Goal: Task Accomplishment & Management: Manage account settings

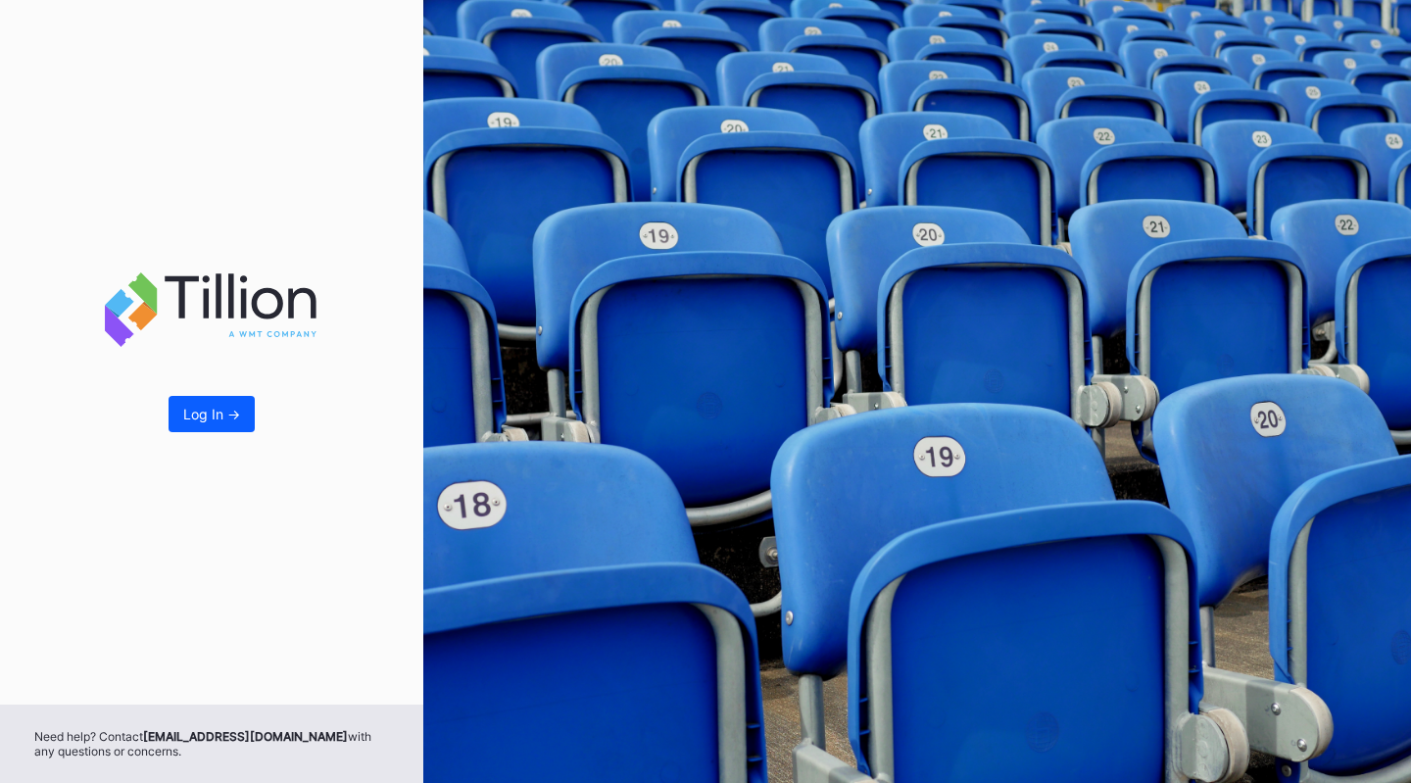
click at [192, 406] on div "Log In ->" at bounding box center [211, 414] width 57 height 17
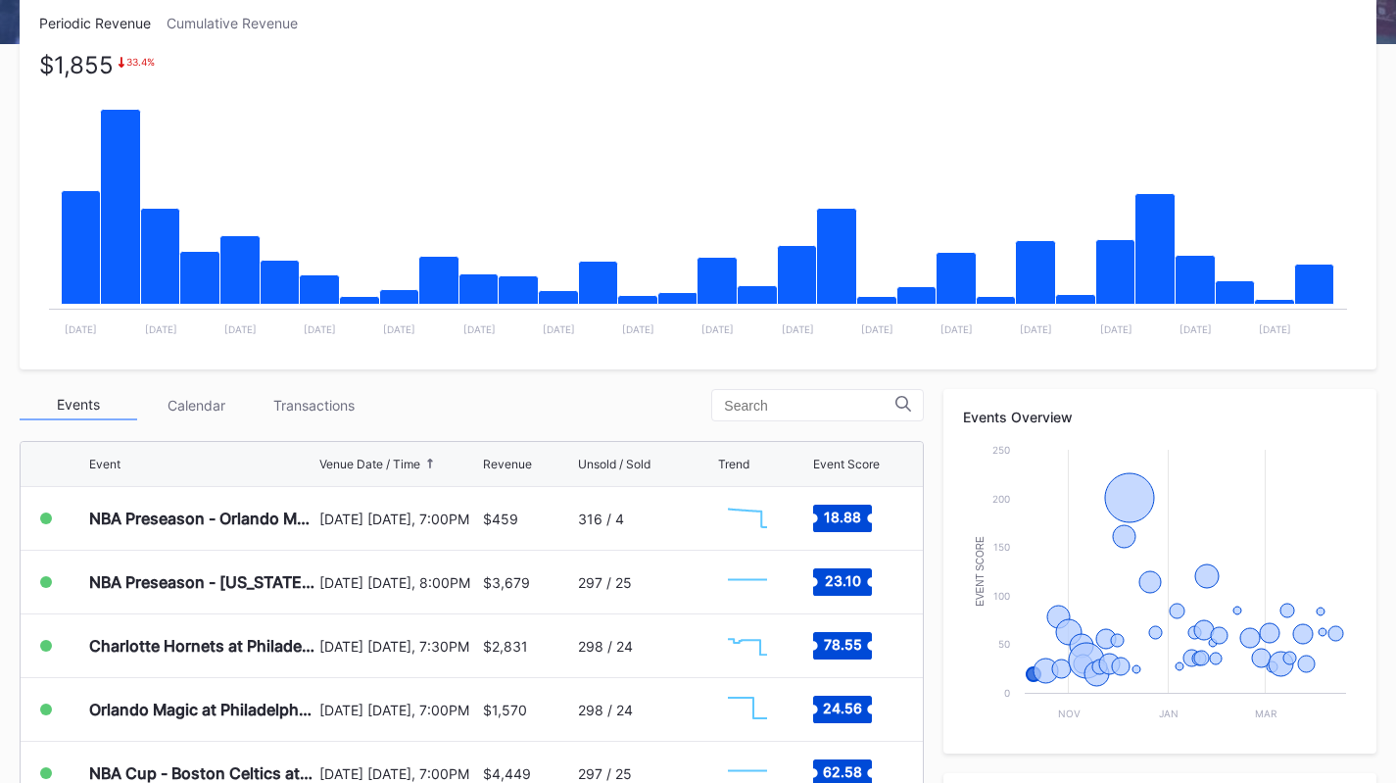
scroll to position [326, 0]
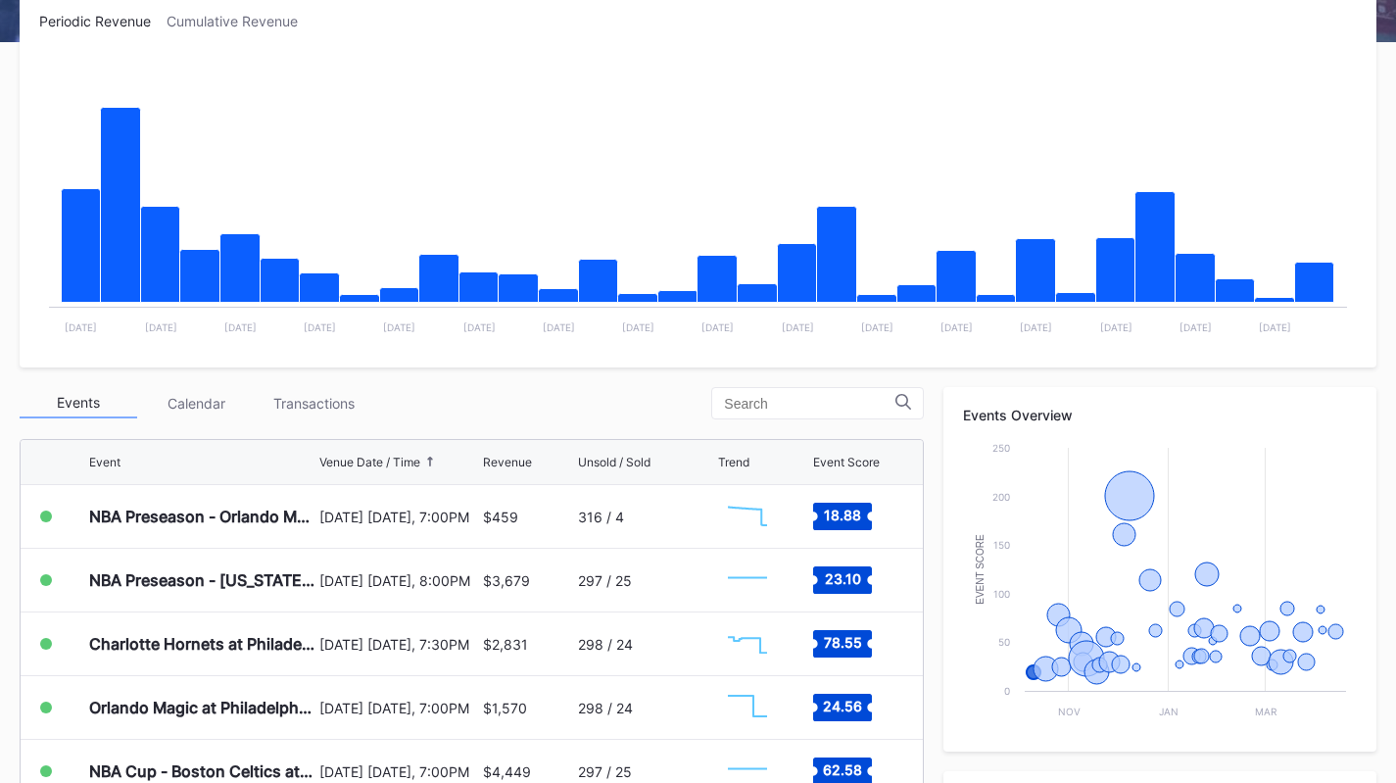
click at [309, 405] on div "Transactions" at bounding box center [314, 403] width 118 height 30
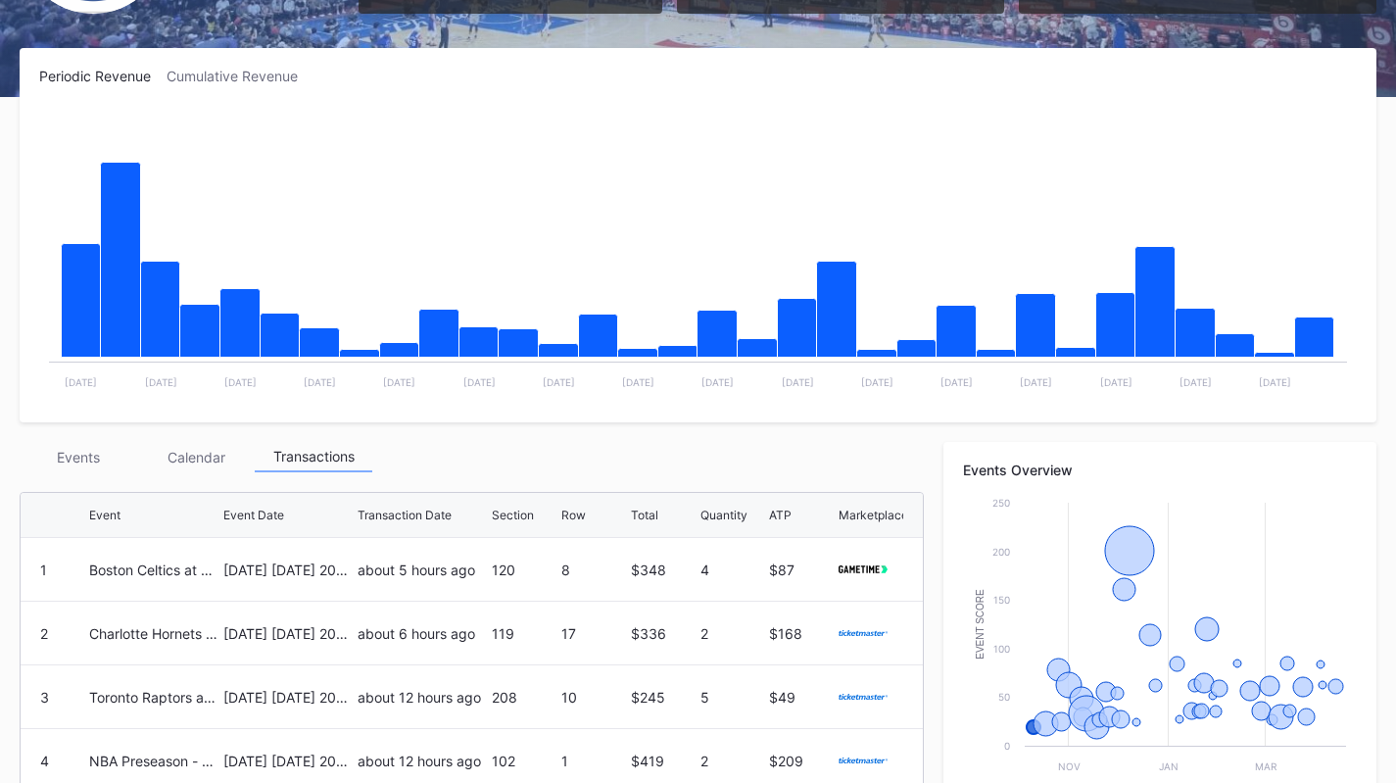
scroll to position [270, 0]
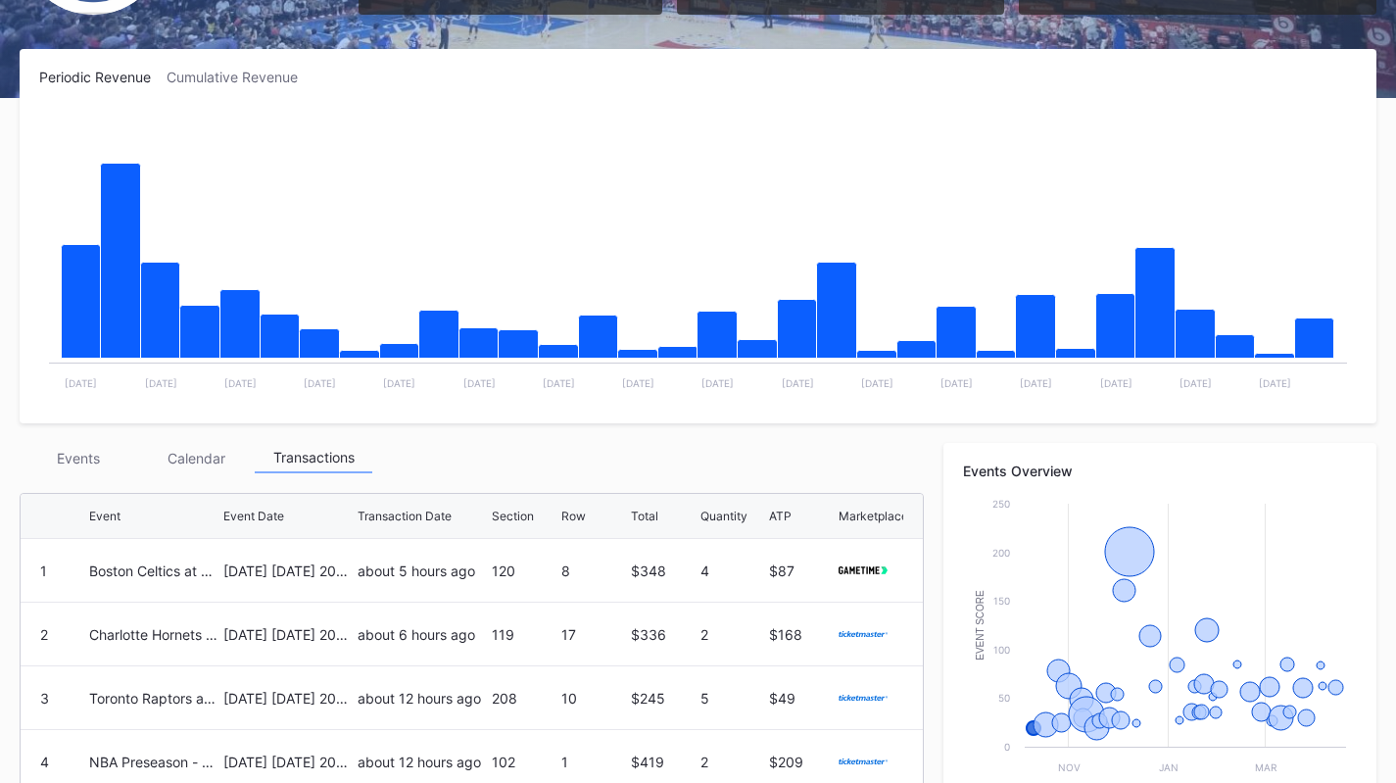
click at [89, 460] on div "Events" at bounding box center [79, 458] width 118 height 30
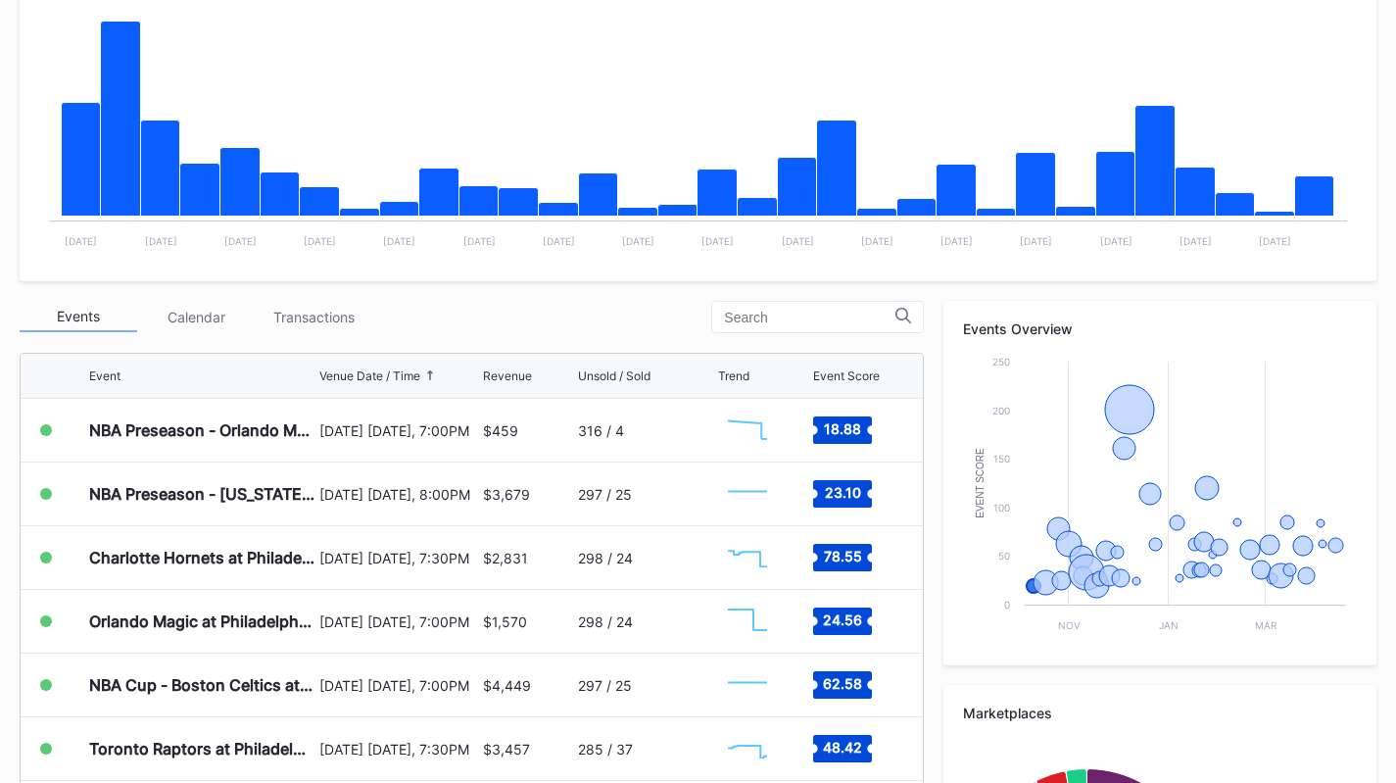
scroll to position [413, 0]
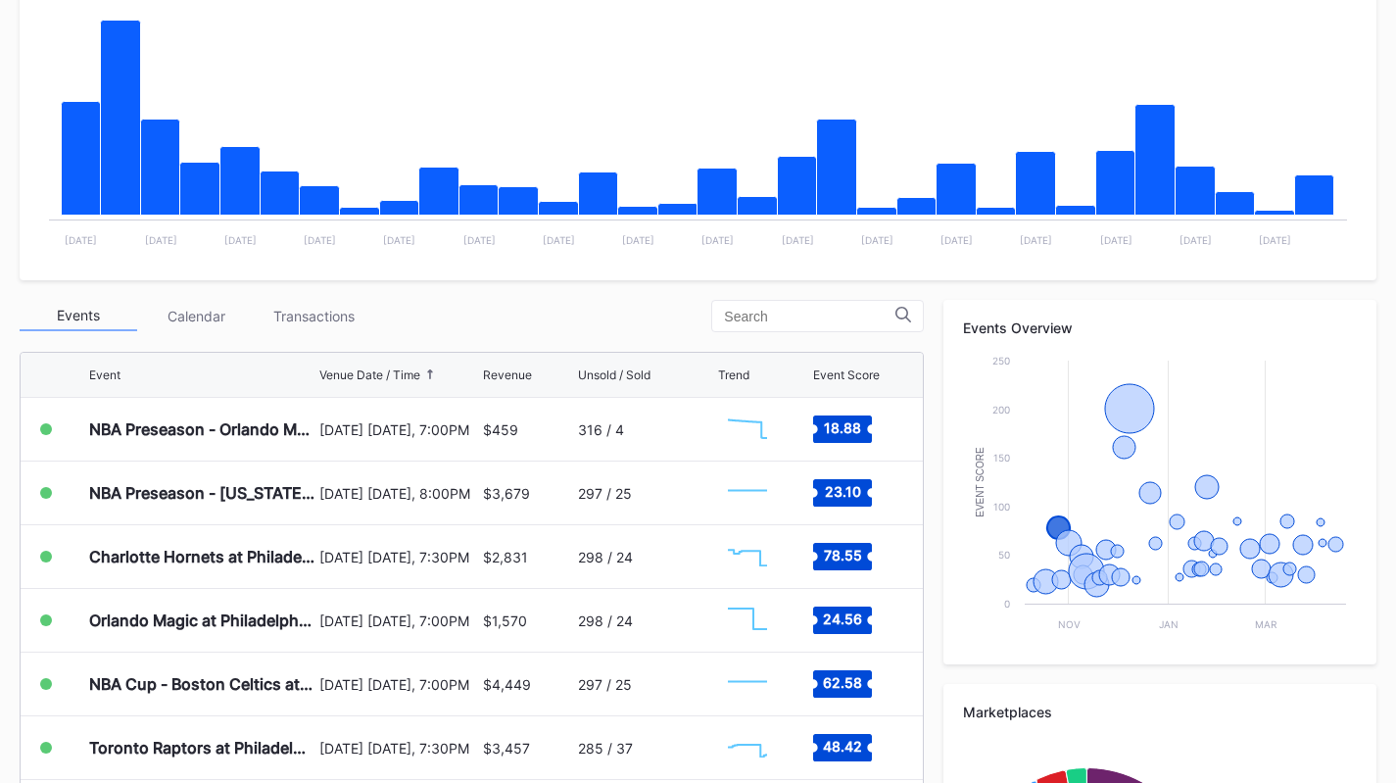
click at [336, 551] on div "[DATE] [DATE], 7:30PM" at bounding box center [398, 557] width 158 height 17
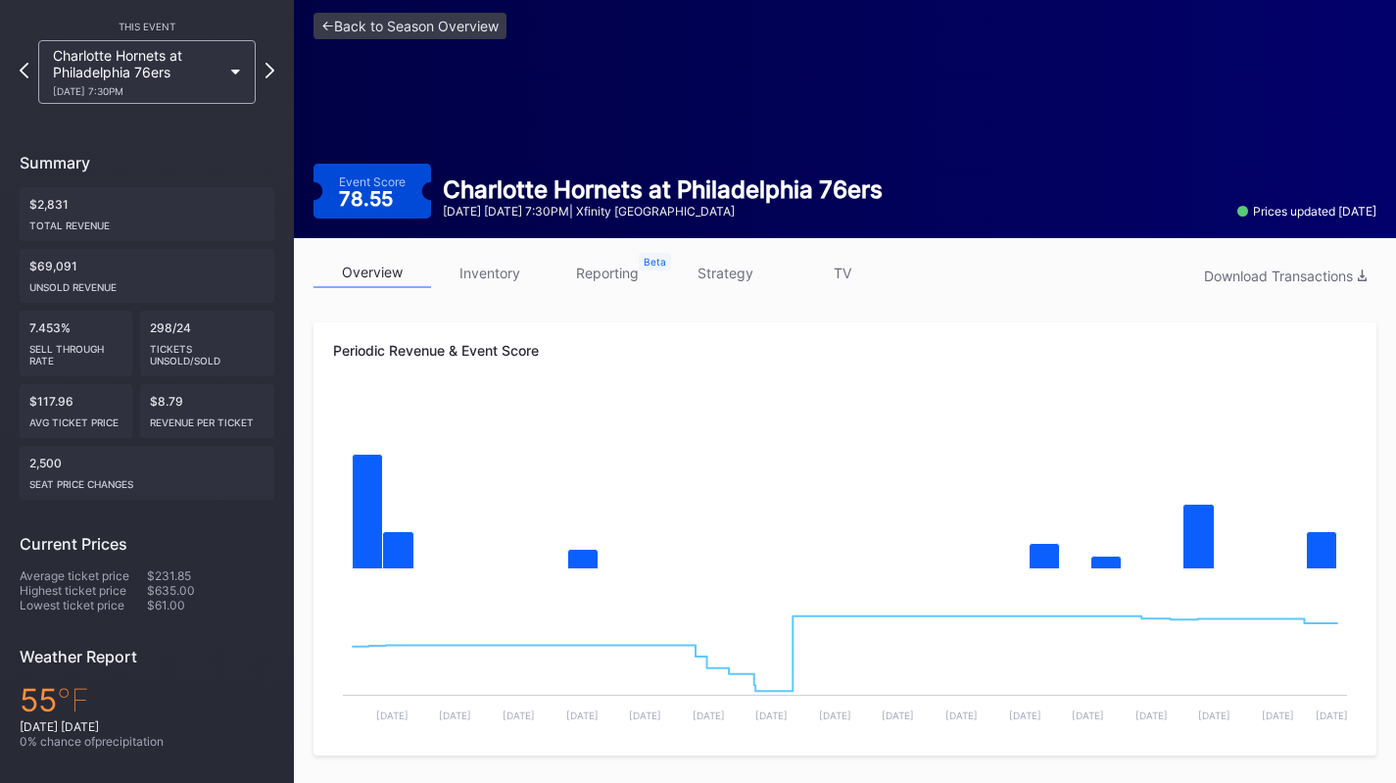
scroll to position [72, 0]
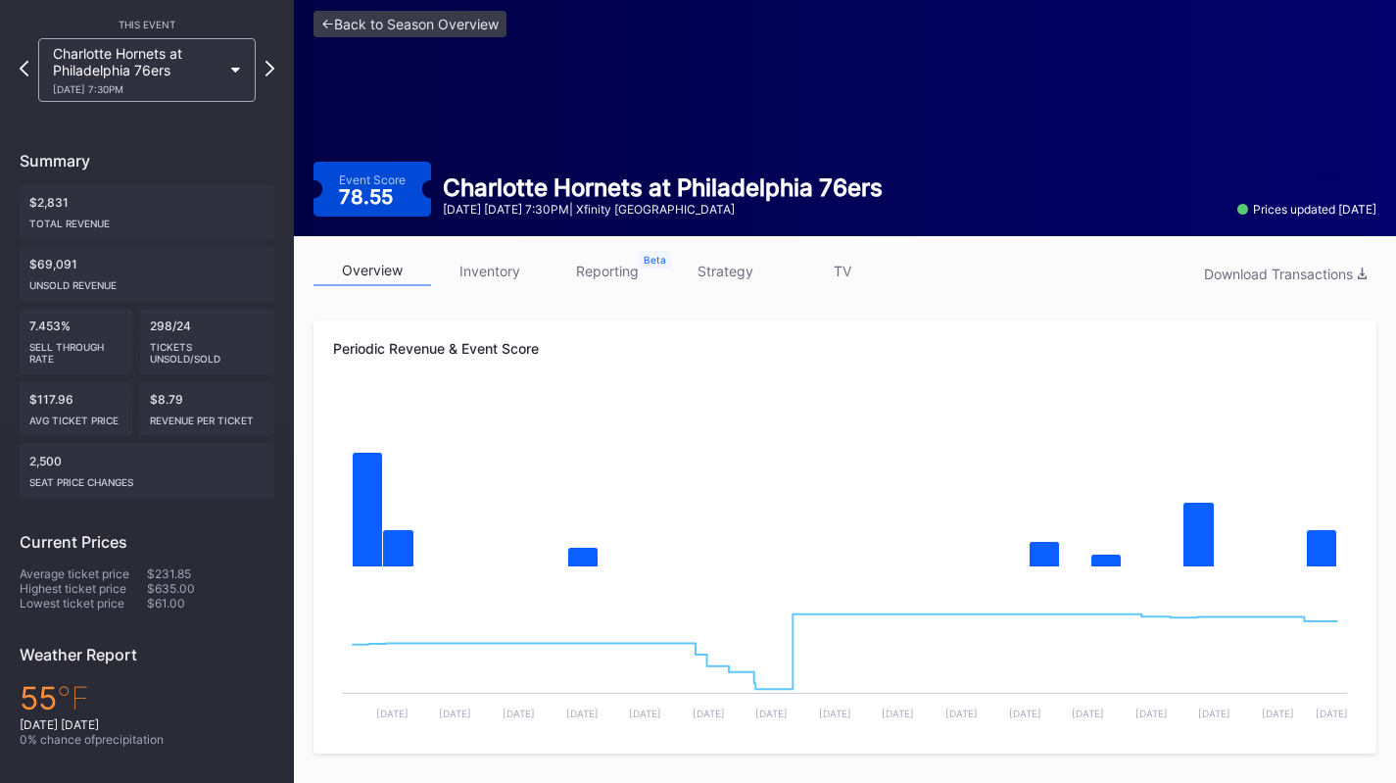
click at [498, 271] on link "inventory" at bounding box center [490, 271] width 118 height 30
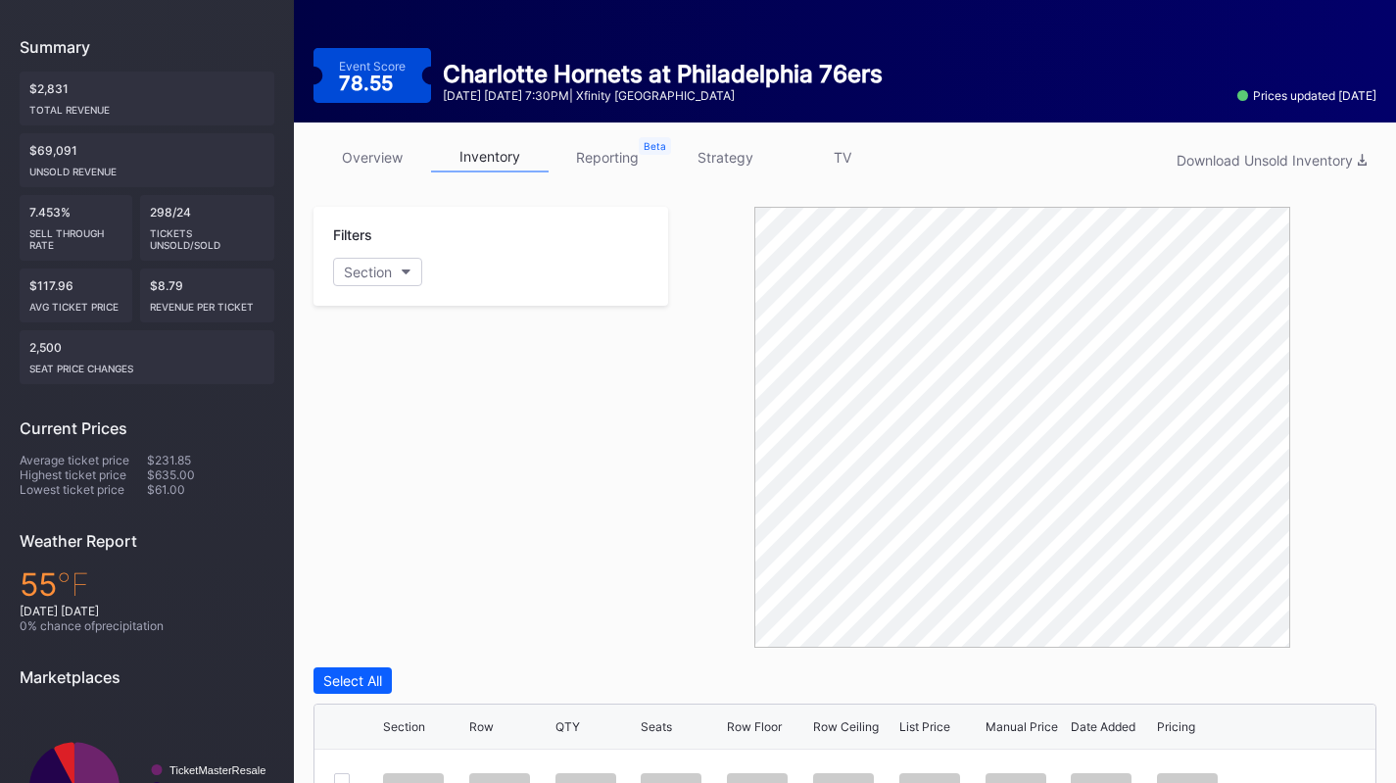
scroll to position [142, 0]
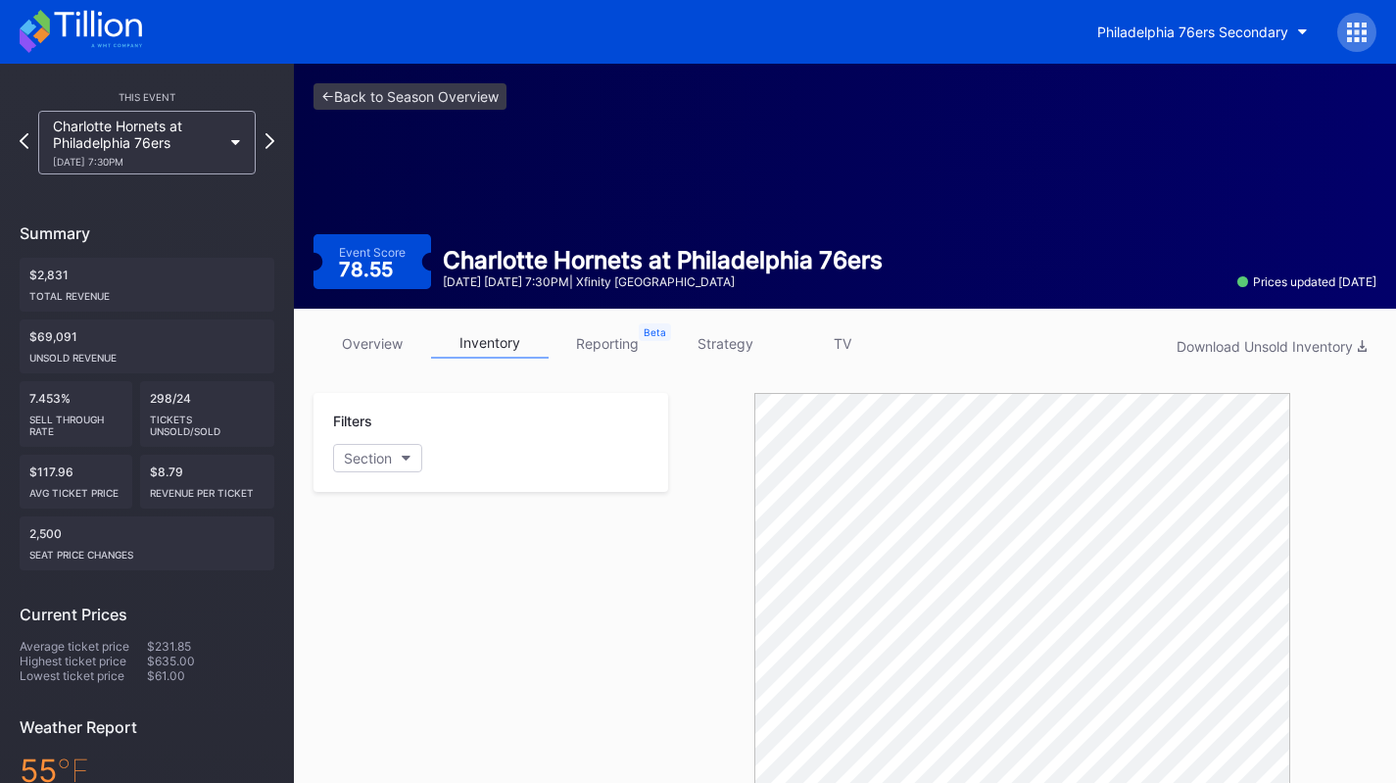
click at [732, 337] on link "strategy" at bounding box center [725, 343] width 118 height 30
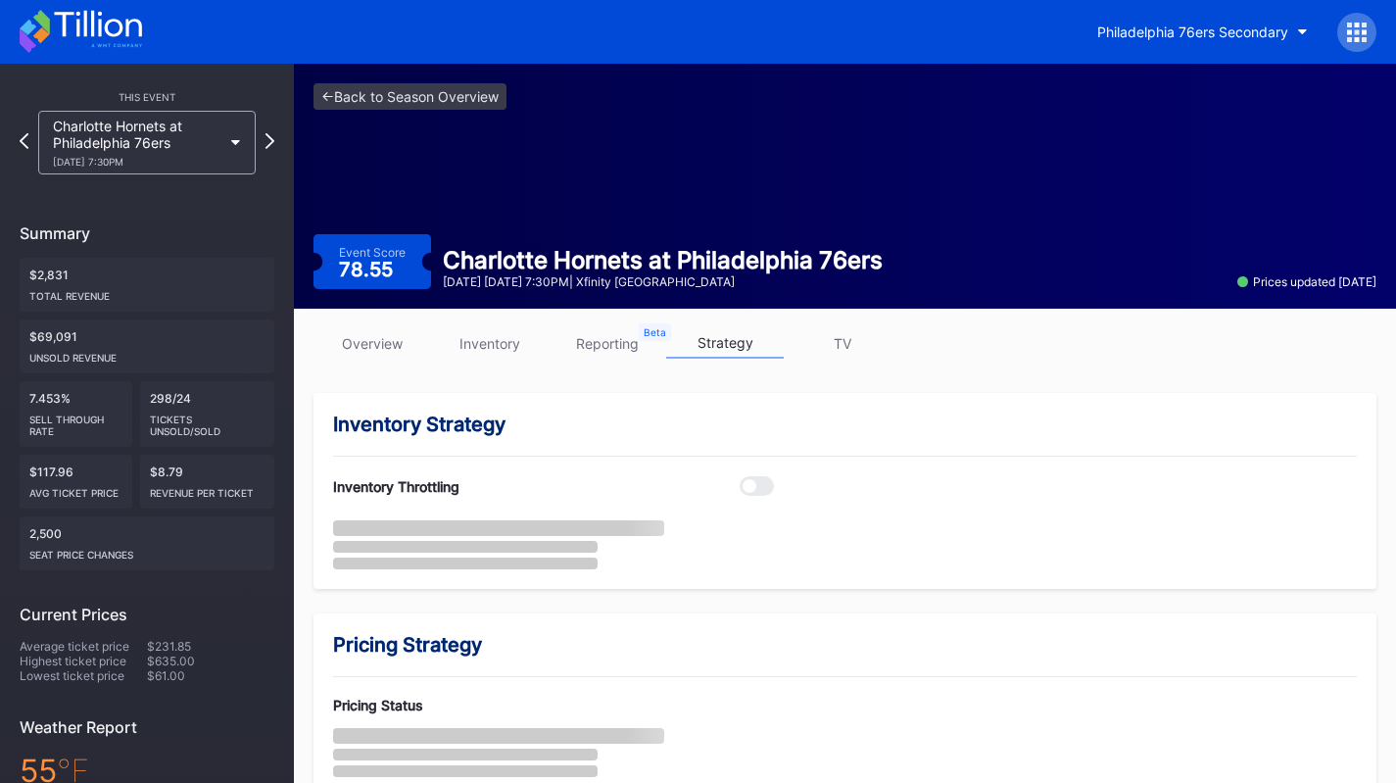
click at [732, 337] on link "strategy" at bounding box center [725, 343] width 118 height 30
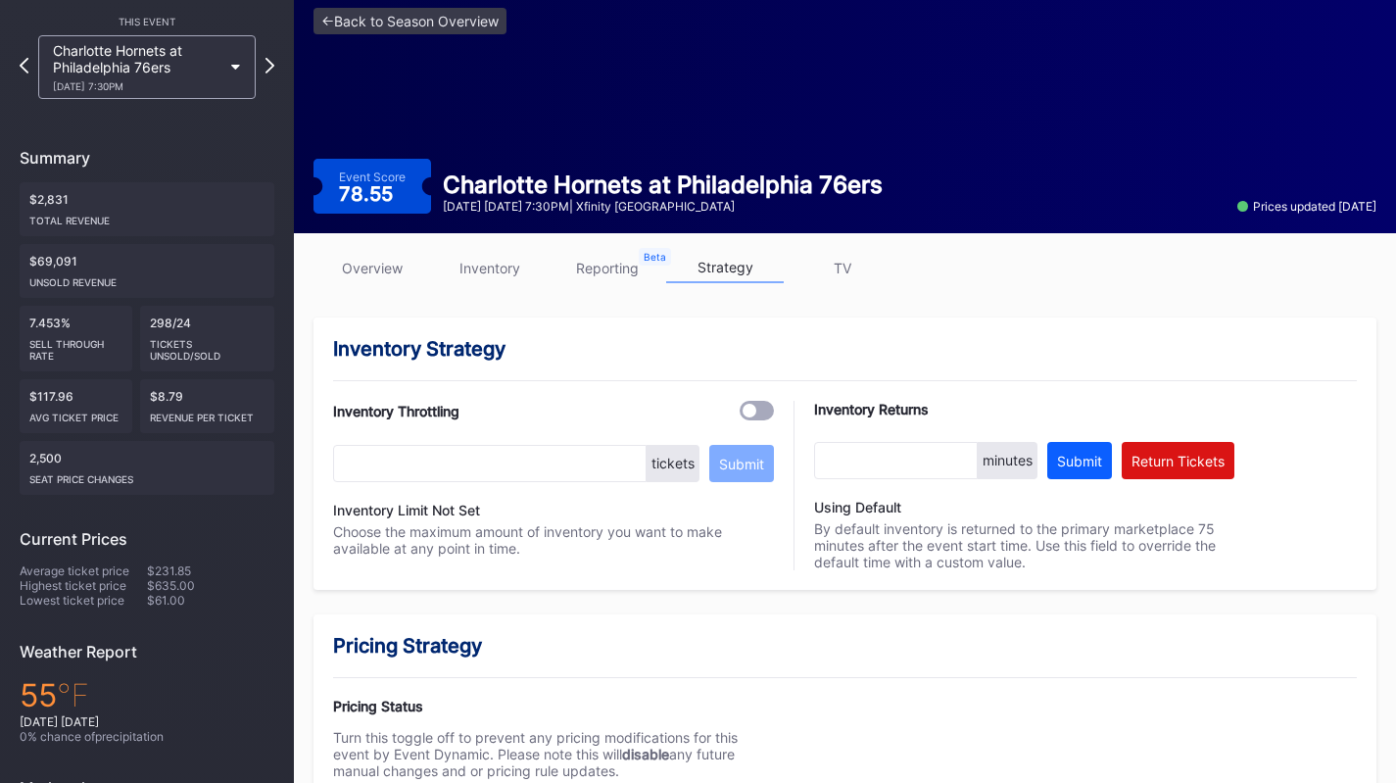
scroll to position [42, 0]
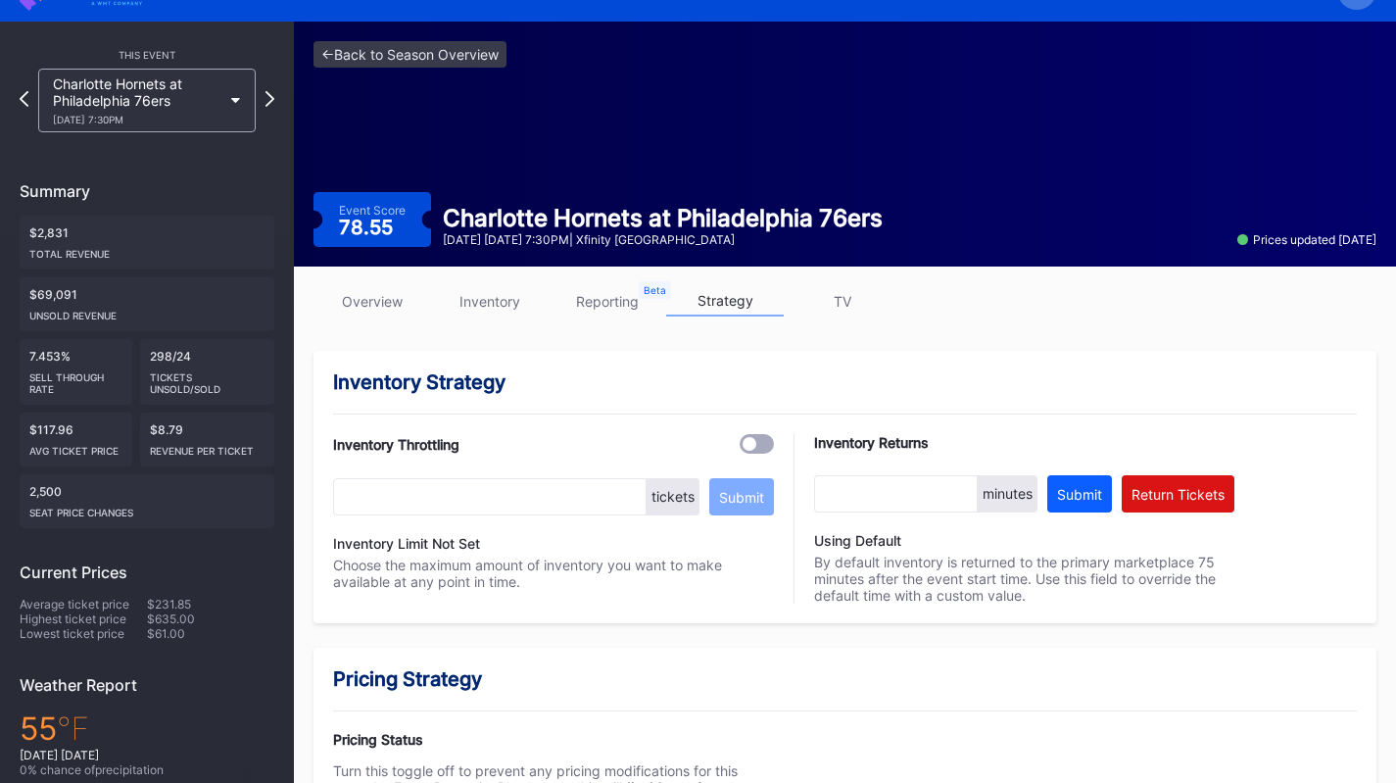
click at [460, 291] on link "inventory" at bounding box center [490, 301] width 118 height 30
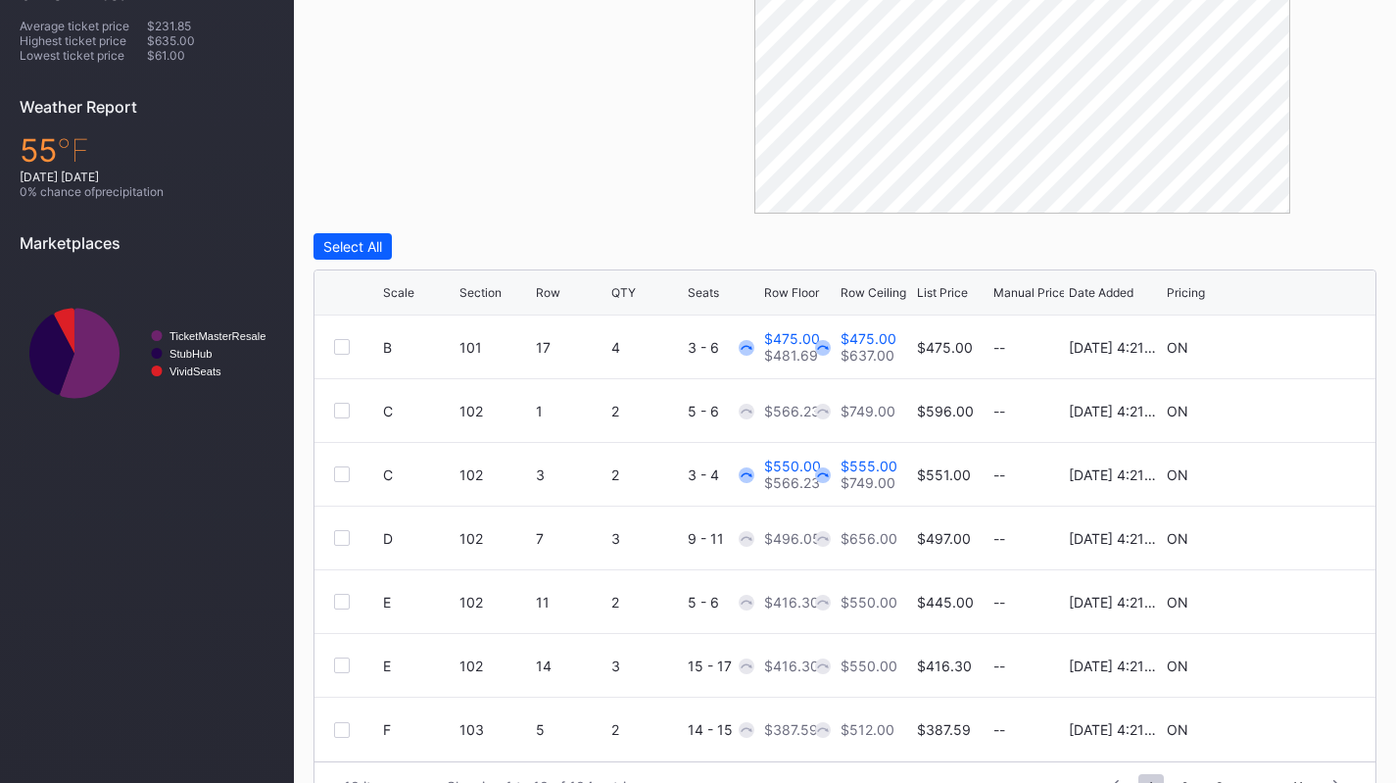
scroll to position [666, 0]
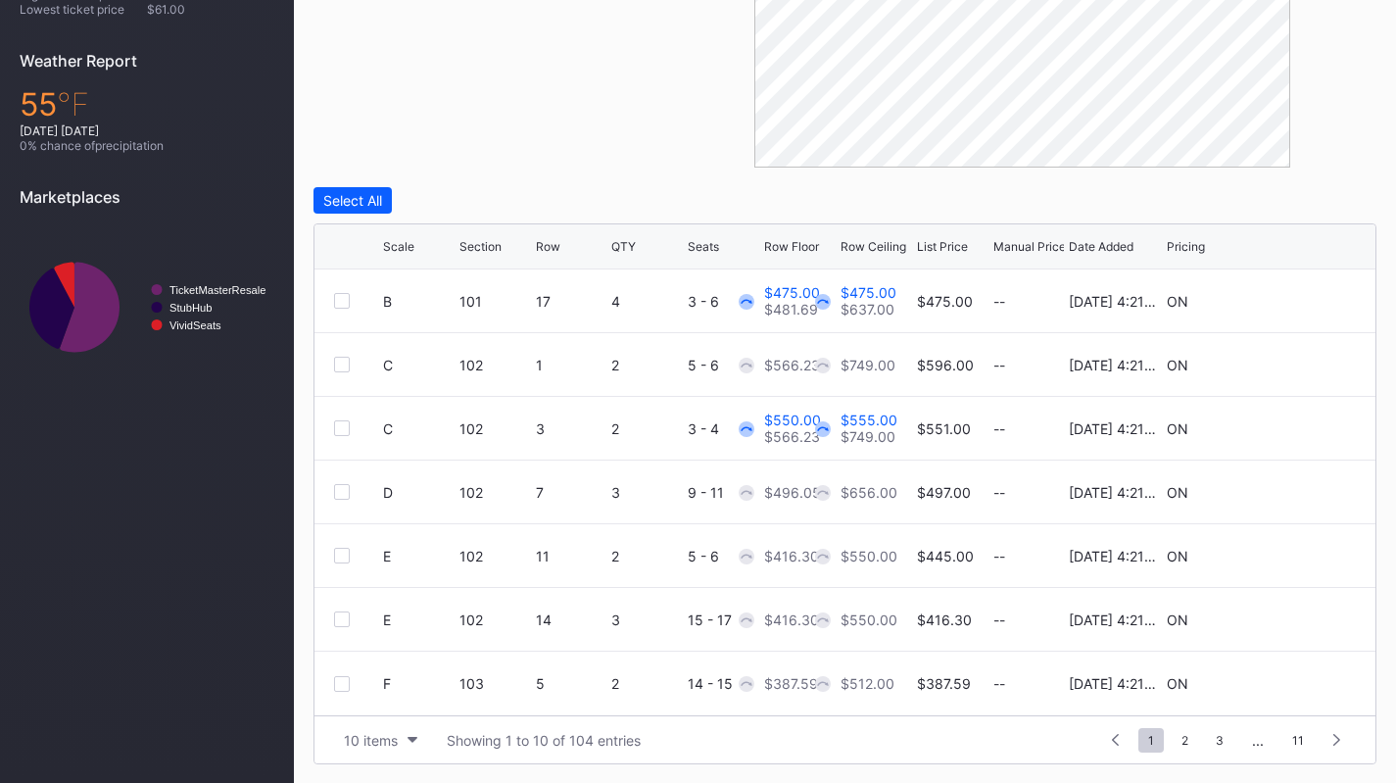
click at [366, 743] on div "10 items" at bounding box center [371, 740] width 54 height 17
click at [396, 690] on div "200 items" at bounding box center [381, 690] width 64 height 17
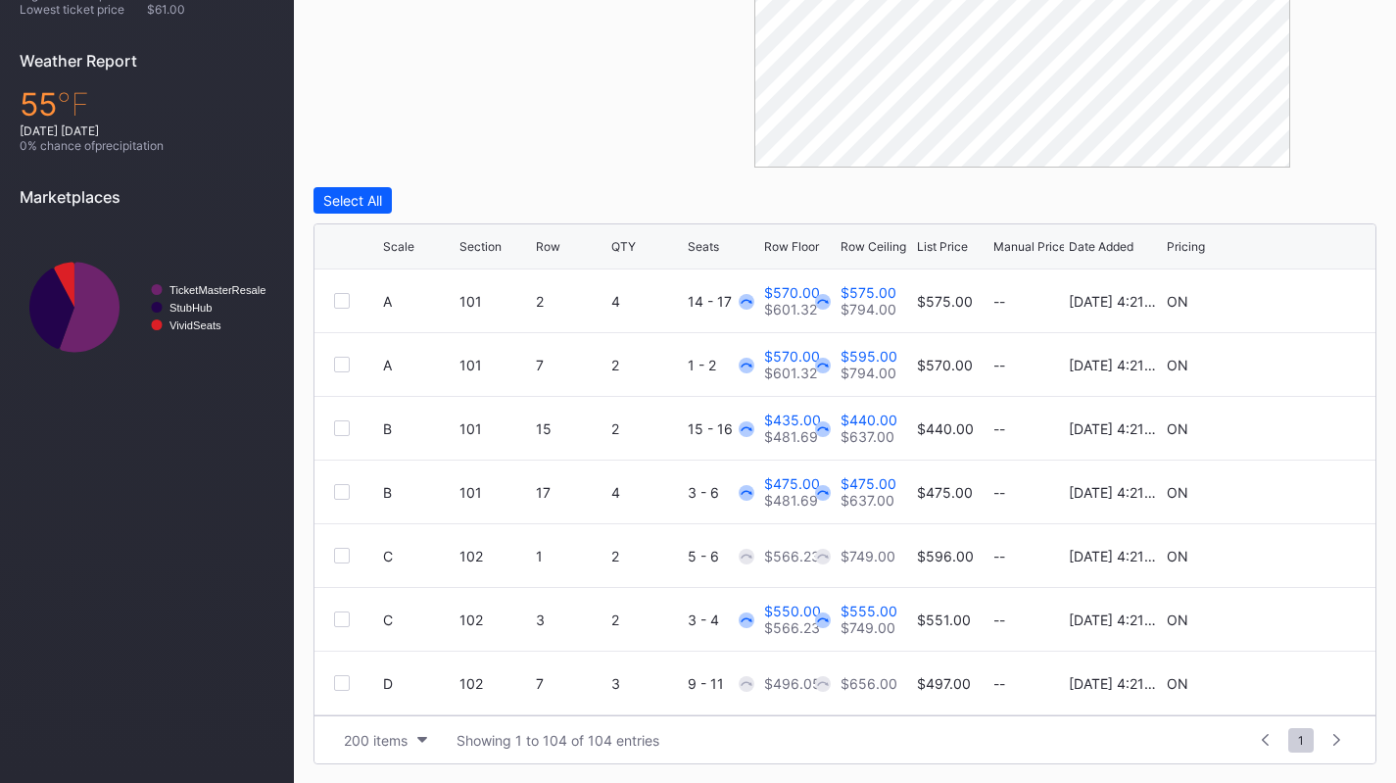
click at [400, 258] on div "Scale Section Row QTY Seats Row Floor Row Ceiling List Price Manual Price Date …" at bounding box center [844, 246] width 1061 height 45
click at [407, 247] on div "Scale" at bounding box center [398, 246] width 31 height 15
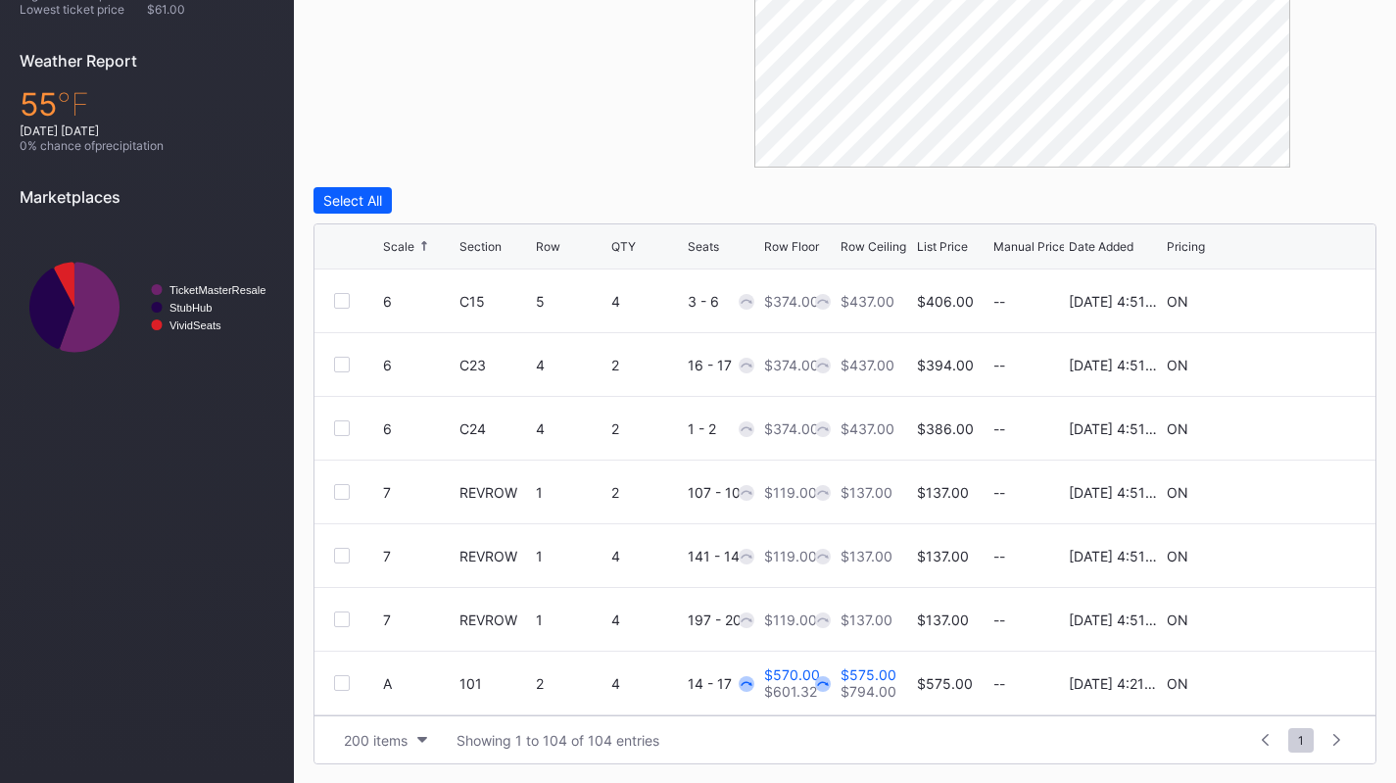
click at [1289, 362] on icon at bounding box center [1296, 364] width 15 height 15
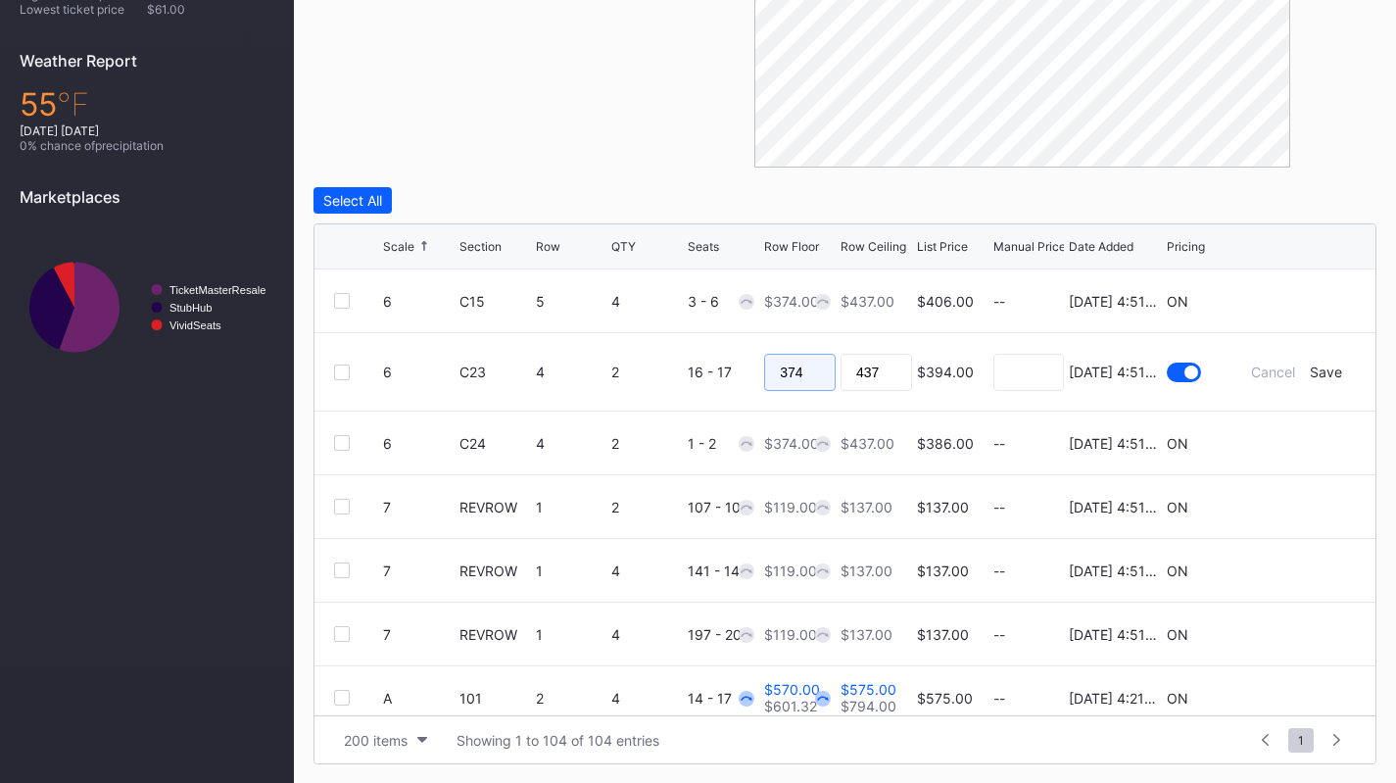
click at [794, 361] on input "374" at bounding box center [800, 372] width 72 height 37
type input "365"
drag, startPoint x: 1314, startPoint y: 367, endPoint x: 1151, endPoint y: 328, distance: 167.3
click at [1173, 334] on form "6 C23 4 2 16 - 17 365 437 $394.00 8/14/2025 4:51PM Cancel Save" at bounding box center [869, 371] width 973 height 77
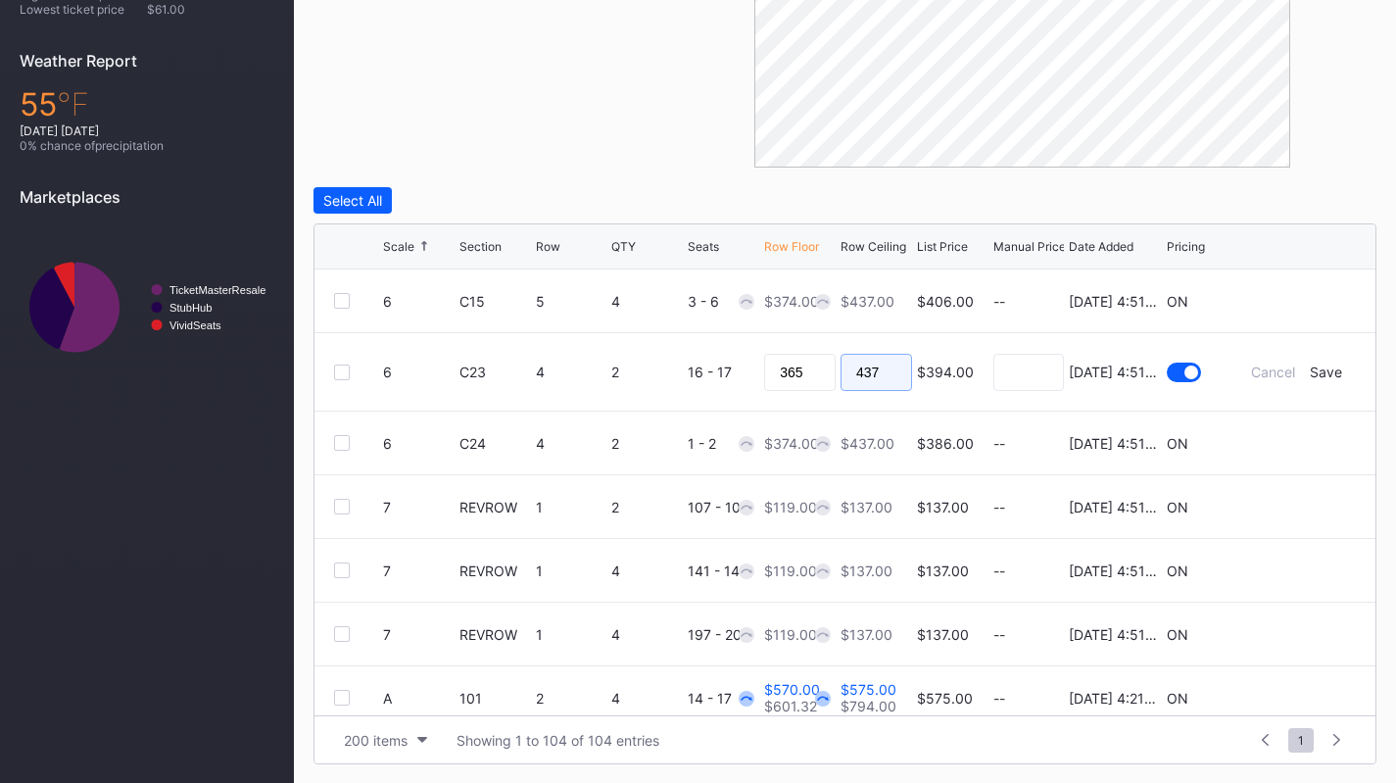
click at [847, 369] on input "437" at bounding box center [877, 372] width 72 height 37
type input "367"
click at [1310, 375] on div "Save" at bounding box center [1326, 371] width 32 height 17
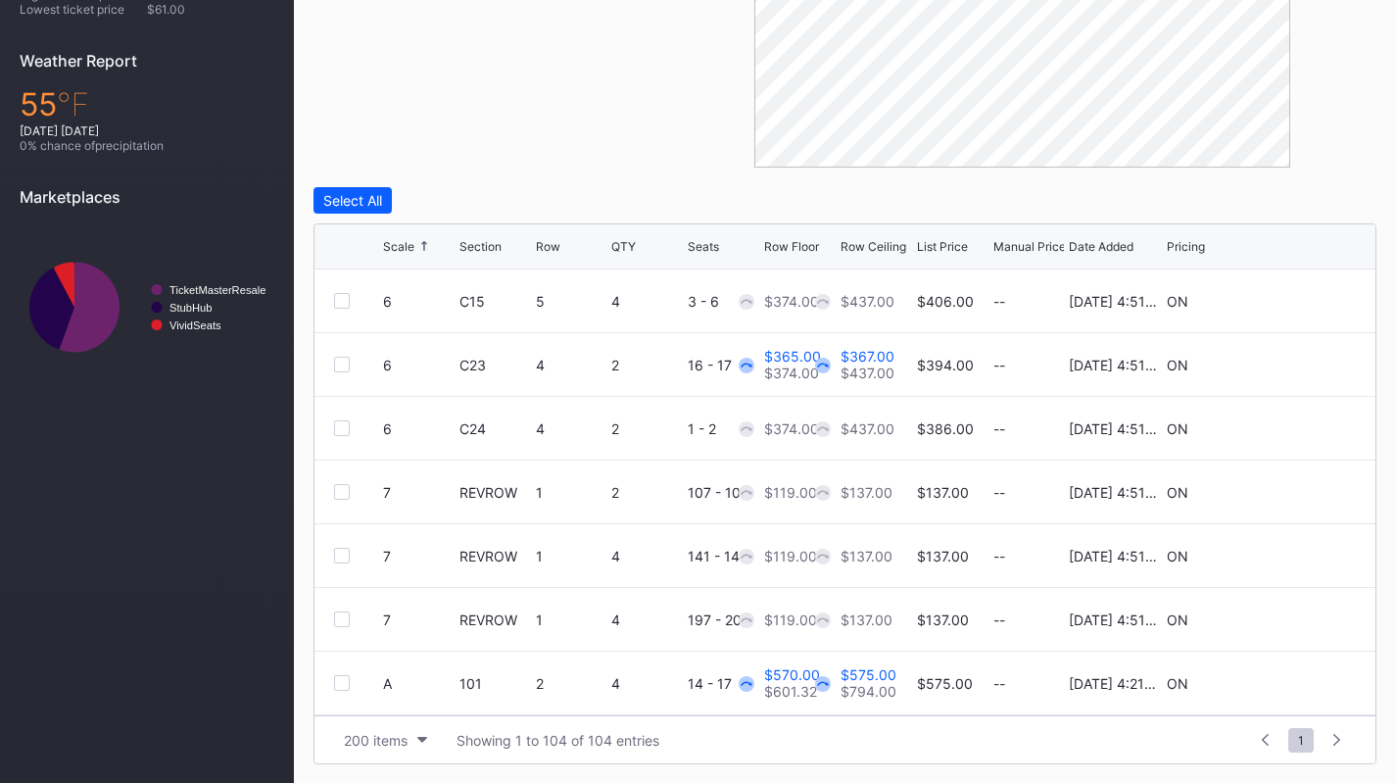
click at [1289, 427] on icon at bounding box center [1296, 428] width 15 height 15
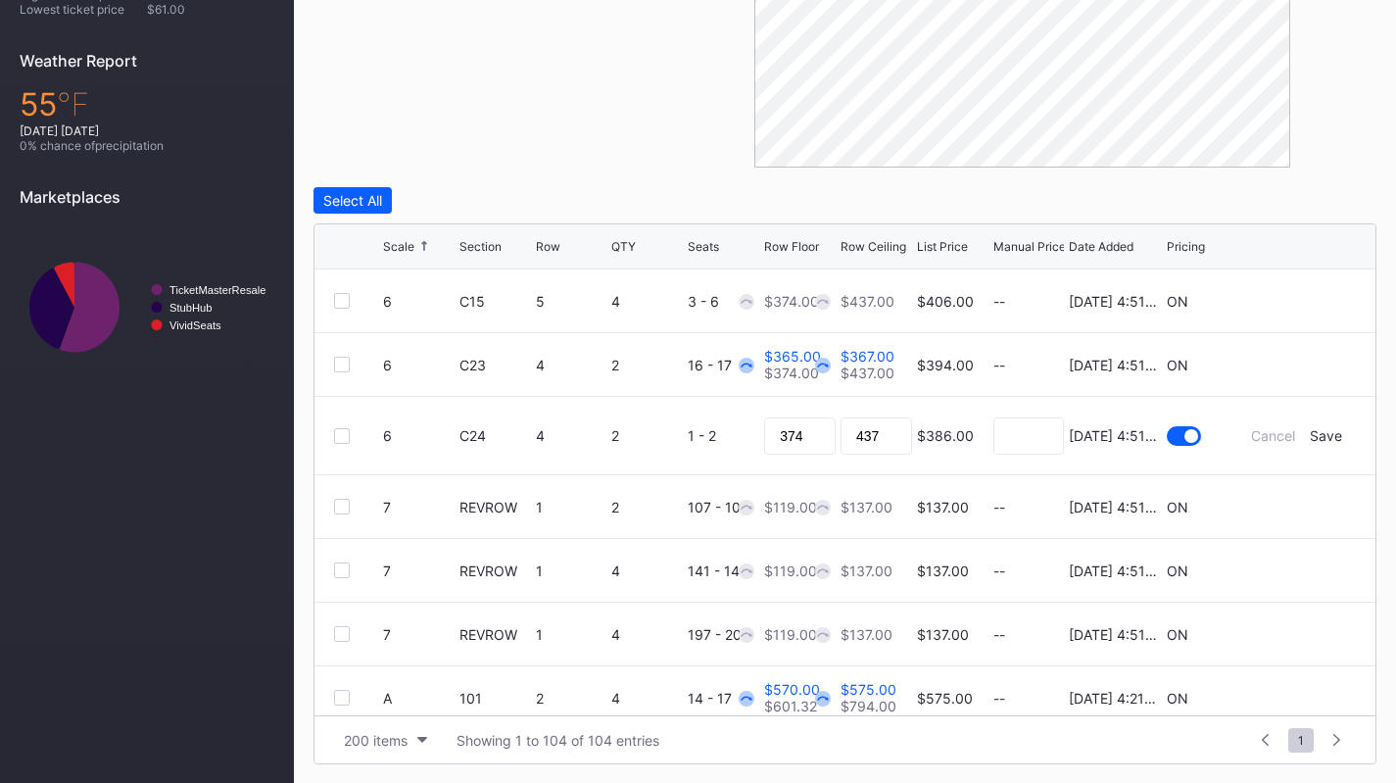
click at [798, 412] on div "374" at bounding box center [800, 435] width 72 height 77
click at [809, 440] on input "374" at bounding box center [800, 435] width 72 height 37
type input "360"
type input "365"
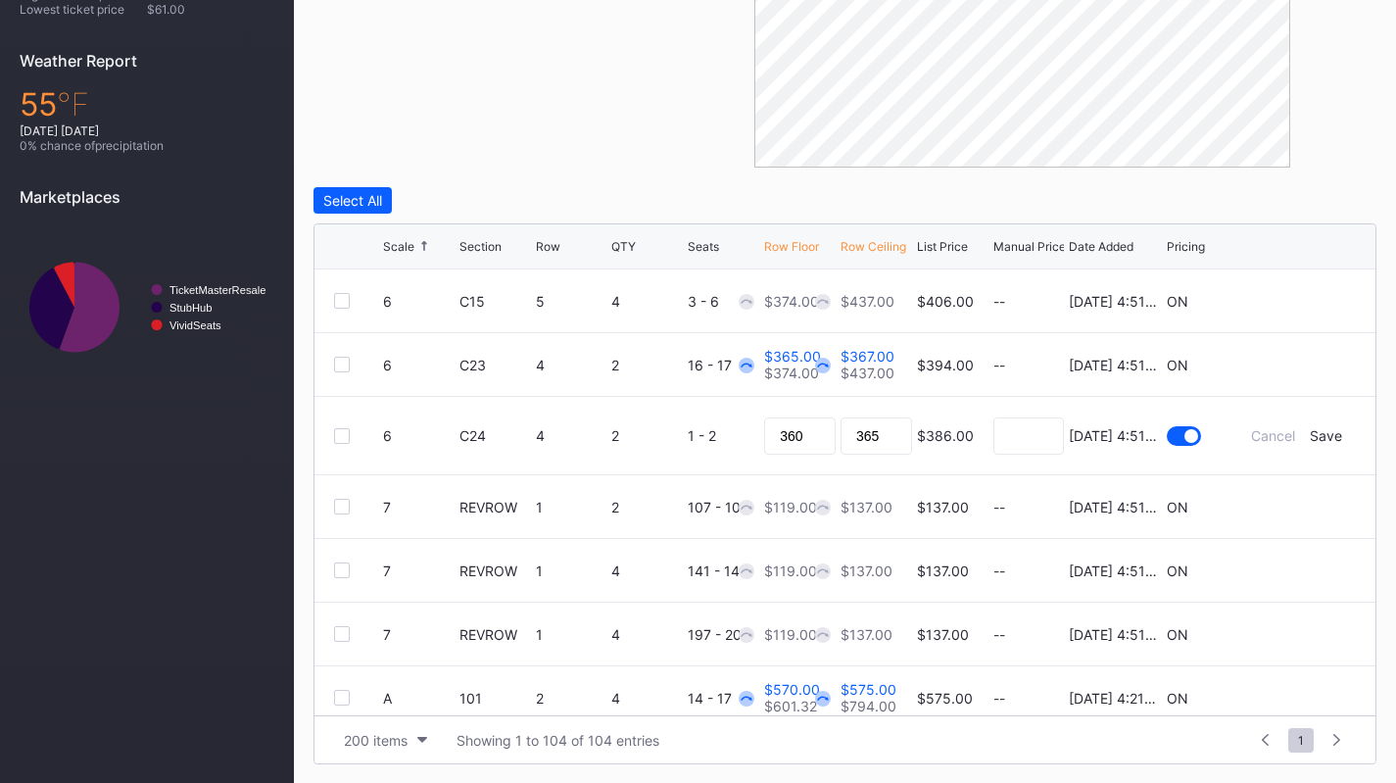
click at [1311, 438] on div "Save" at bounding box center [1326, 435] width 32 height 17
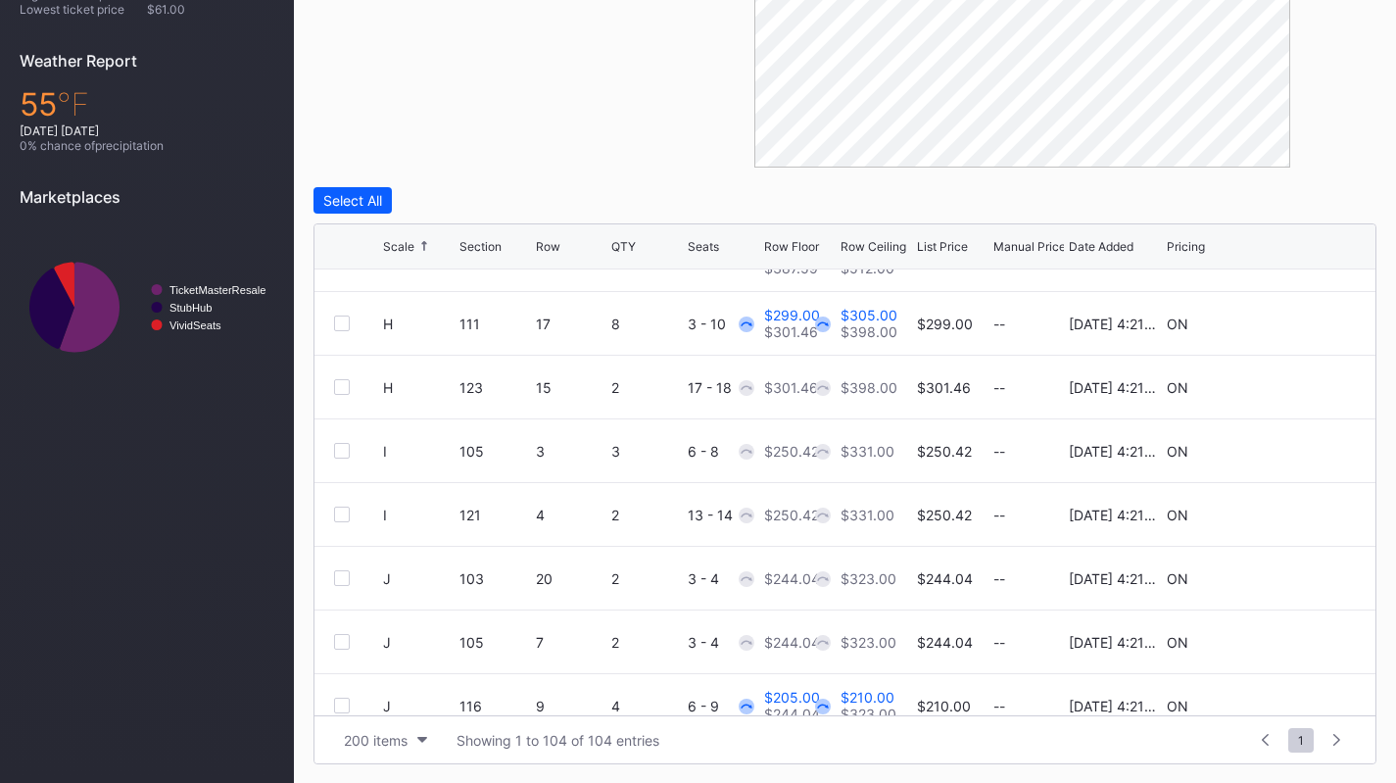
scroll to position [2016, 0]
click at [1289, 510] on icon at bounding box center [1296, 513] width 15 height 15
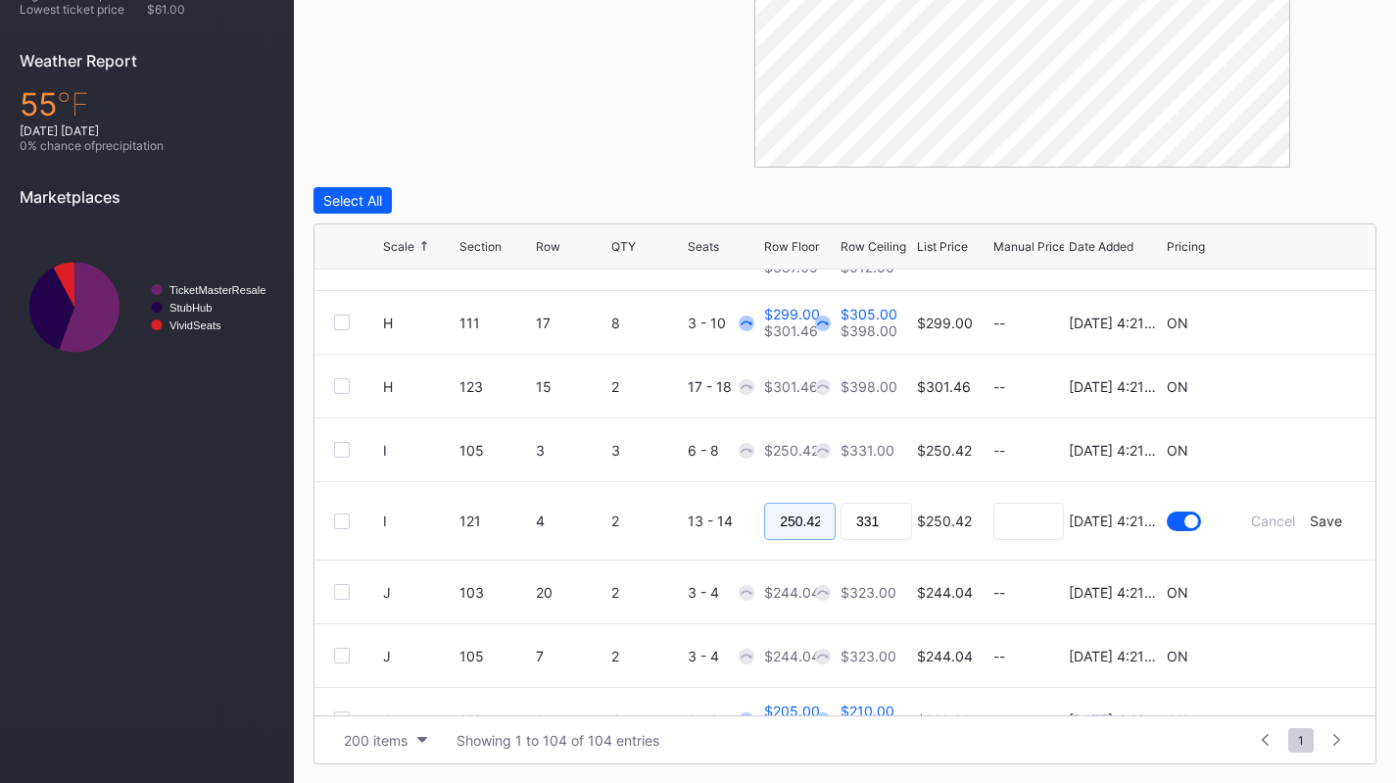
click at [788, 518] on input "250.42" at bounding box center [800, 521] width 72 height 37
type input "245"
type input "250"
click at [1310, 516] on div "Save" at bounding box center [1326, 520] width 32 height 17
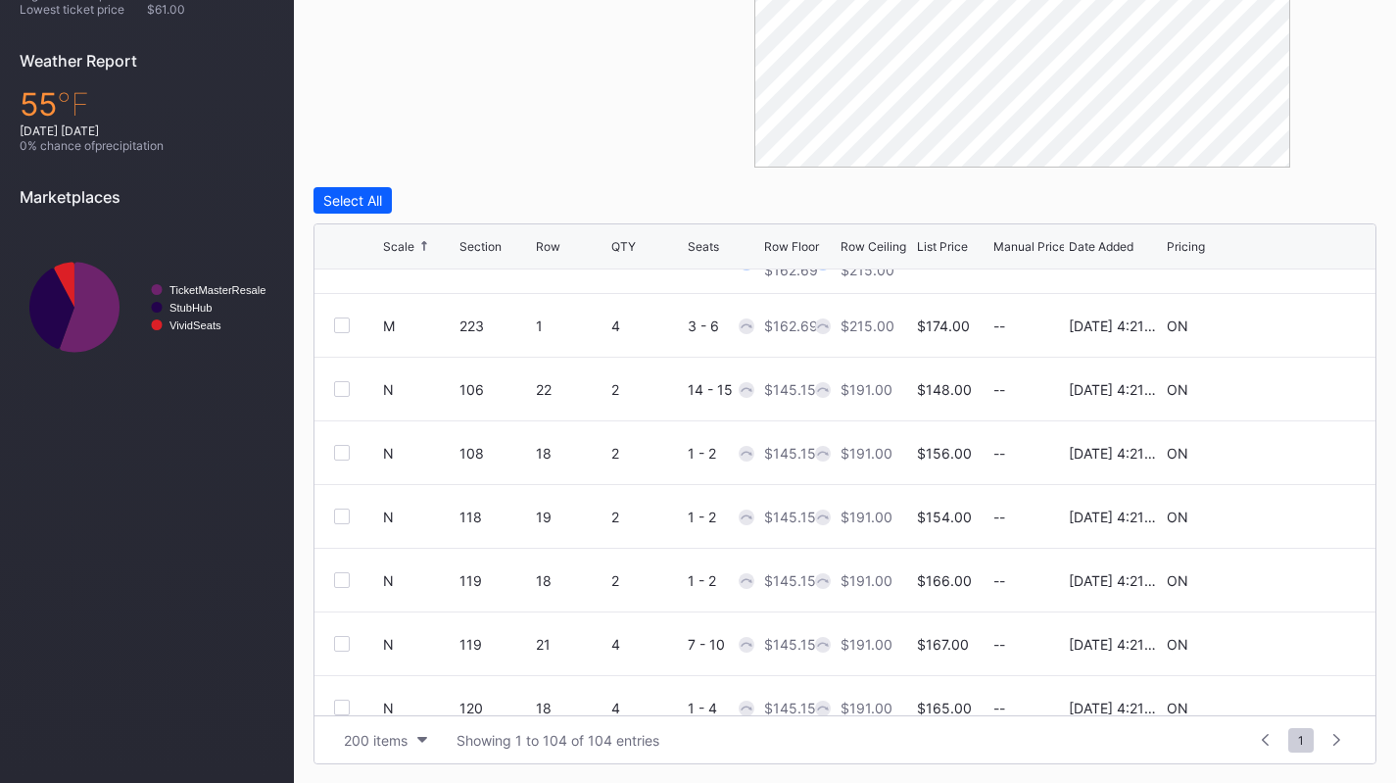
scroll to position [3616, 0]
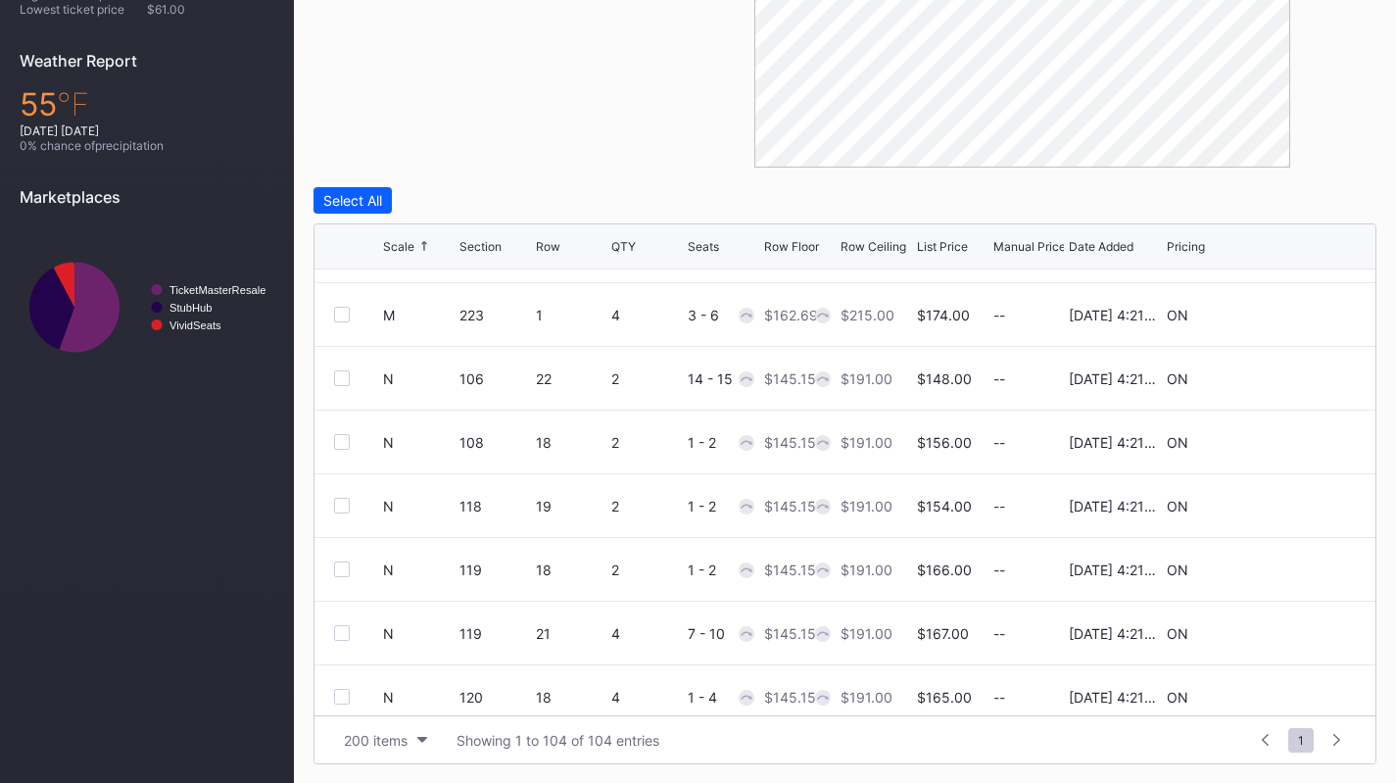
click at [344, 444] on div at bounding box center [342, 442] width 16 height 16
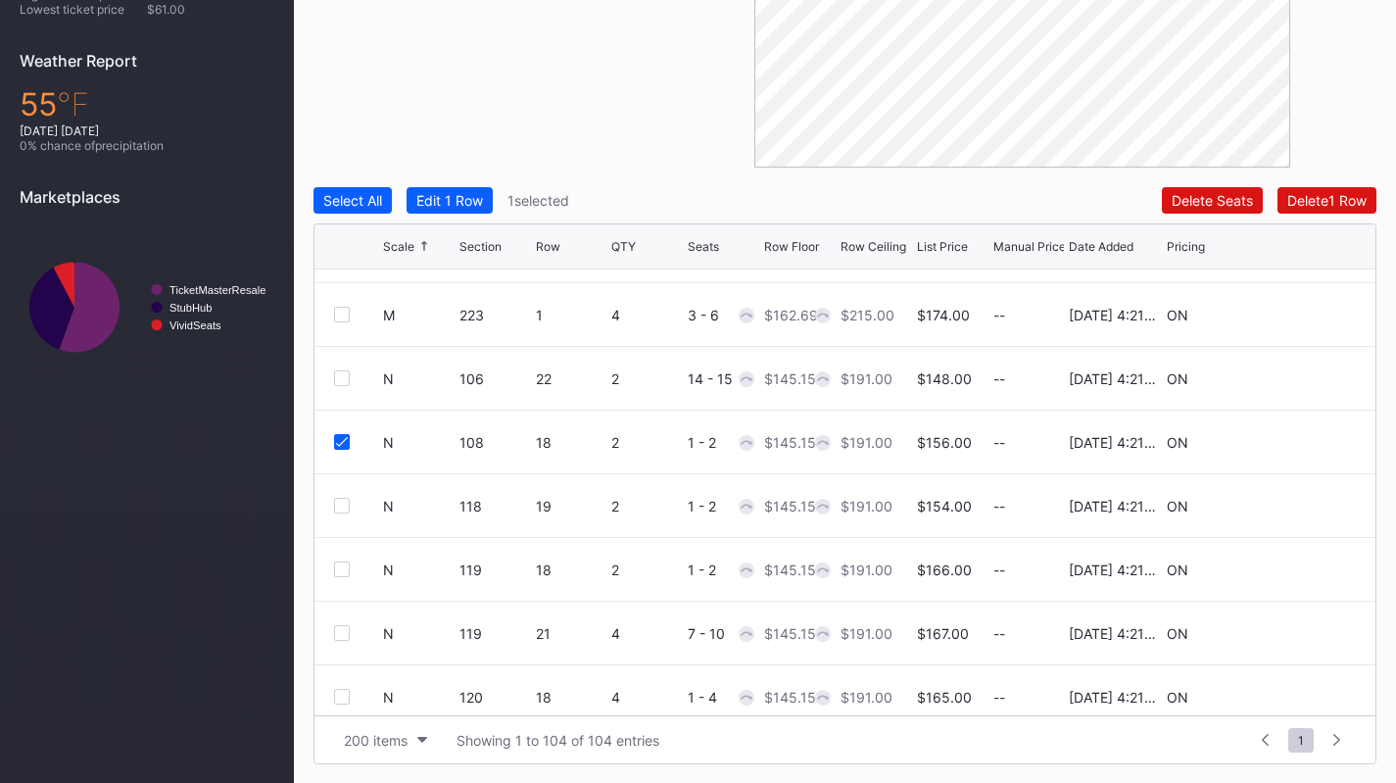
click at [344, 510] on div at bounding box center [342, 506] width 16 height 16
click at [458, 204] on div "Edit 2 Rows" at bounding box center [453, 200] width 74 height 17
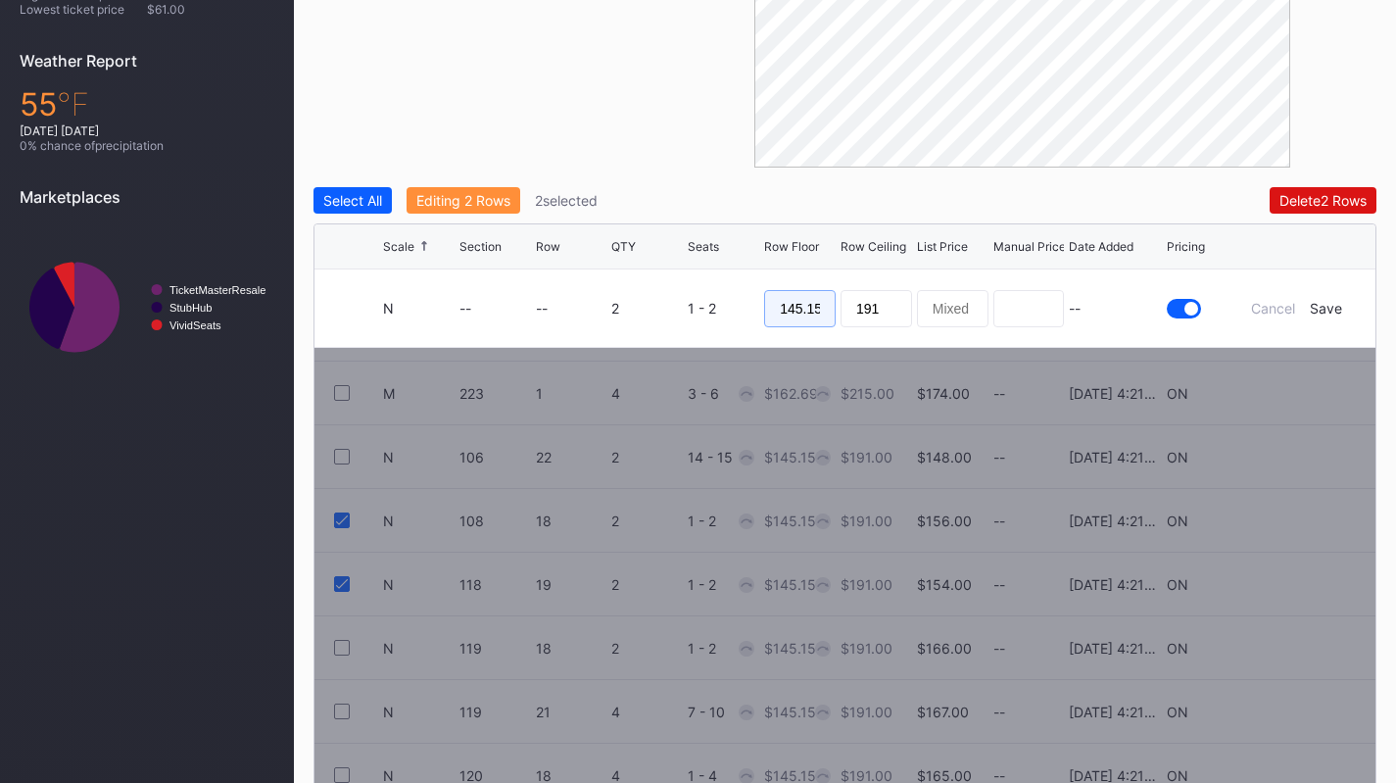
click at [798, 309] on input "145.15" at bounding box center [800, 308] width 72 height 37
type input "135"
type input "140"
click at [1332, 300] on div "Save" at bounding box center [1326, 308] width 32 height 17
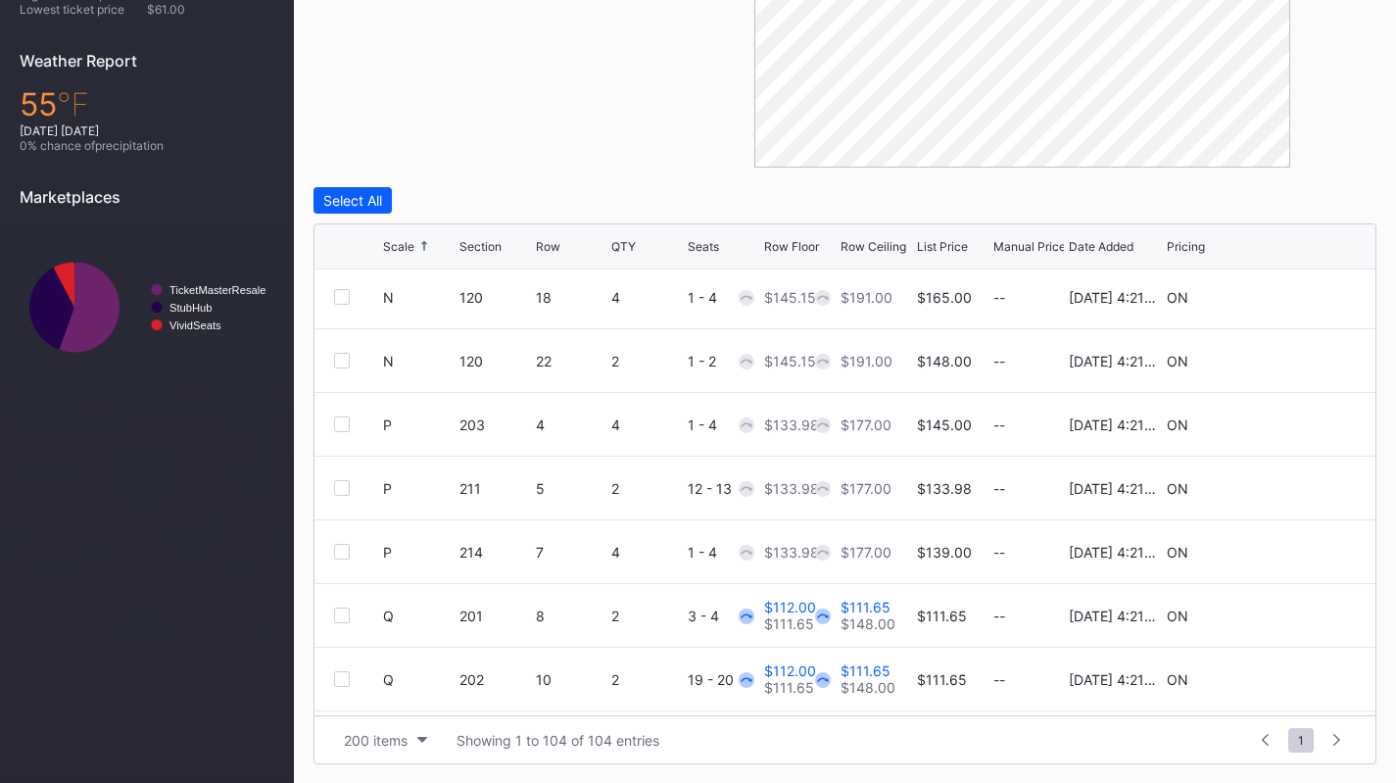
scroll to position [4021, 0]
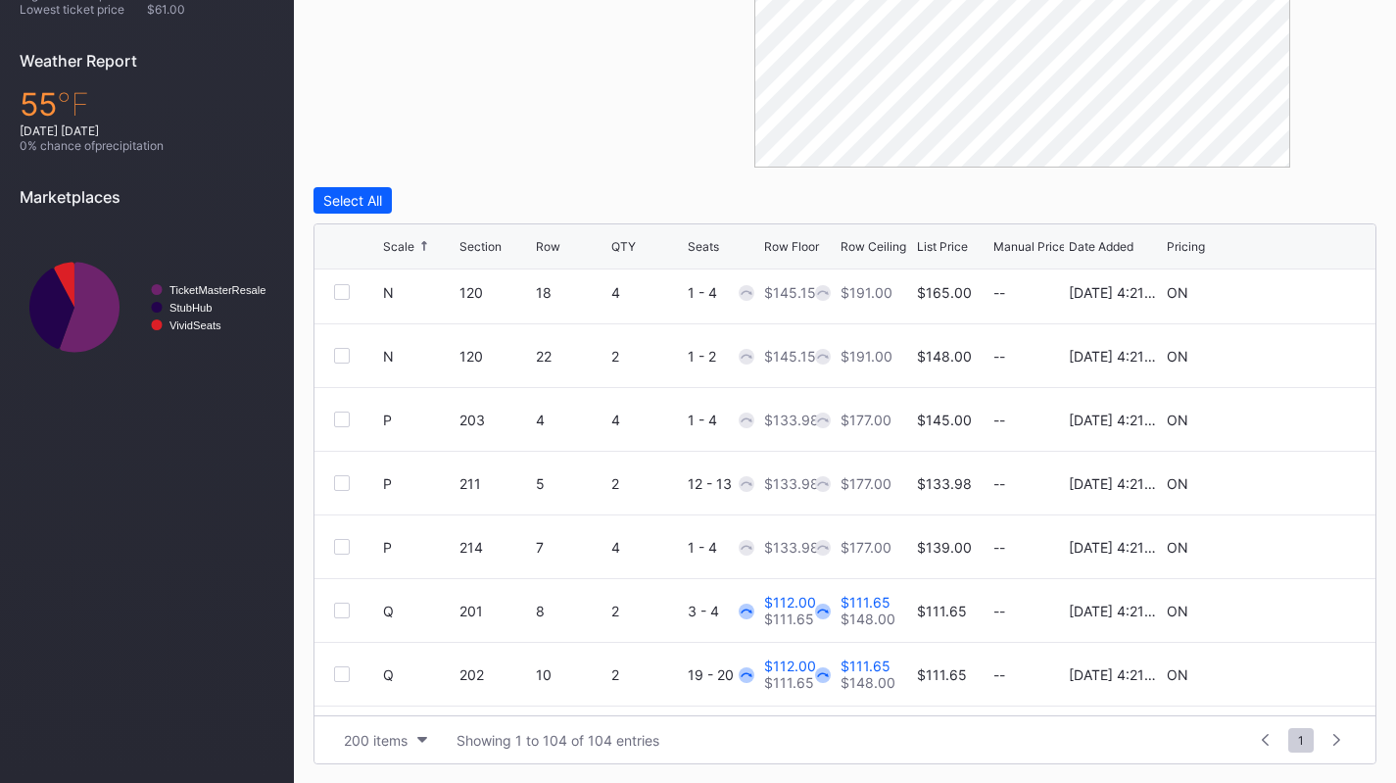
click at [1289, 485] on icon at bounding box center [1296, 482] width 15 height 15
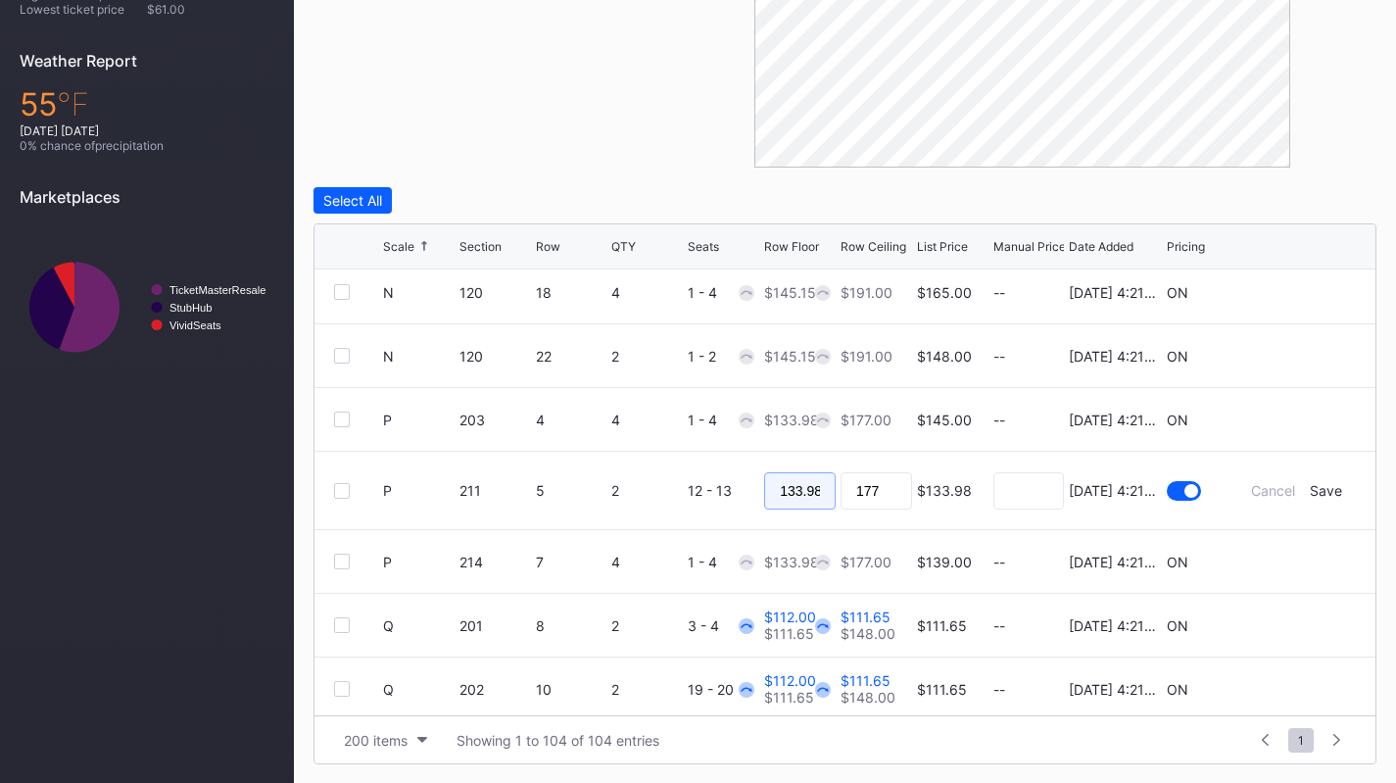
click at [801, 478] on input "133.98" at bounding box center [800, 490] width 72 height 37
type input "128"
type input "130"
click at [1313, 488] on div "Save" at bounding box center [1326, 490] width 32 height 17
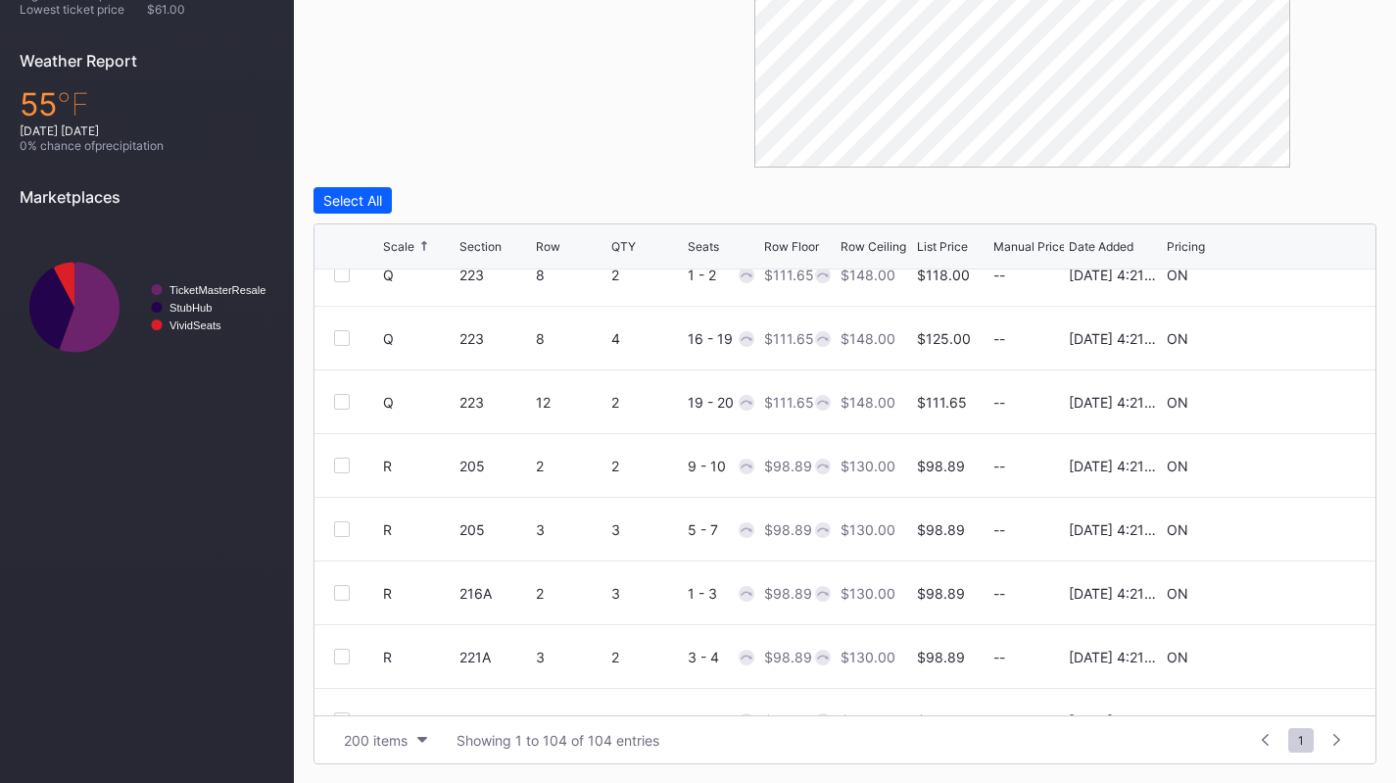
scroll to position [4867, 0]
click at [1289, 463] on icon at bounding box center [1296, 465] width 15 height 15
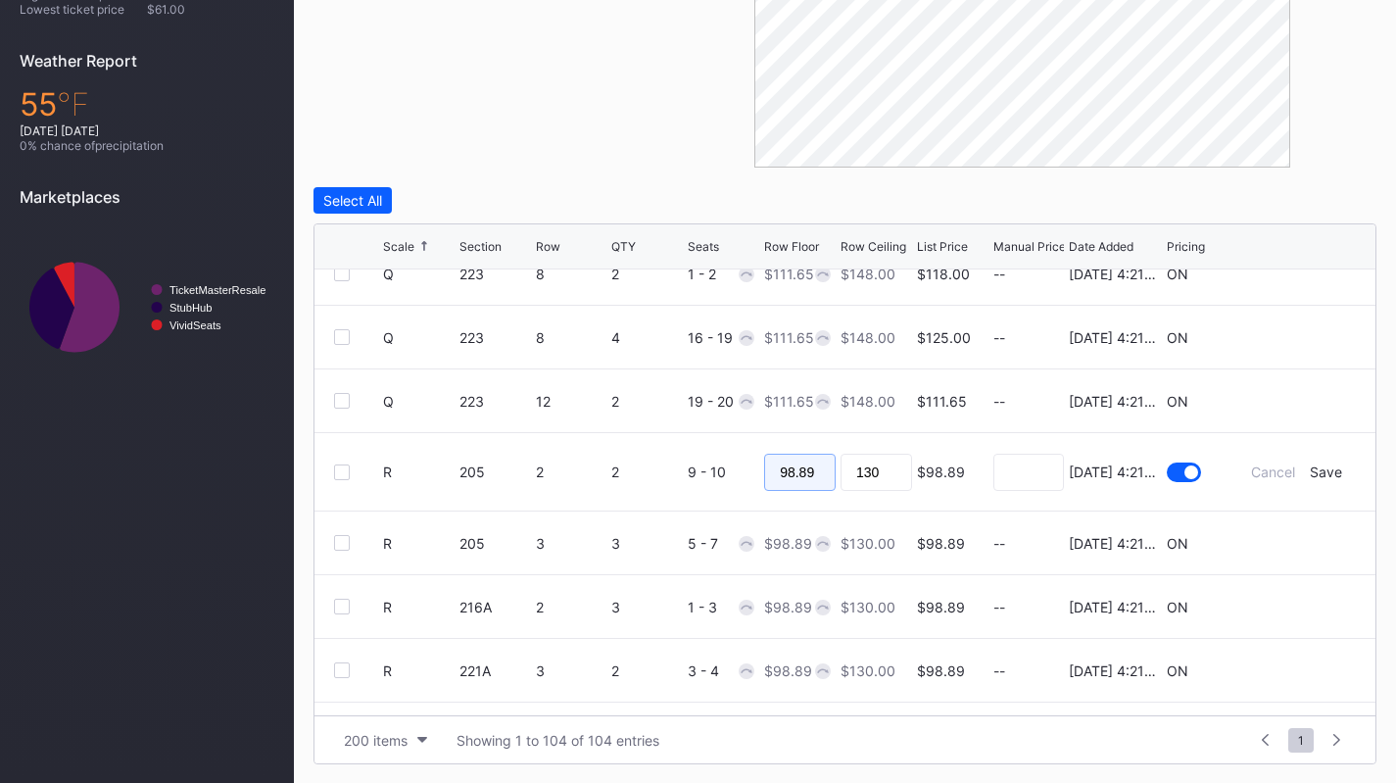
click at [806, 461] on input "98.89" at bounding box center [800, 472] width 72 height 37
type input "95"
type input "1"
click at [806, 461] on input "95" at bounding box center [800, 472] width 72 height 37
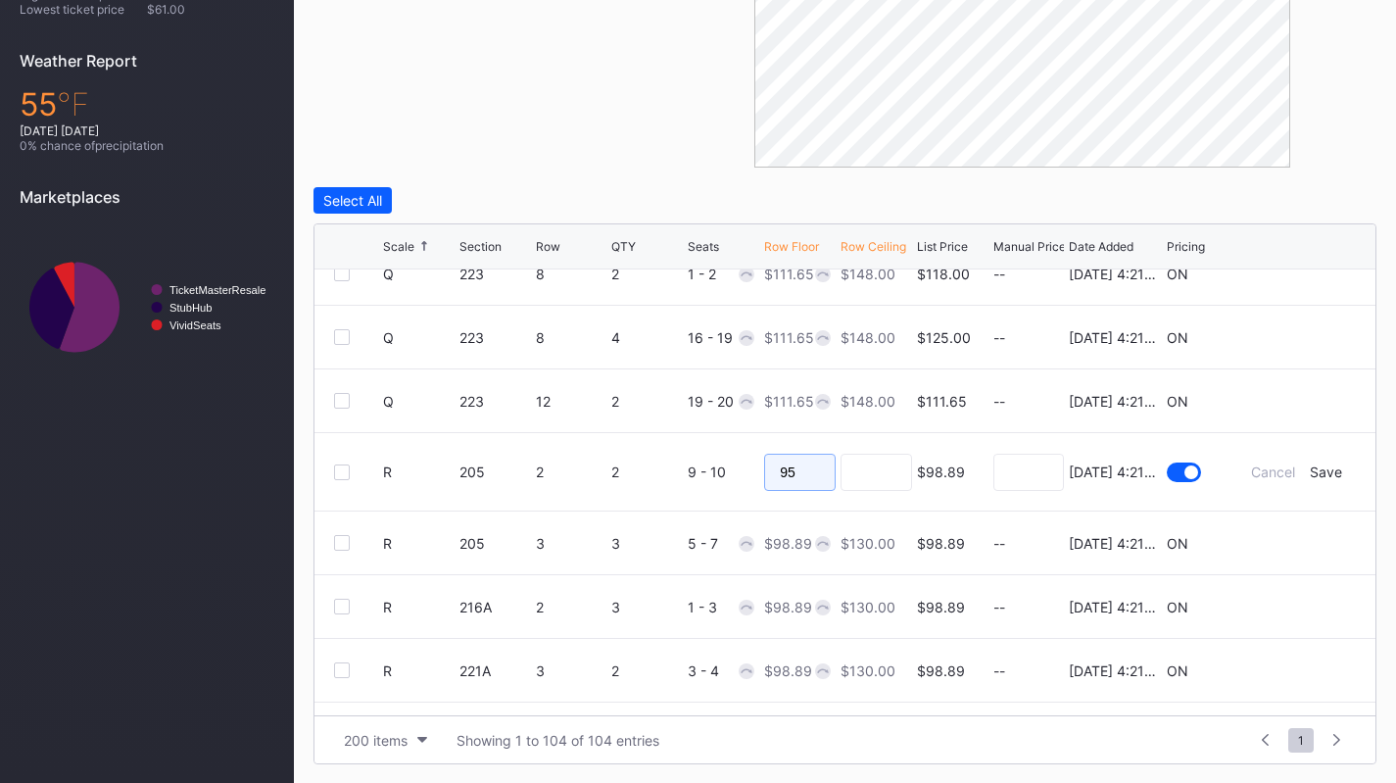
click at [806, 461] on input "95" at bounding box center [800, 472] width 72 height 37
type input "90"
type input "95"
click at [1318, 467] on div "Save" at bounding box center [1326, 474] width 32 height 17
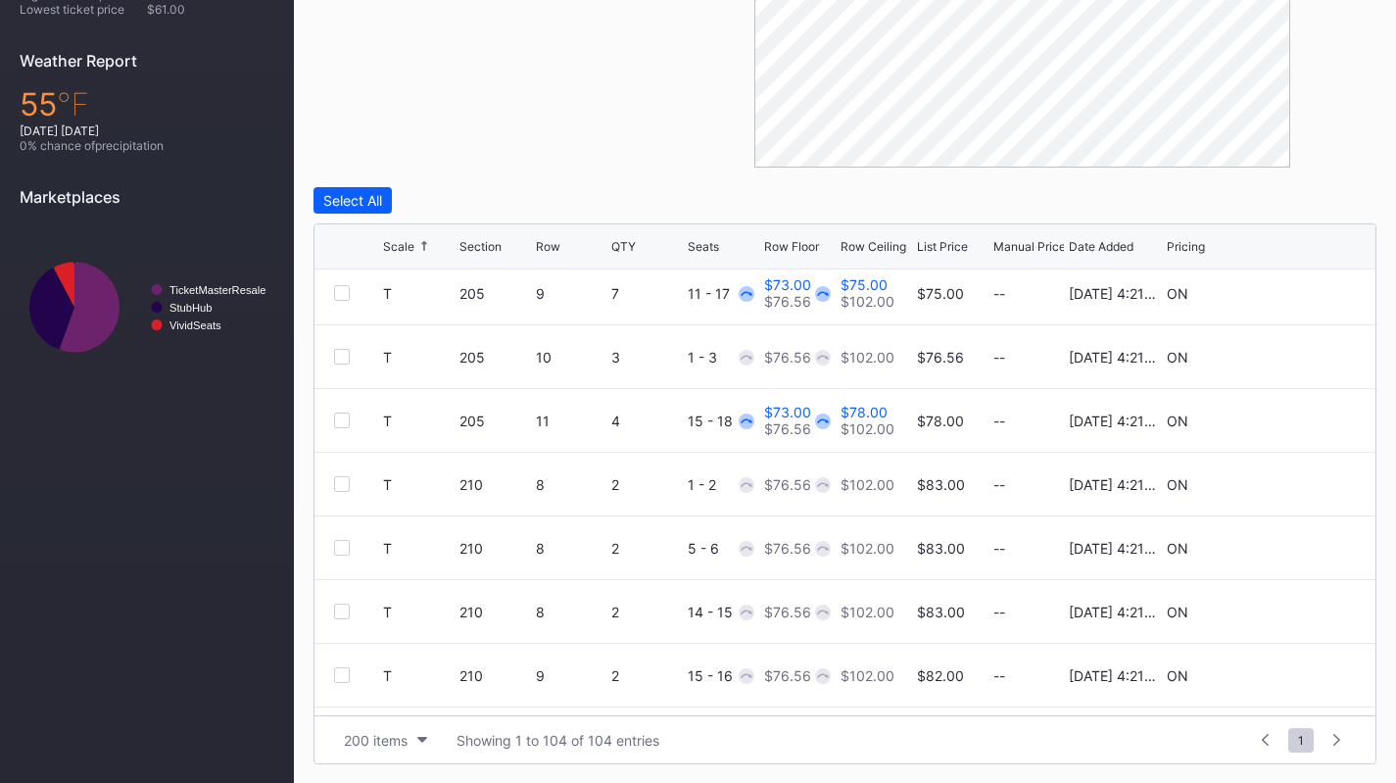
scroll to position [5899, 0]
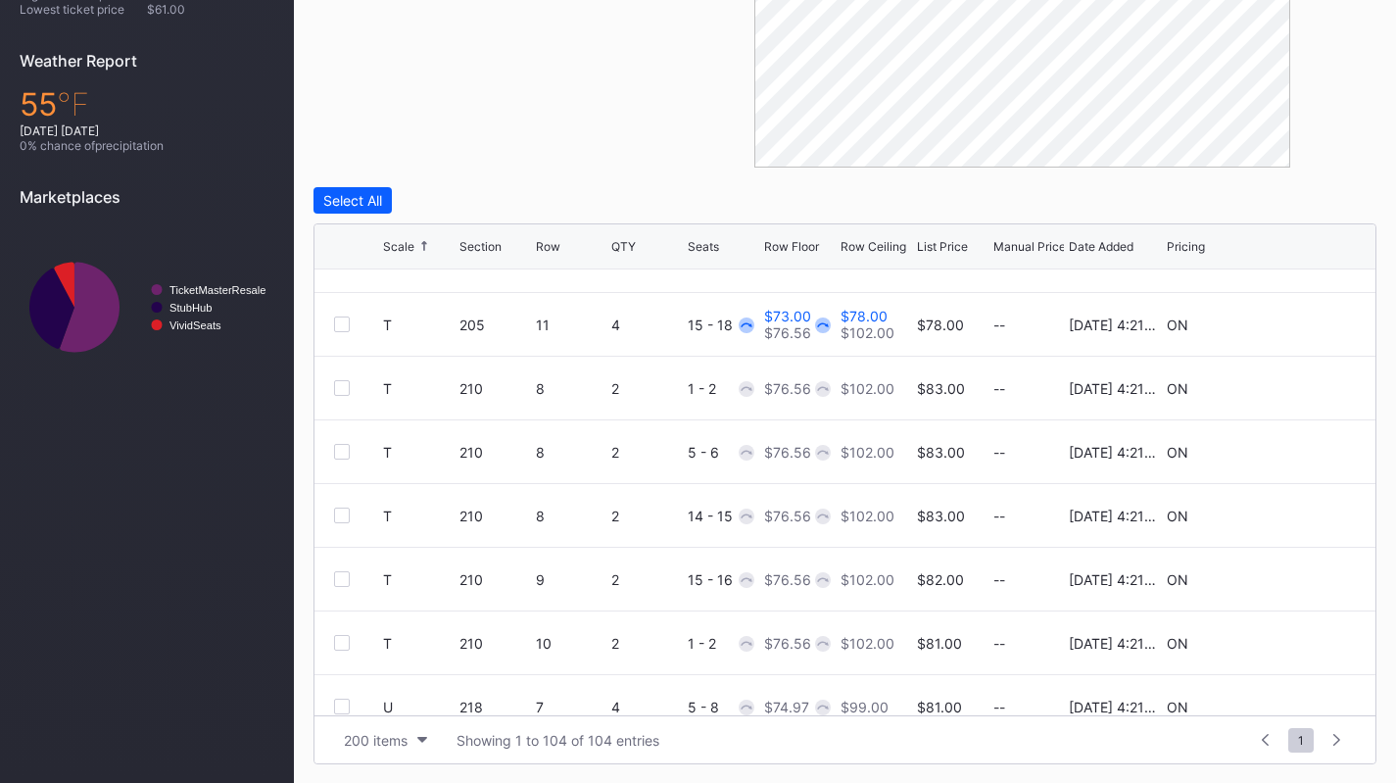
click at [344, 447] on div at bounding box center [342, 452] width 16 height 16
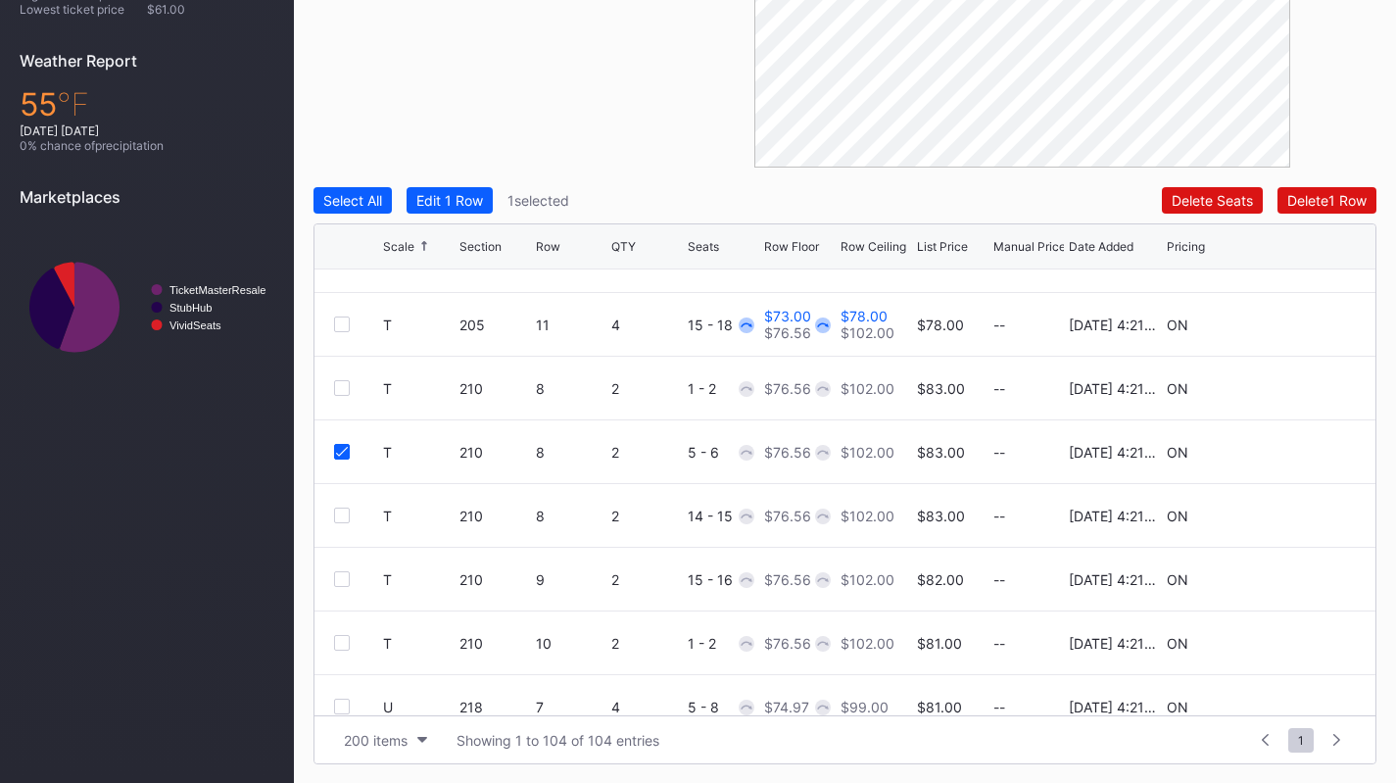
click at [1289, 447] on icon at bounding box center [1296, 452] width 15 height 15
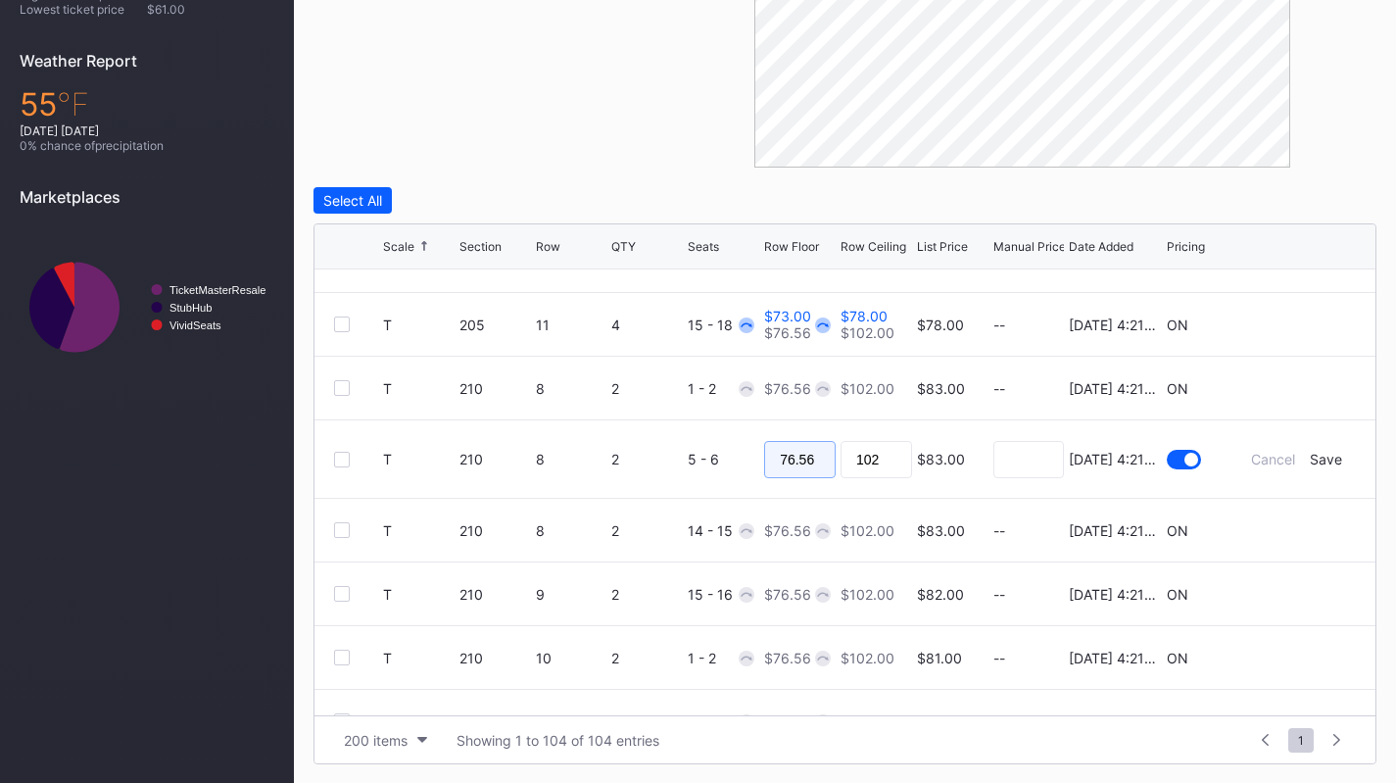
click at [791, 464] on input "76.56" at bounding box center [800, 459] width 72 height 37
type input "65"
type input "70"
click at [1322, 458] on div "Save" at bounding box center [1326, 459] width 32 height 17
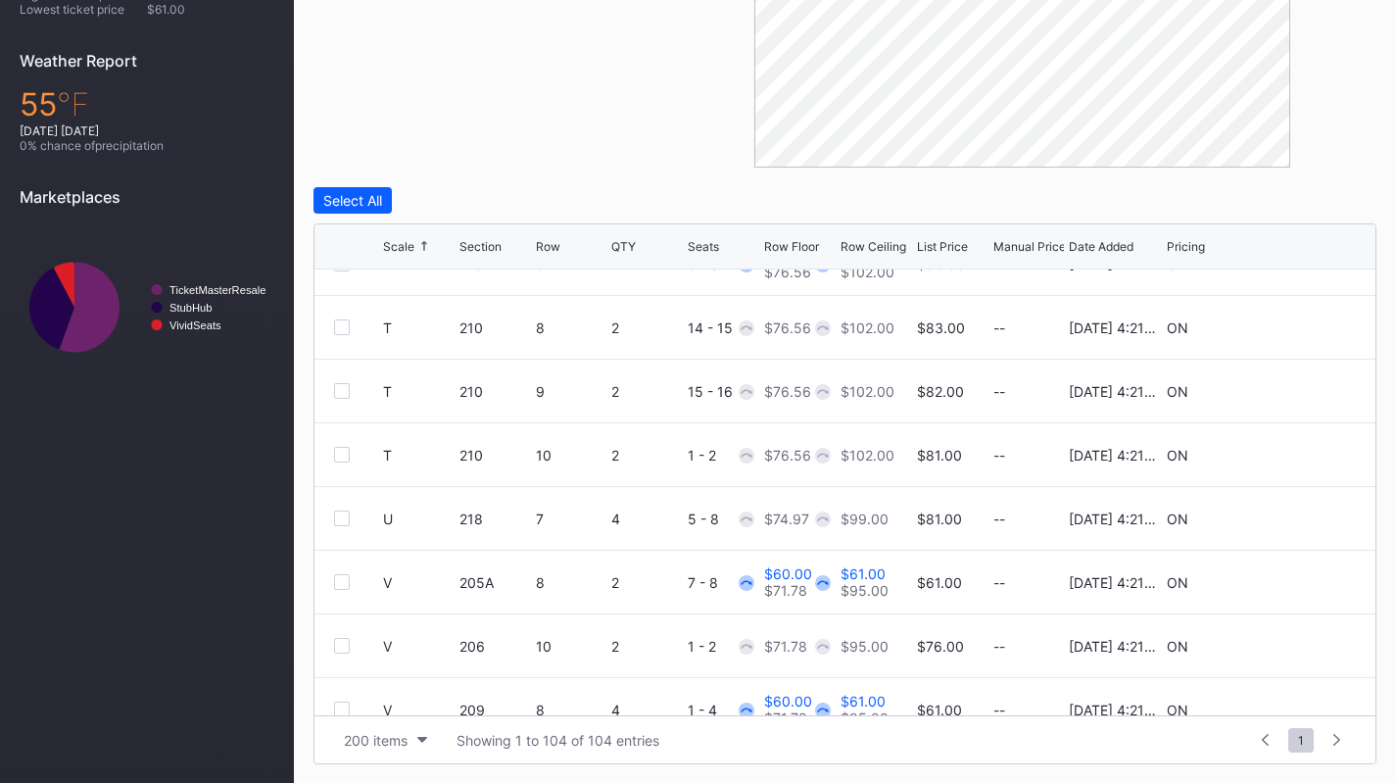
scroll to position [6177, 0]
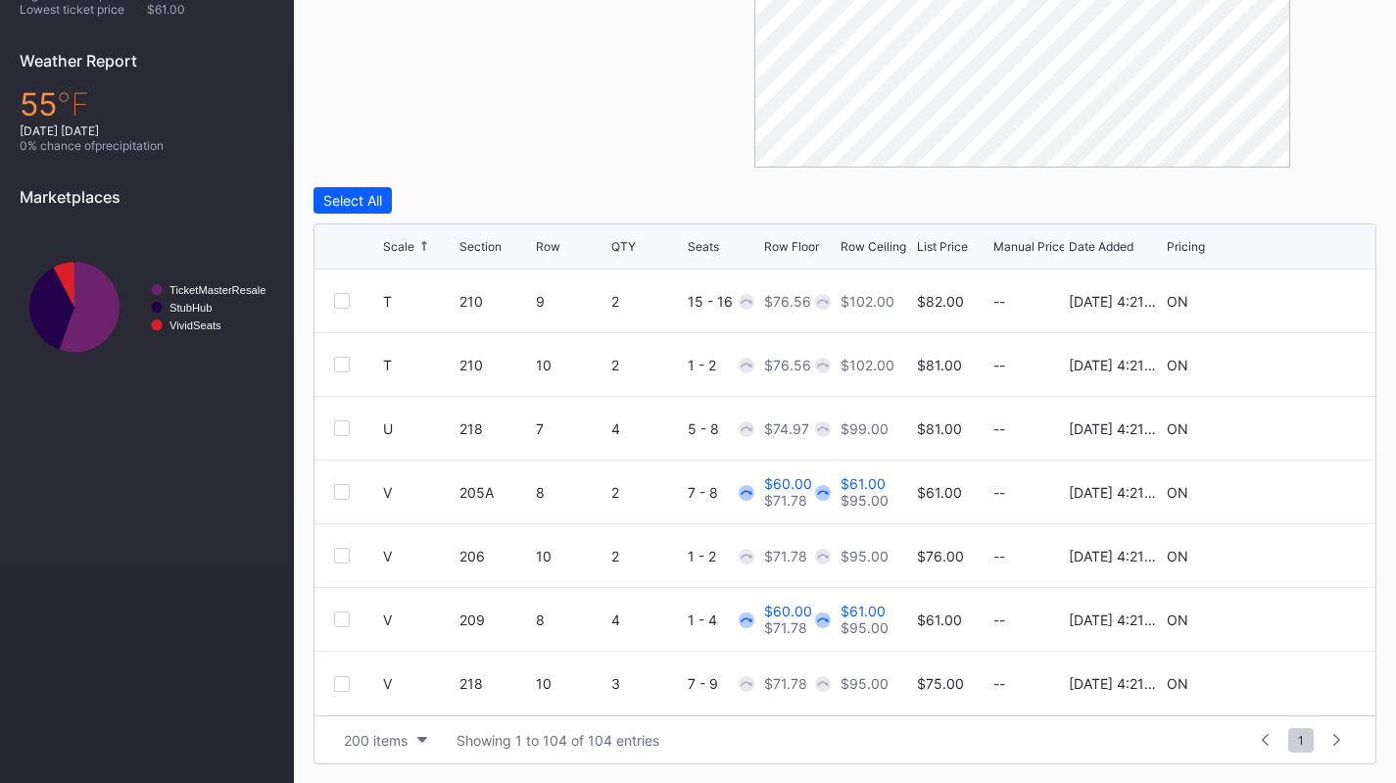
click at [398, 740] on div "200 items" at bounding box center [376, 740] width 64 height 17
click at [406, 696] on div "200 items" at bounding box center [382, 690] width 66 height 17
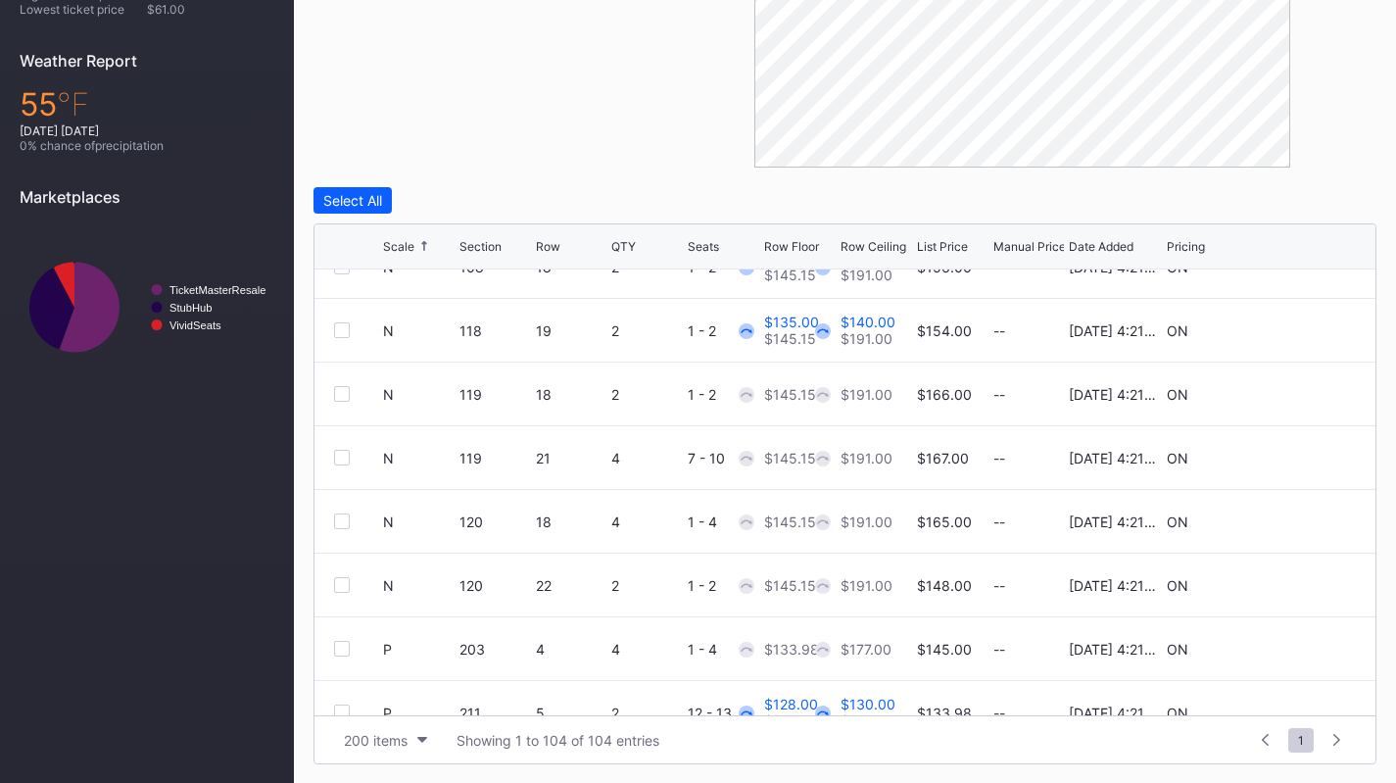
scroll to position [3793, 0]
click at [1289, 453] on icon at bounding box center [1296, 455] width 15 height 15
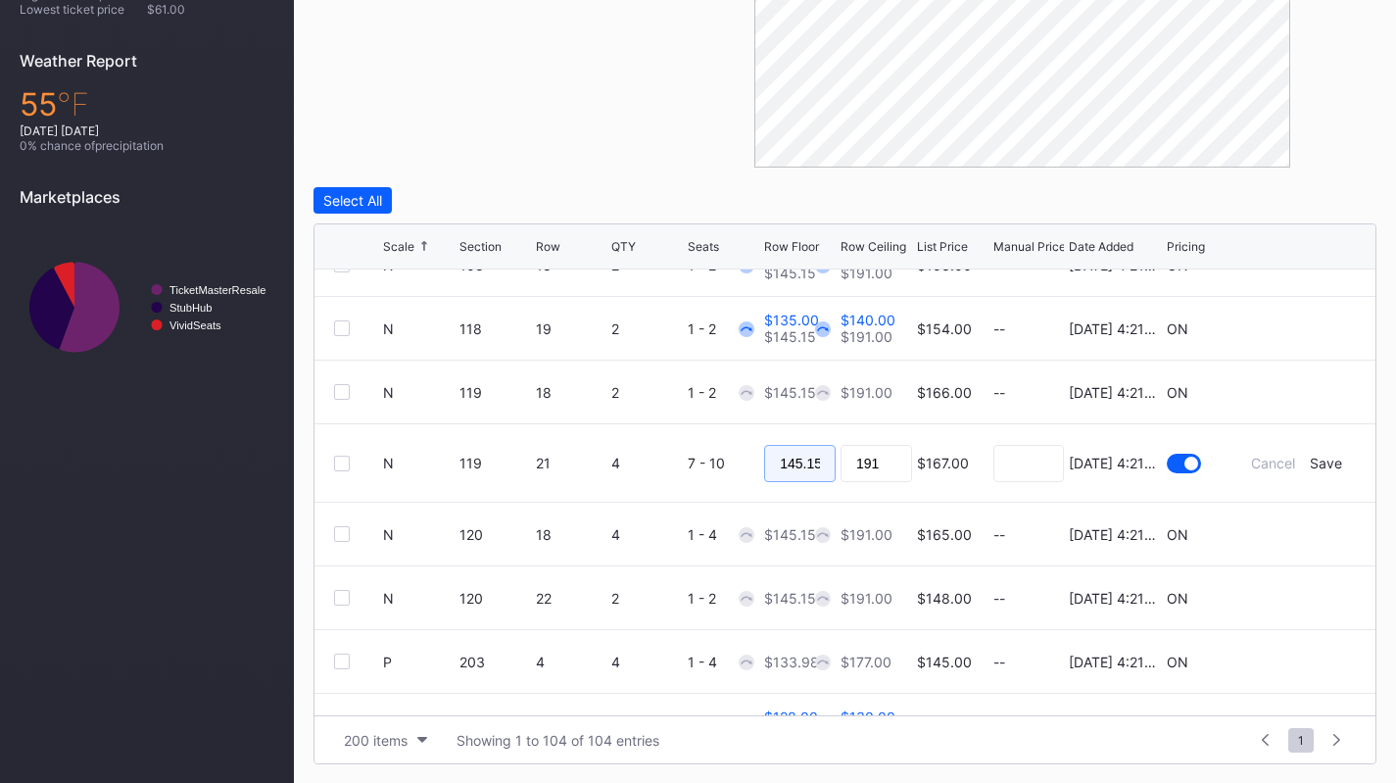
click at [797, 451] on input "145.15" at bounding box center [800, 463] width 72 height 37
type input "135"
type input "140"
click at [1325, 462] on div "Save" at bounding box center [1326, 463] width 32 height 17
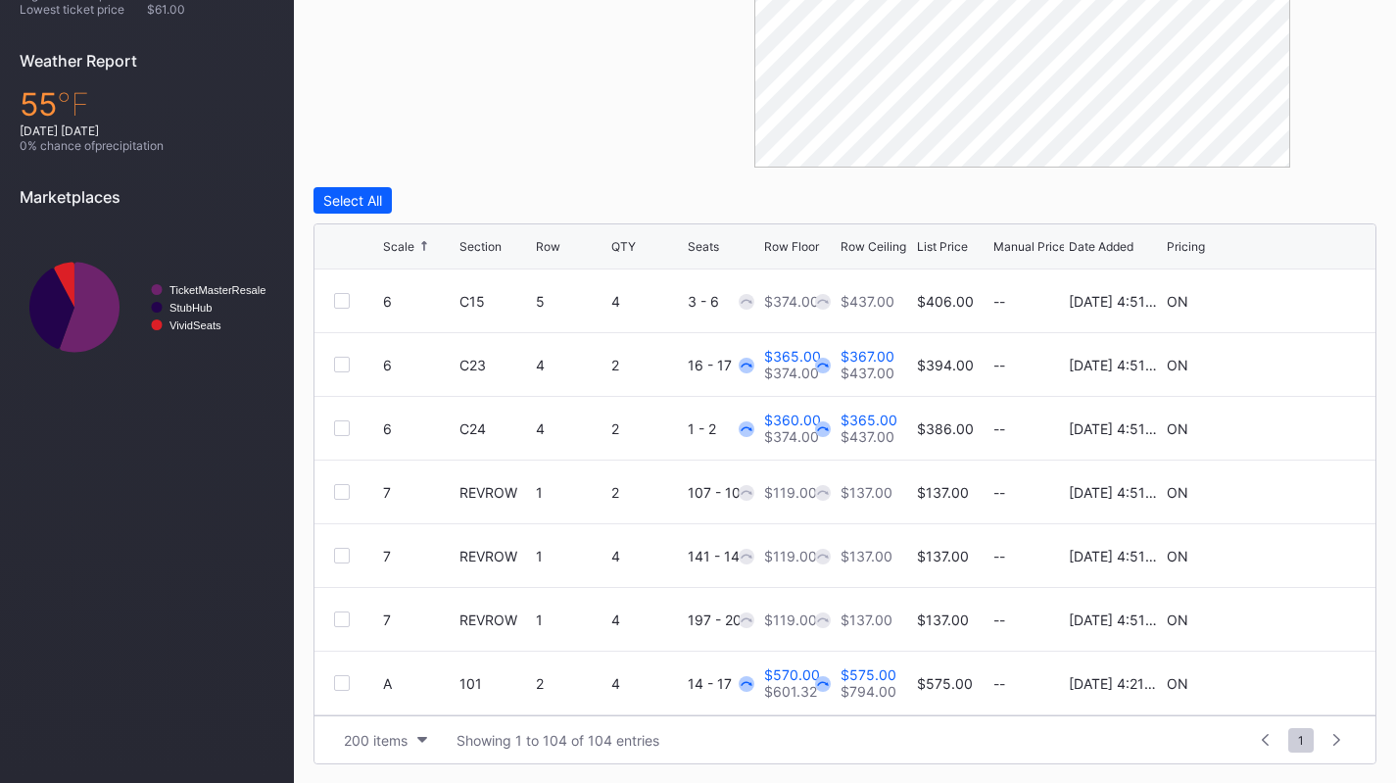
scroll to position [0, 0]
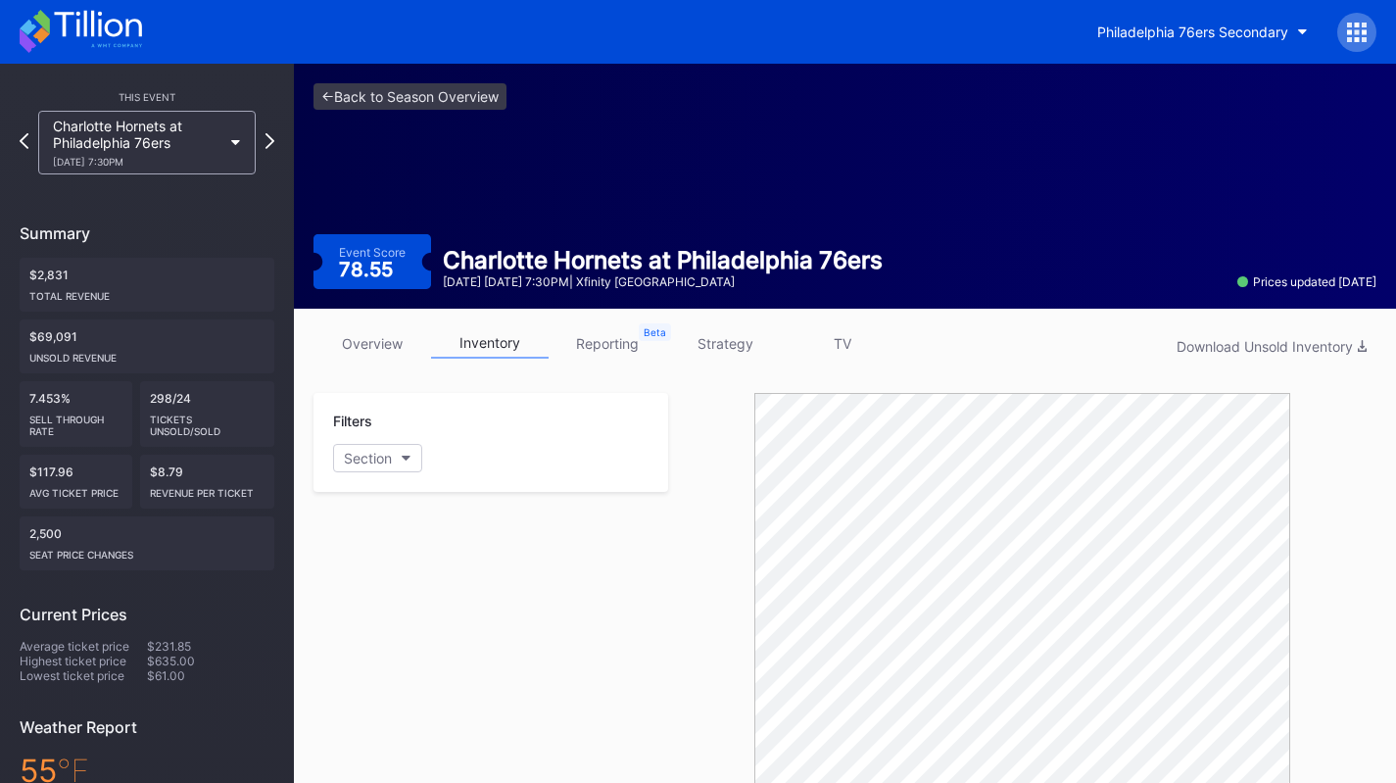
click at [185, 131] on div "Charlotte Hornets at Philadelphia 76ers 10/25 Saturday 7:30PM" at bounding box center [137, 143] width 169 height 50
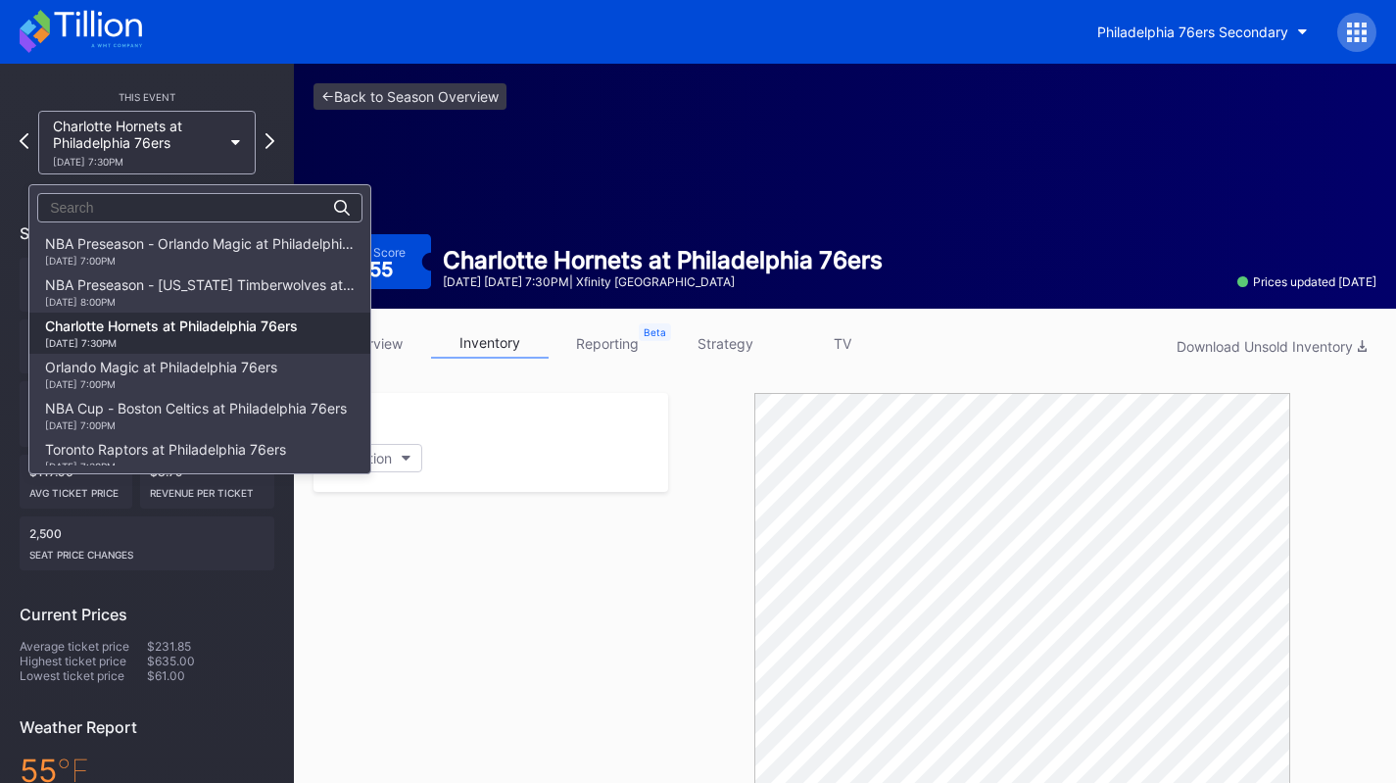
scroll to position [82, 0]
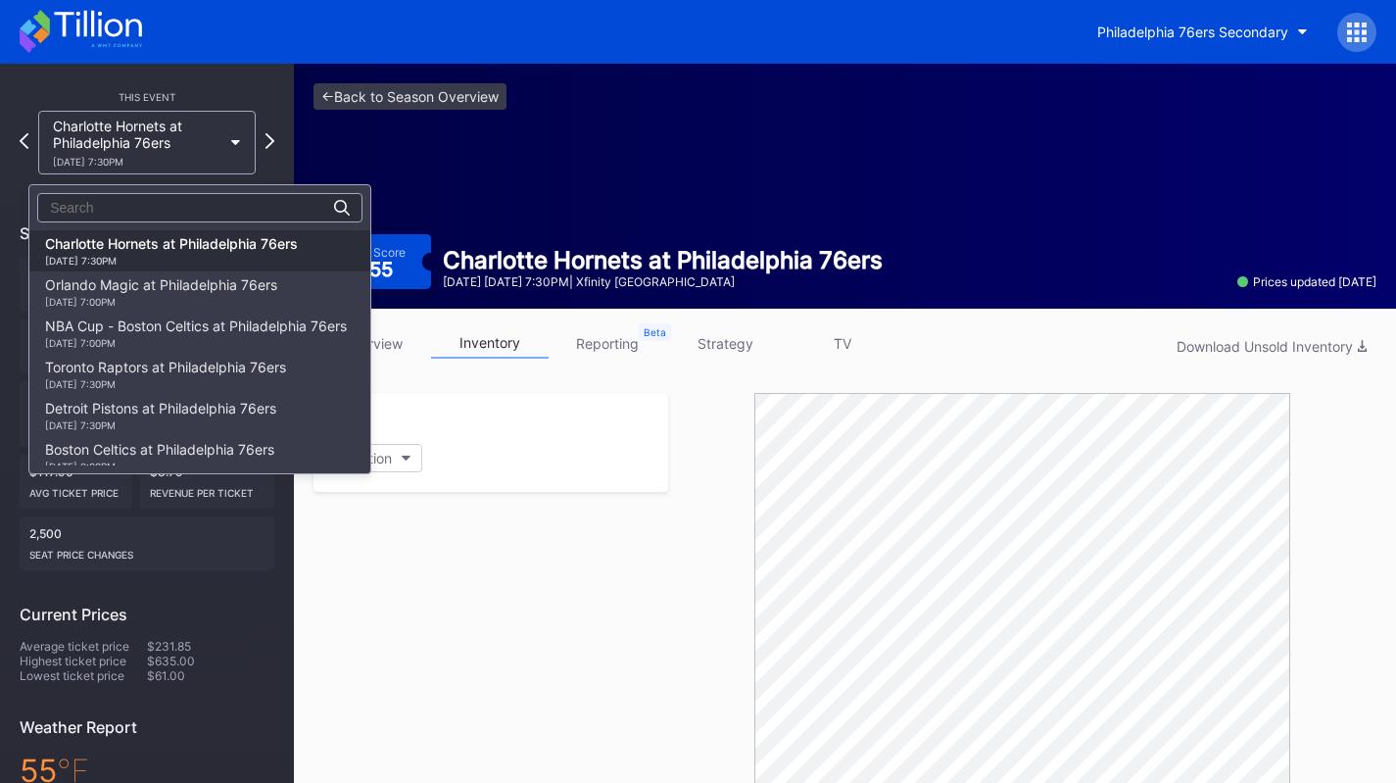
click at [193, 276] on div "Orlando Magic at Philadelphia 76ers 10/27 Monday 7:00PM" at bounding box center [161, 291] width 232 height 31
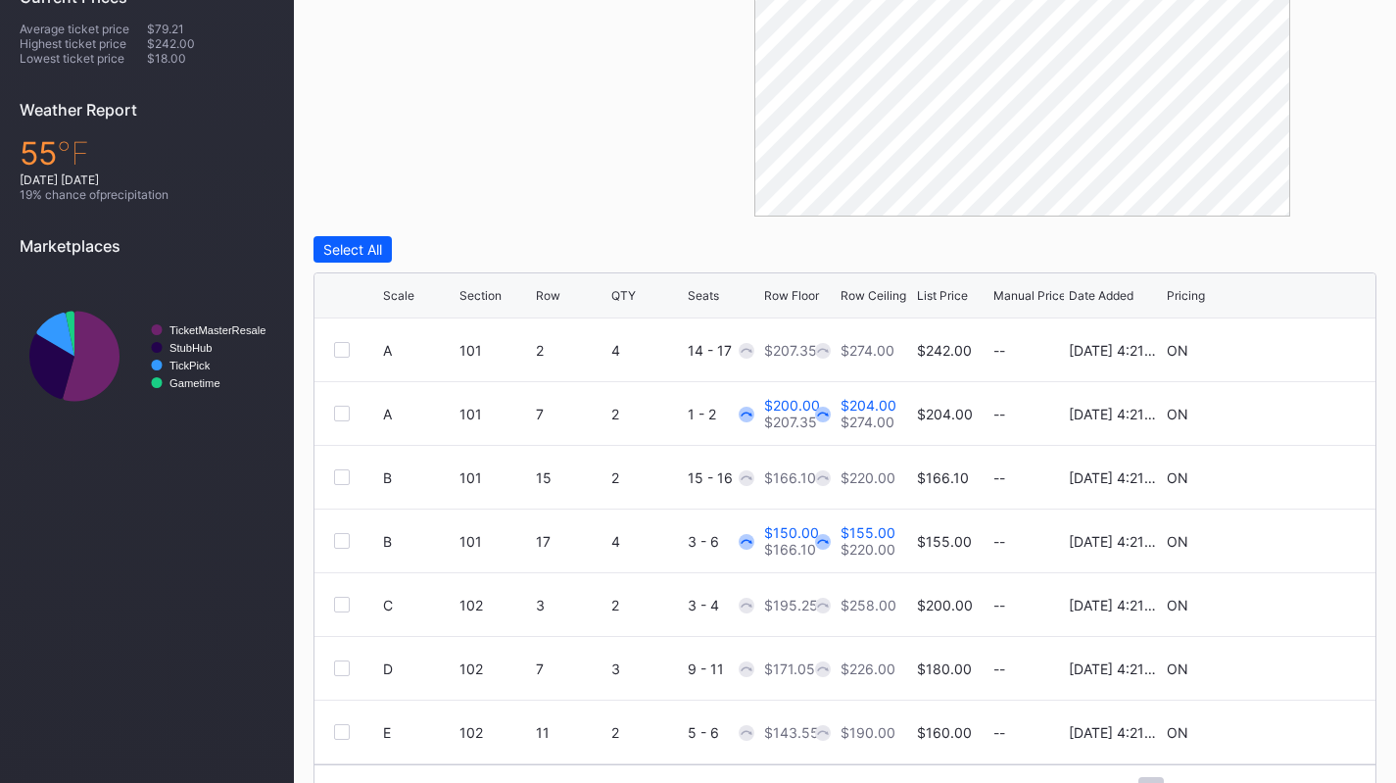
scroll to position [666, 0]
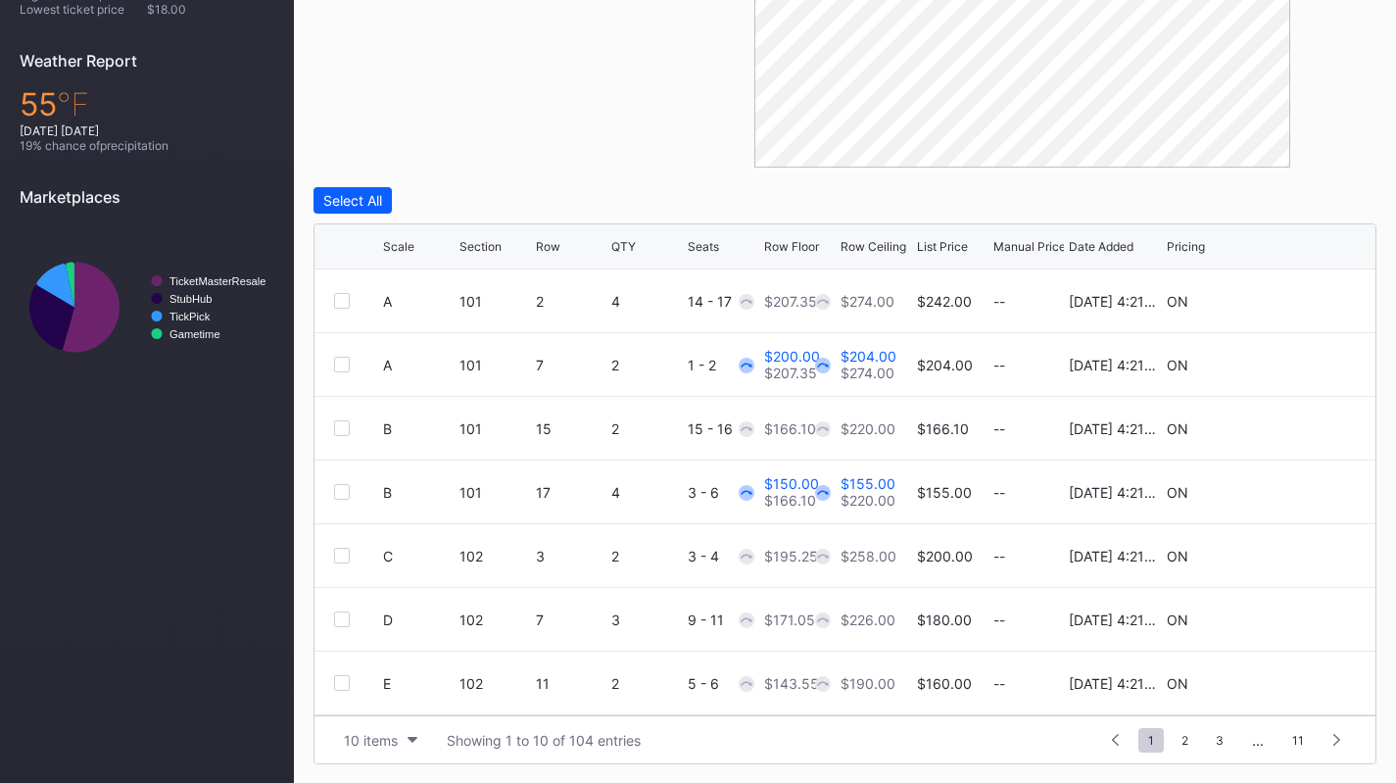
click at [373, 743] on div "10 items" at bounding box center [371, 740] width 54 height 17
click at [403, 675] on div "200 items" at bounding box center [380, 690] width 93 height 36
click at [402, 243] on div "Scale" at bounding box center [398, 246] width 31 height 15
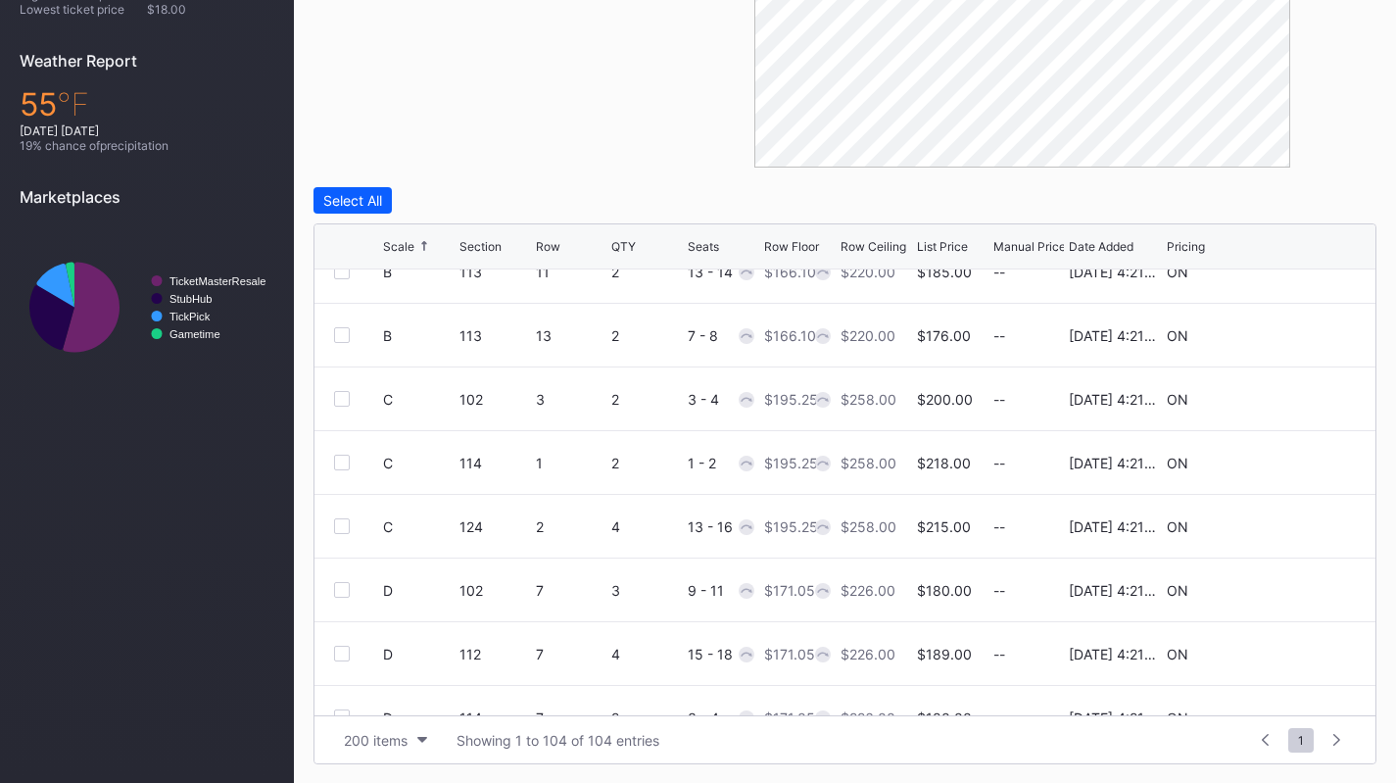
scroll to position [773, 0]
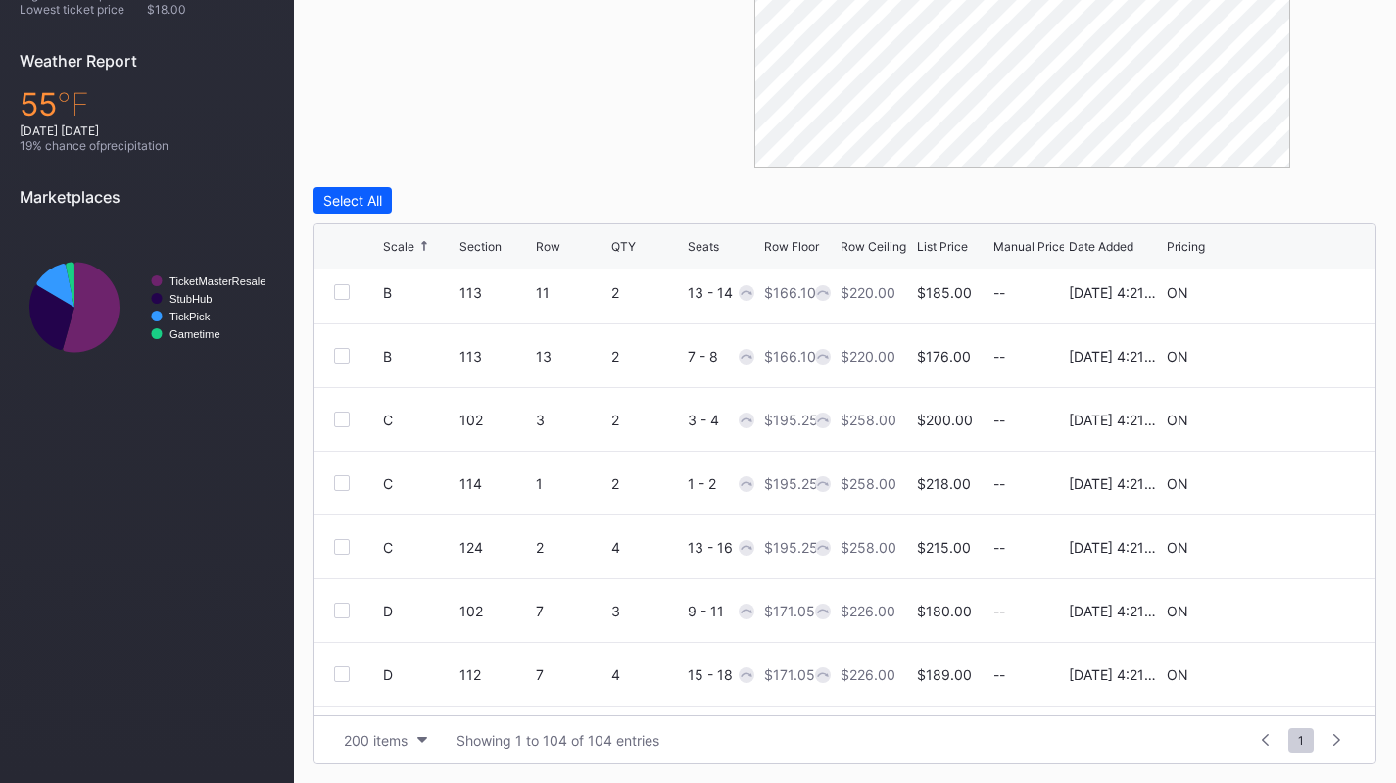
click at [1289, 546] on icon at bounding box center [1296, 547] width 15 height 15
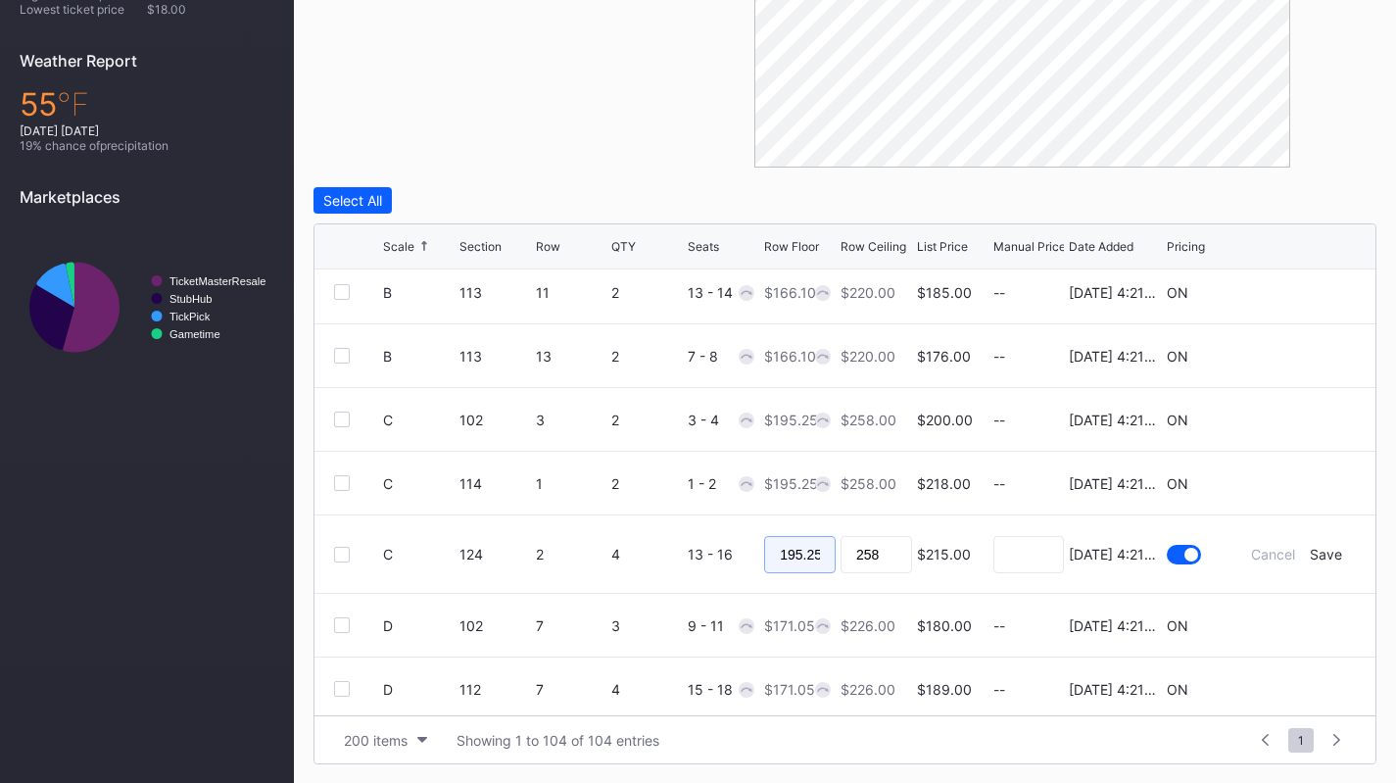
click at [772, 548] on input "195.25" at bounding box center [800, 554] width 72 height 37
type input "185"
type input "190"
click at [1311, 555] on div "Save" at bounding box center [1326, 554] width 32 height 17
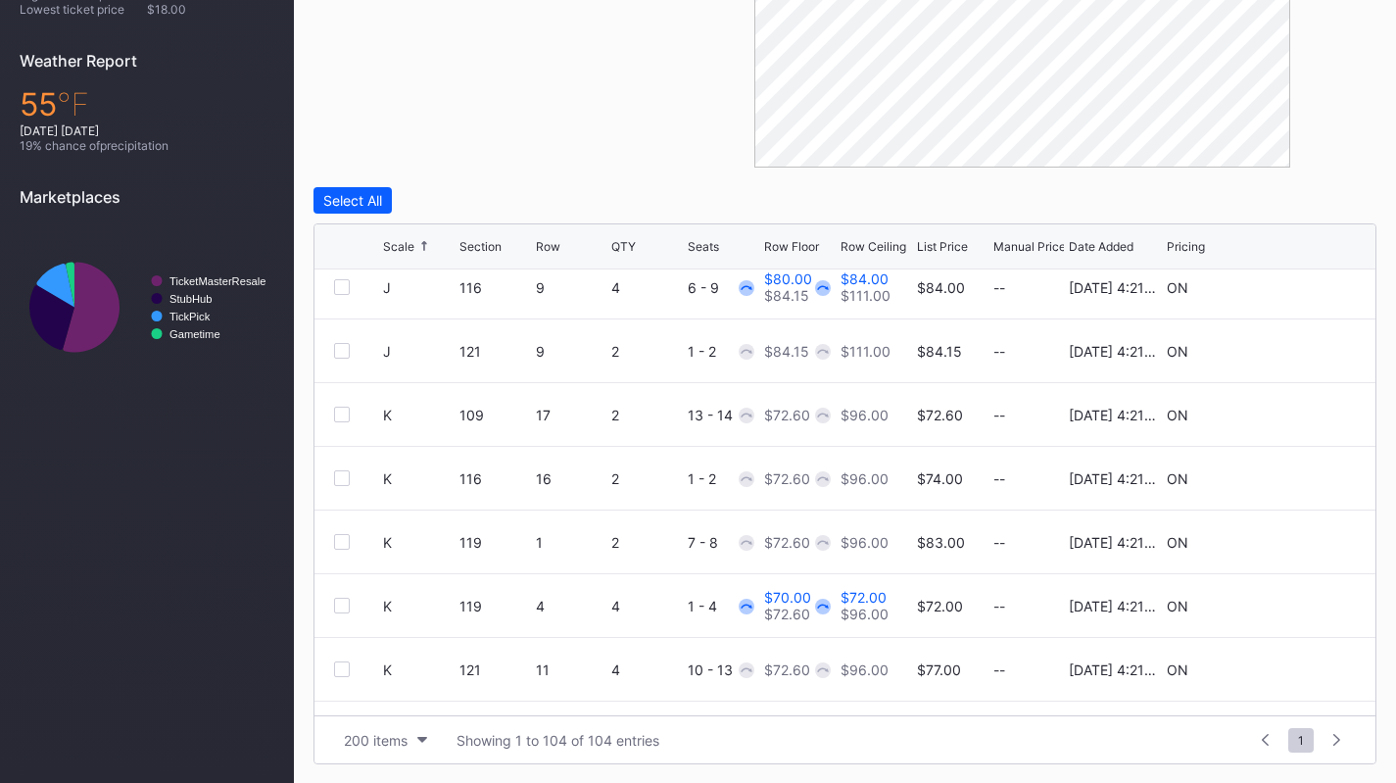
scroll to position [2378, 0]
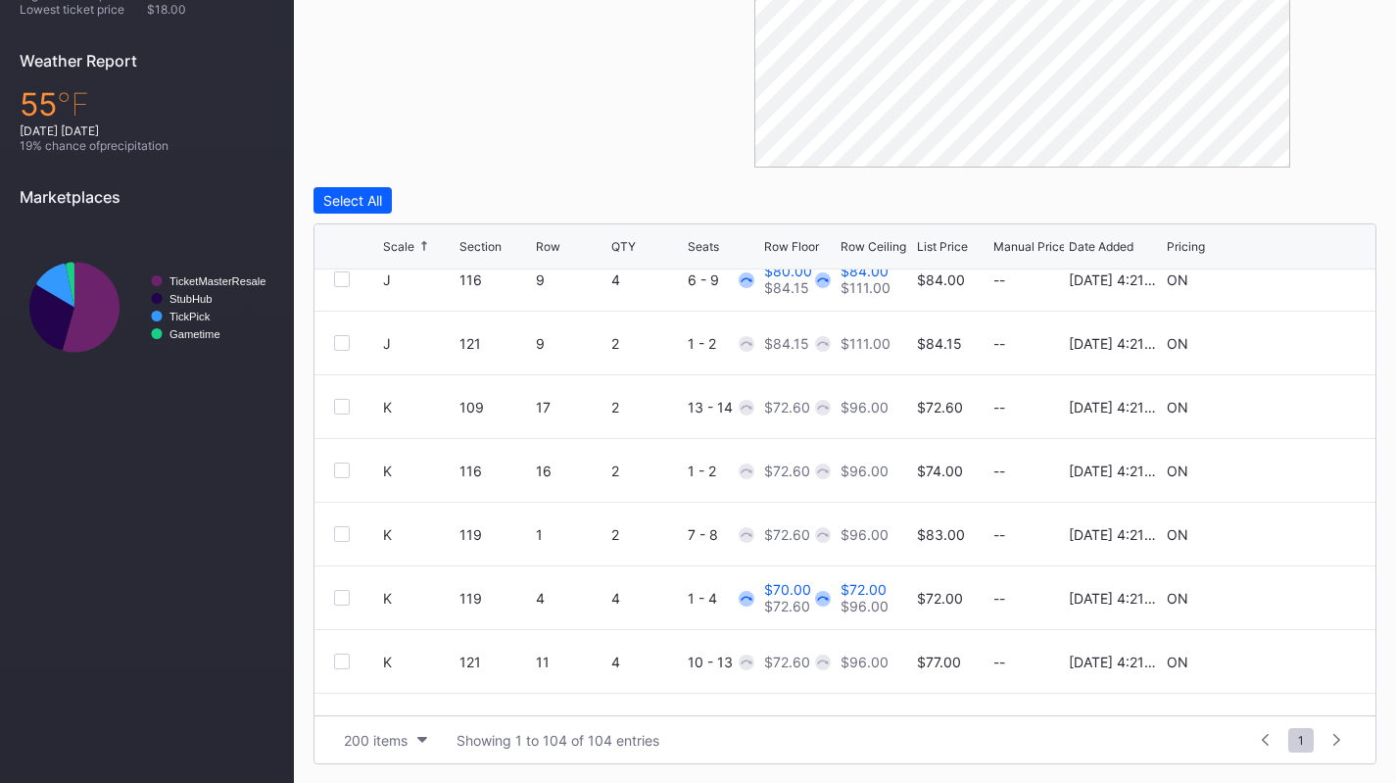
click at [344, 467] on div at bounding box center [342, 470] width 16 height 16
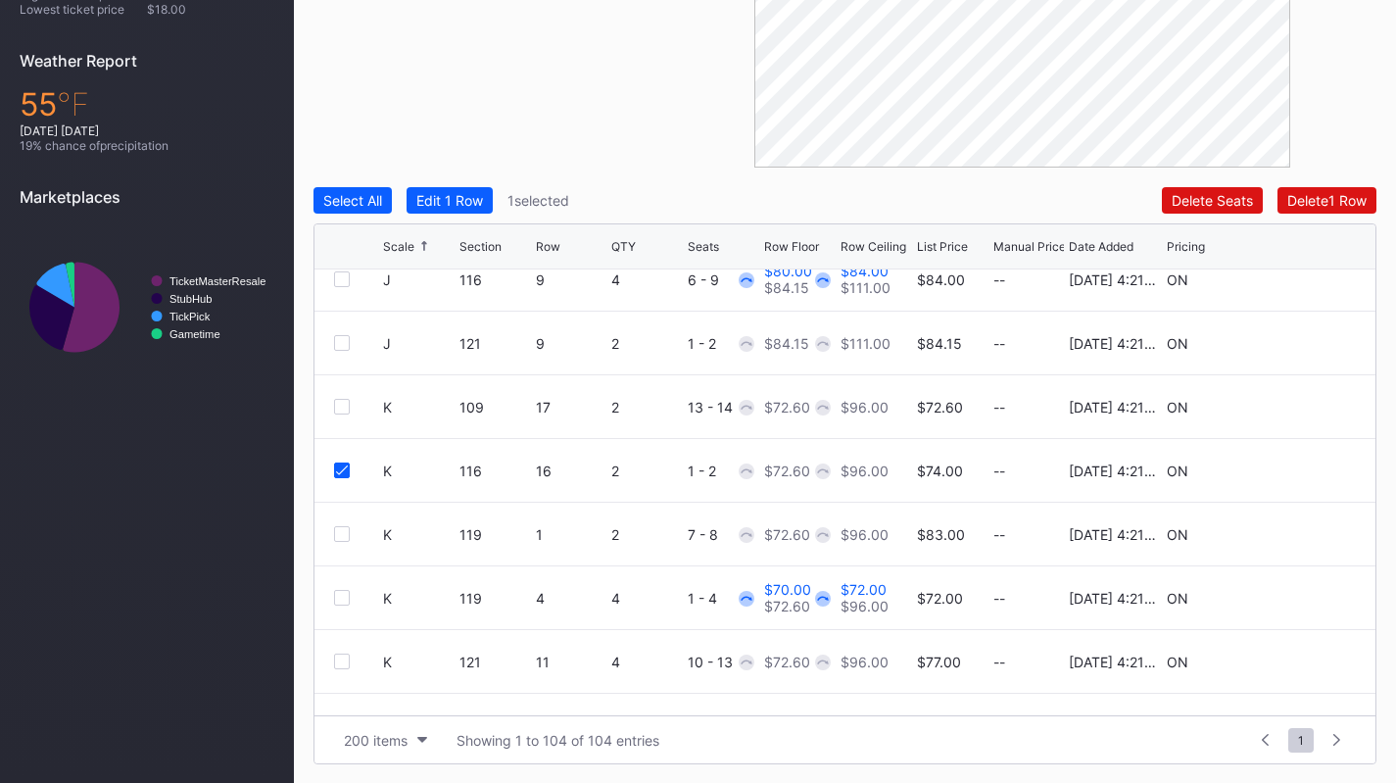
click at [1289, 466] on icon at bounding box center [1296, 470] width 15 height 15
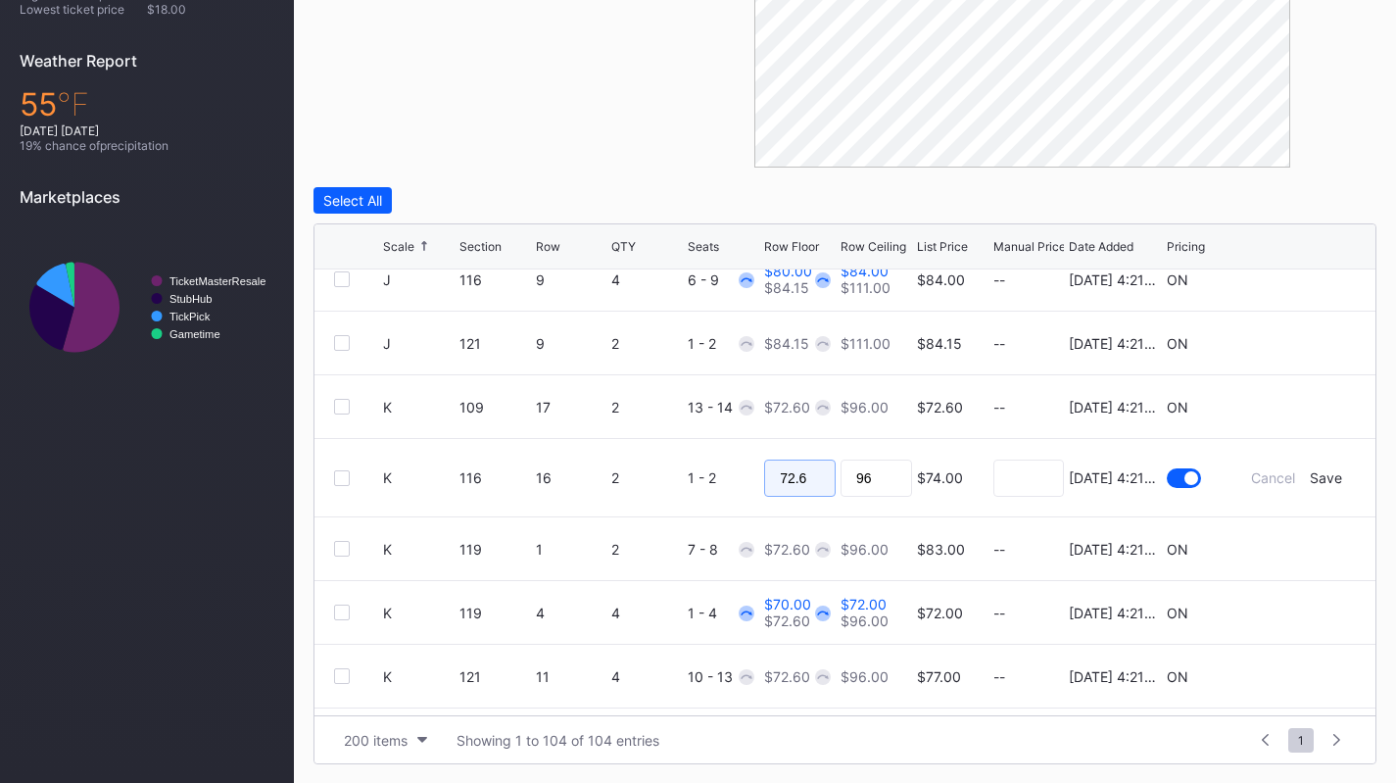
click at [783, 468] on input "72.6" at bounding box center [800, 477] width 72 height 37
type input "64"
type input "70"
click at [1313, 482] on div "Save" at bounding box center [1326, 477] width 32 height 17
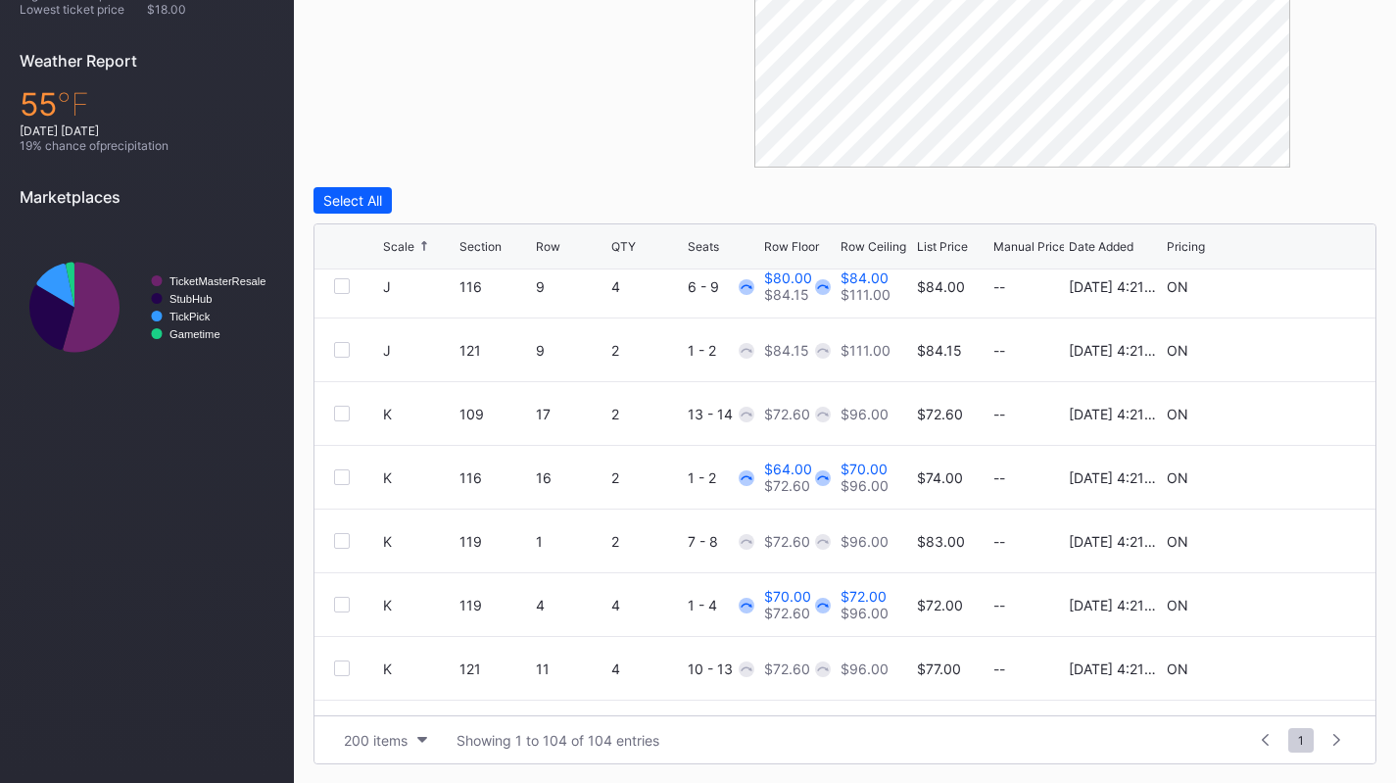
scroll to position [2508, 0]
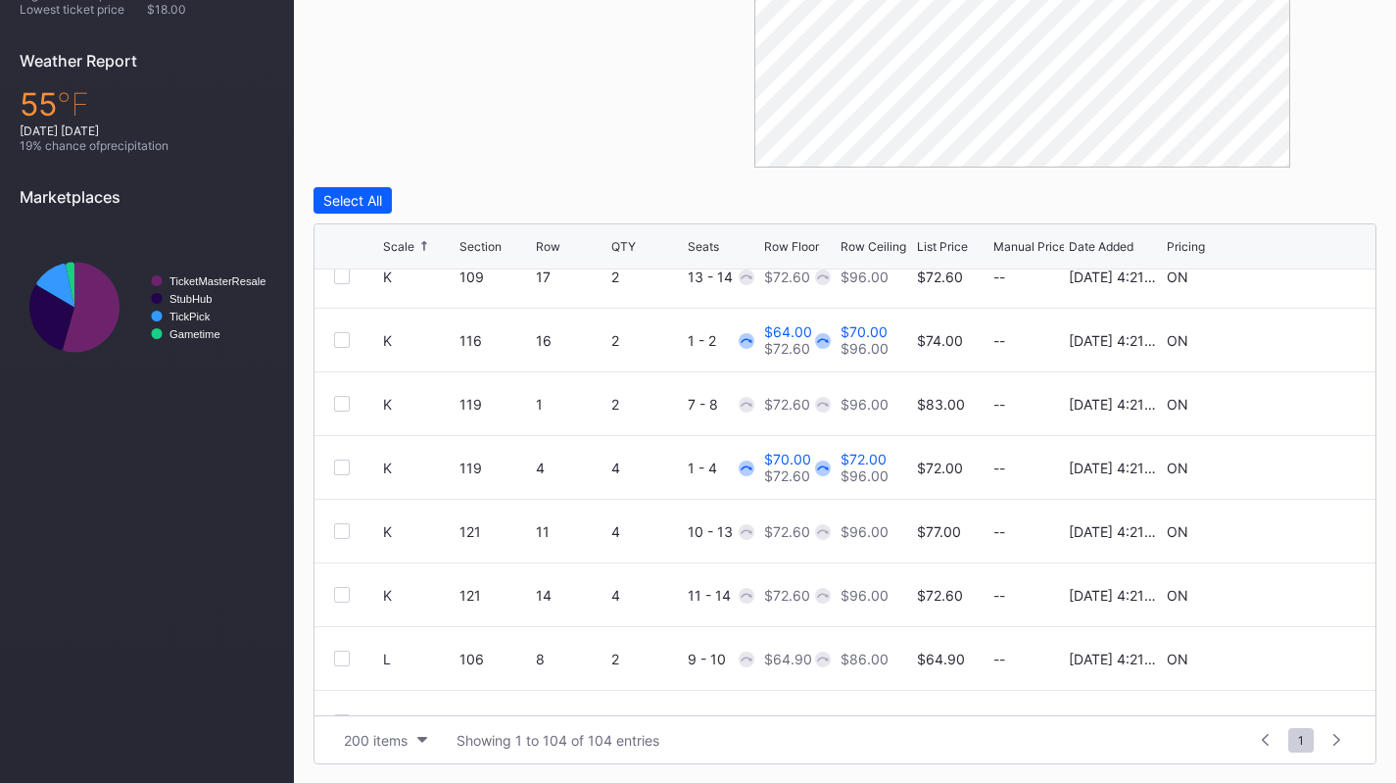
click at [1289, 401] on icon at bounding box center [1296, 403] width 15 height 15
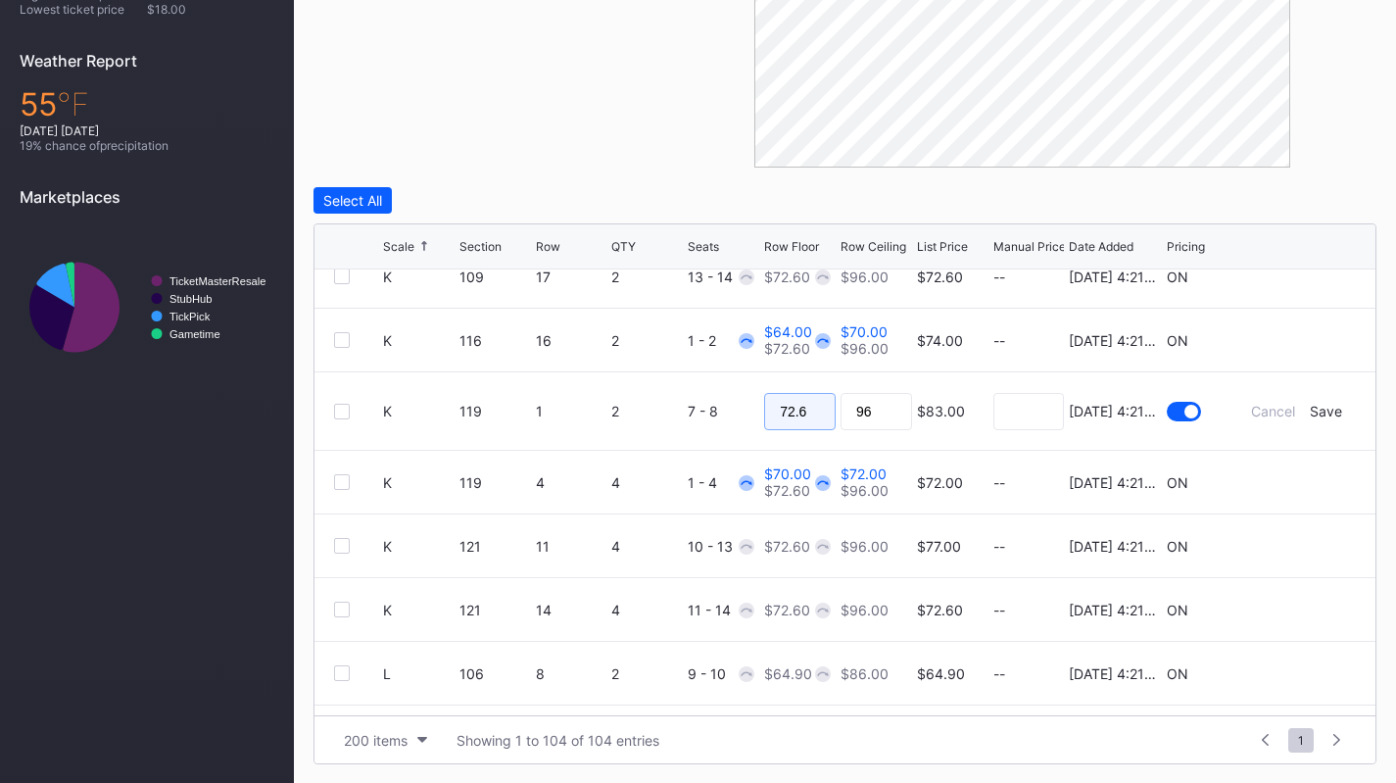
click at [796, 418] on input "72.6" at bounding box center [800, 411] width 72 height 37
type input "63"
type input "65"
click at [1314, 410] on div "Save" at bounding box center [1326, 411] width 32 height 17
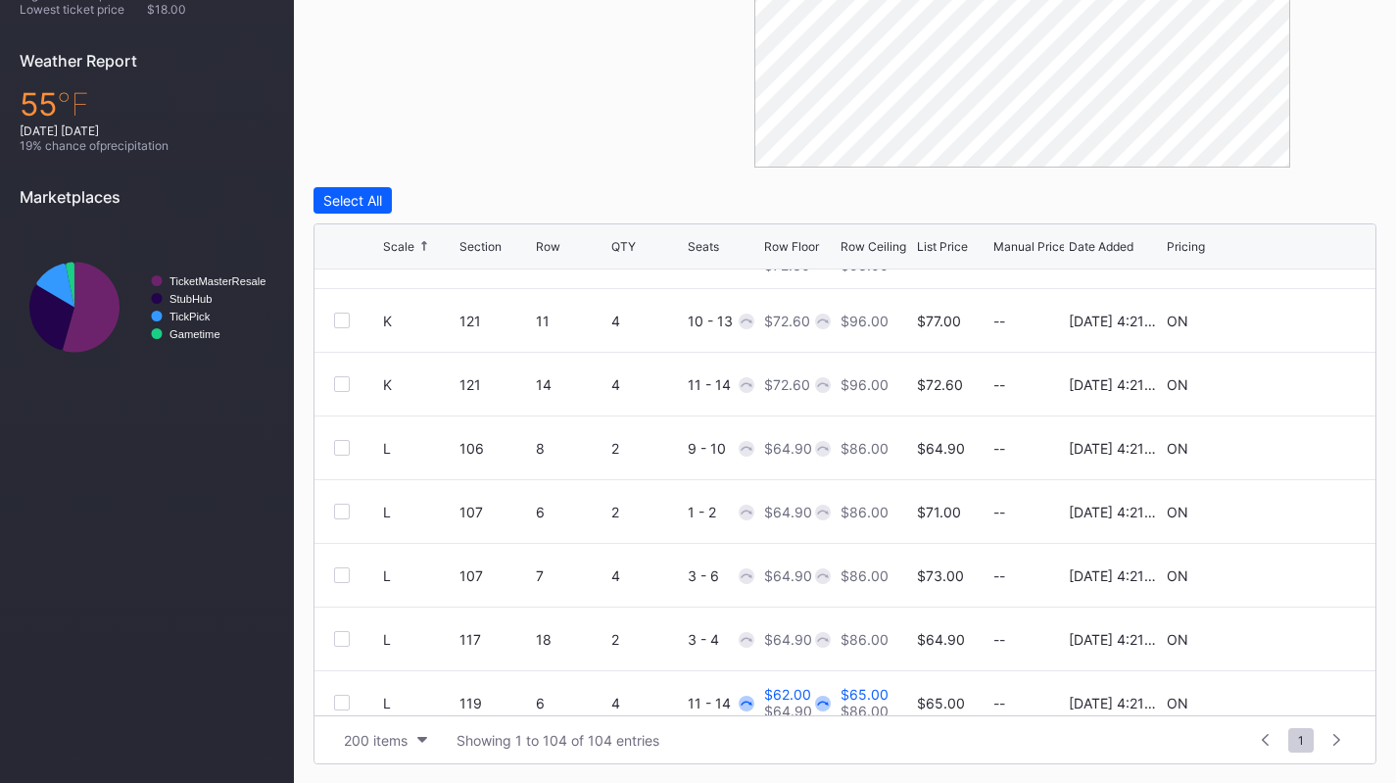
scroll to position [2718, 0]
click at [1289, 506] on icon at bounding box center [1296, 512] width 15 height 15
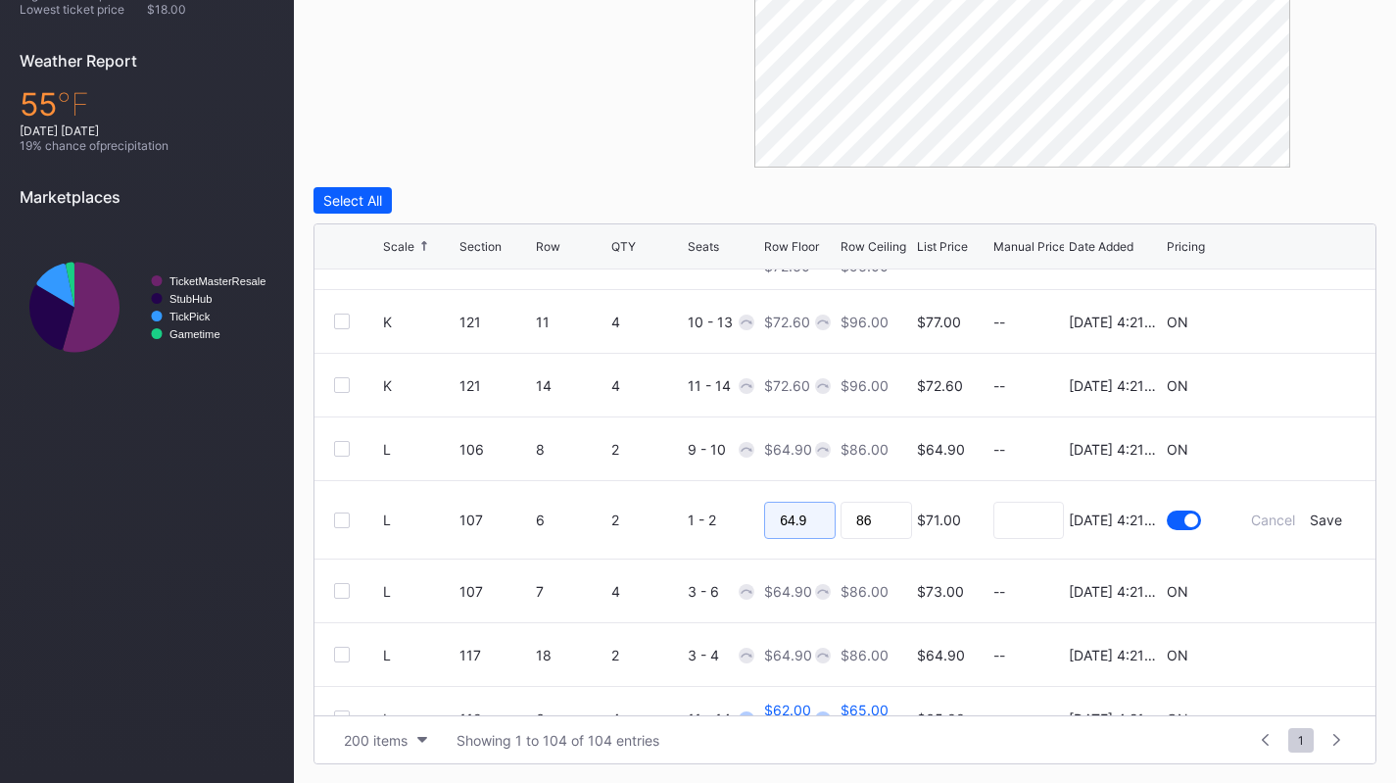
click at [786, 517] on input "64.9" at bounding box center [800, 520] width 72 height 37
type input "63"
type input "65"
click at [1319, 525] on div "Save" at bounding box center [1326, 519] width 32 height 17
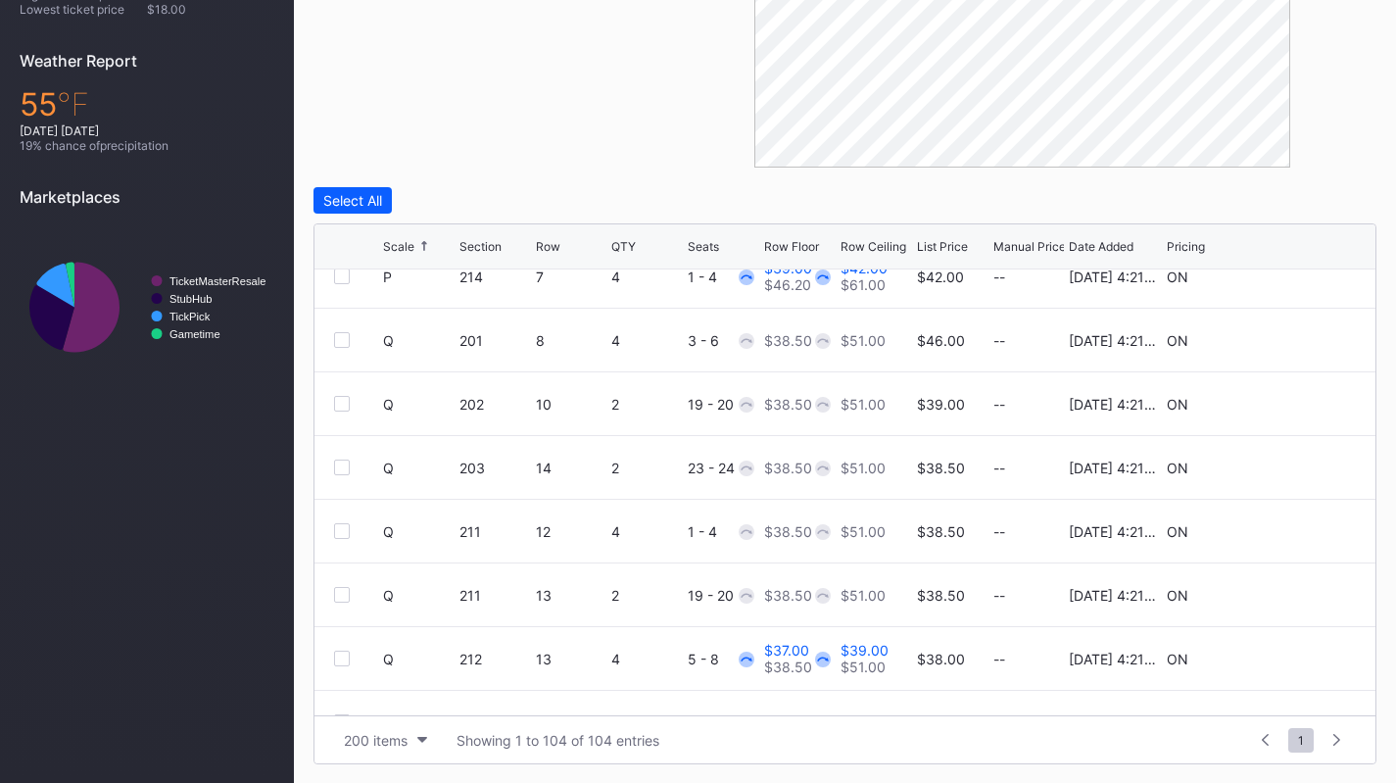
scroll to position [4165, 0]
click at [1289, 533] on icon at bounding box center [1296, 529] width 15 height 15
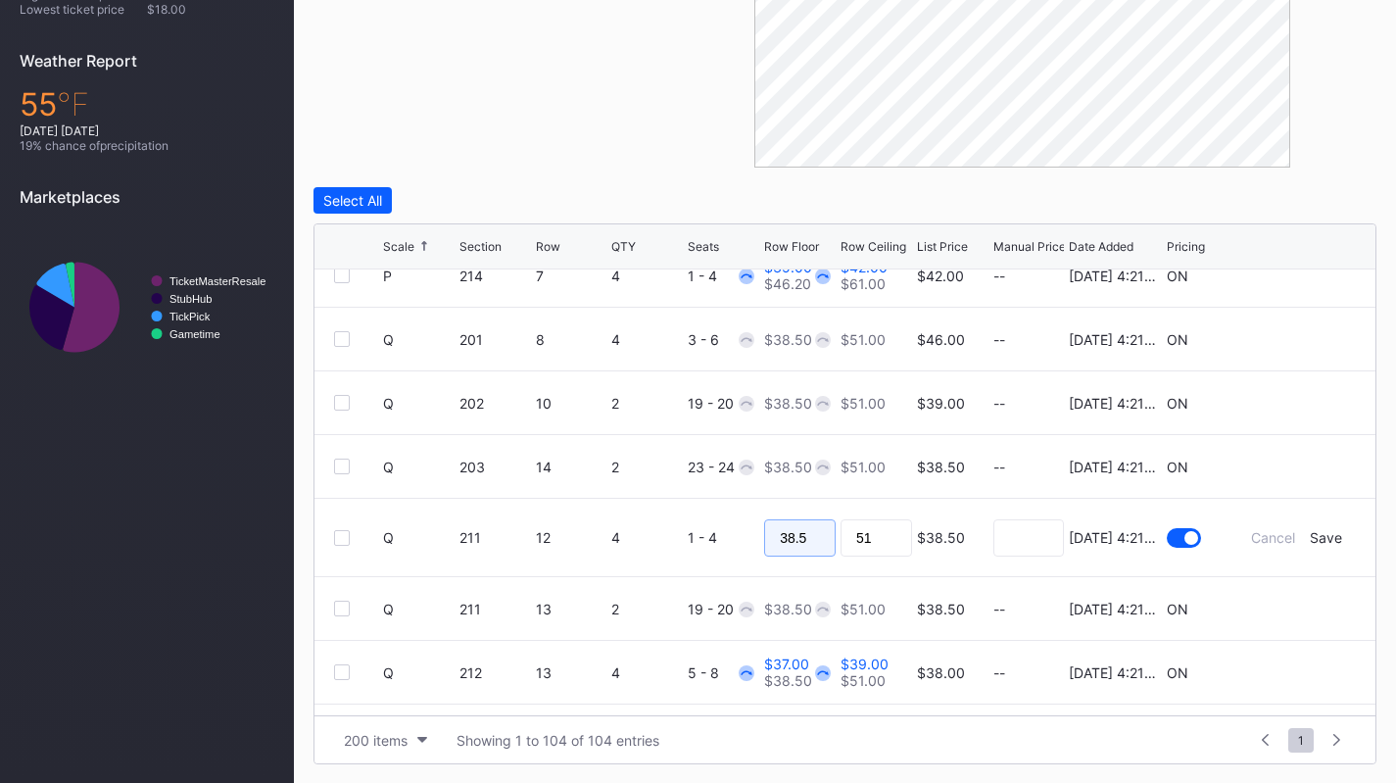
click at [799, 533] on input "38.5" at bounding box center [800, 537] width 72 height 37
type input "34"
type input "36"
click at [1310, 543] on div "Save" at bounding box center [1326, 537] width 32 height 17
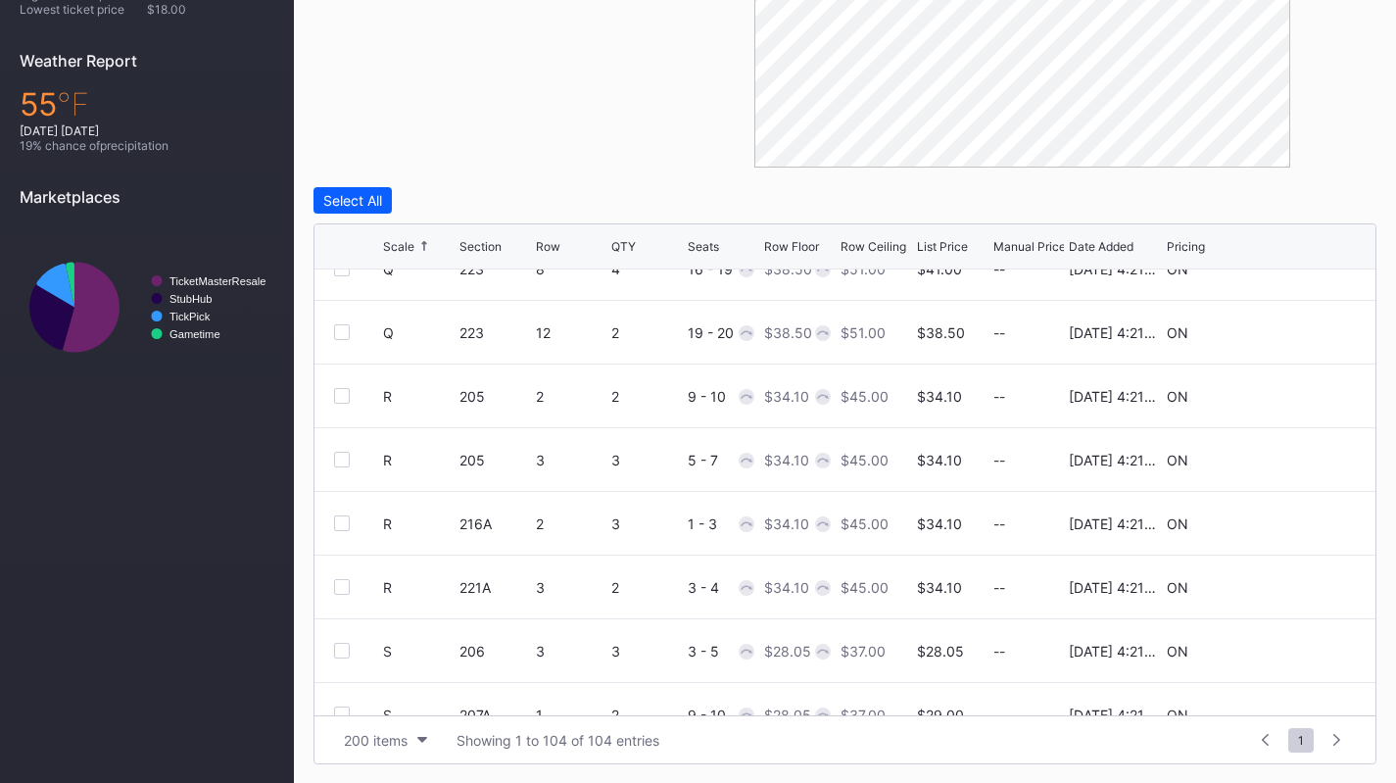
scroll to position [4745, 0]
click at [335, 458] on div at bounding box center [342, 459] width 16 height 16
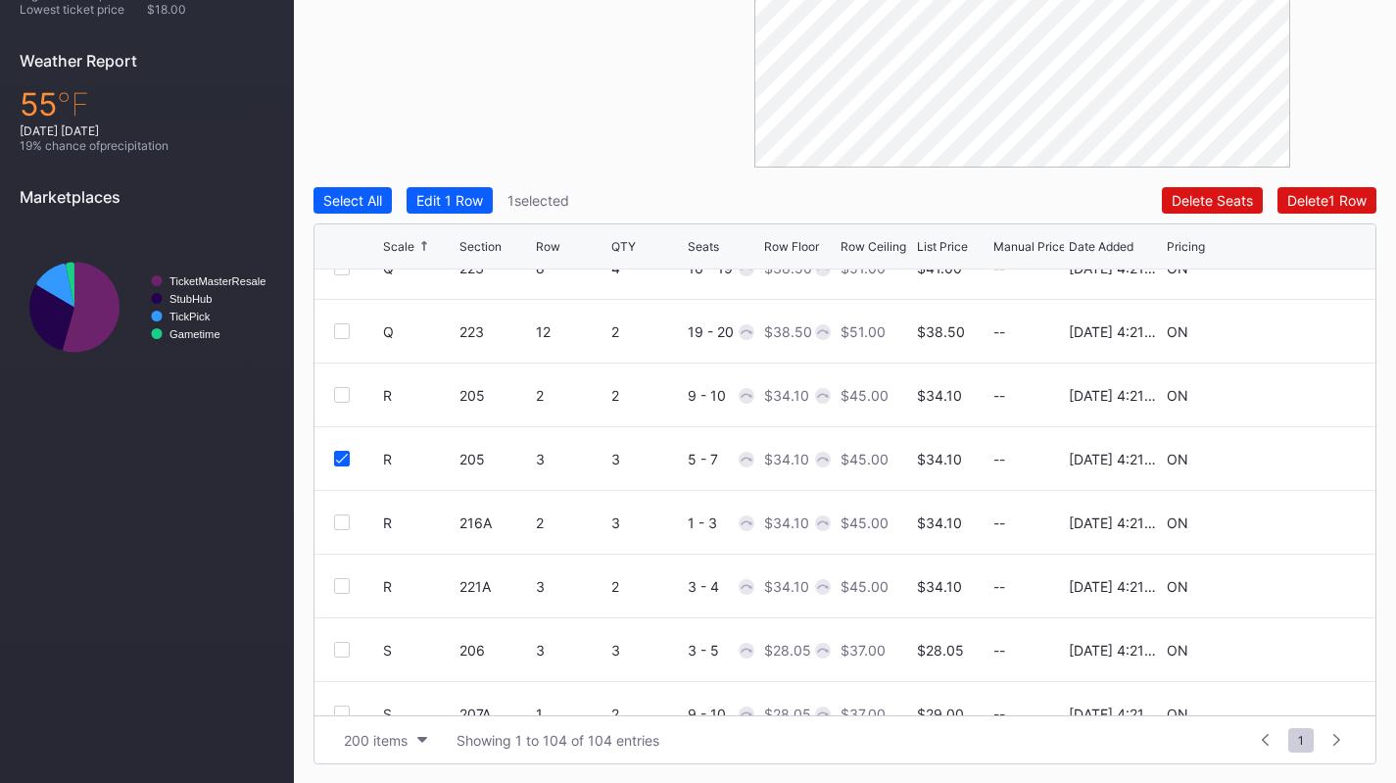
click at [336, 592] on div at bounding box center [342, 586] width 16 height 16
click at [476, 204] on div "Edit 2 Rows" at bounding box center [453, 200] width 74 height 17
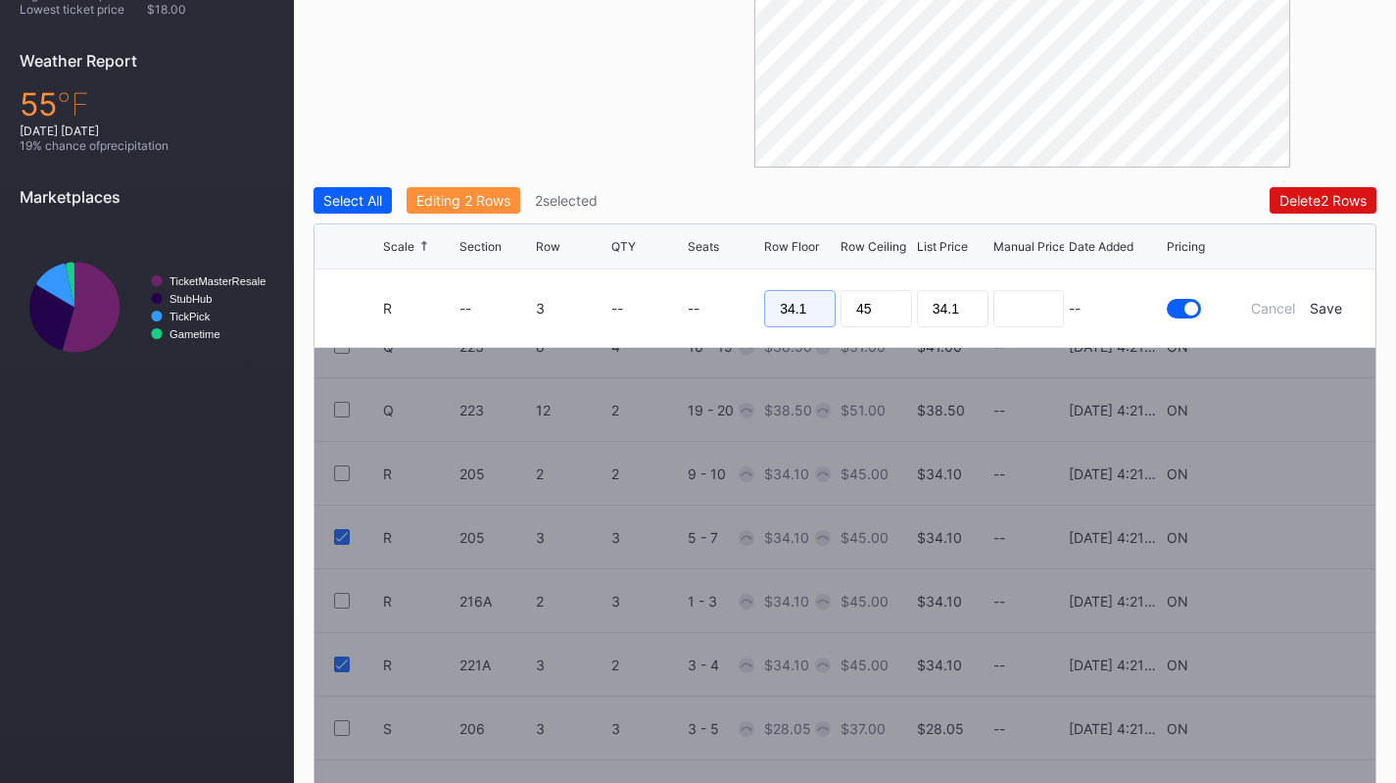
click at [805, 295] on input "34.1" at bounding box center [800, 308] width 72 height 37
type input "30"
type input "33"
click at [1336, 308] on div "Save" at bounding box center [1326, 308] width 32 height 17
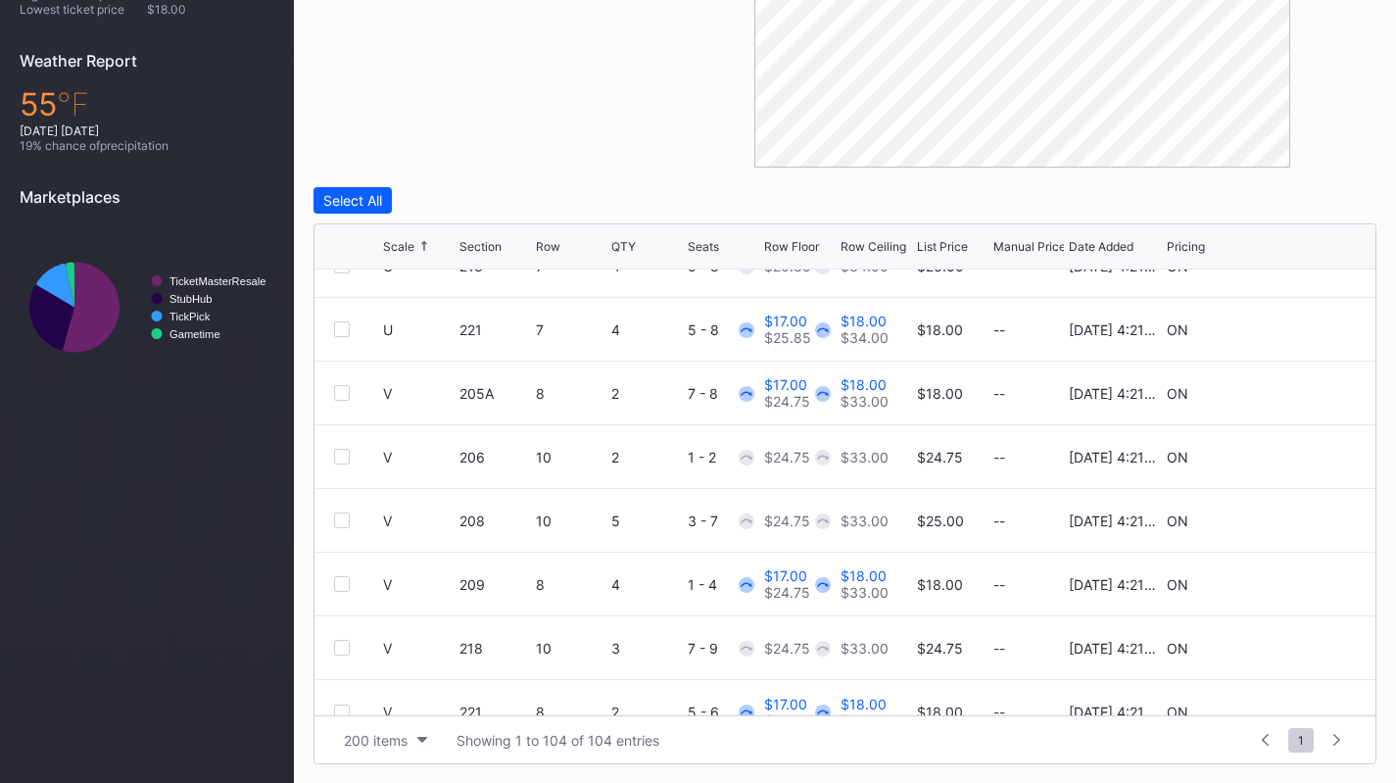
scroll to position [6177, 0]
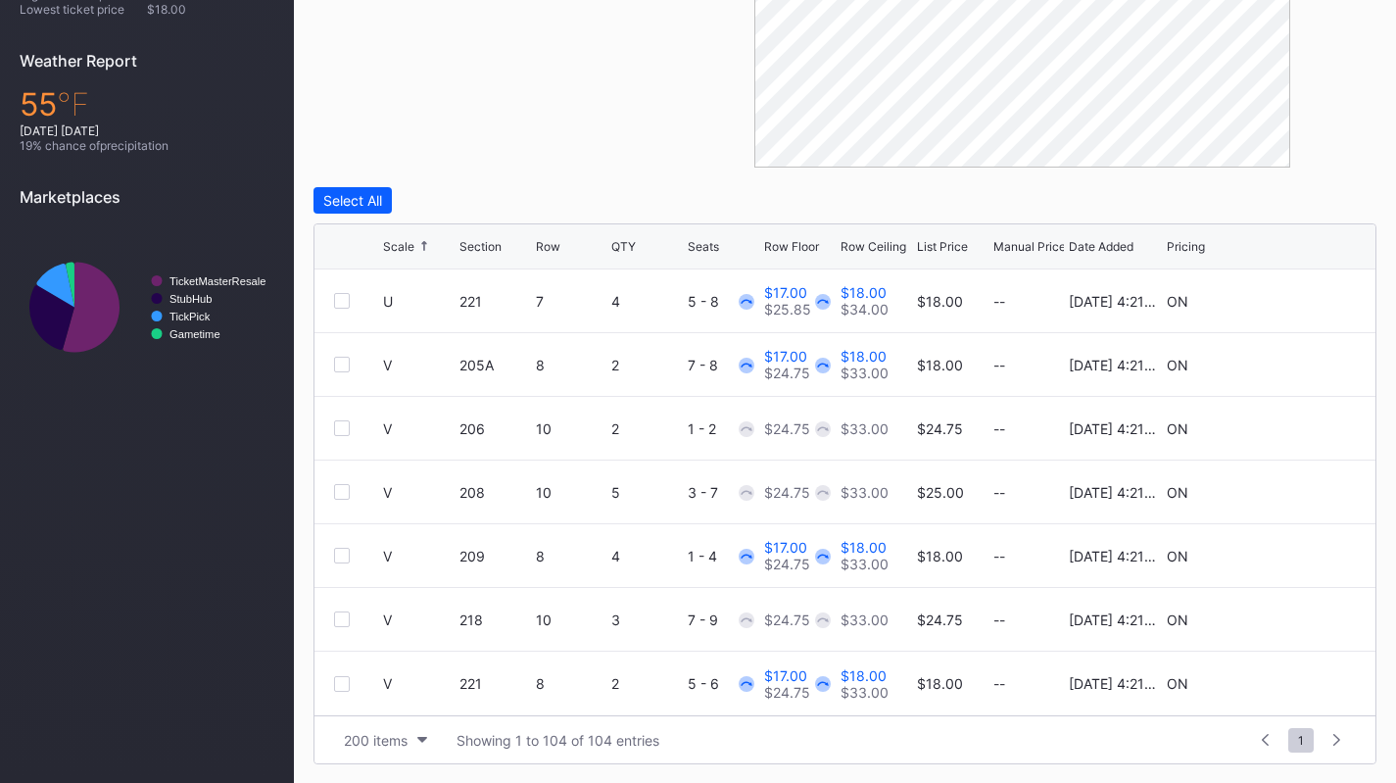
click at [1289, 492] on icon at bounding box center [1296, 492] width 15 height 15
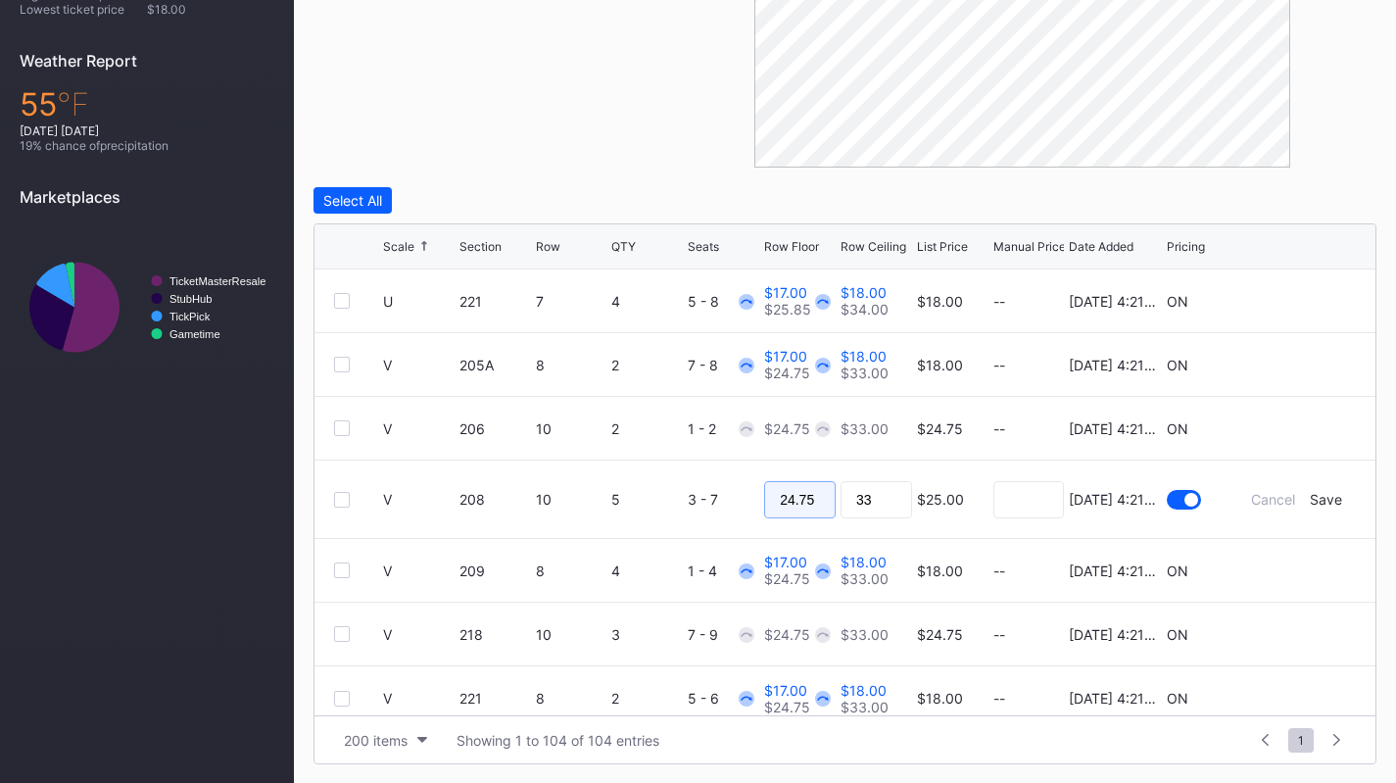
click at [816, 494] on input "24.75" at bounding box center [800, 499] width 72 height 37
type input "20"
type input "22"
click at [1321, 505] on div "Save" at bounding box center [1326, 499] width 32 height 17
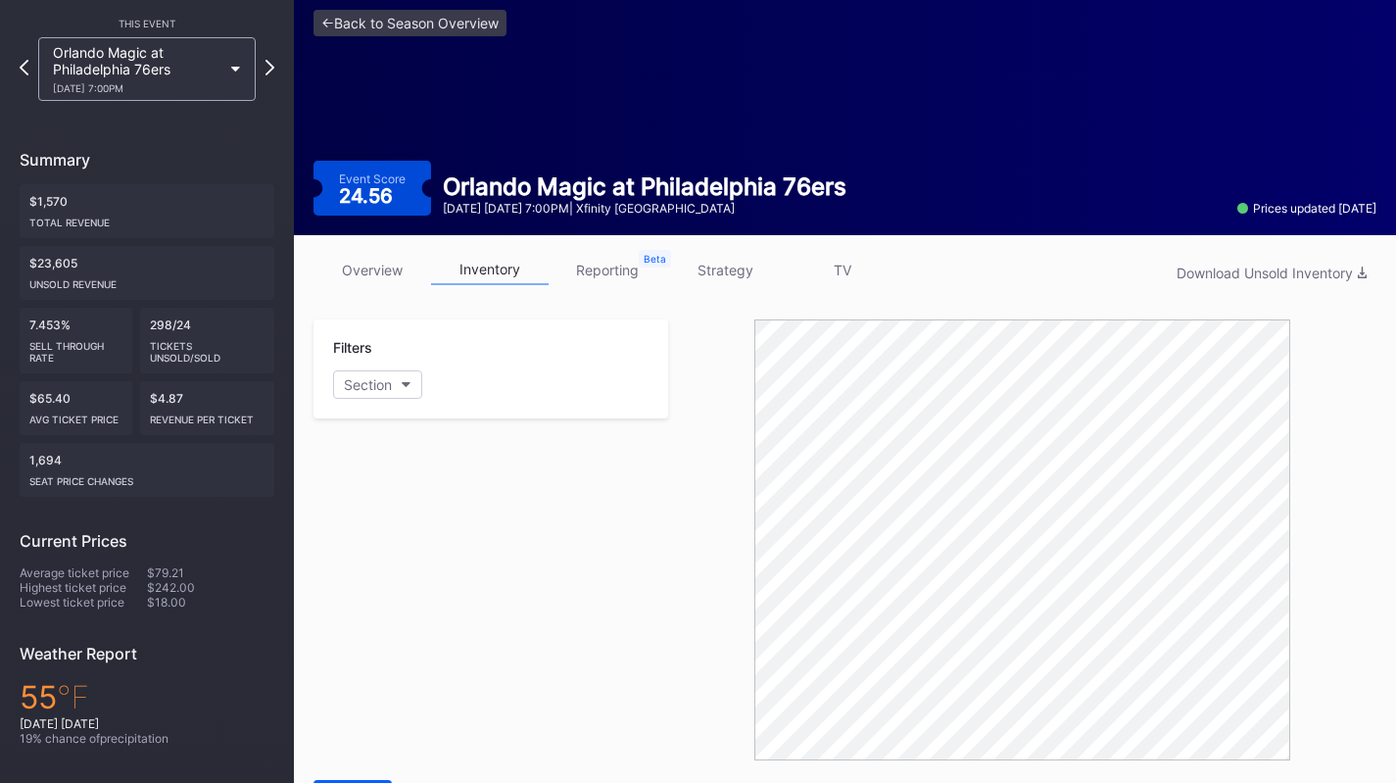
scroll to position [0, 0]
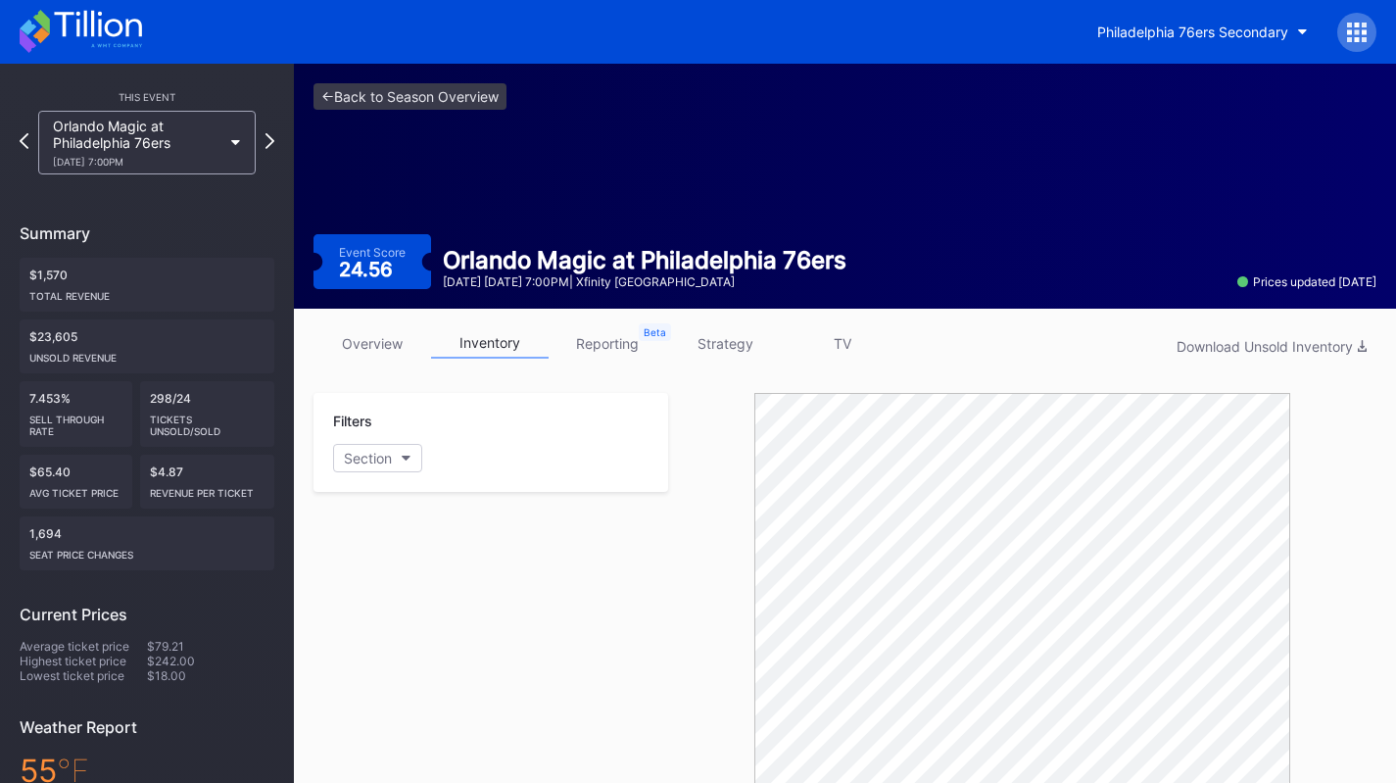
click at [209, 140] on div "Orlando Magic at Philadelphia 76ers 10/27 Monday 7:00PM" at bounding box center [137, 143] width 169 height 50
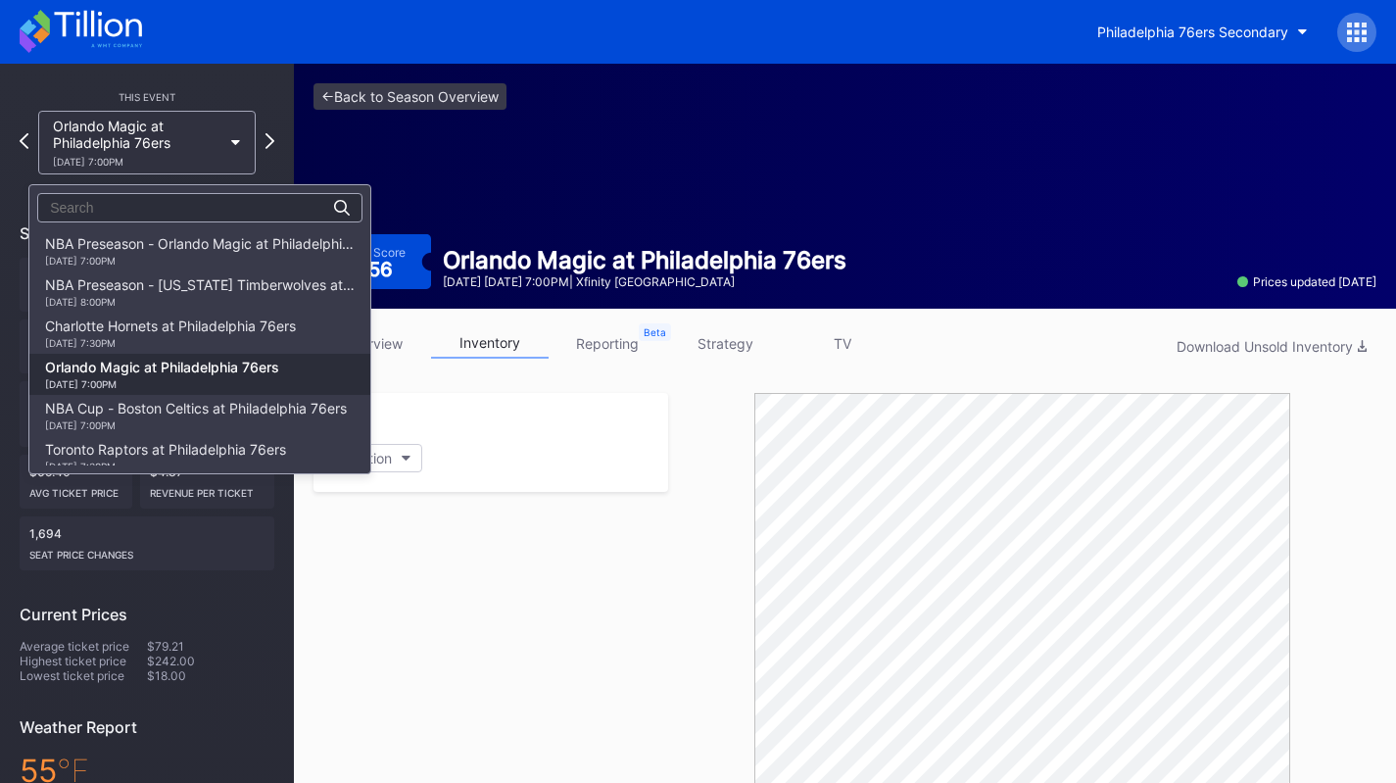
scroll to position [123, 0]
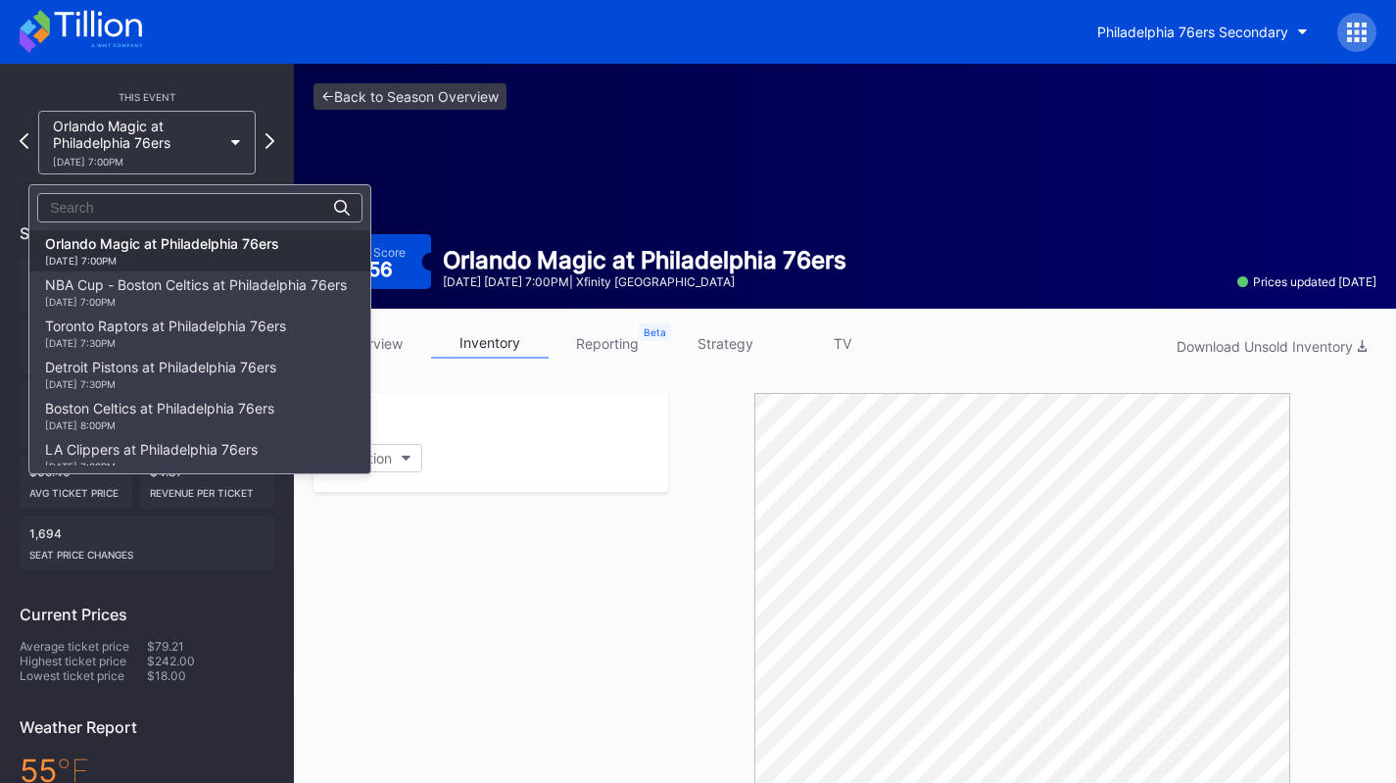
click at [224, 299] on div "10/31 Friday 7:00PM" at bounding box center [196, 302] width 302 height 12
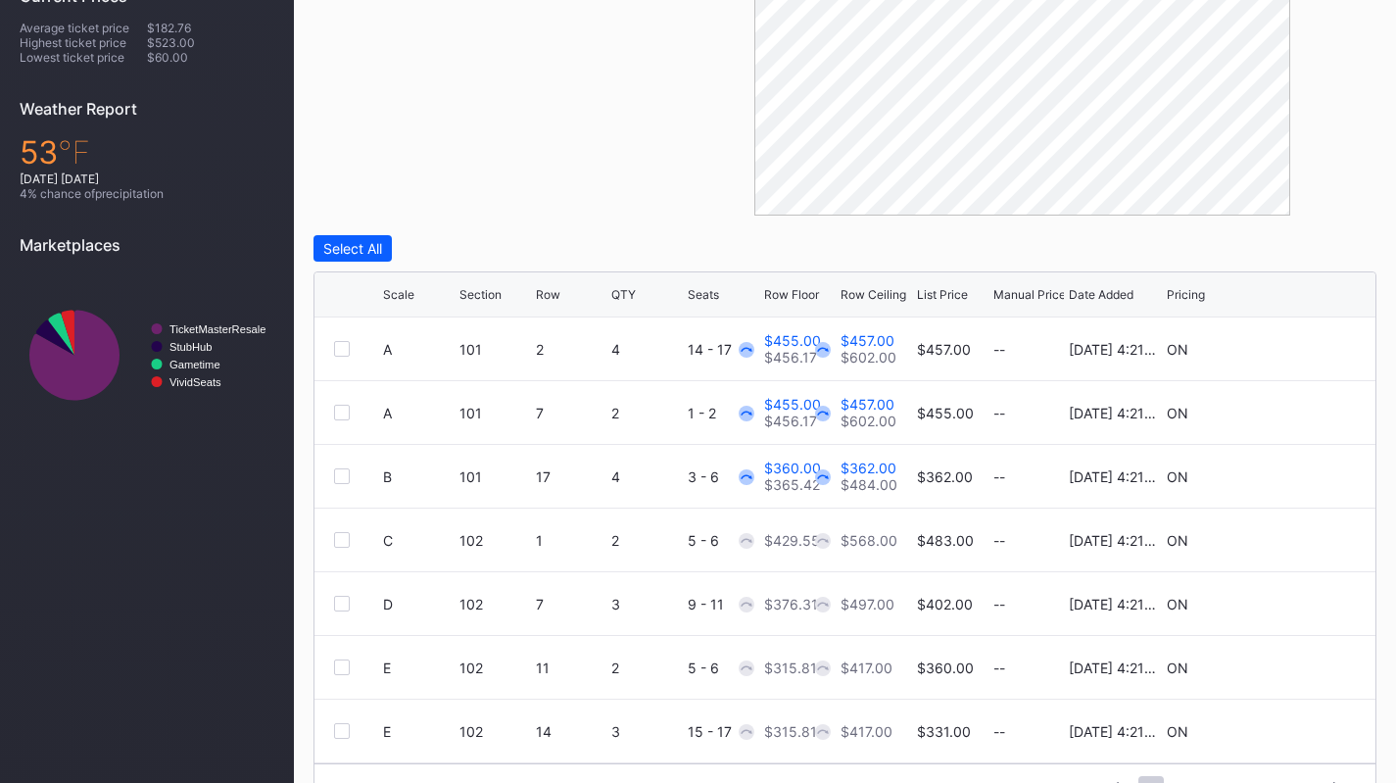
scroll to position [666, 0]
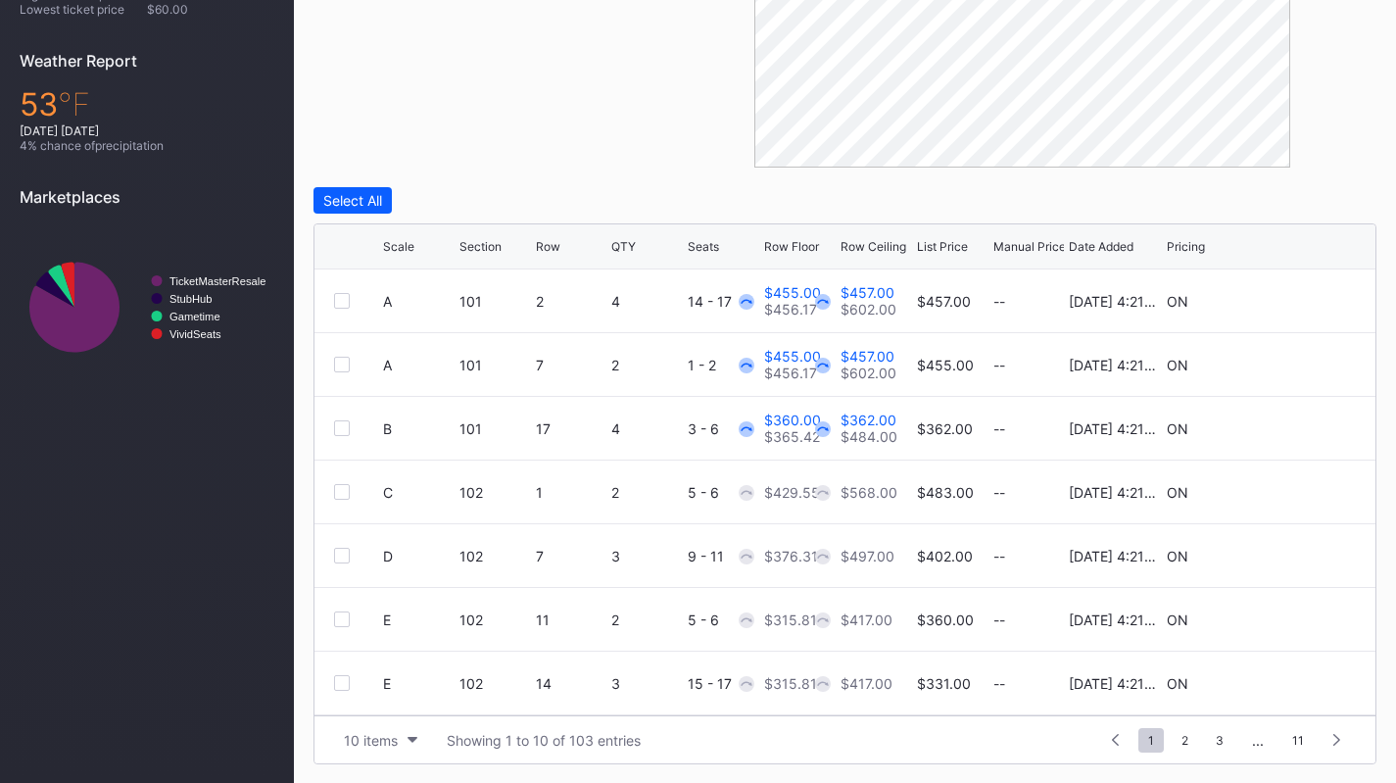
click at [383, 737] on div "10 items" at bounding box center [371, 740] width 54 height 17
click at [385, 699] on div "200 items" at bounding box center [380, 690] width 93 height 36
click at [419, 248] on icon at bounding box center [424, 246] width 10 height 10
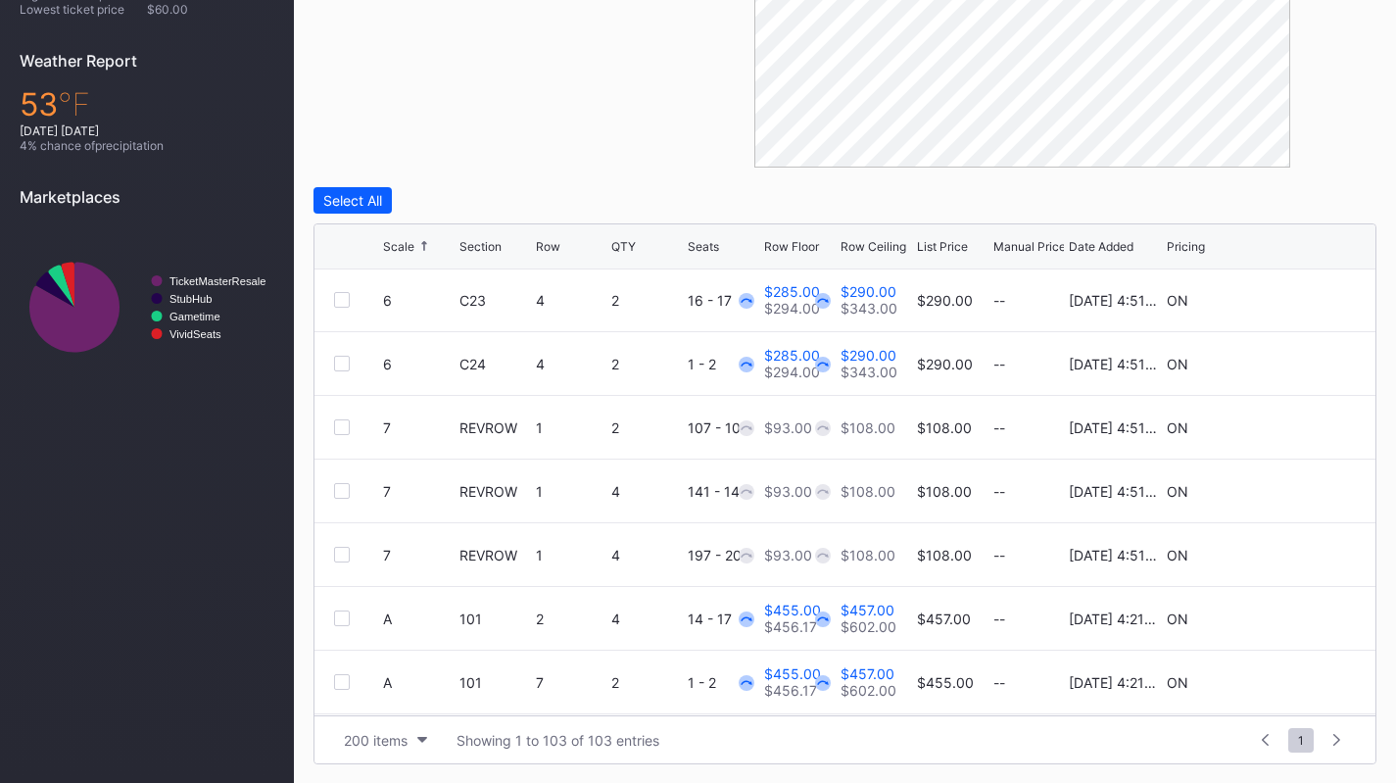
scroll to position [129, 0]
click at [1289, 484] on icon at bounding box center [1296, 490] width 15 height 15
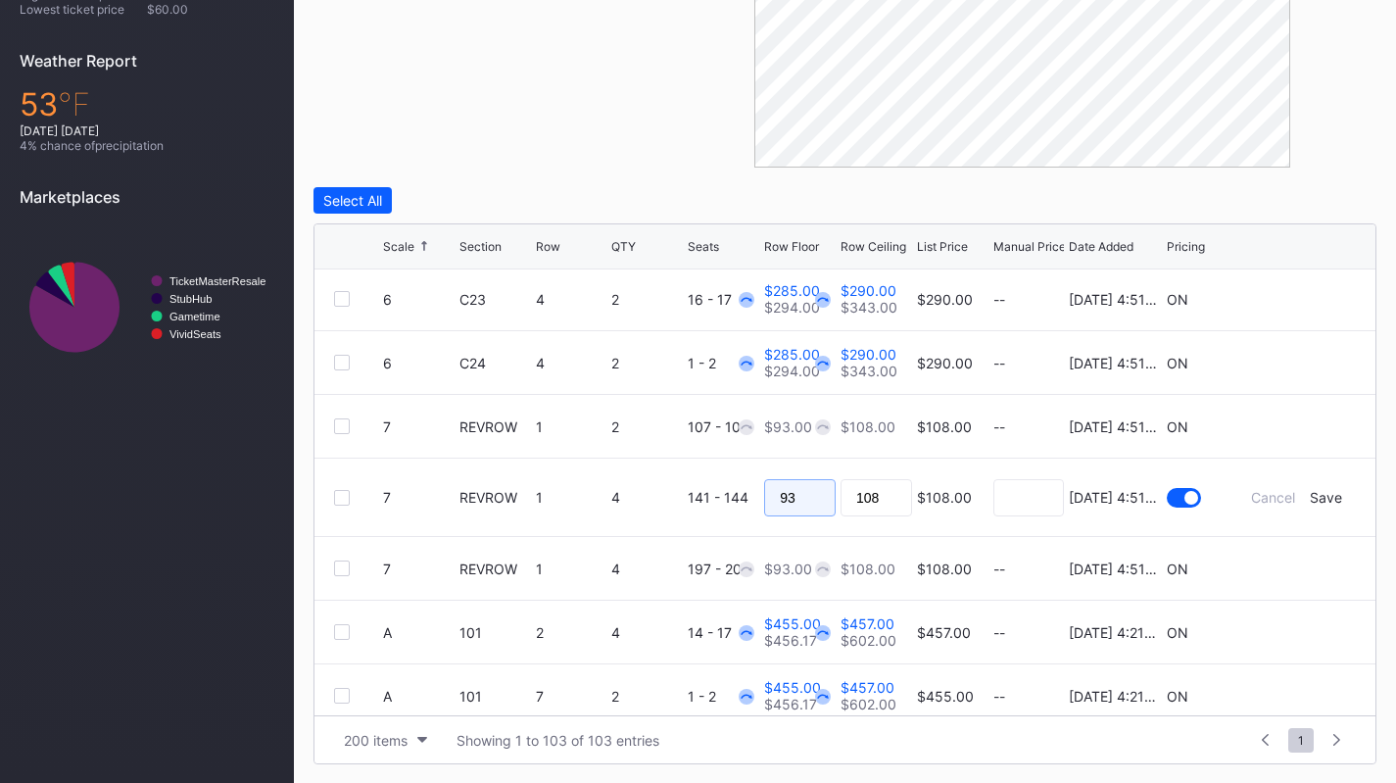
click at [816, 491] on input "93" at bounding box center [800, 497] width 72 height 37
type input "88"
type input "90"
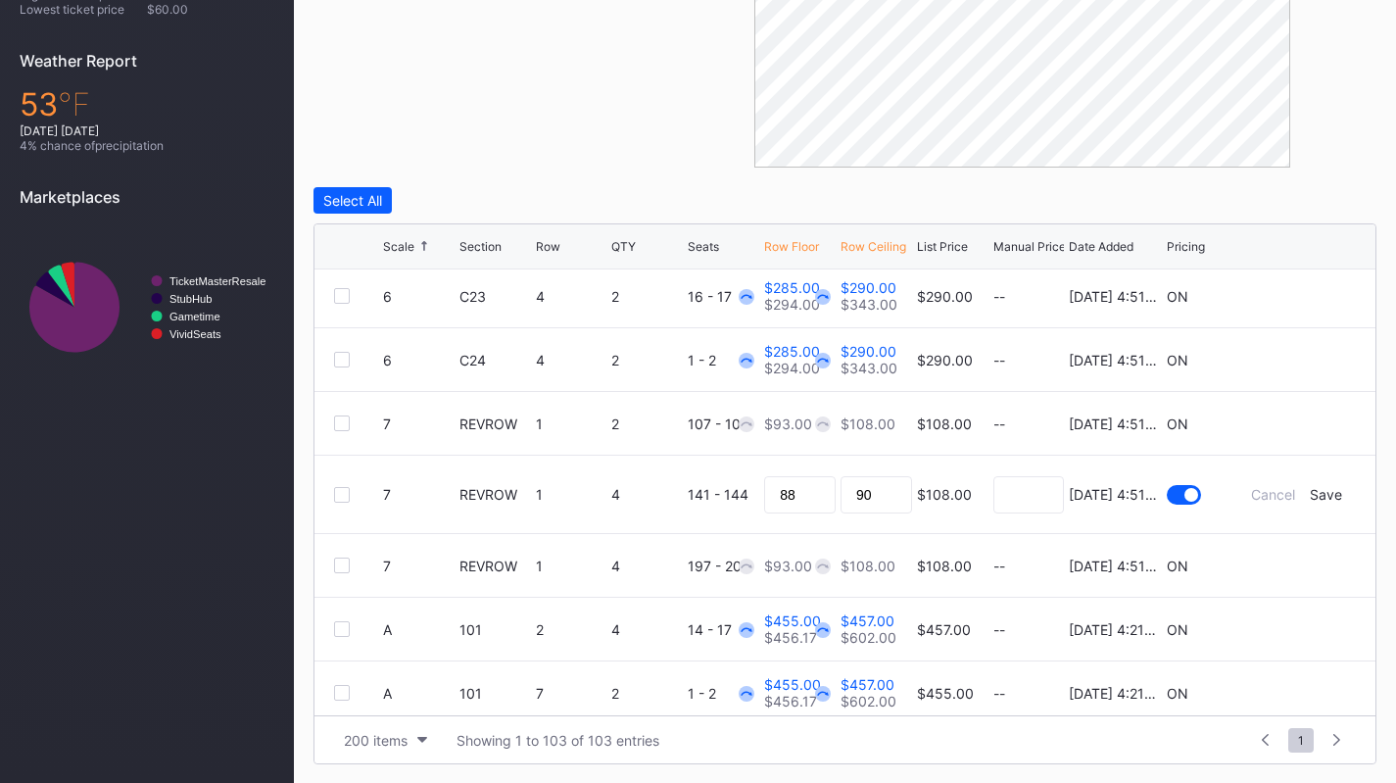
click at [1316, 501] on div "Save" at bounding box center [1326, 494] width 32 height 17
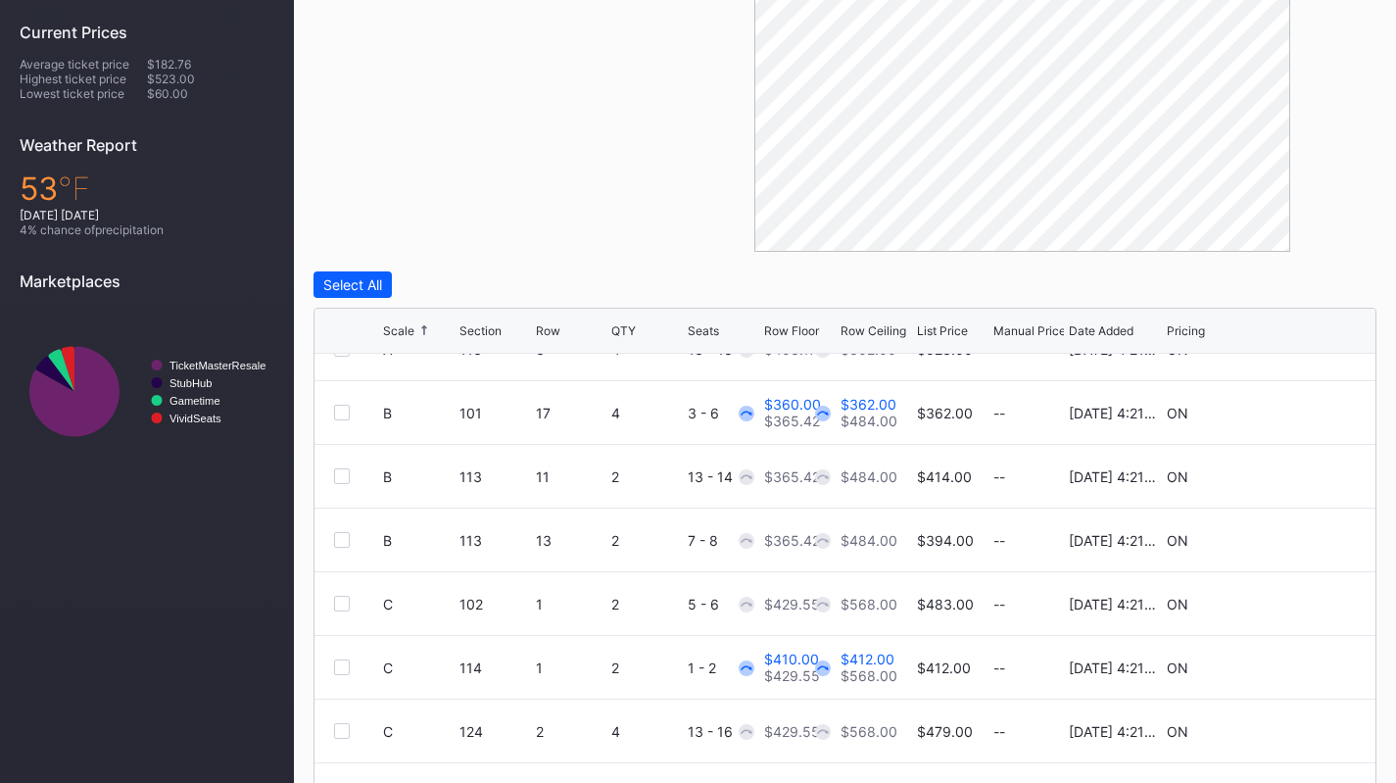
scroll to position [616, 0]
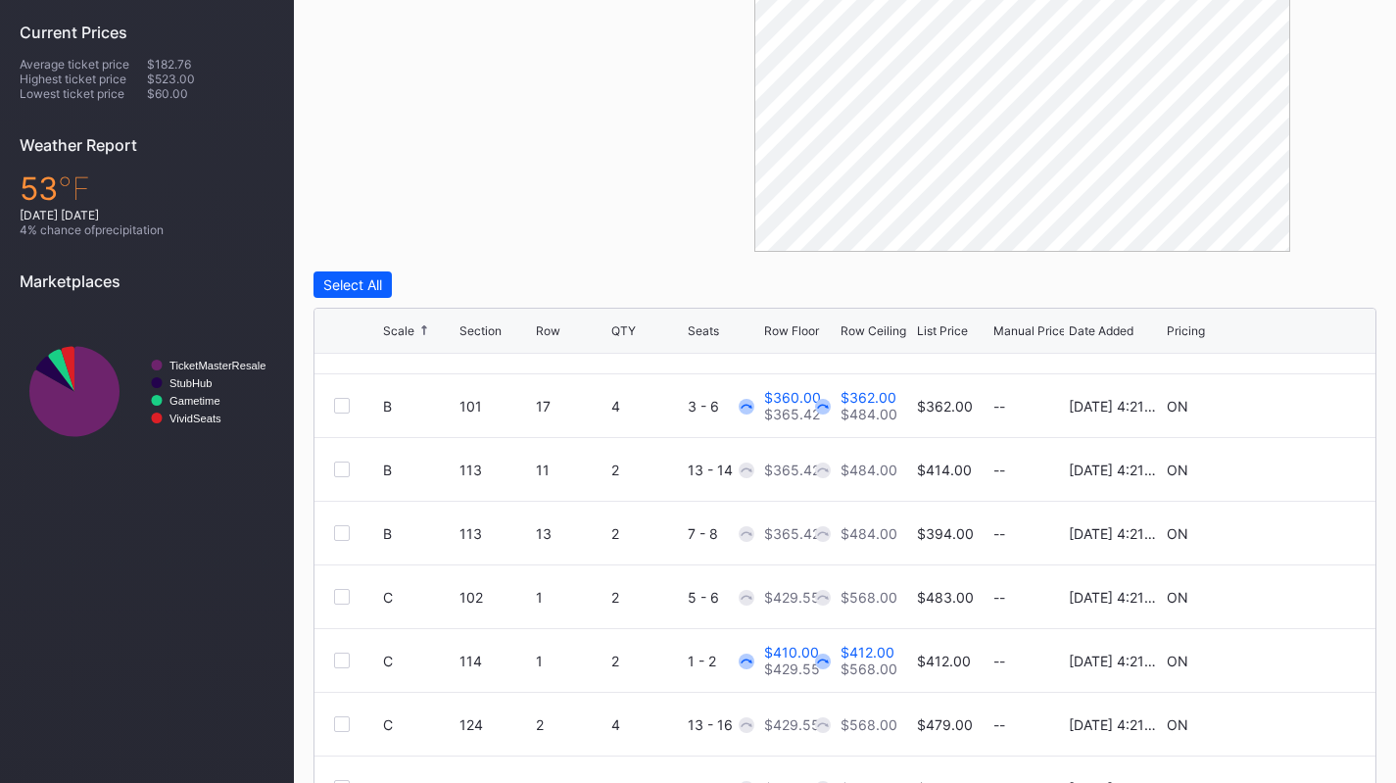
click at [1202, 441] on div "ON" at bounding box center [1203, 469] width 72 height 63
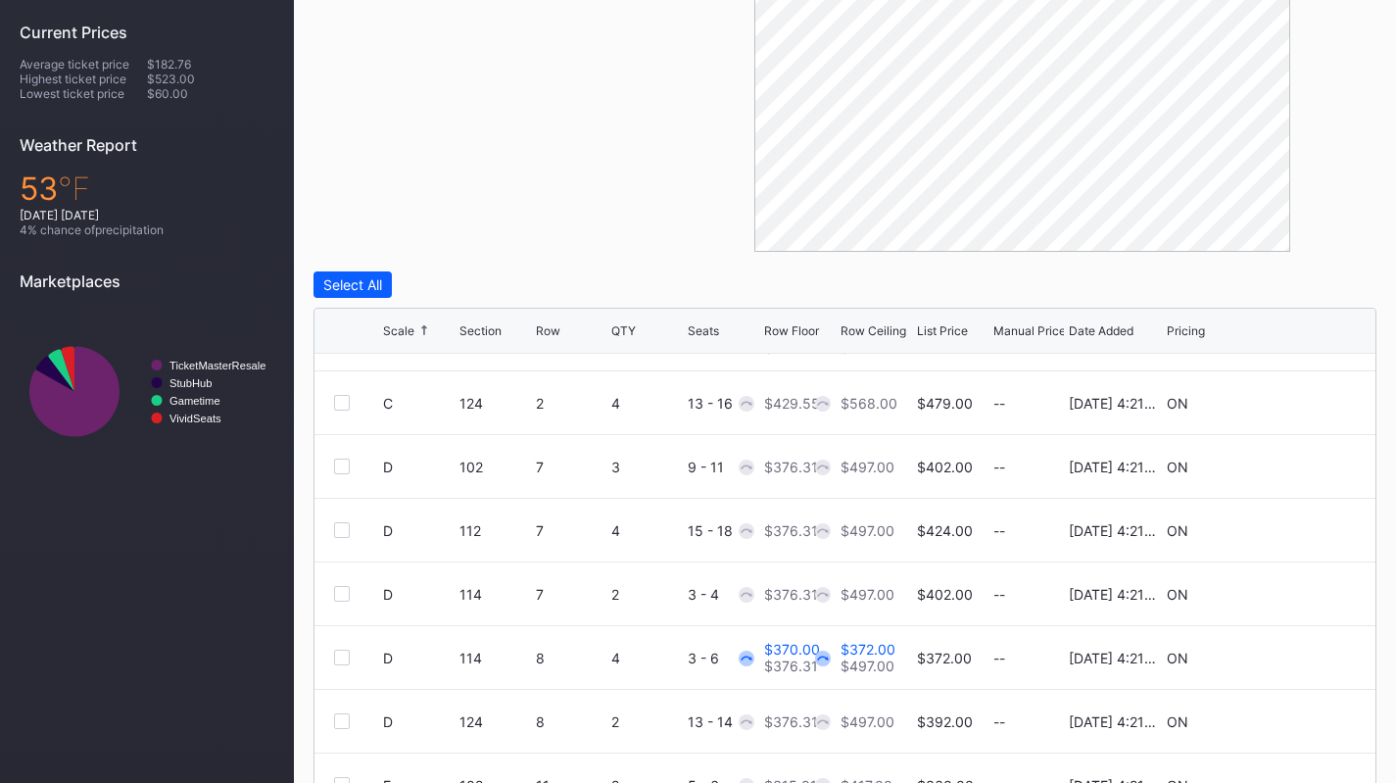
scroll to position [987, 0]
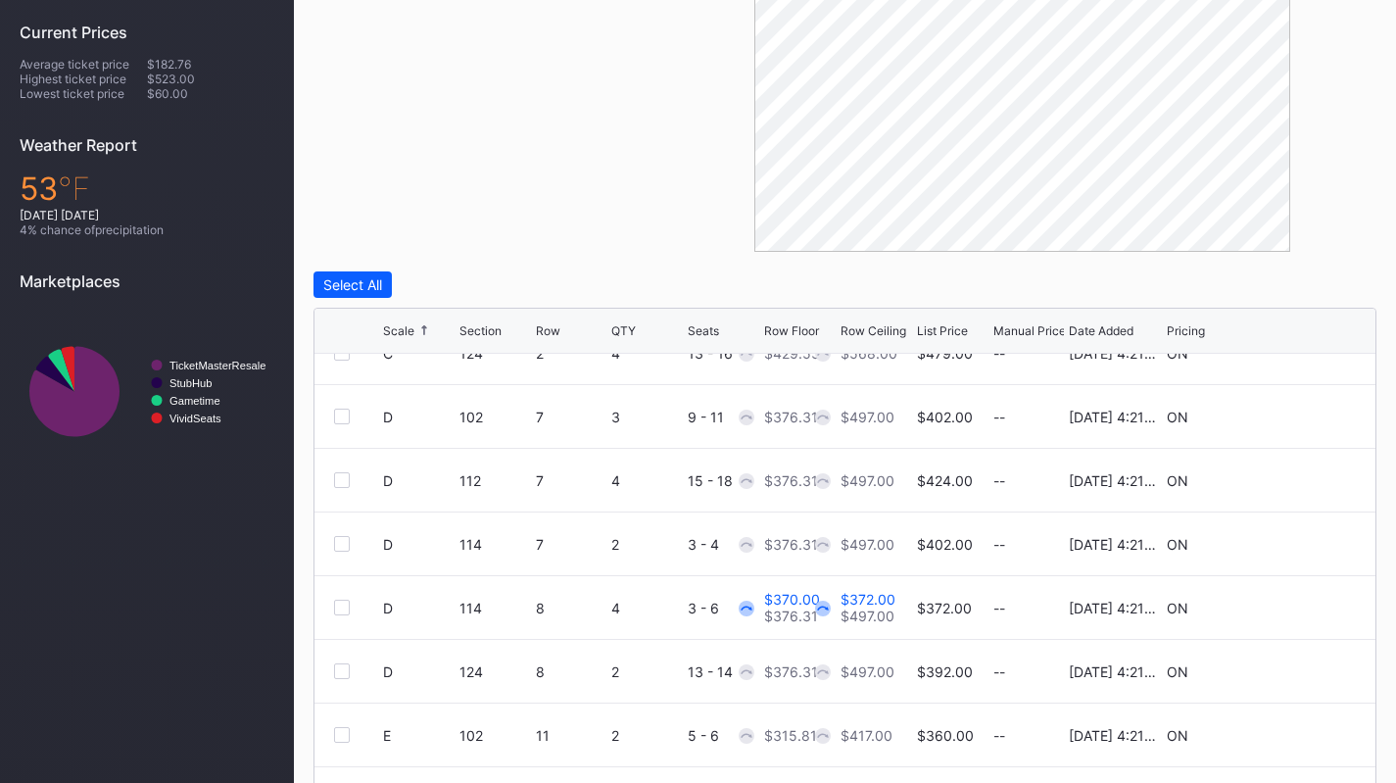
click at [1276, 471] on div "D 112 7 4 15 - 18 $376.31 $497.00 $424.00 -- 8/14/2025 4:21PM ON" at bounding box center [844, 481] width 1061 height 64
click at [1289, 481] on icon at bounding box center [1296, 480] width 15 height 15
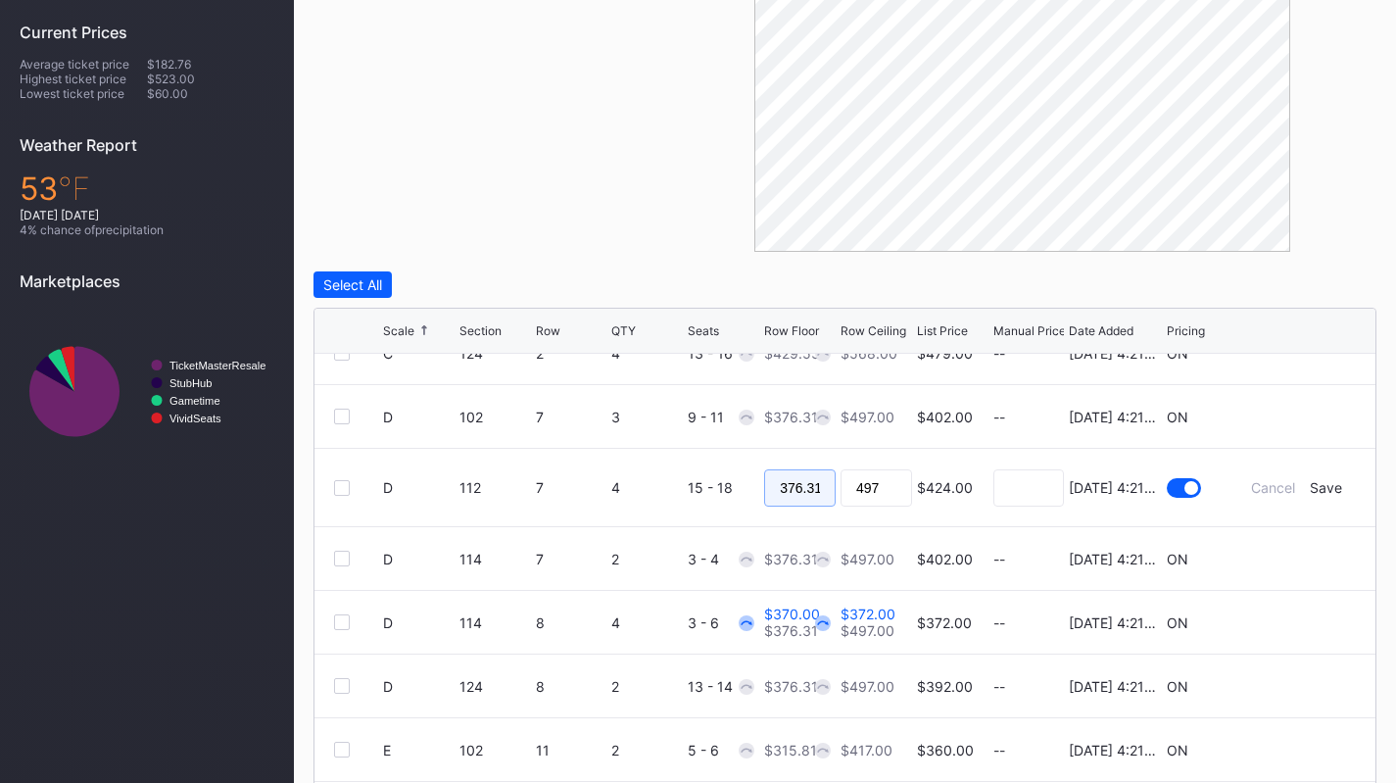
click at [797, 476] on input "376.31" at bounding box center [800, 487] width 72 height 37
type input "370"
type input "372"
click at [1312, 490] on div "Save" at bounding box center [1326, 487] width 32 height 17
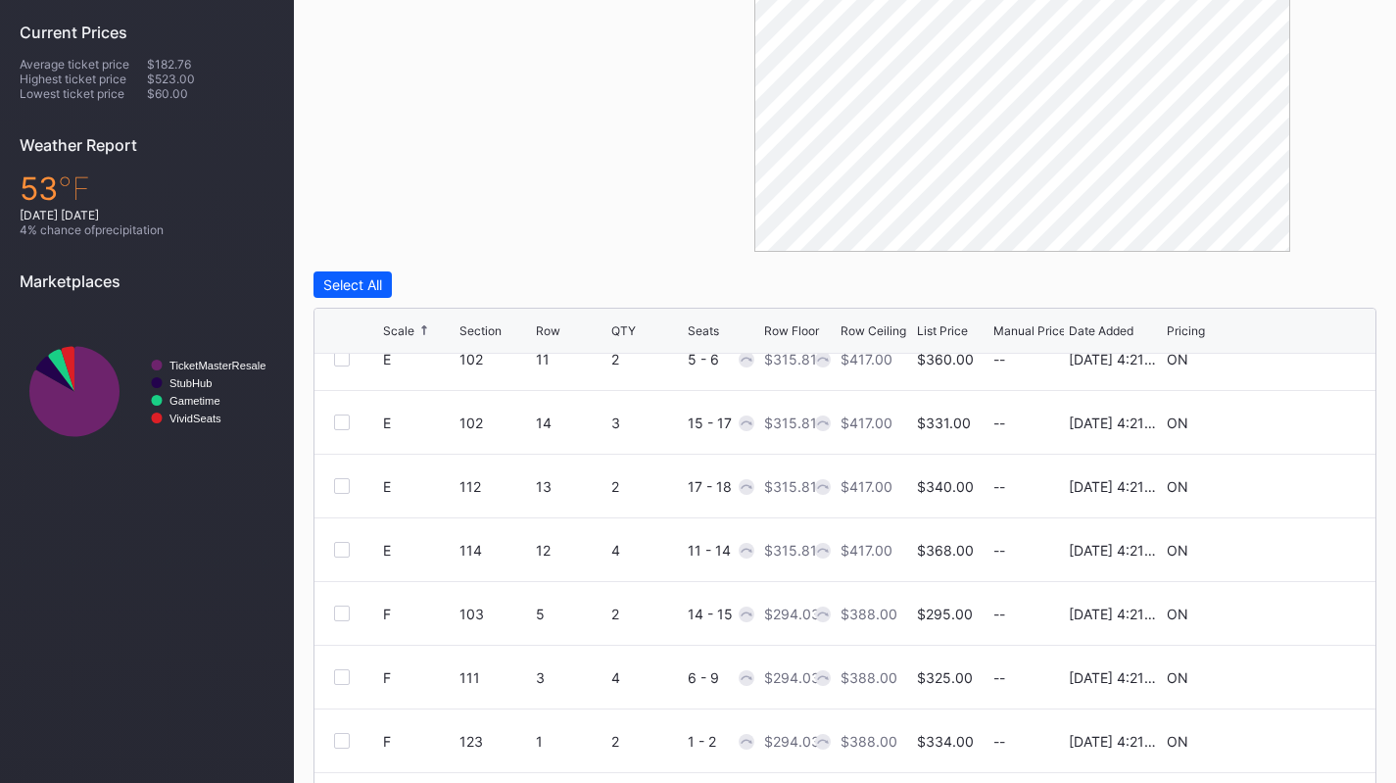
scroll to position [1364, 0]
click at [1289, 547] on icon at bounding box center [1296, 550] width 15 height 15
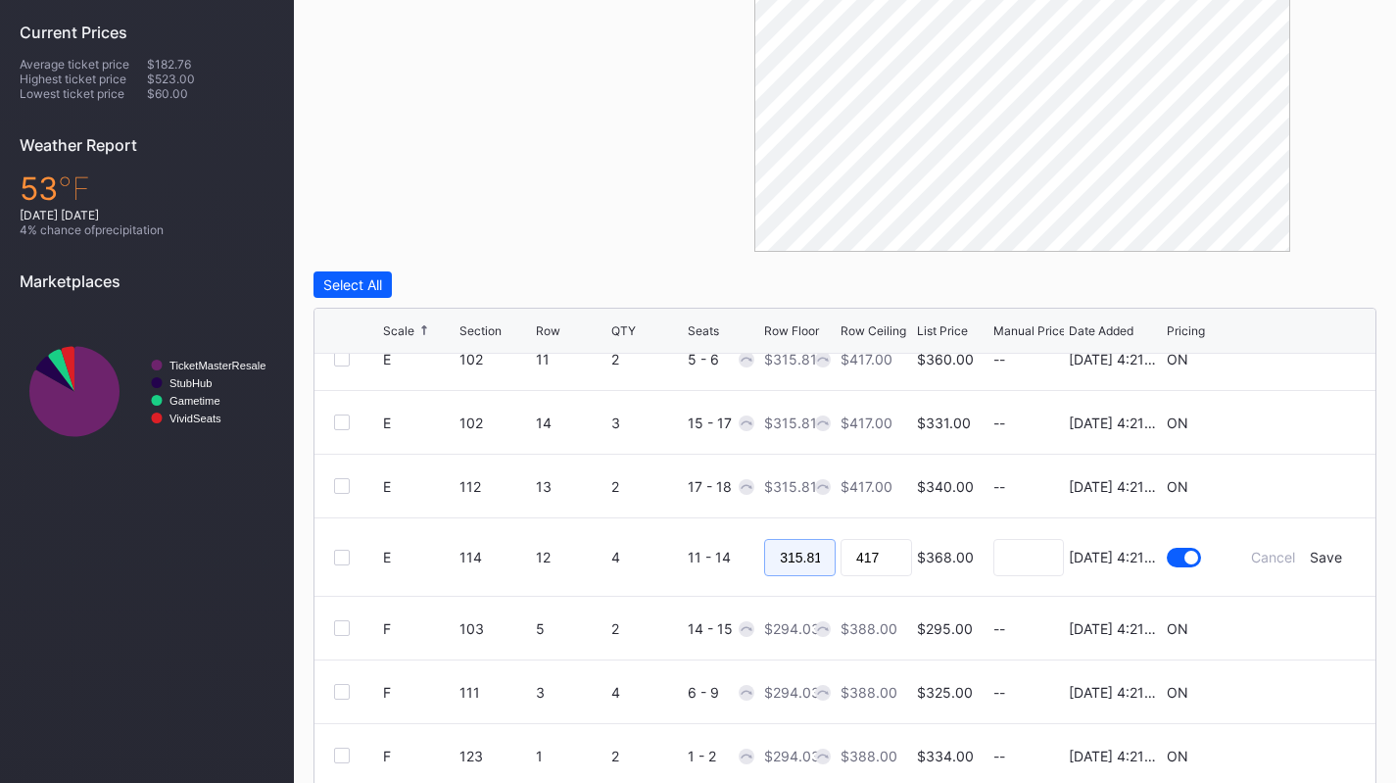
click at [798, 565] on input "315.81" at bounding box center [800, 557] width 72 height 37
type input "312"
type input "314"
click at [1312, 559] on div "Save" at bounding box center [1326, 557] width 32 height 17
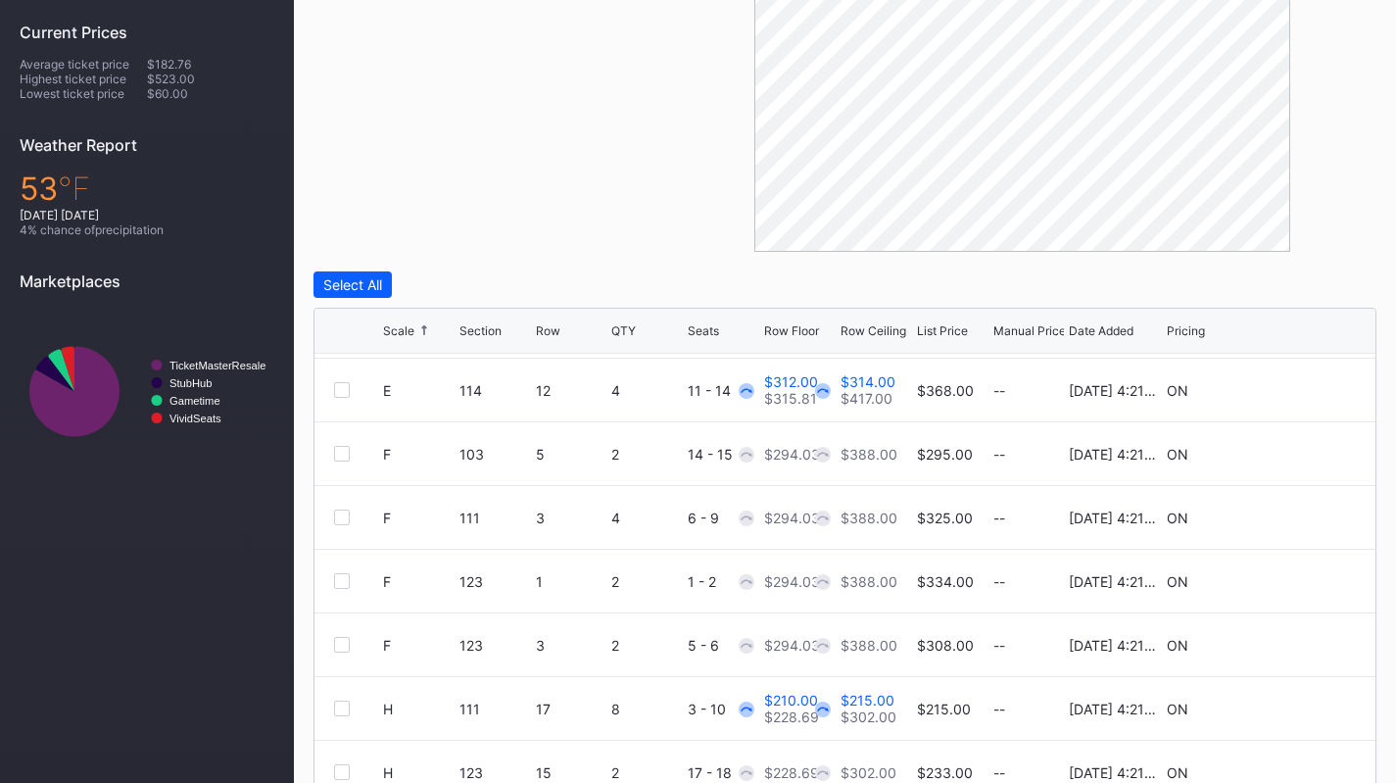
scroll to position [1524, 0]
click at [1289, 515] on icon at bounding box center [1296, 515] width 15 height 15
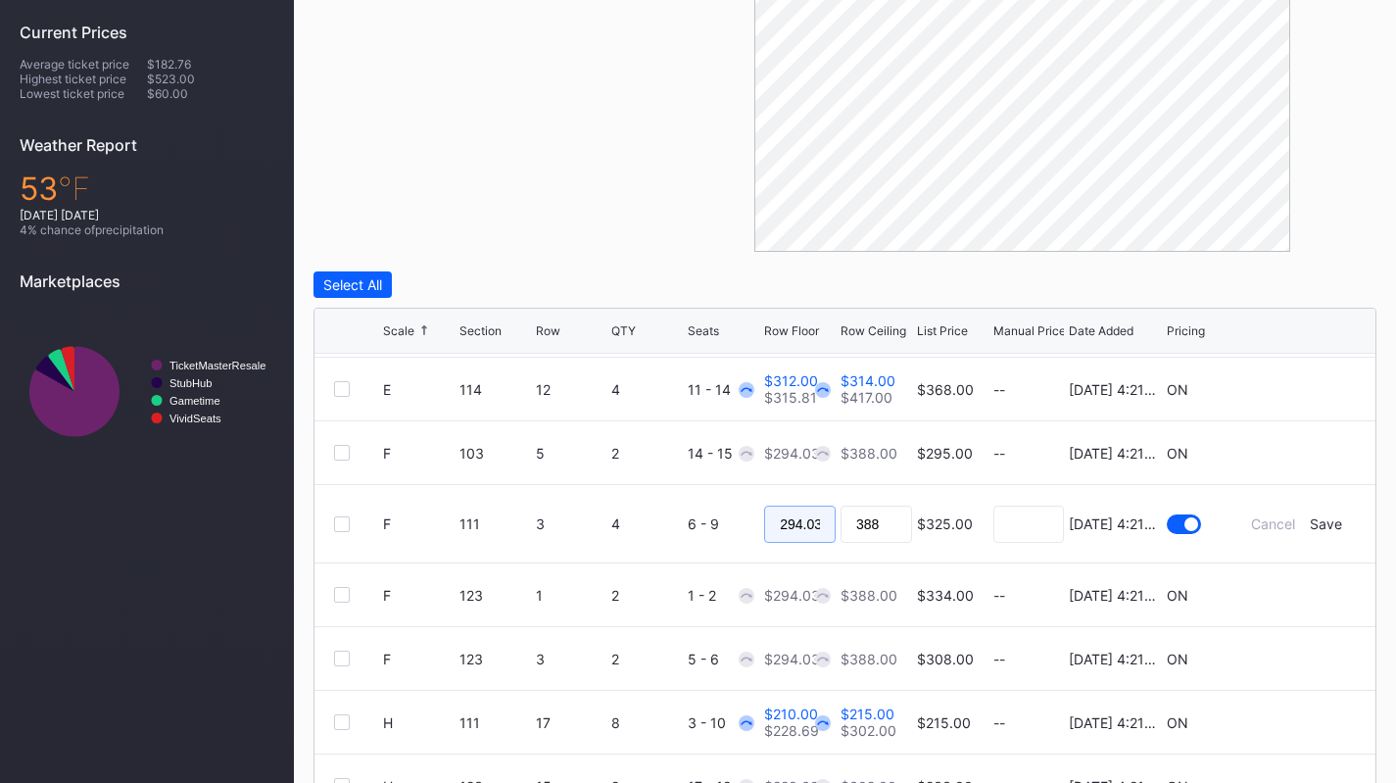
click at [805, 510] on input "294.03" at bounding box center [800, 524] width 72 height 37
type input "290"
type input "295"
click at [1312, 529] on div "Save" at bounding box center [1326, 523] width 32 height 17
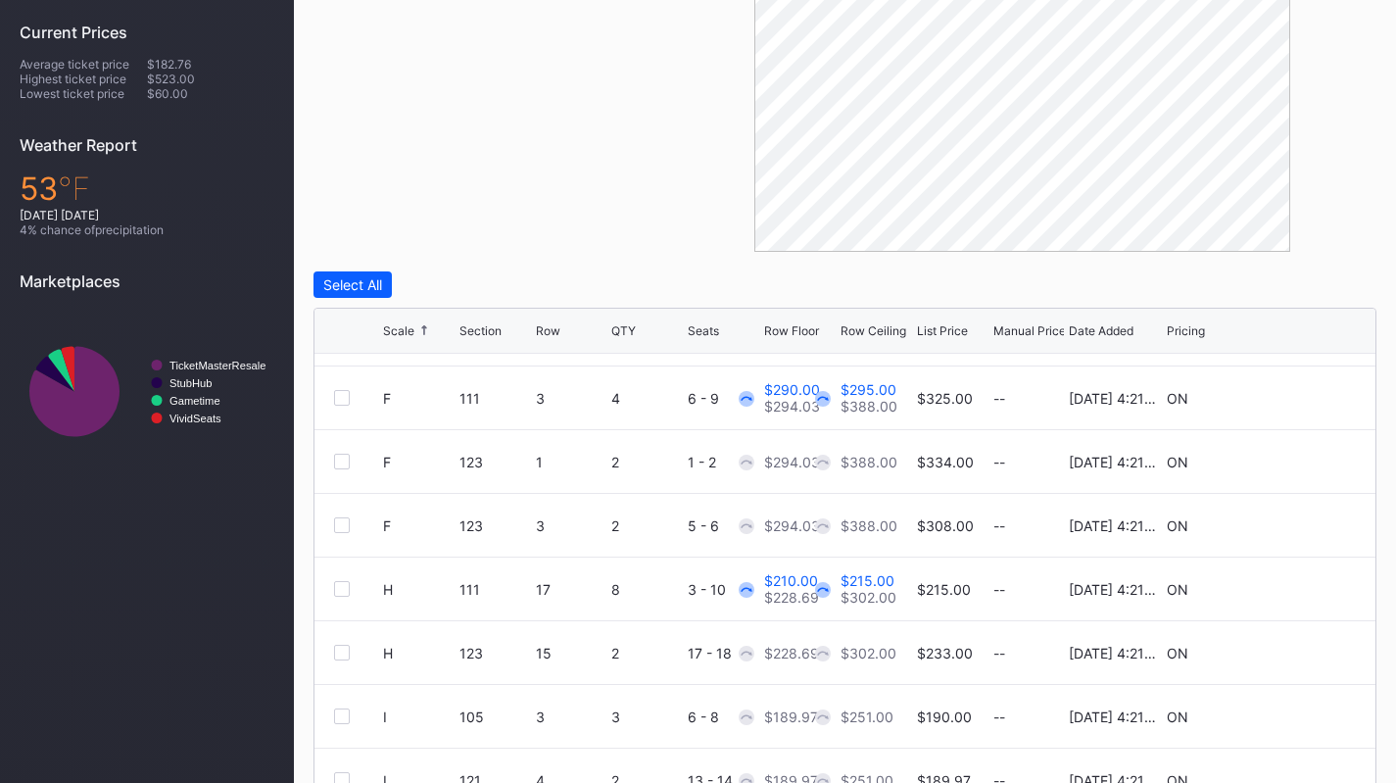
scroll to position [1608, 0]
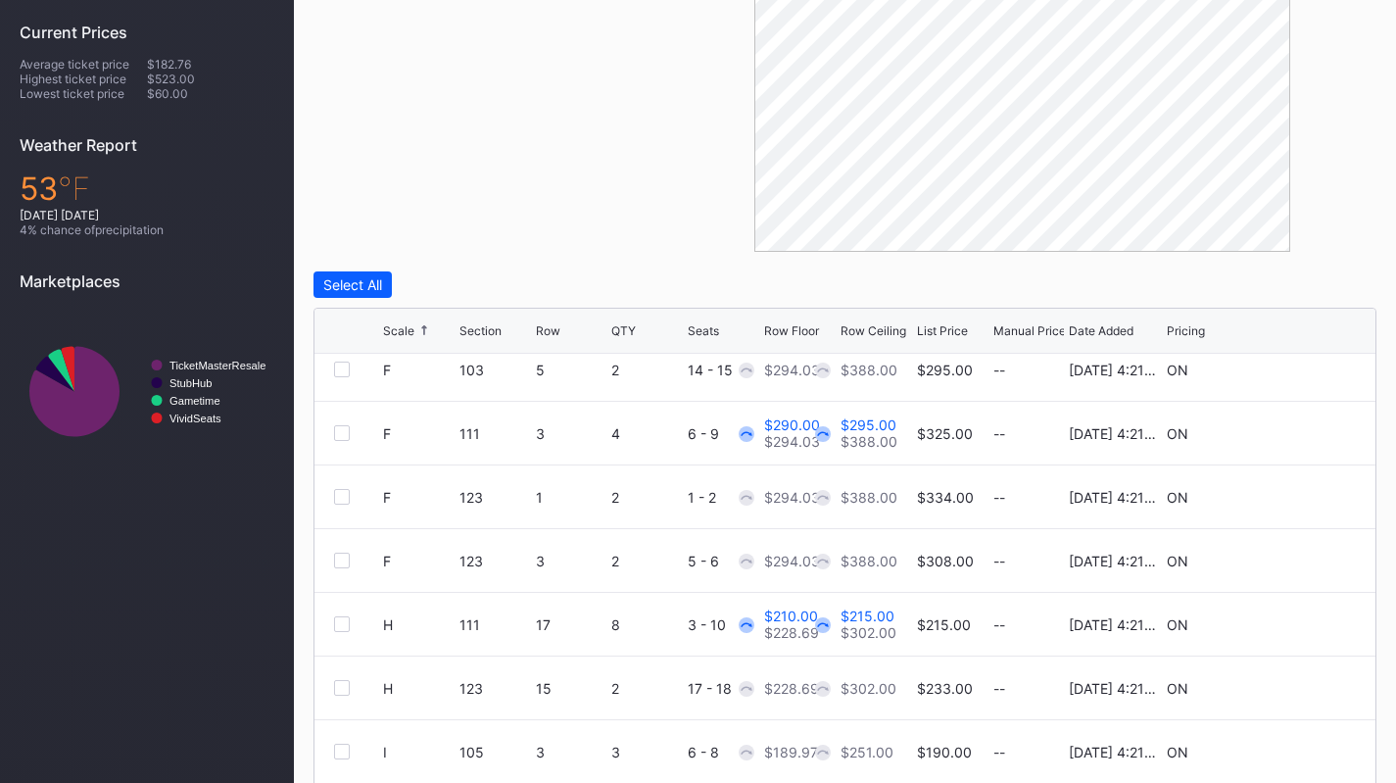
click at [1289, 490] on icon at bounding box center [1296, 497] width 15 height 15
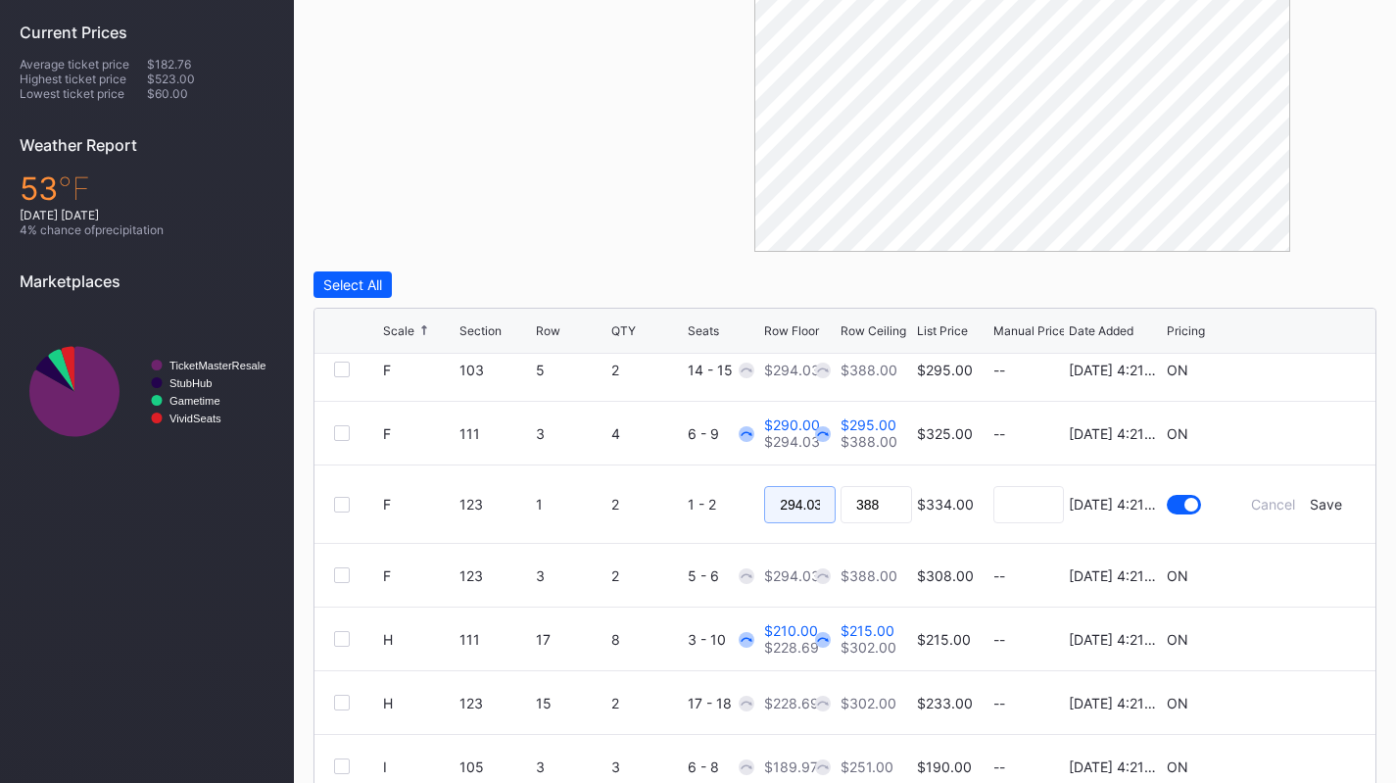
click at [802, 497] on input "294.03" at bounding box center [800, 504] width 72 height 37
type input "290"
type input "292"
click at [1317, 509] on div "Save" at bounding box center [1326, 504] width 32 height 17
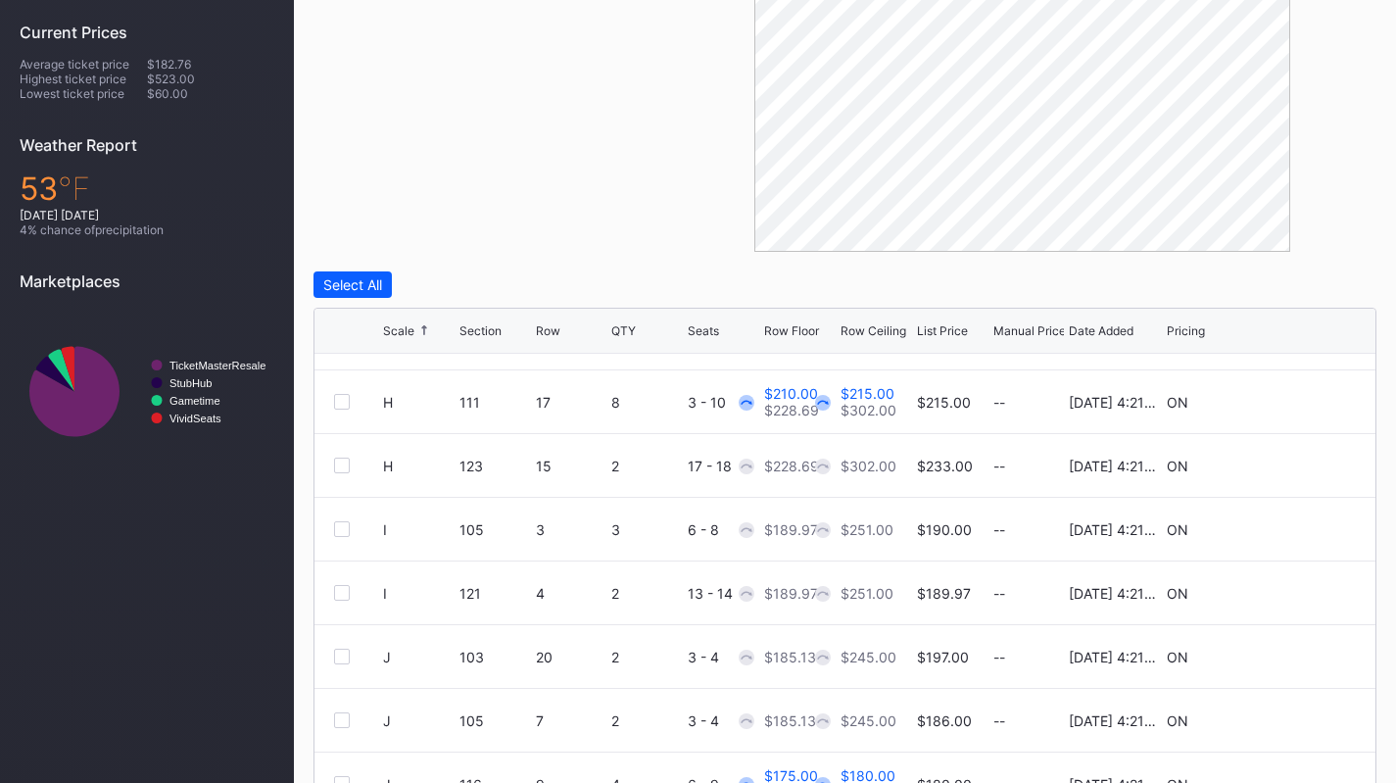
scroll to position [1828, 0]
click at [1276, 538] on div "I 105 3 3 6 - 8 $189.97 $251.00 $190.00 -- 8/14/2025 4:21PM ON" at bounding box center [844, 532] width 1061 height 64
click at [1289, 529] on icon at bounding box center [1296, 530] width 15 height 15
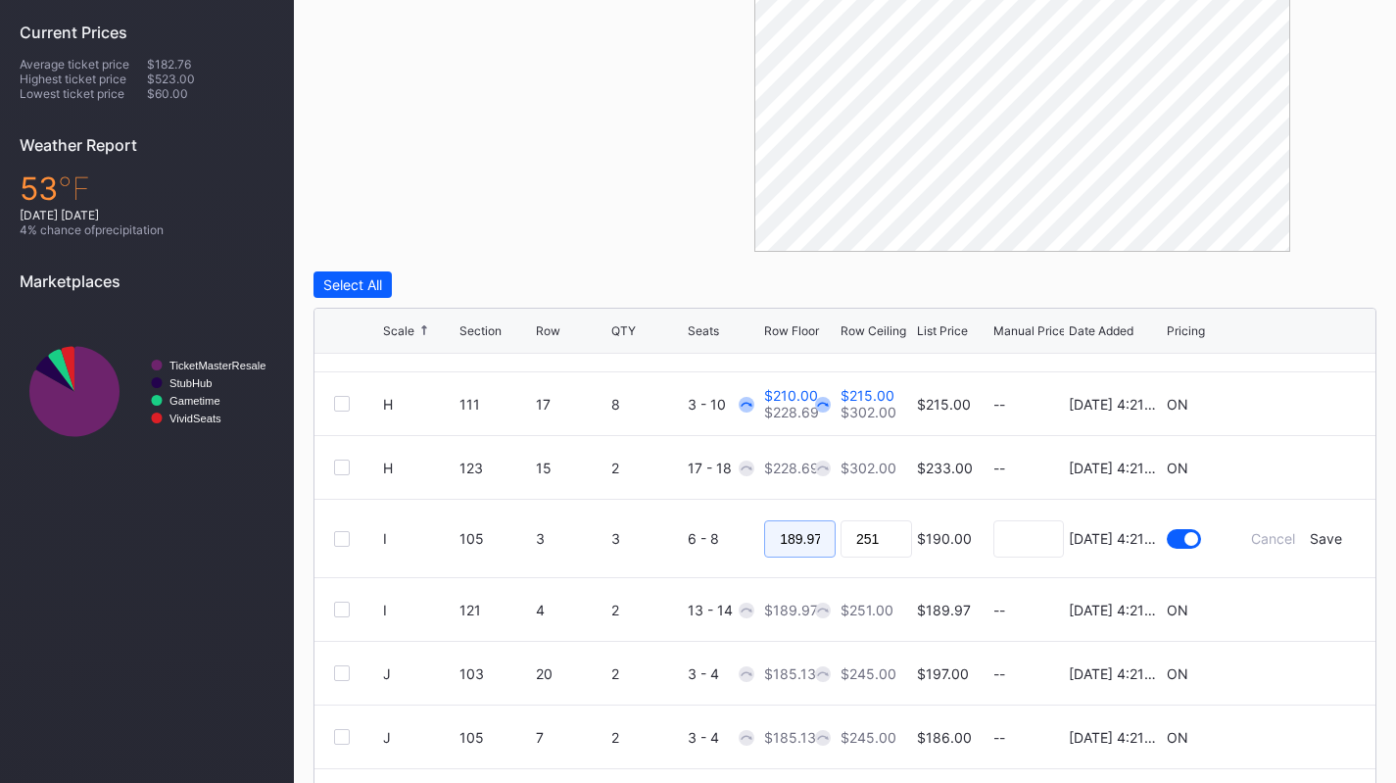
click at [812, 531] on input "189.97" at bounding box center [800, 538] width 72 height 37
type input "188"
type input "190"
click at [1318, 536] on div "Save" at bounding box center [1326, 538] width 32 height 17
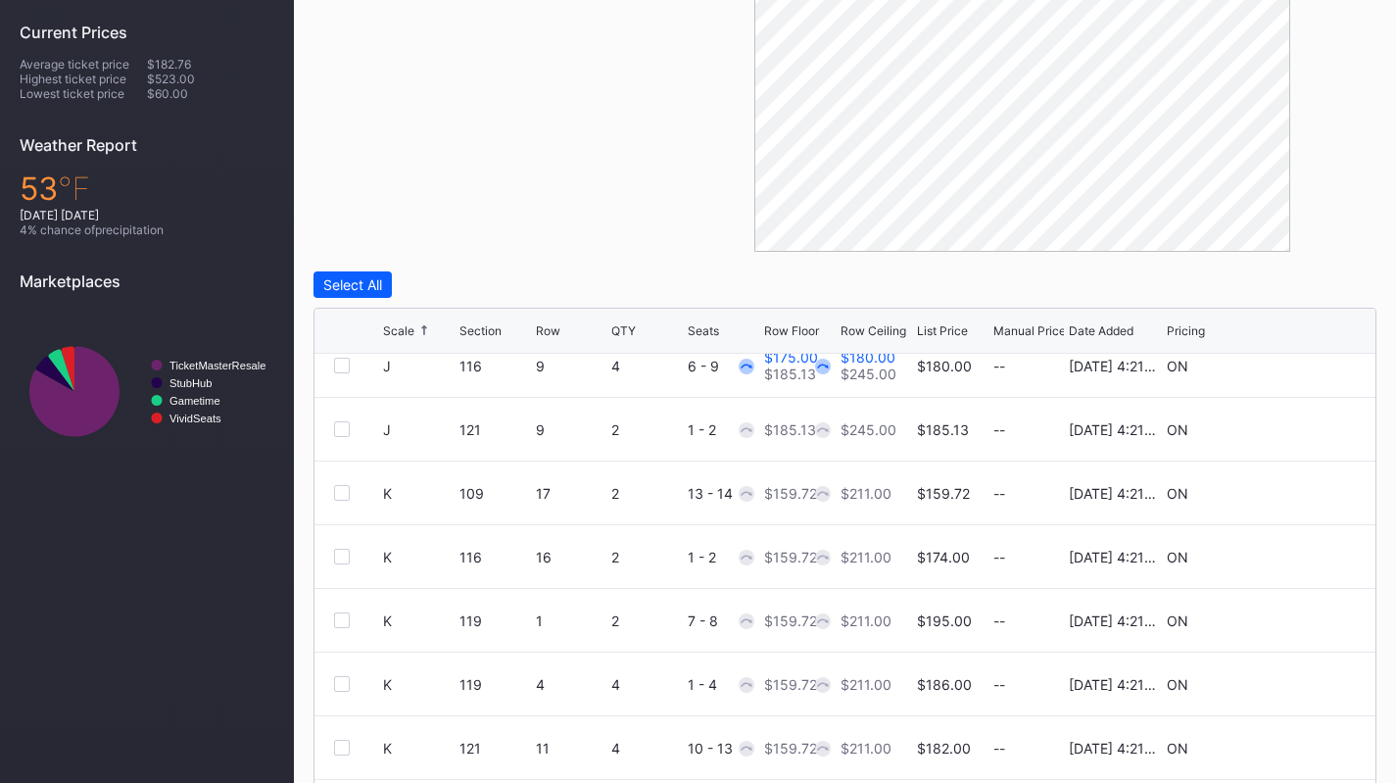
scroll to position [2250, 0]
click at [1274, 553] on div at bounding box center [1297, 555] width 118 height 15
click at [1289, 554] on icon at bounding box center [1296, 555] width 15 height 15
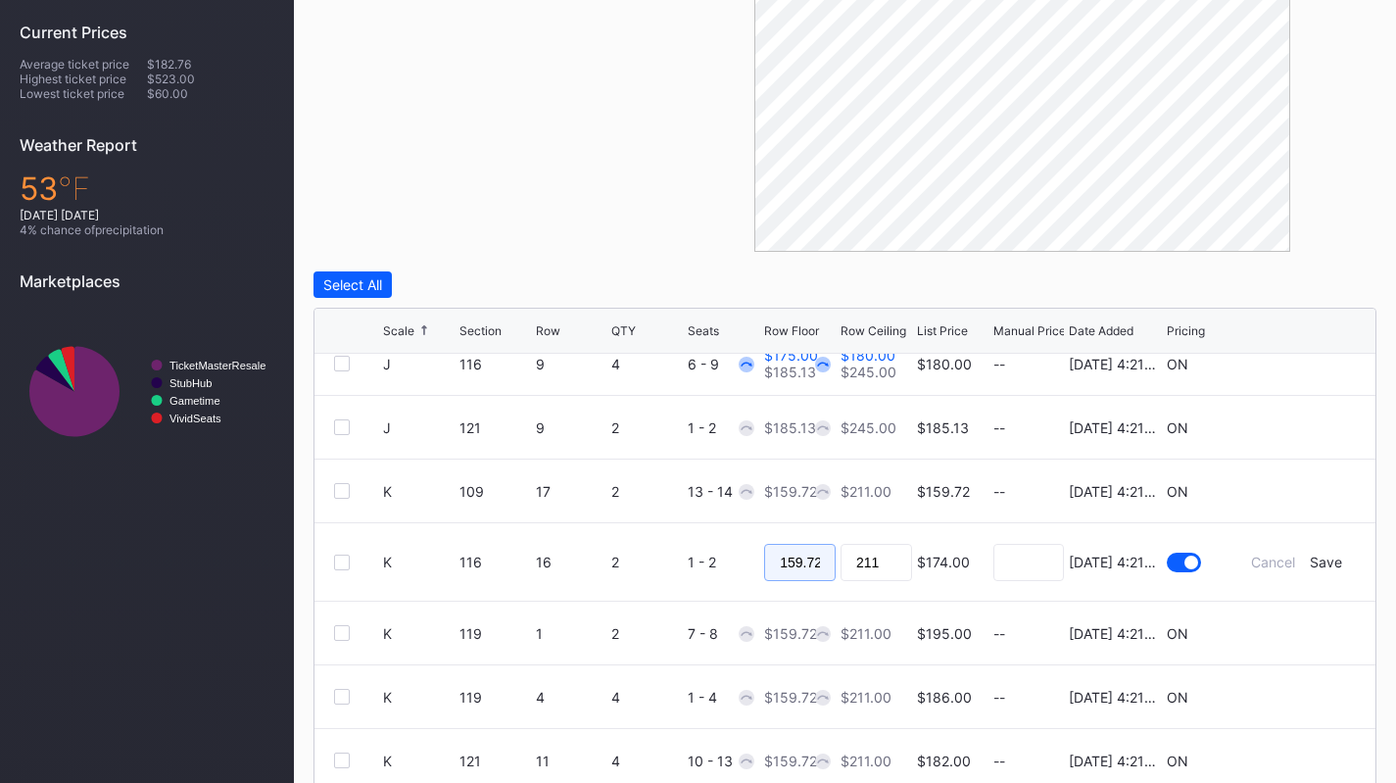
click at [787, 575] on input "159.72" at bounding box center [800, 562] width 72 height 37
type input "158"
type input "164"
click at [1316, 568] on div "Save" at bounding box center [1326, 562] width 32 height 17
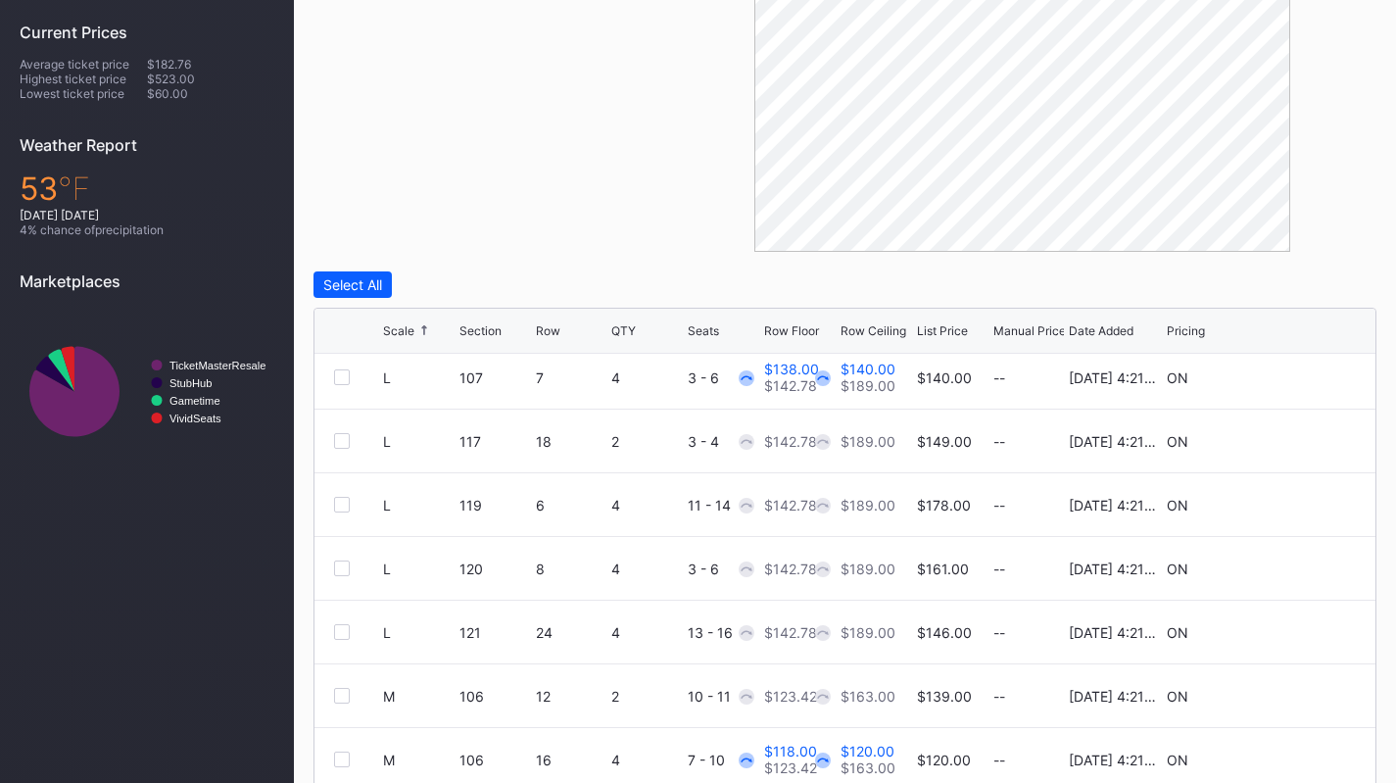
scroll to position [2874, 0]
click at [1289, 561] on icon at bounding box center [1296, 567] width 15 height 15
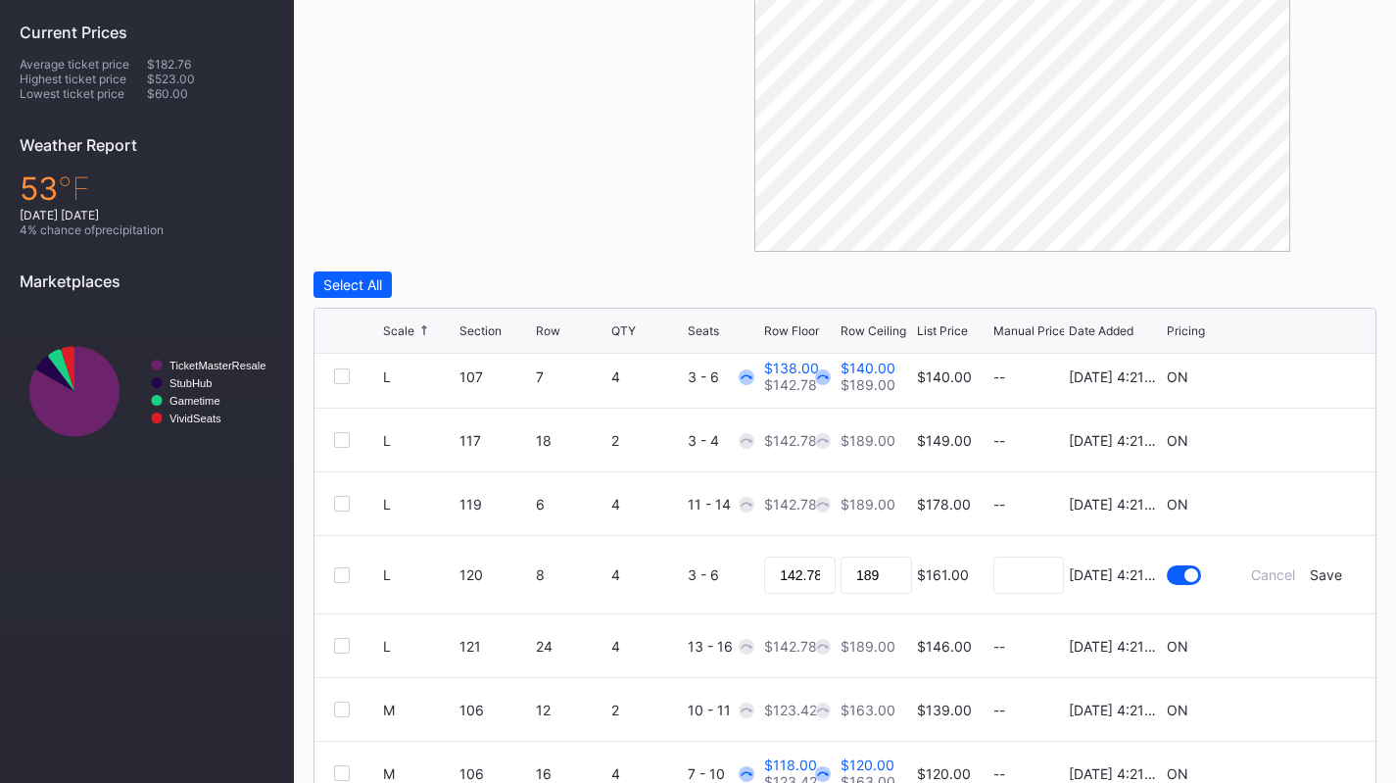
click at [792, 599] on div "142.78" at bounding box center [800, 574] width 72 height 77
click at [791, 574] on input "142.78" at bounding box center [800, 574] width 72 height 37
type input "138"
type input "142"
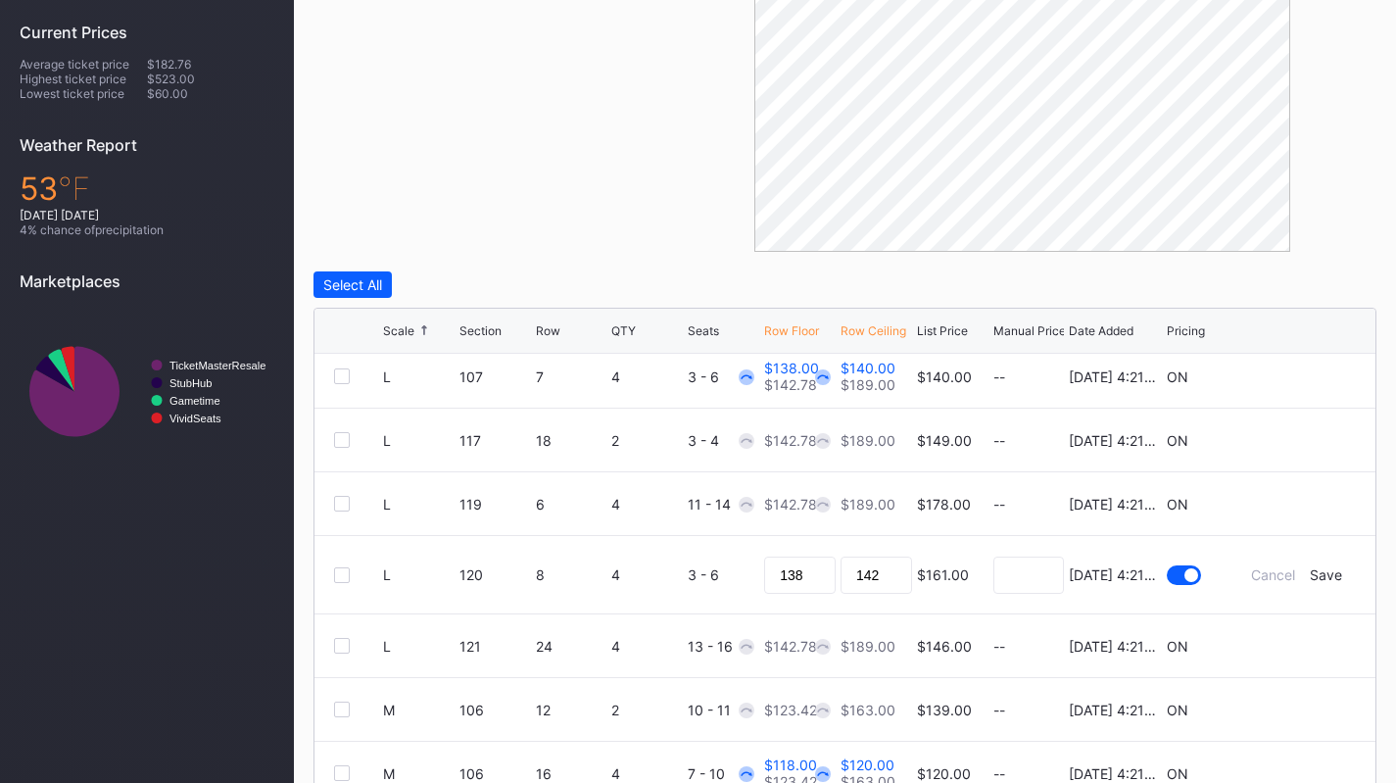
click at [1310, 579] on div "Save" at bounding box center [1326, 574] width 32 height 17
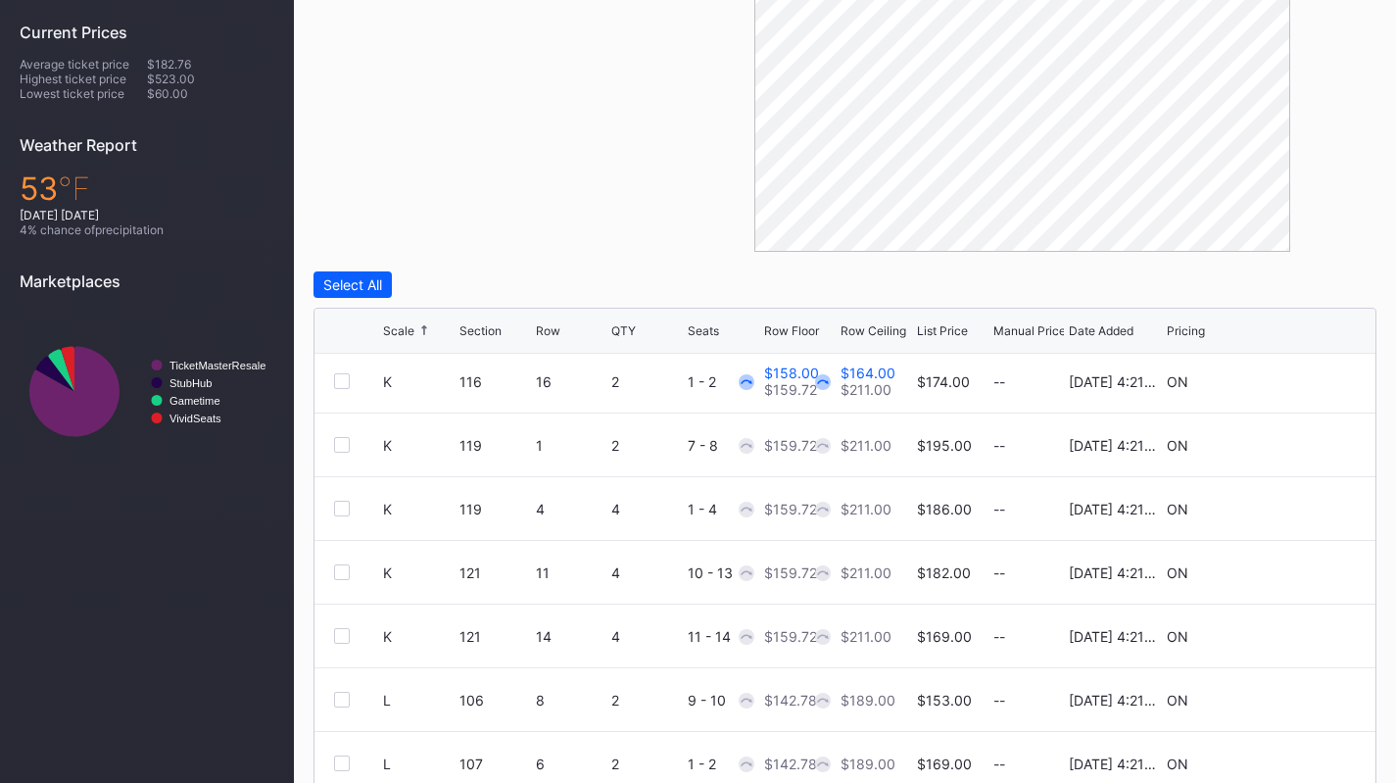
scroll to position [2422, 0]
click at [1289, 575] on icon at bounding box center [1296, 574] width 15 height 15
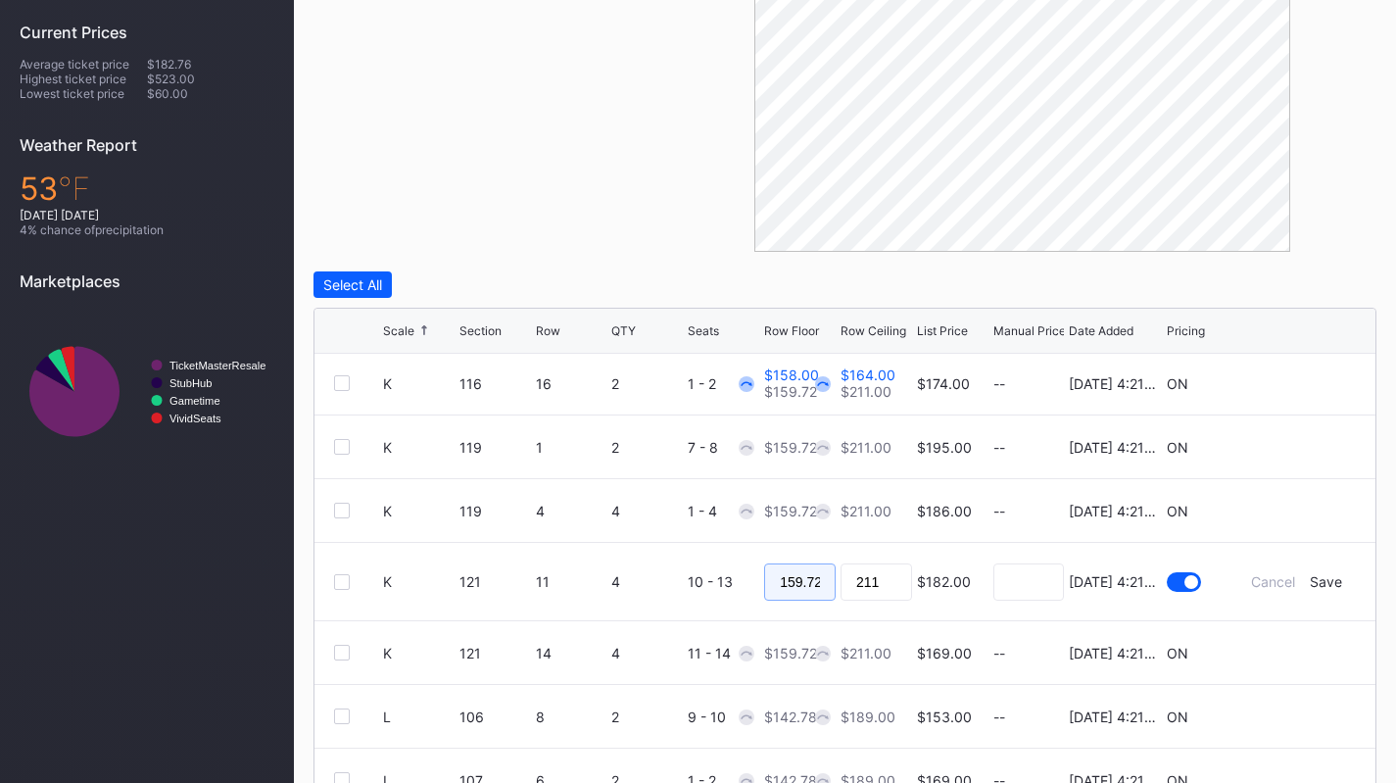
click at [819, 574] on input "159.72" at bounding box center [800, 581] width 72 height 37
type input "158"
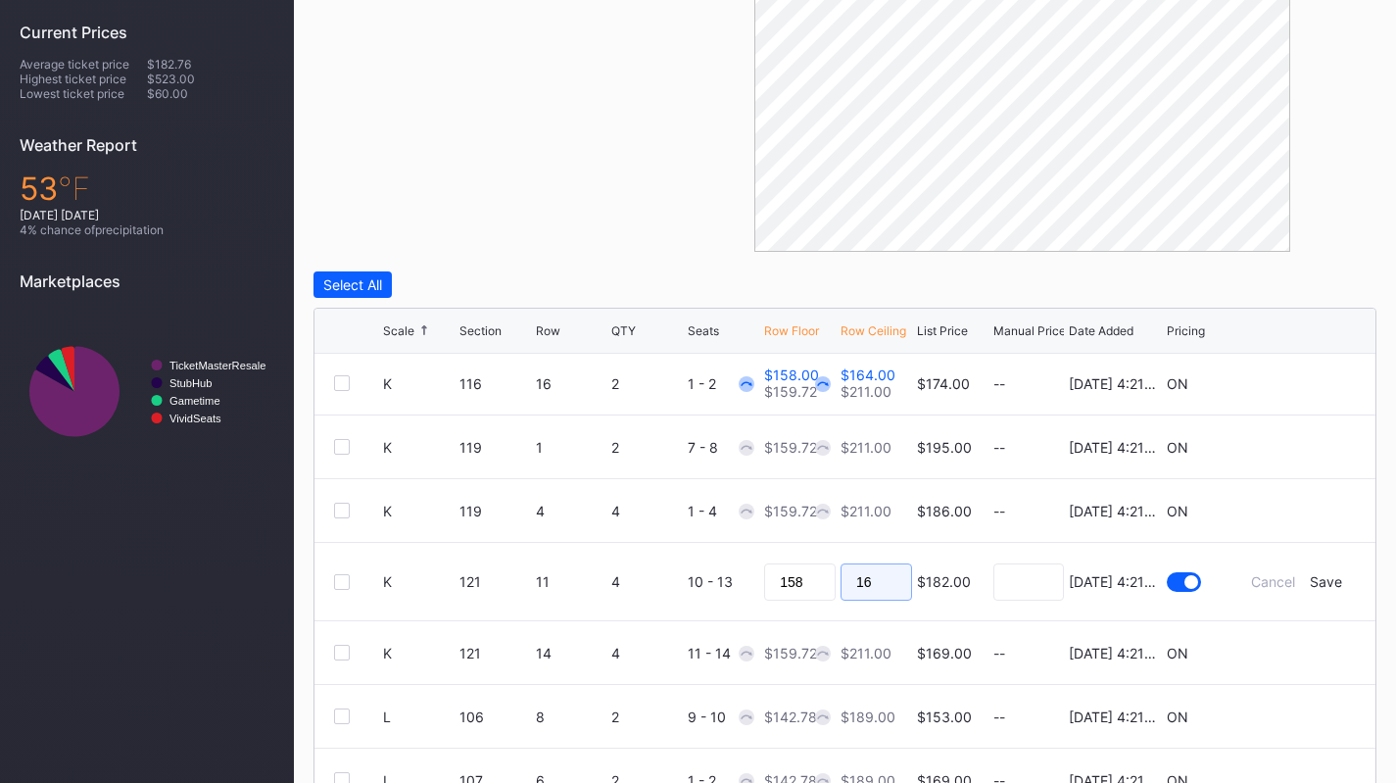
type input "164"
click at [1325, 579] on div "Save" at bounding box center [1326, 581] width 32 height 17
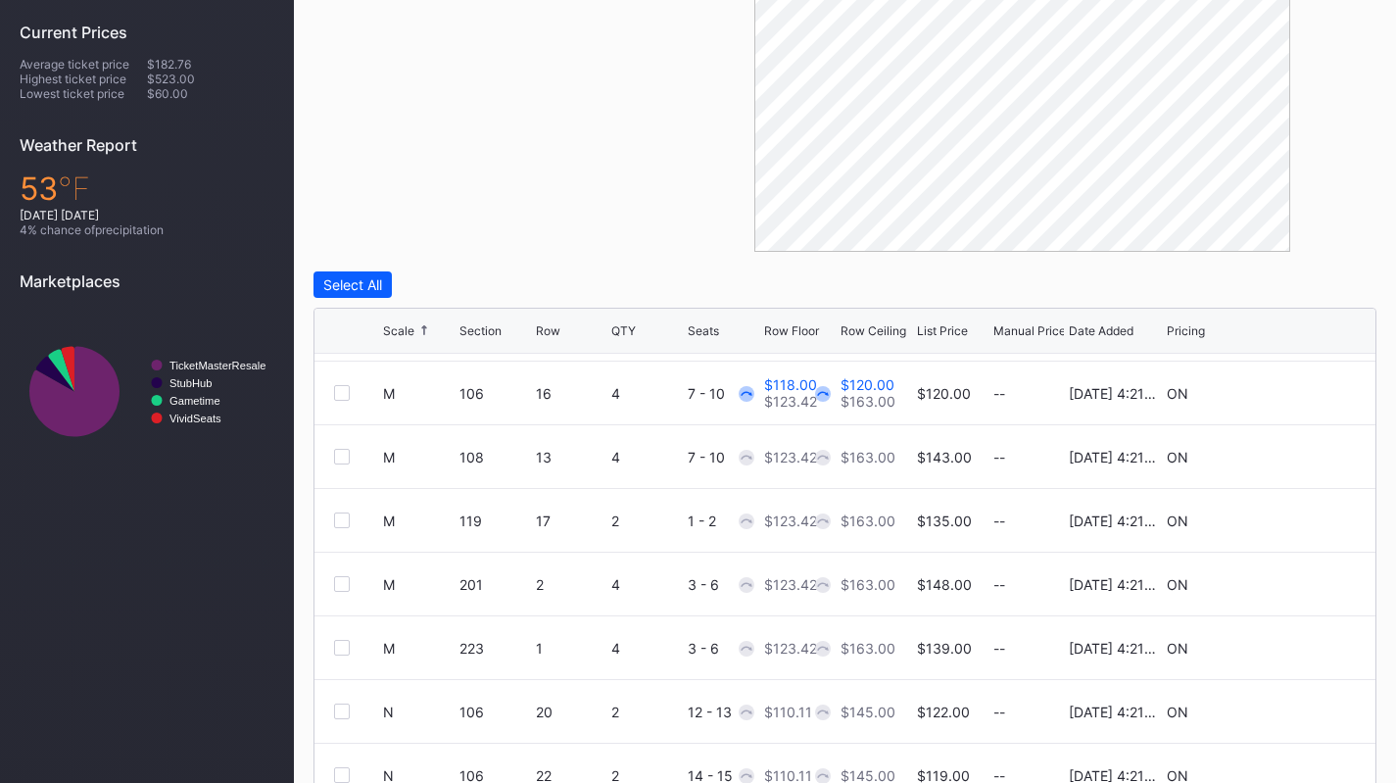
scroll to position [3268, 0]
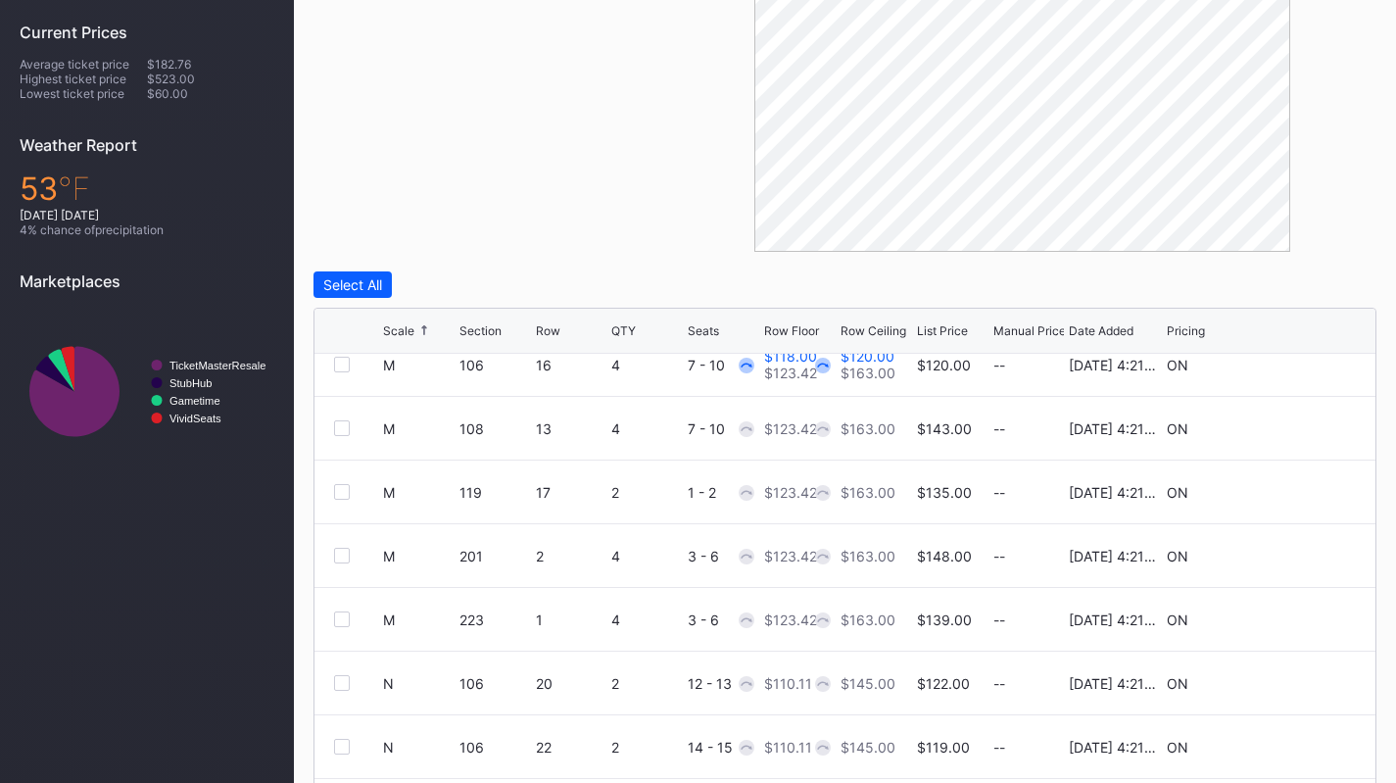
click at [1289, 428] on icon at bounding box center [1296, 427] width 15 height 15
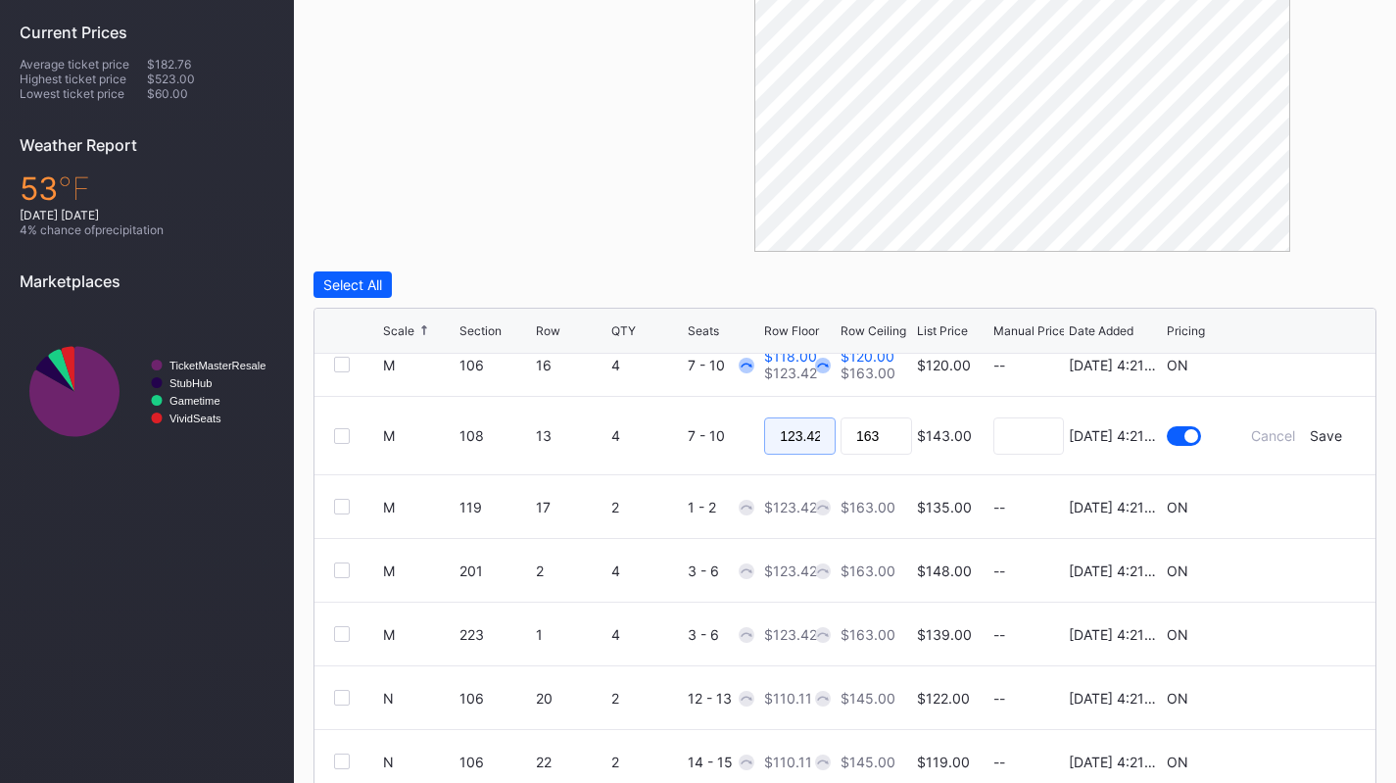
click at [795, 432] on input "123.42" at bounding box center [800, 435] width 72 height 37
type input "120"
type input "126"
click at [1318, 439] on div "Save" at bounding box center [1326, 435] width 32 height 17
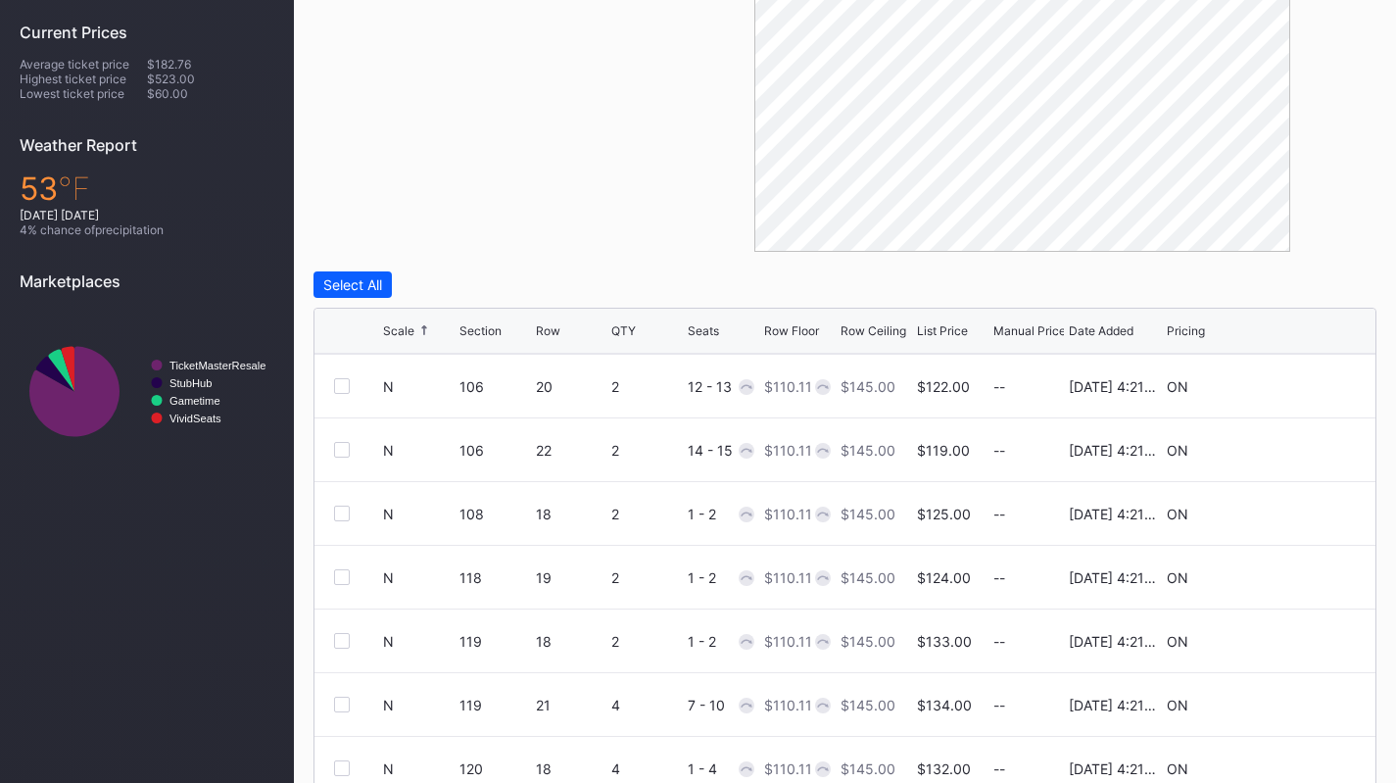
scroll to position [3565, 0]
click at [1289, 698] on icon at bounding box center [1296, 705] width 15 height 15
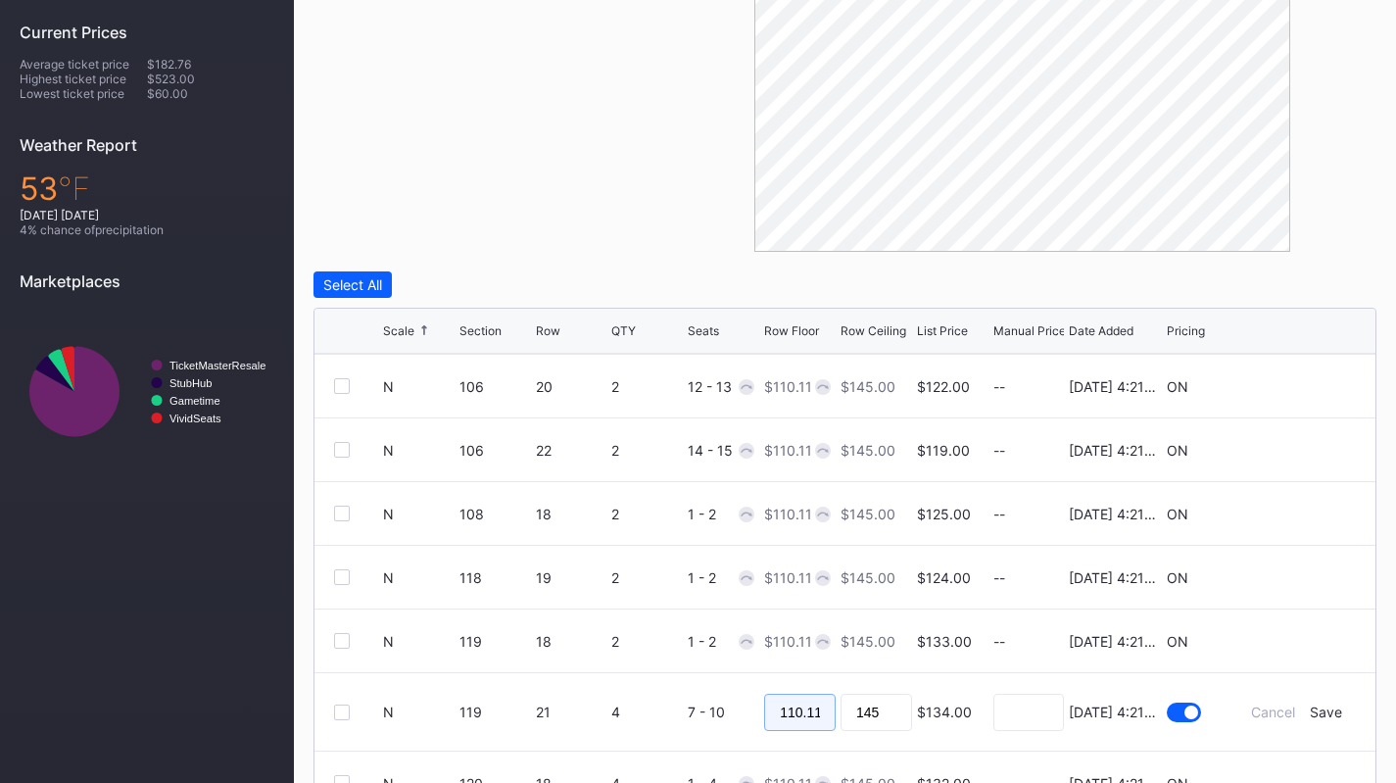
click at [817, 694] on input "110.11" at bounding box center [800, 712] width 72 height 37
type input "110"
type input "114"
click at [1313, 717] on div "Save" at bounding box center [1326, 711] width 32 height 17
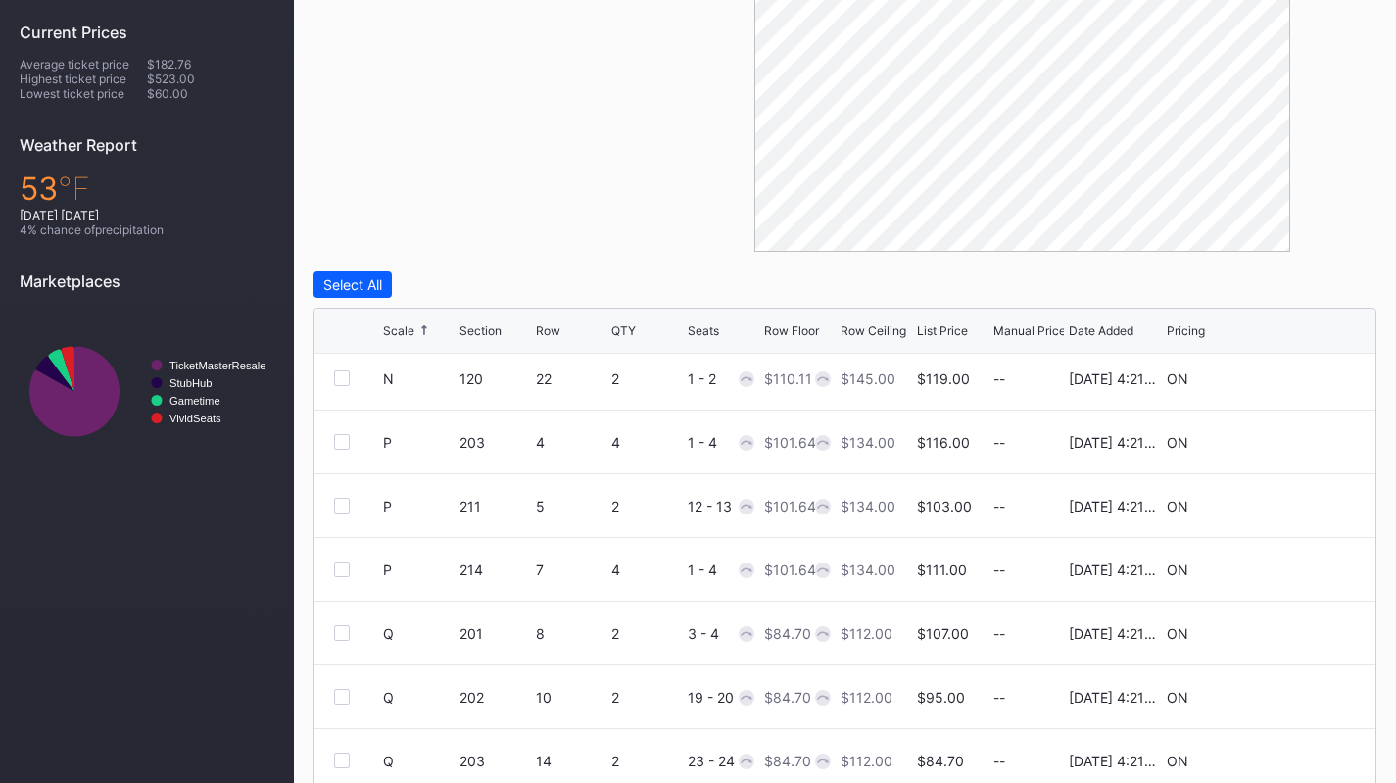
scroll to position [4023, 0]
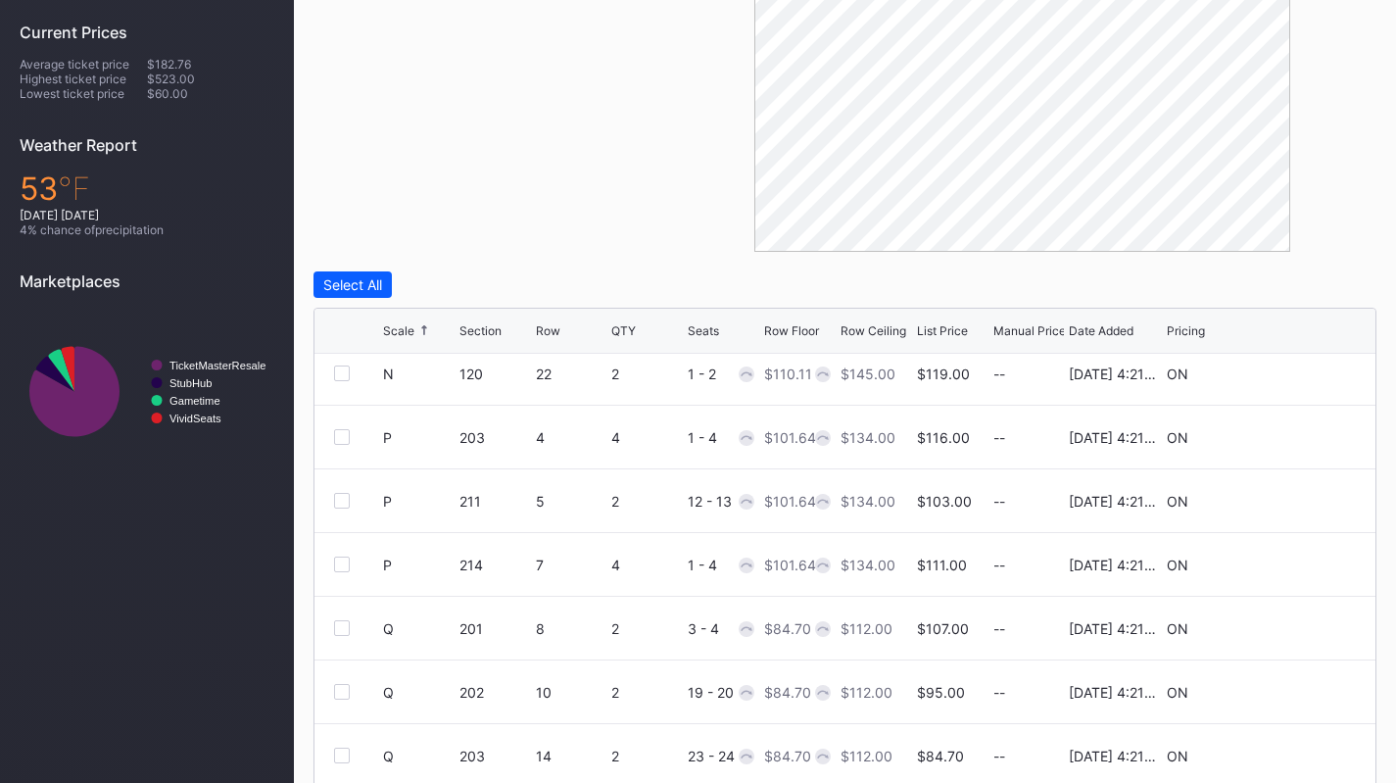
click at [1289, 557] on icon at bounding box center [1296, 564] width 15 height 15
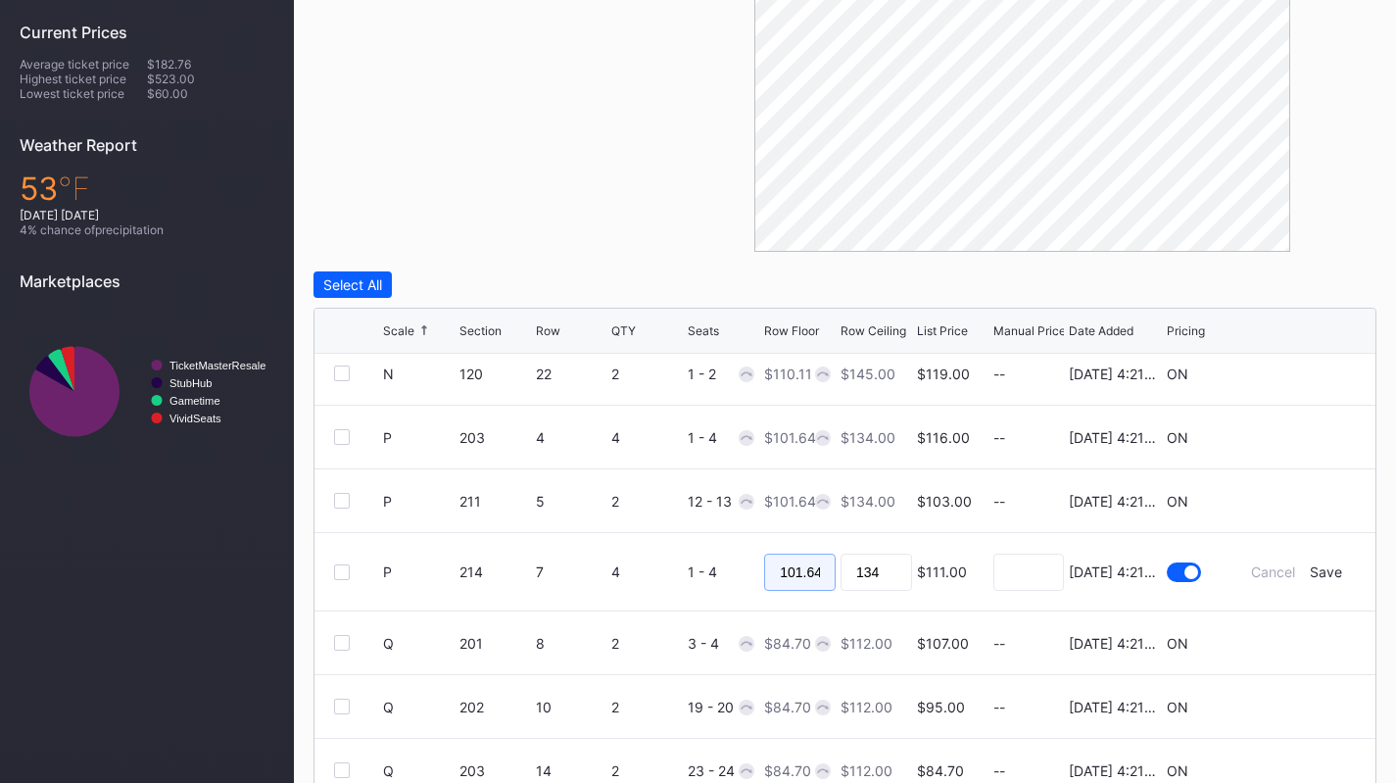
click at [776, 558] on input "101.64" at bounding box center [800, 572] width 72 height 37
type input "98"
type input "106"
click at [1324, 572] on div "Save" at bounding box center [1326, 571] width 32 height 17
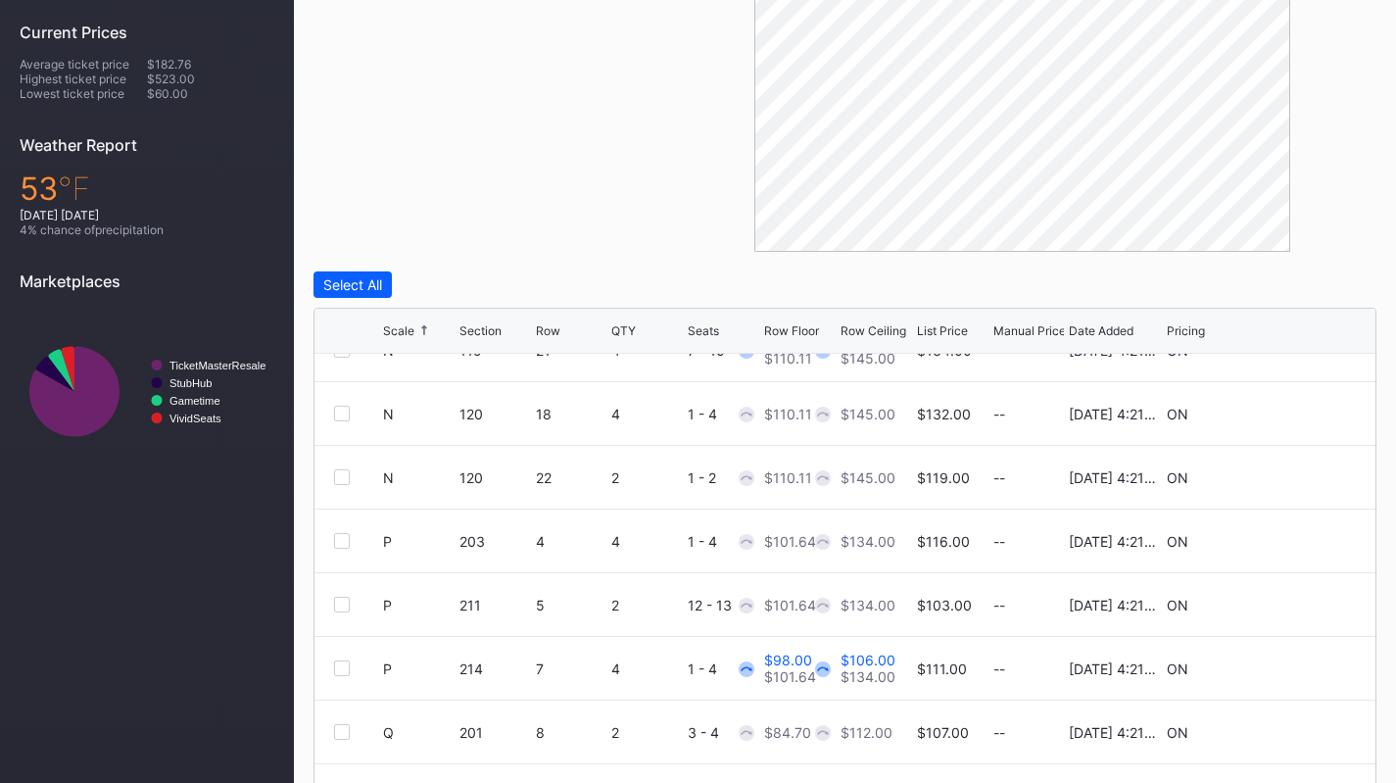
scroll to position [3922, 0]
click at [1289, 407] on icon at bounding box center [1296, 412] width 15 height 15
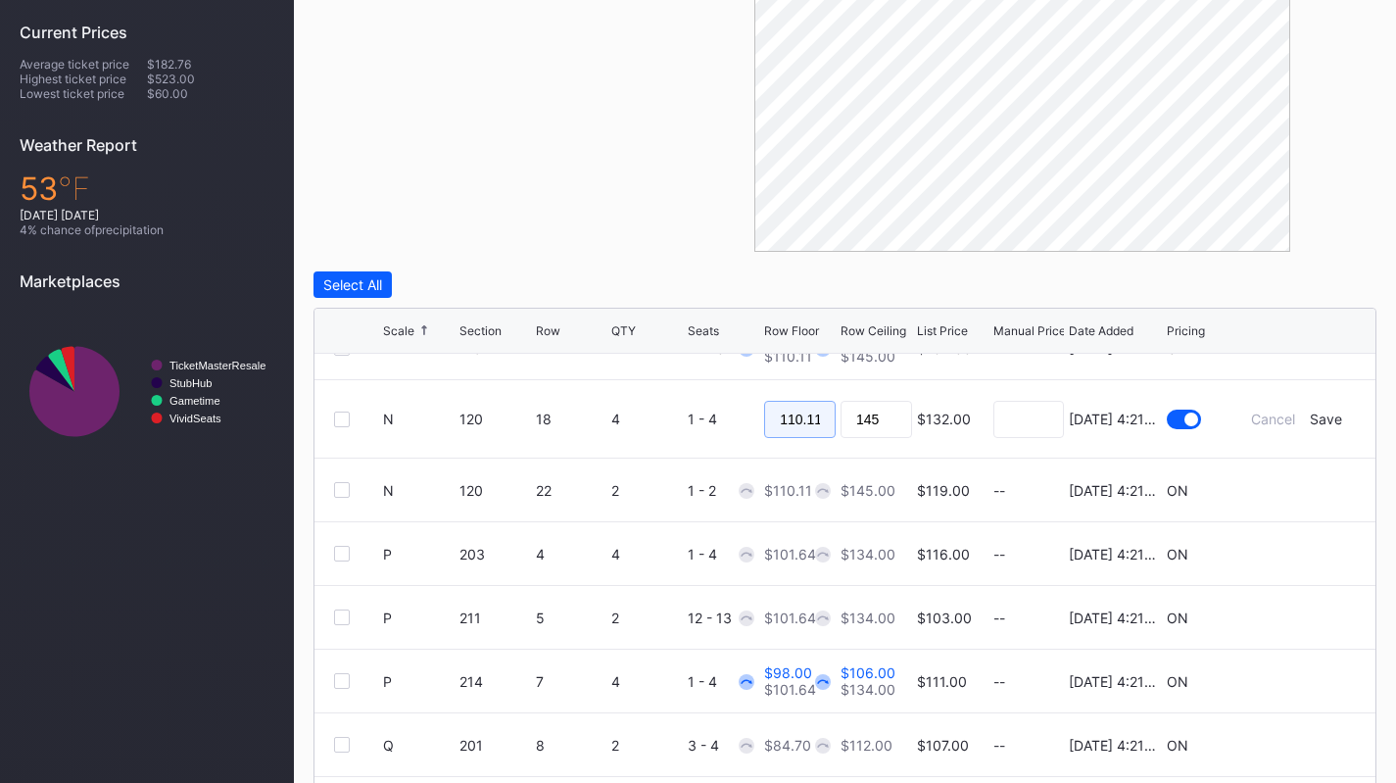
click at [786, 424] on input "110.11" at bounding box center [800, 419] width 72 height 37
type input "102"
type input "110"
click at [1321, 414] on div "Save" at bounding box center [1326, 418] width 32 height 17
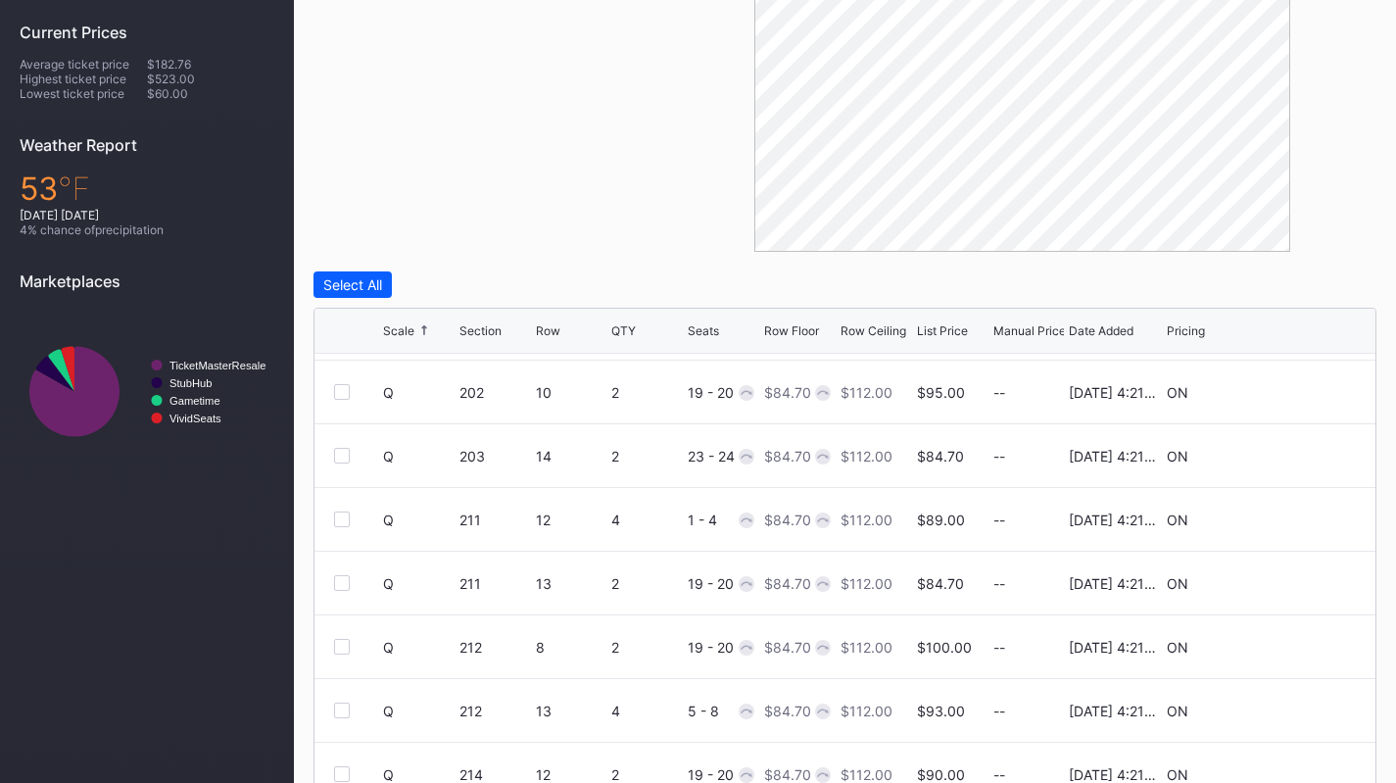
scroll to position [4322, 0]
click at [340, 517] on div at bounding box center [342, 520] width 16 height 16
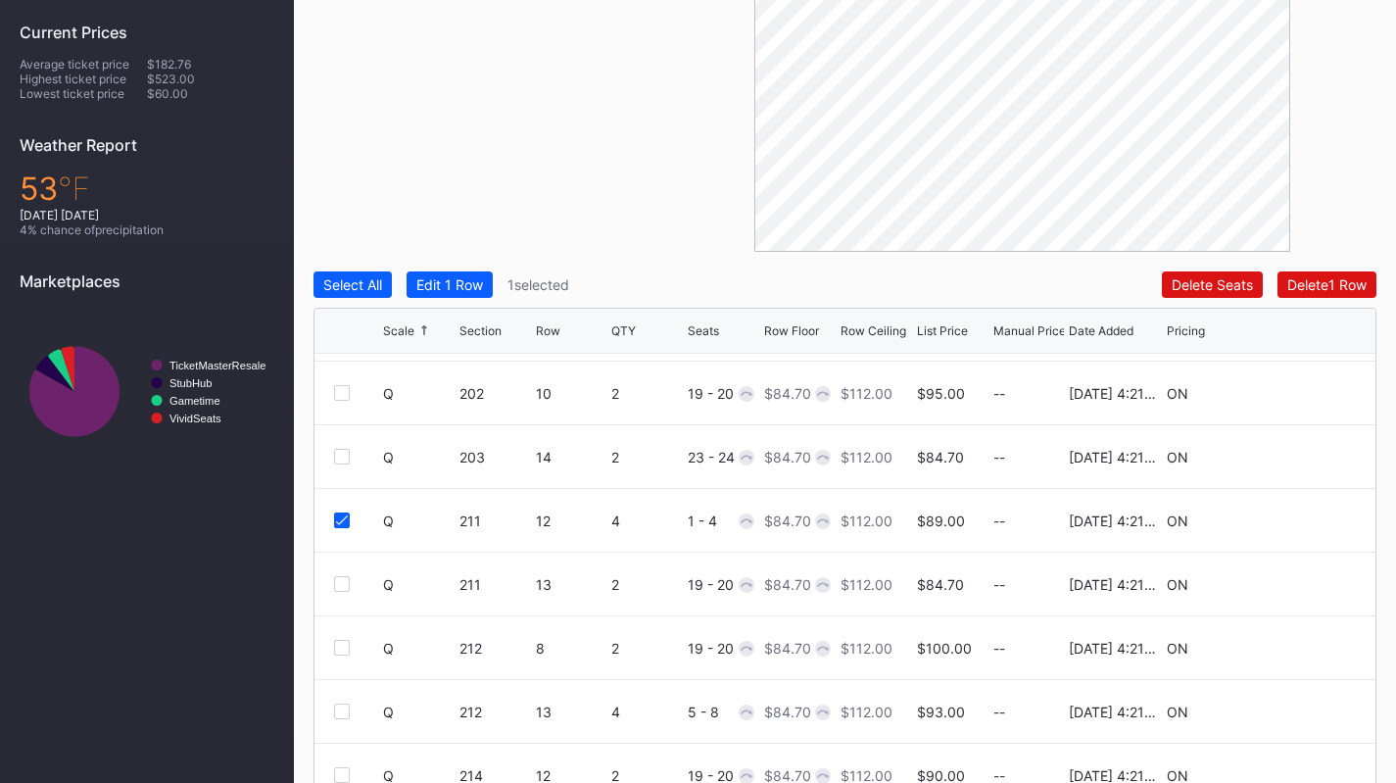
click at [345, 449] on div at bounding box center [342, 457] width 16 height 16
click at [456, 289] on div "Edit 2 Rows" at bounding box center [453, 284] width 74 height 17
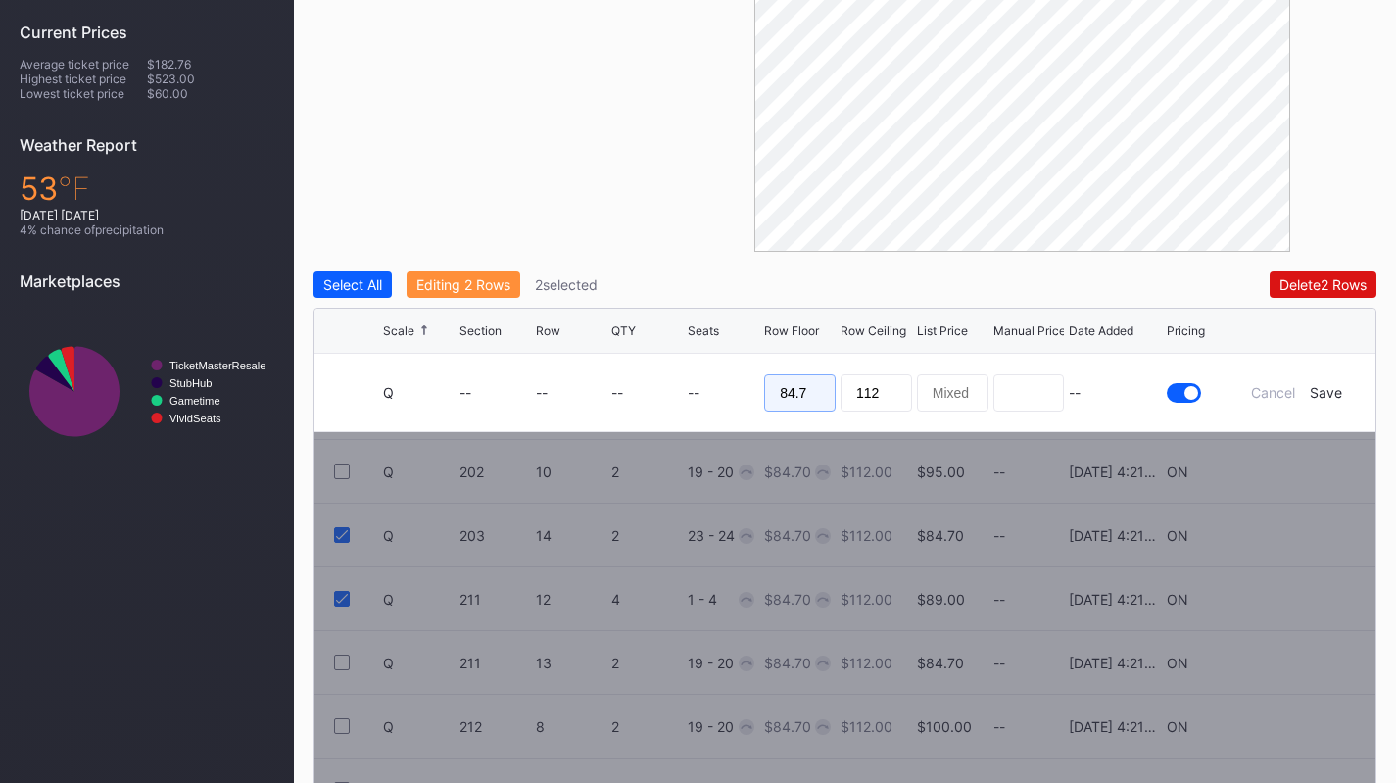
click at [814, 390] on input "84.7" at bounding box center [800, 392] width 72 height 37
type input "74"
type input "8"
type input "78"
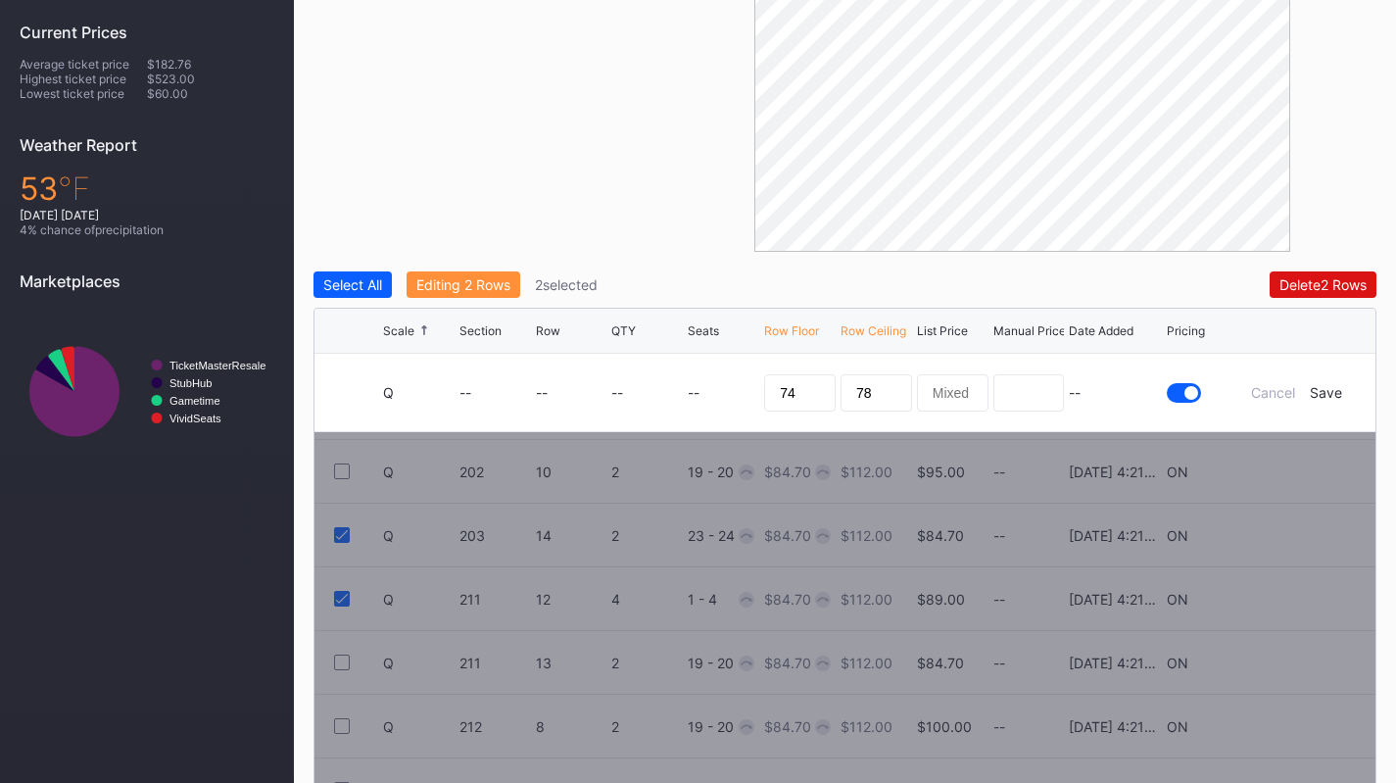
click at [1330, 396] on div "Save" at bounding box center [1326, 392] width 32 height 17
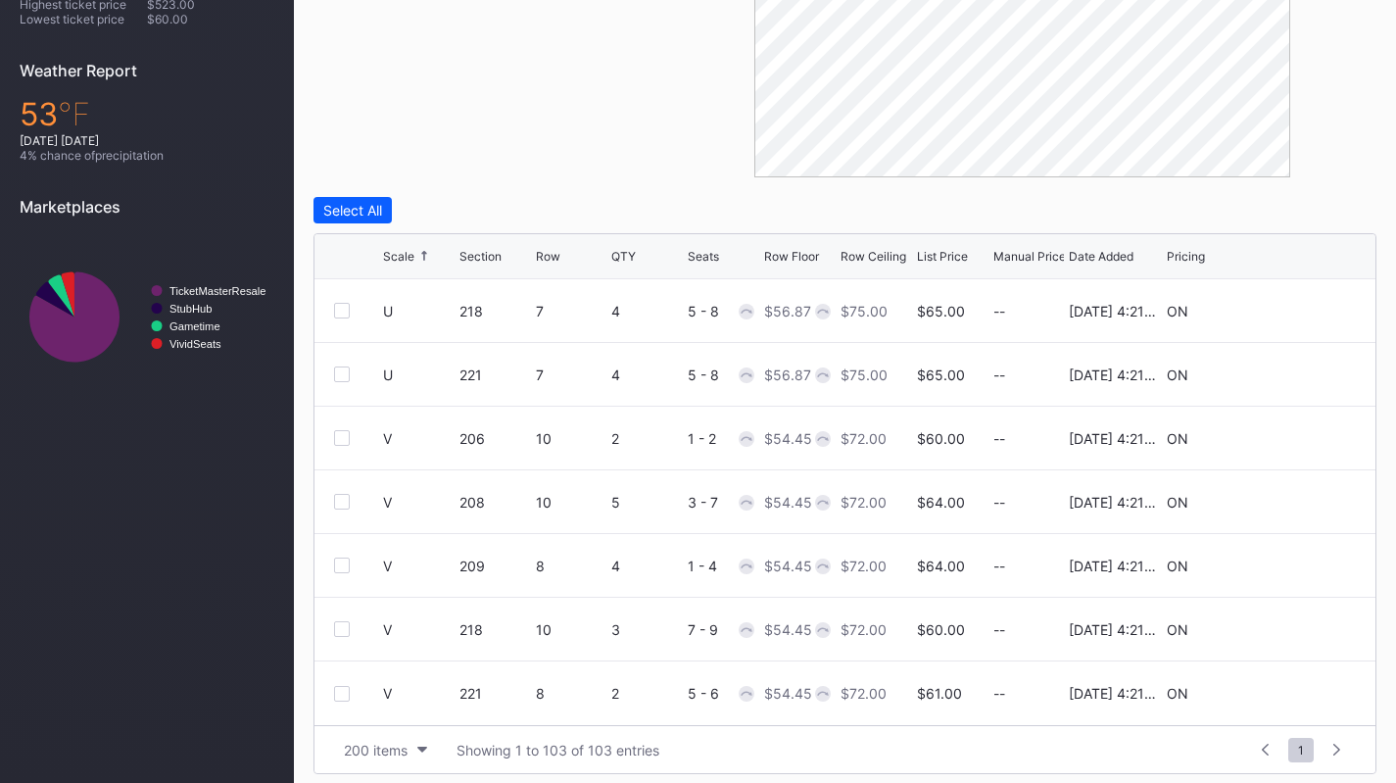
scroll to position [658, 0]
click at [340, 561] on div at bounding box center [342, 563] width 16 height 16
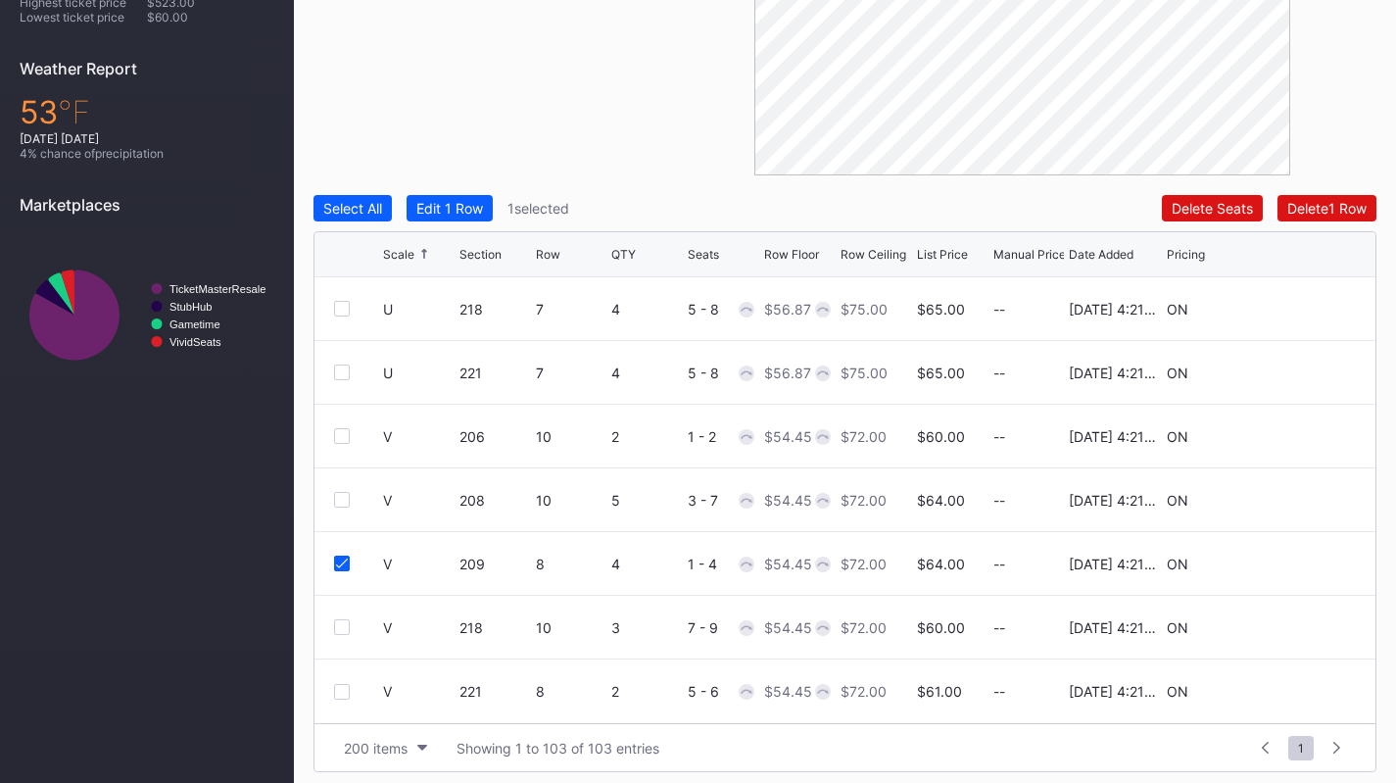
click at [1289, 565] on icon at bounding box center [1296, 562] width 15 height 15
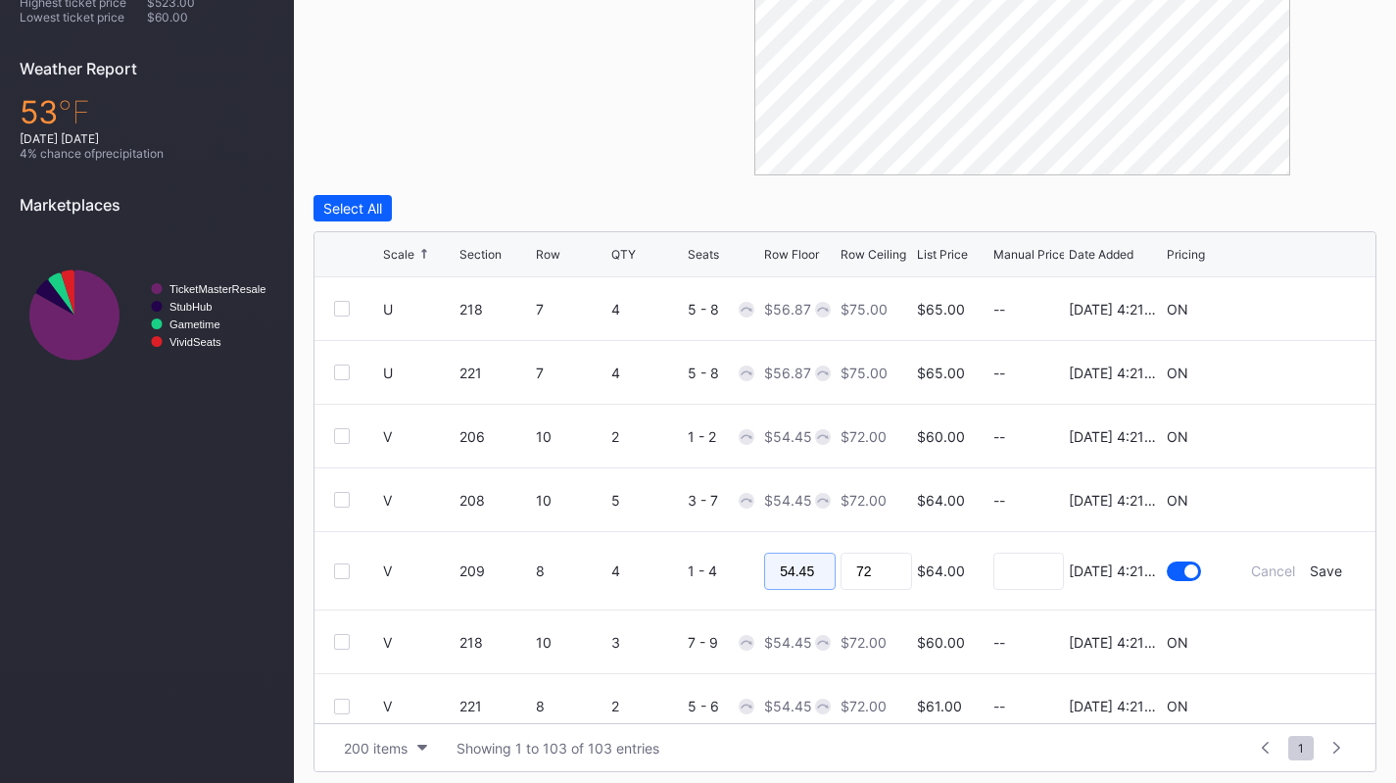
click at [817, 555] on input "54.45" at bounding box center [800, 571] width 72 height 37
type input "50"
type input "52"
click at [1315, 570] on div "Save" at bounding box center [1326, 570] width 32 height 17
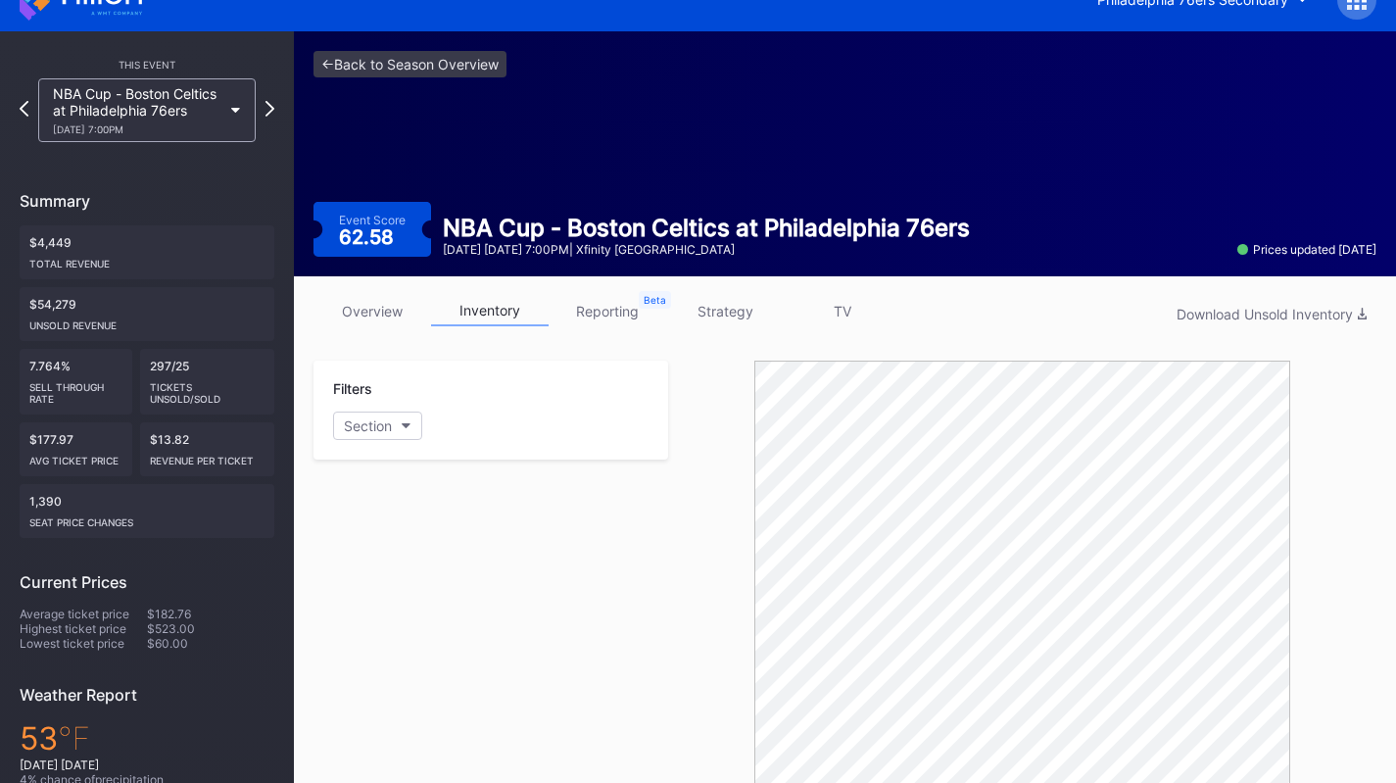
scroll to position [0, 0]
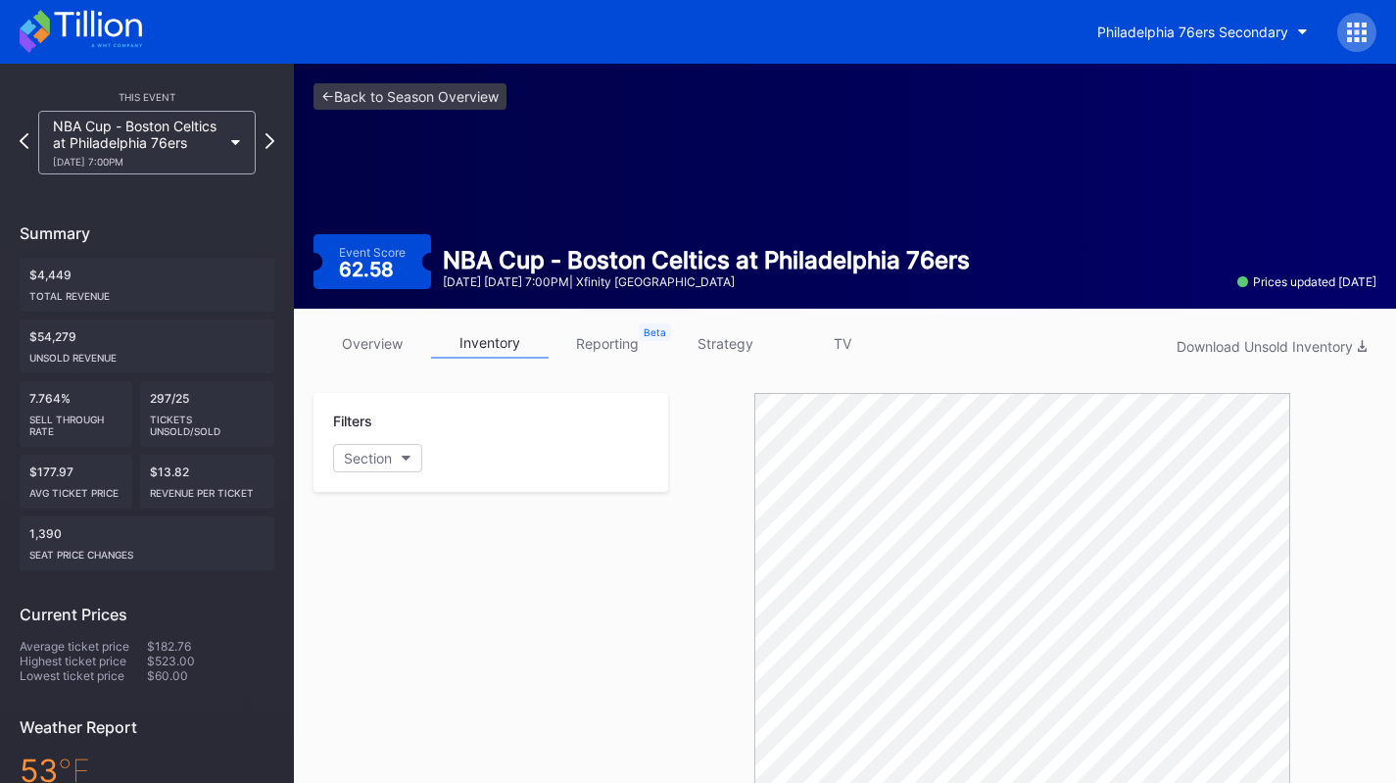
click at [162, 124] on div "NBA Cup - Boston Celtics at Philadelphia 76ers 10/31 Friday 7:00PM" at bounding box center [137, 143] width 169 height 50
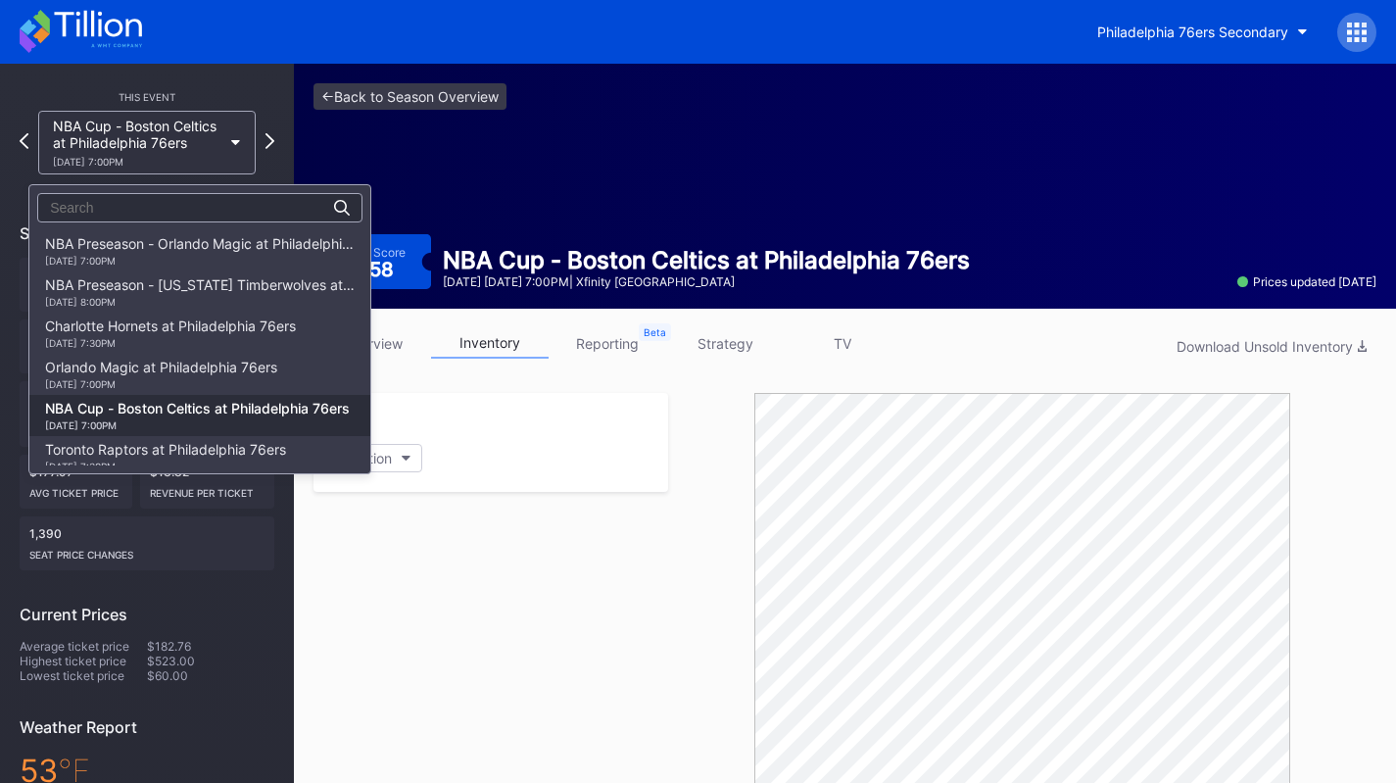
scroll to position [165, 0]
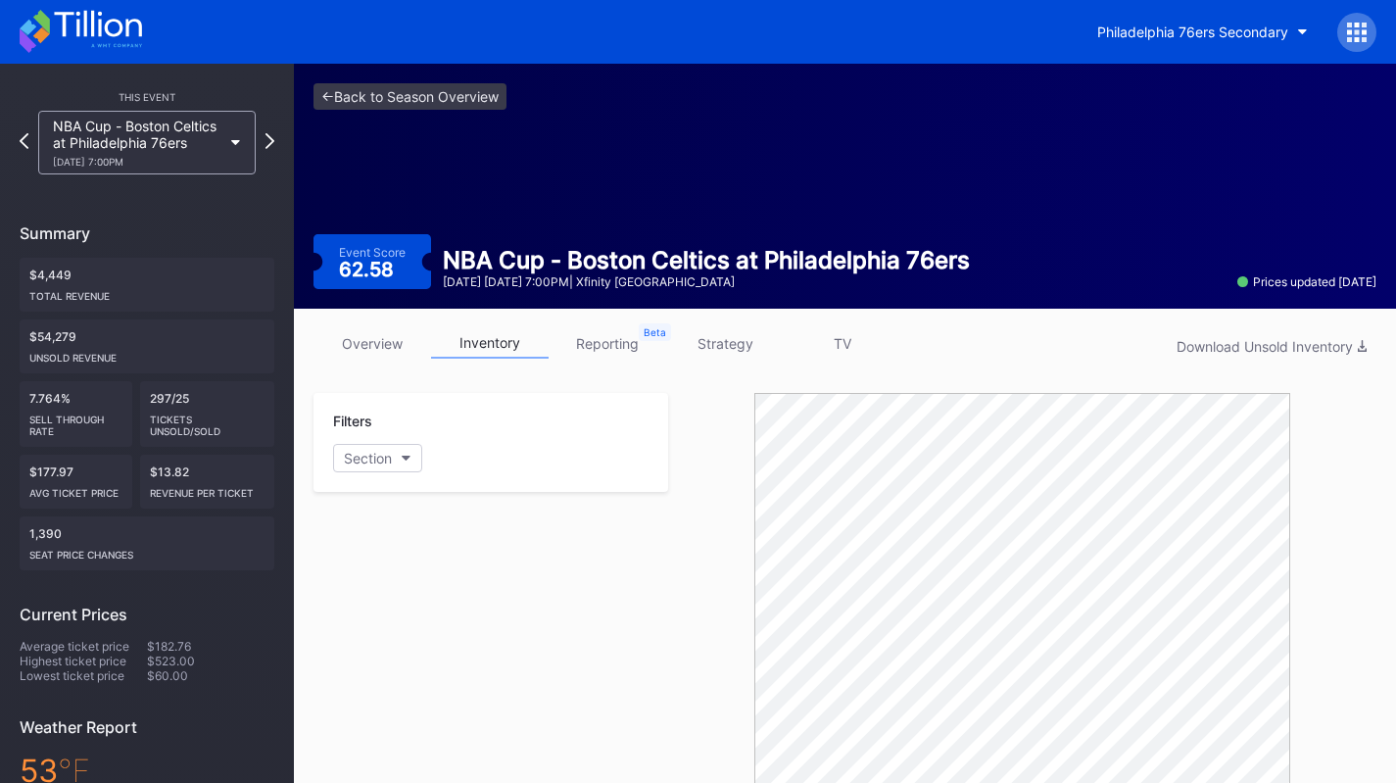
click at [174, 130] on div "NBA Cup - Boston Celtics at Philadelphia 76ers 10/31 Friday 7:00PM" at bounding box center [137, 143] width 169 height 50
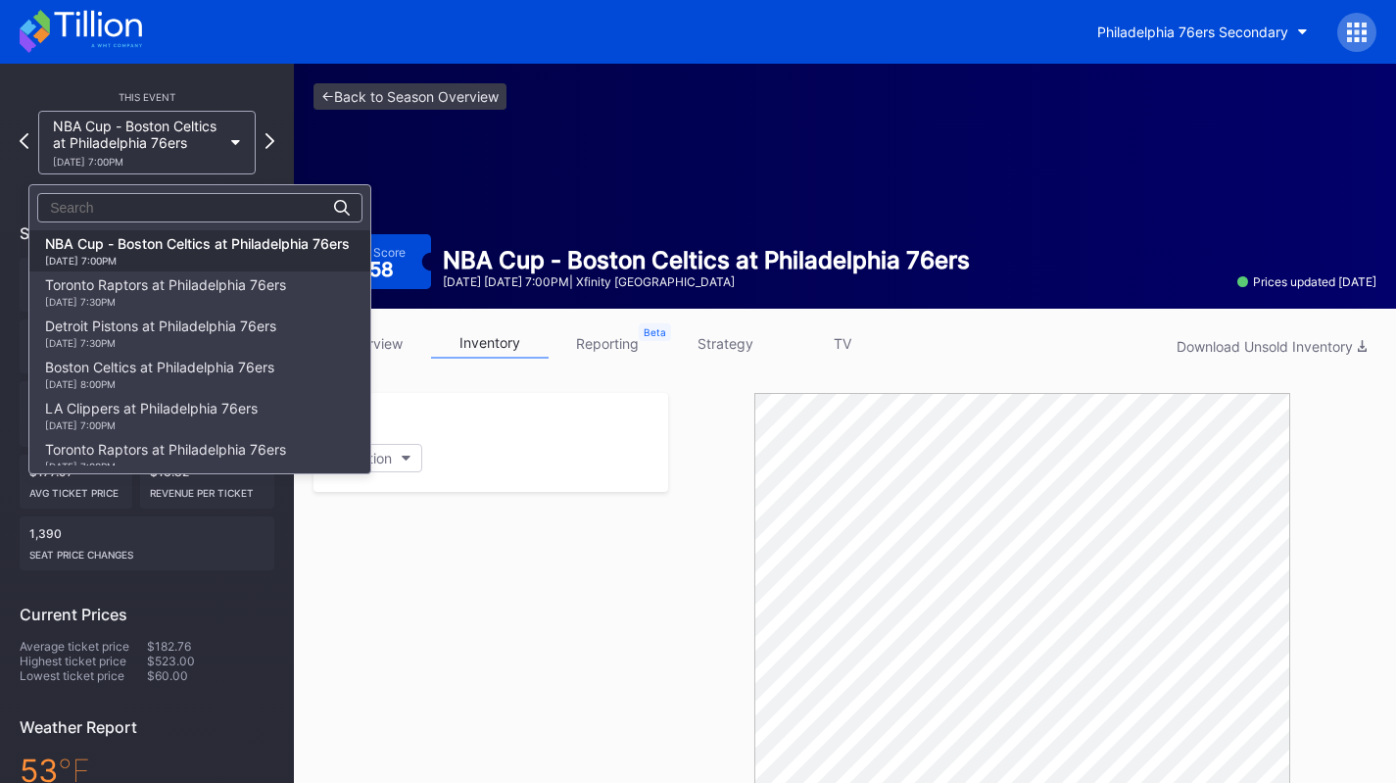
click at [217, 284] on div "Toronto Raptors at Philadelphia 76ers 11/8 Saturday 7:30PM" at bounding box center [165, 291] width 241 height 31
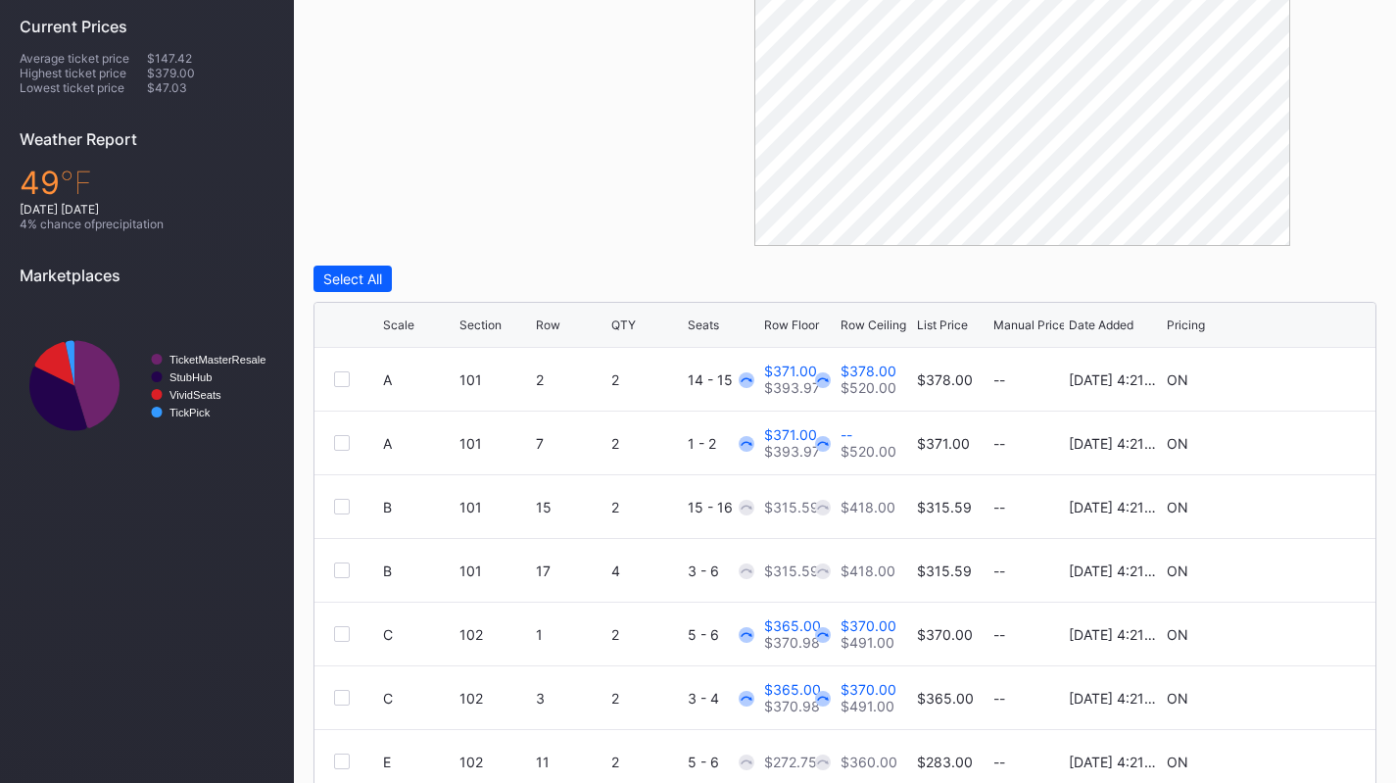
scroll to position [666, 0]
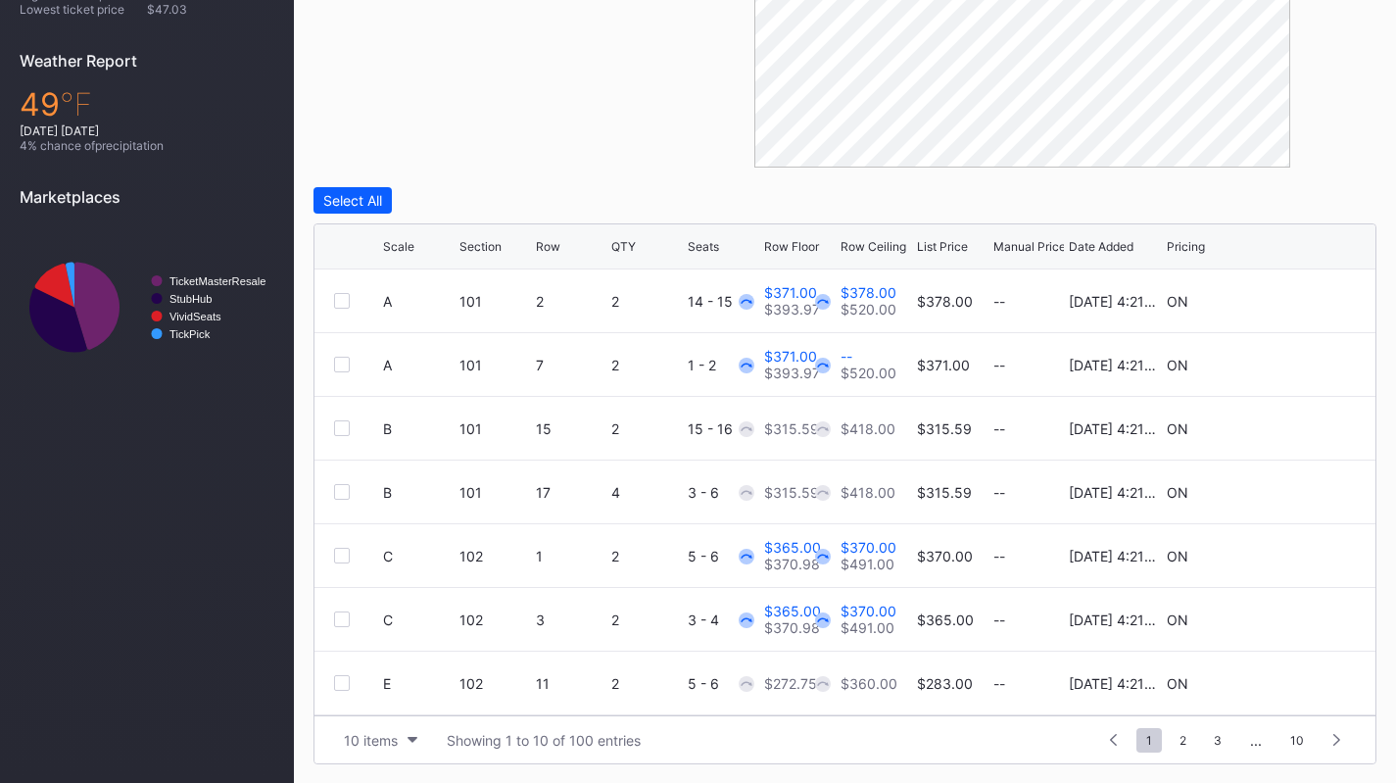
click at [388, 740] on div "10 items" at bounding box center [371, 740] width 54 height 17
click at [391, 694] on div "200 items" at bounding box center [381, 690] width 64 height 17
click at [396, 257] on div "Scale Section Row QTY Seats Row Floor Row Ceiling List Price Manual Price Date …" at bounding box center [844, 246] width 1061 height 45
click at [394, 243] on div "Scale" at bounding box center [398, 246] width 31 height 15
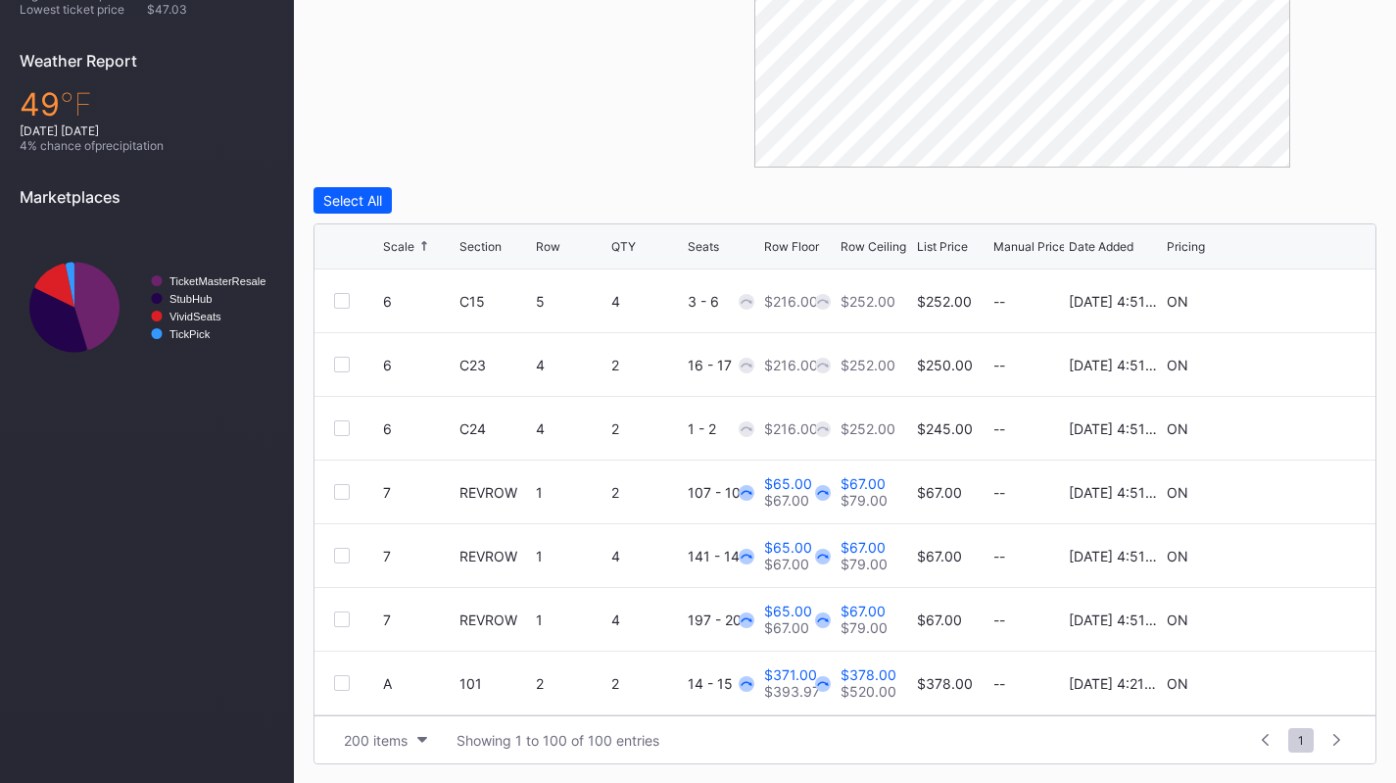
click at [1289, 294] on icon at bounding box center [1296, 301] width 15 height 15
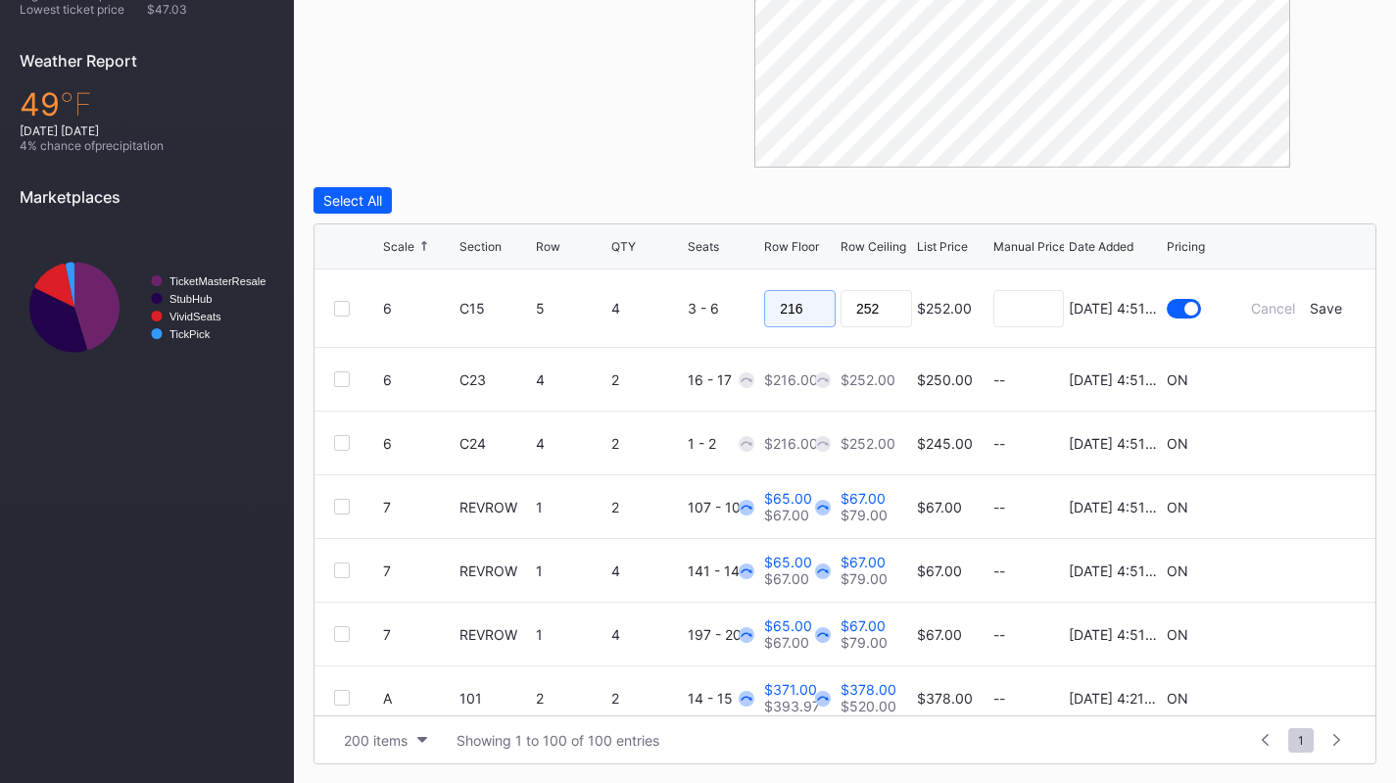
click at [788, 297] on input "216" at bounding box center [800, 308] width 72 height 37
type input "1"
type input "206"
type input "210"
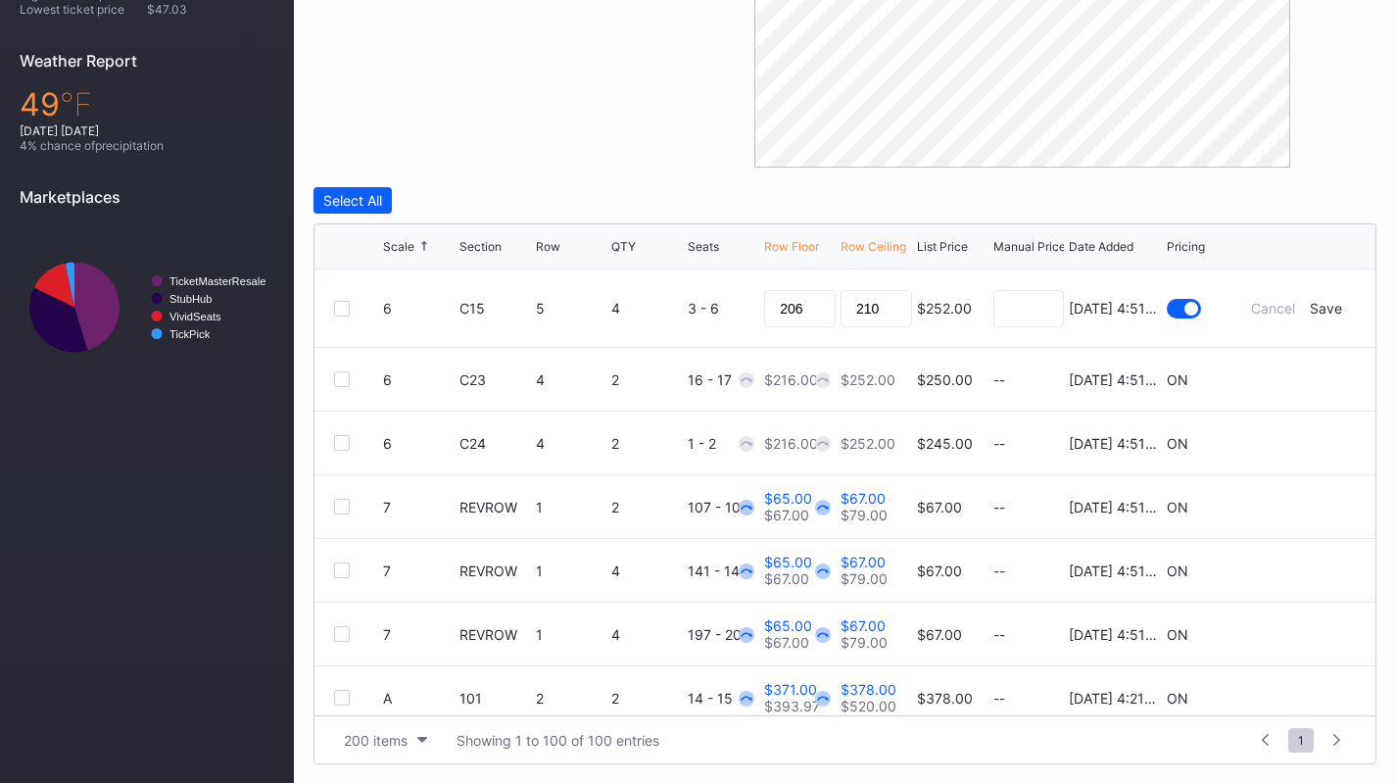
click at [1321, 309] on div "Save" at bounding box center [1326, 308] width 32 height 17
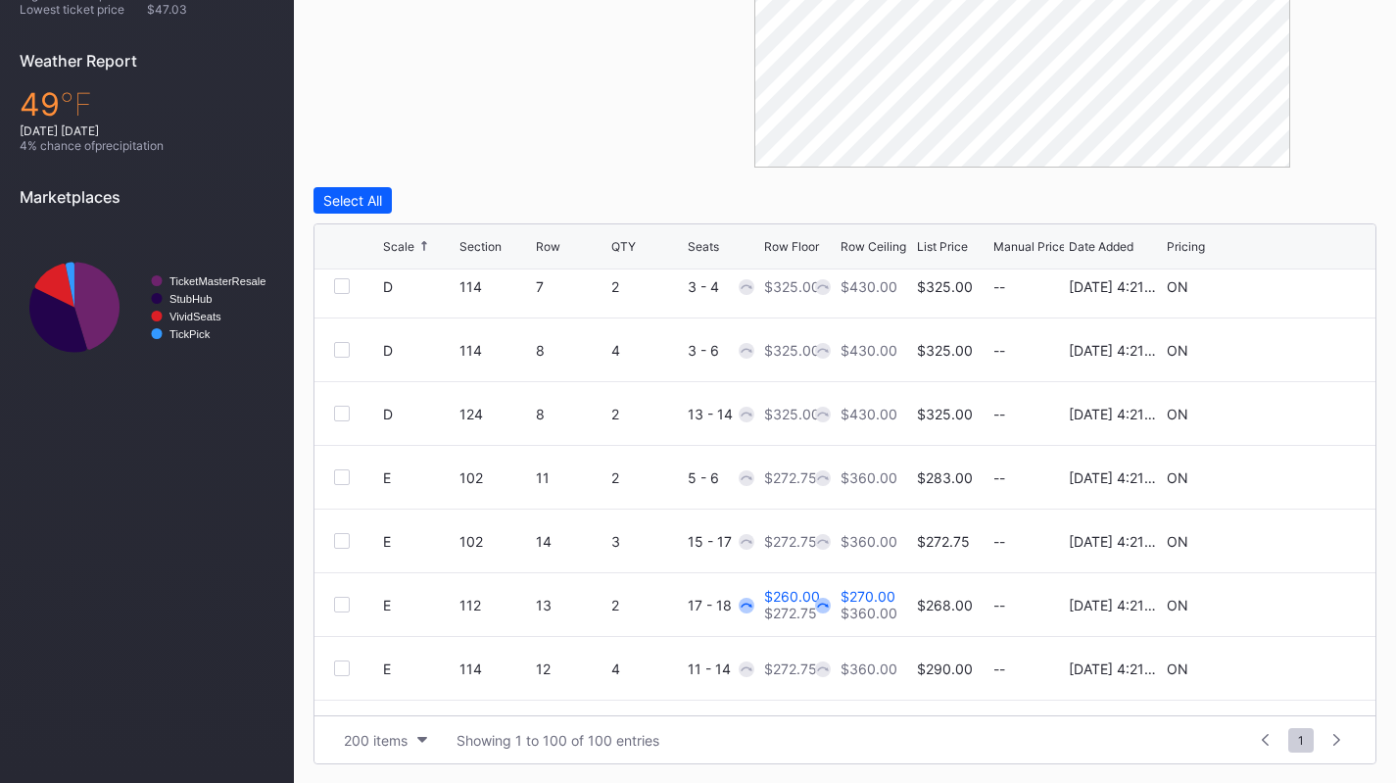
scroll to position [1162, 0]
drag, startPoint x: 1233, startPoint y: 450, endPoint x: 1206, endPoint y: 512, distance: 68.4
click at [1206, 512] on div "6 C15 5 4 3 - 6 $206.00 $216.00 $210.00 $252.00 $252.00 -- 8/14/2025 4:51PM ON …" at bounding box center [844, 492] width 1061 height 446
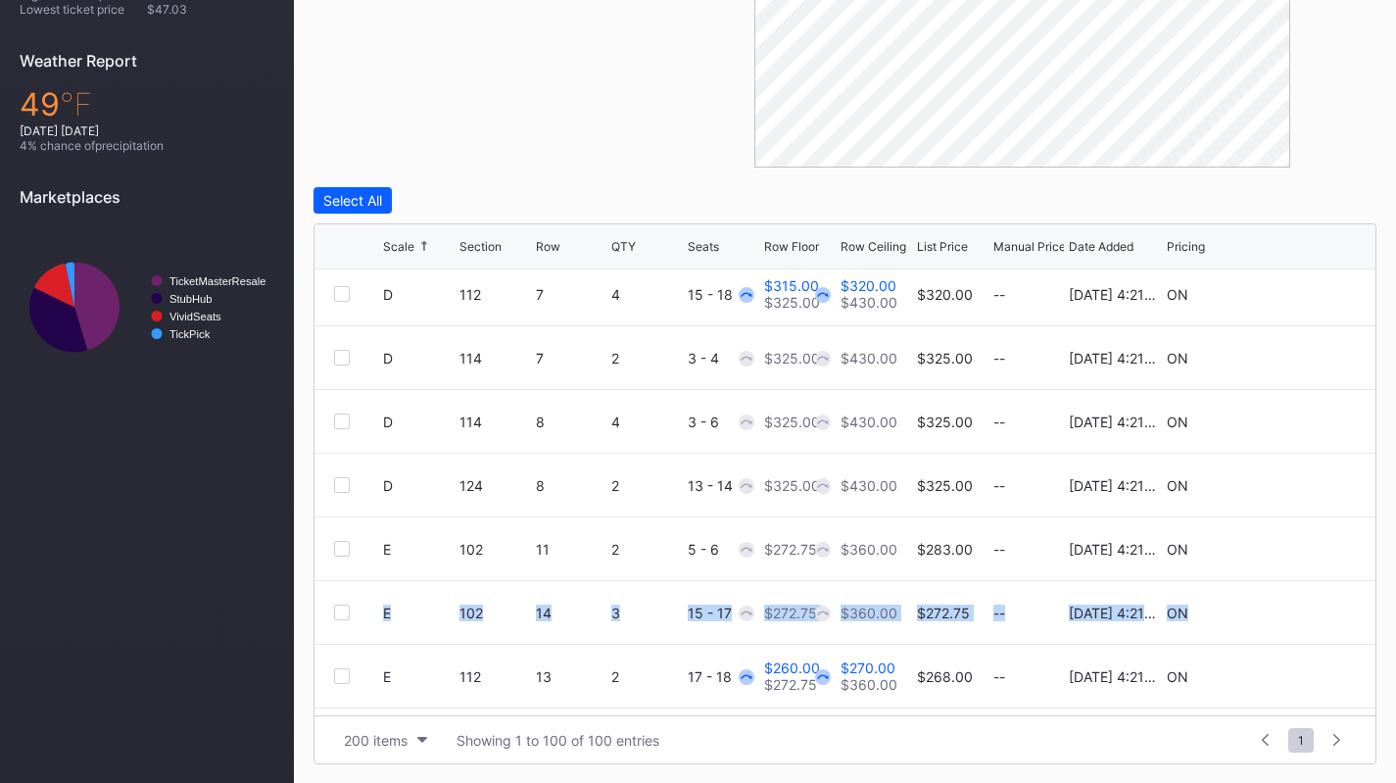
scroll to position [1088, 0]
click at [1289, 486] on icon at bounding box center [1296, 486] width 15 height 15
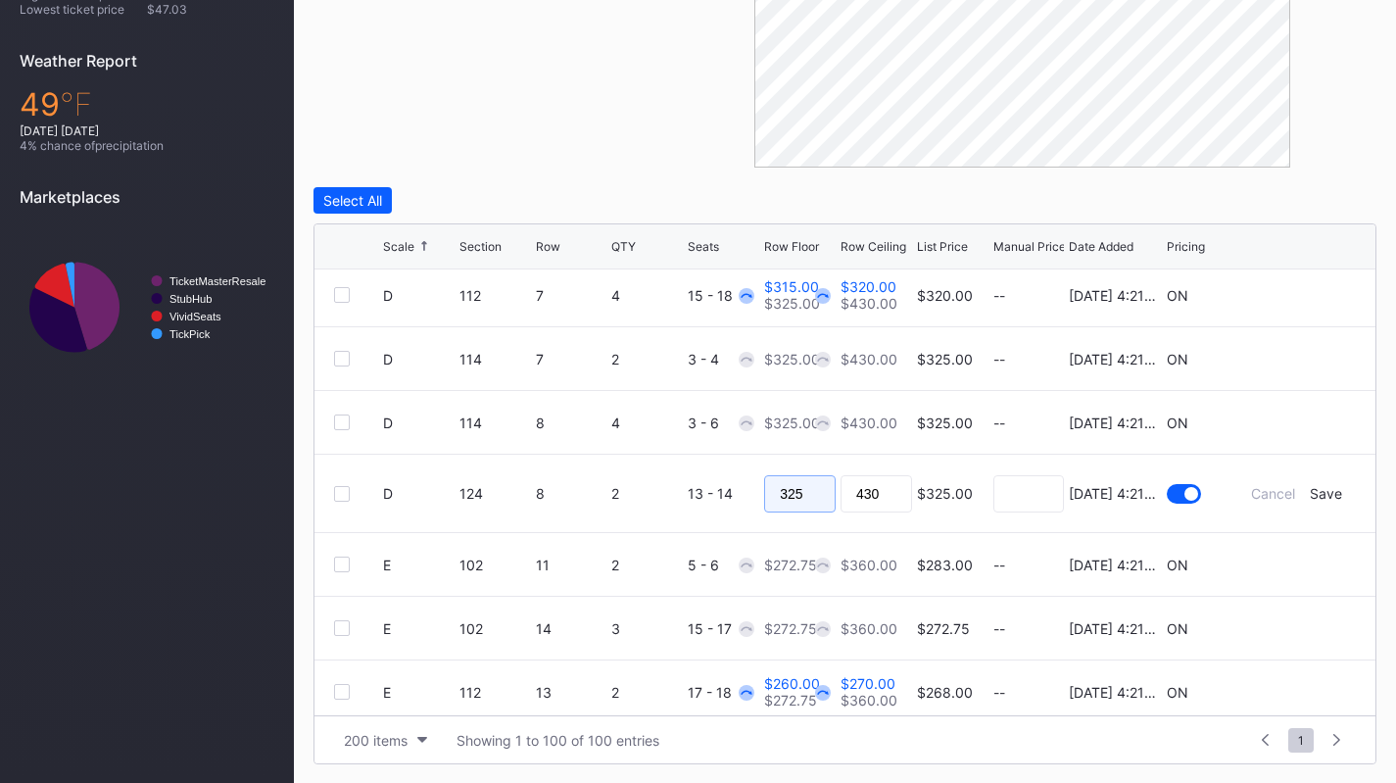
click at [817, 495] on input "325" at bounding box center [800, 493] width 72 height 37
type input "310"
type input "315"
click at [1315, 490] on div "Save" at bounding box center [1326, 493] width 32 height 17
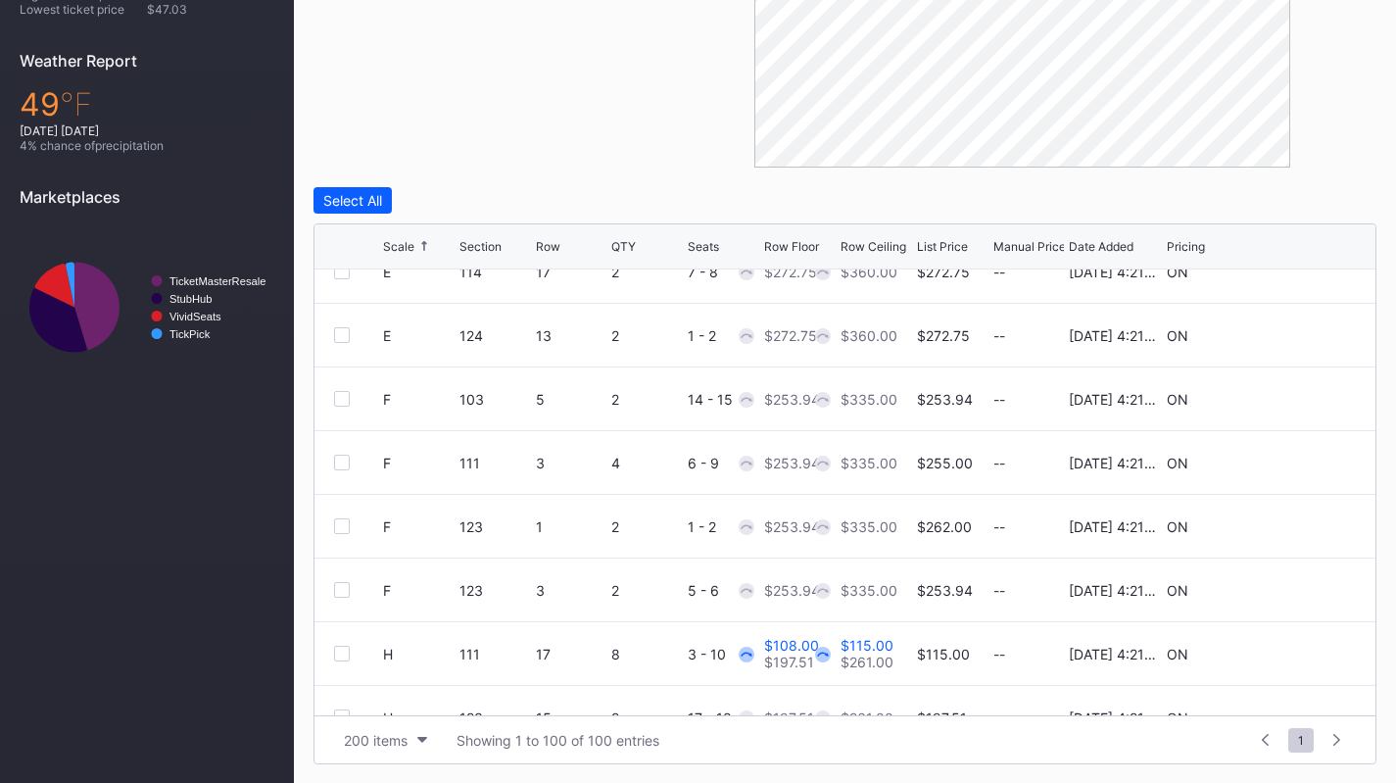
scroll to position [1667, 0]
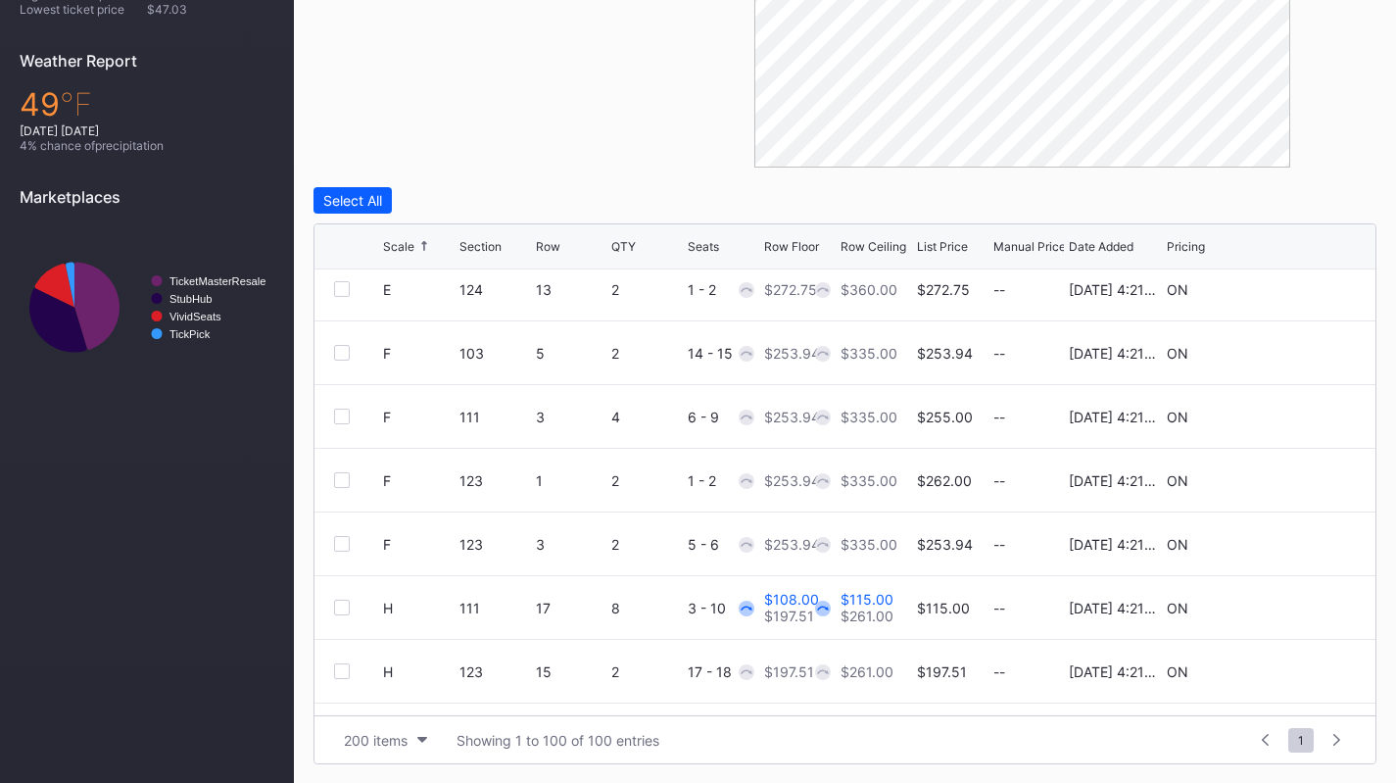
click at [1289, 416] on icon at bounding box center [1296, 416] width 15 height 15
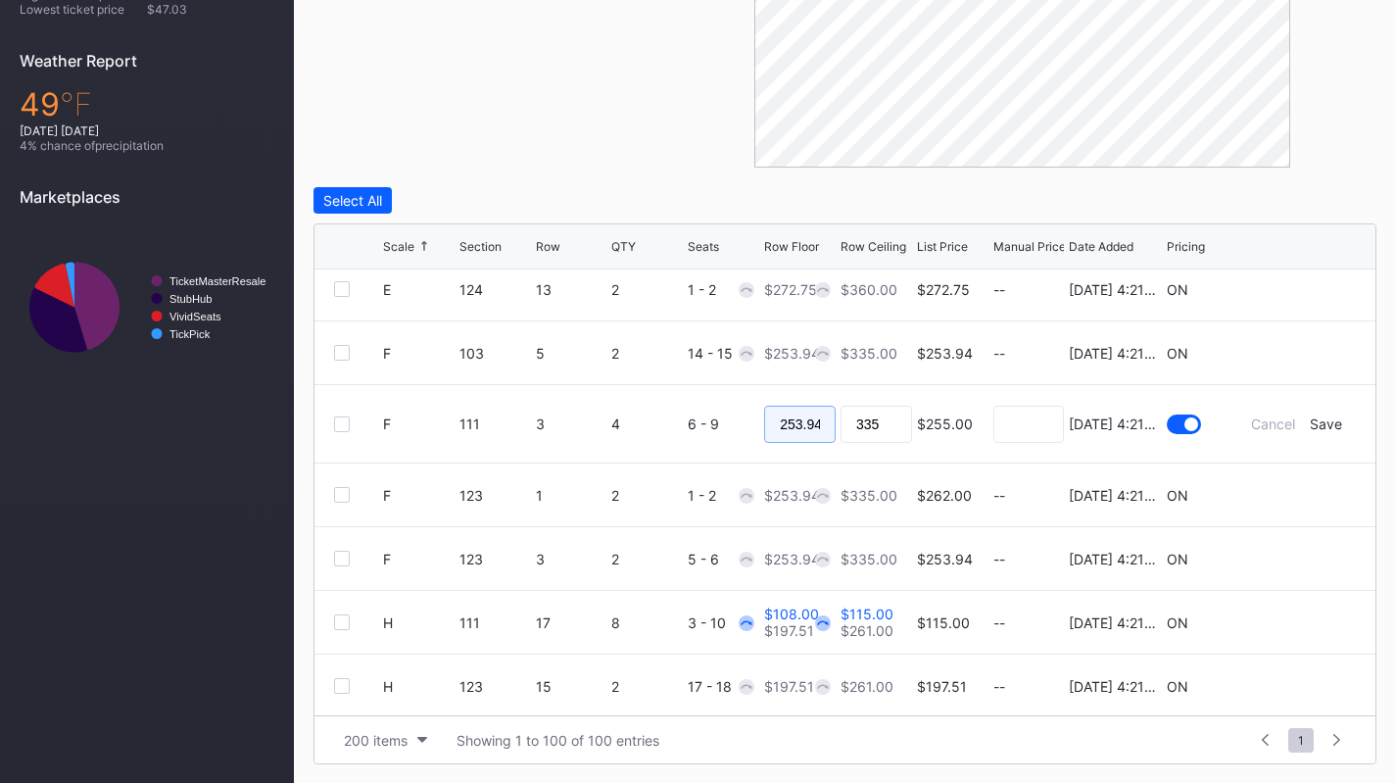
click at [776, 418] on input "253.94" at bounding box center [800, 424] width 72 height 37
type input "245"
type input "250"
click at [1312, 424] on div "Save" at bounding box center [1326, 423] width 32 height 17
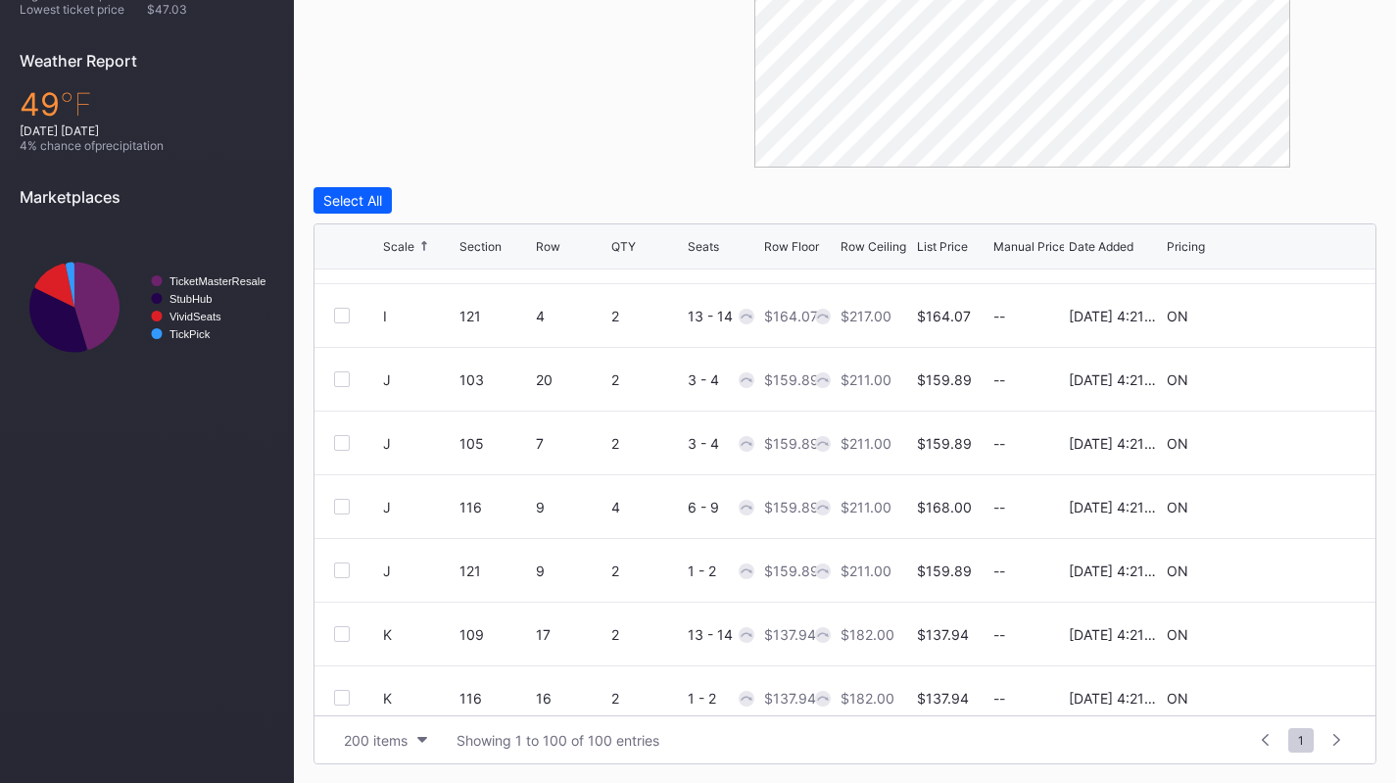
scroll to position [2153, 0]
click at [1289, 504] on icon at bounding box center [1296, 504] width 15 height 15
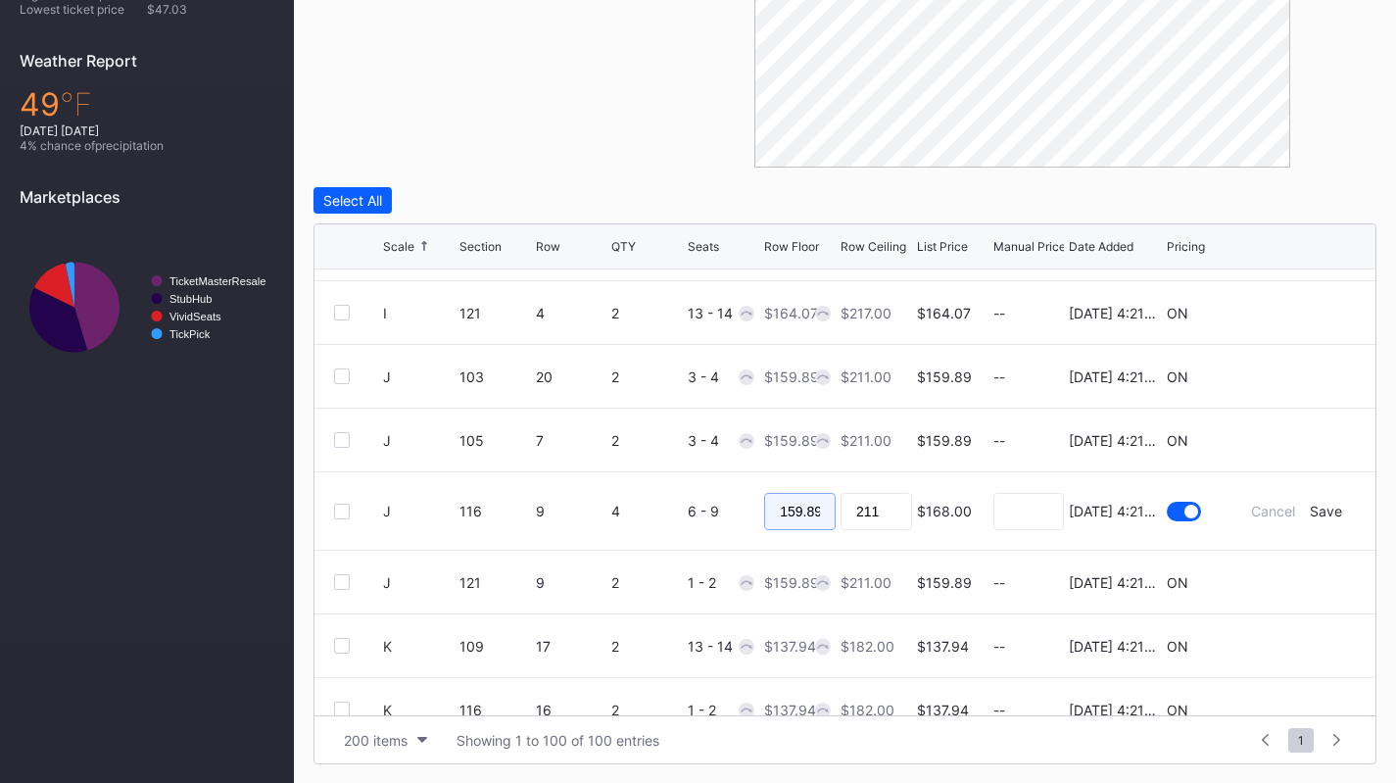
click at [806, 506] on input "159.89" at bounding box center [800, 511] width 72 height 37
type input "150"
type input "156"
click at [1319, 514] on div "Save" at bounding box center [1326, 511] width 32 height 17
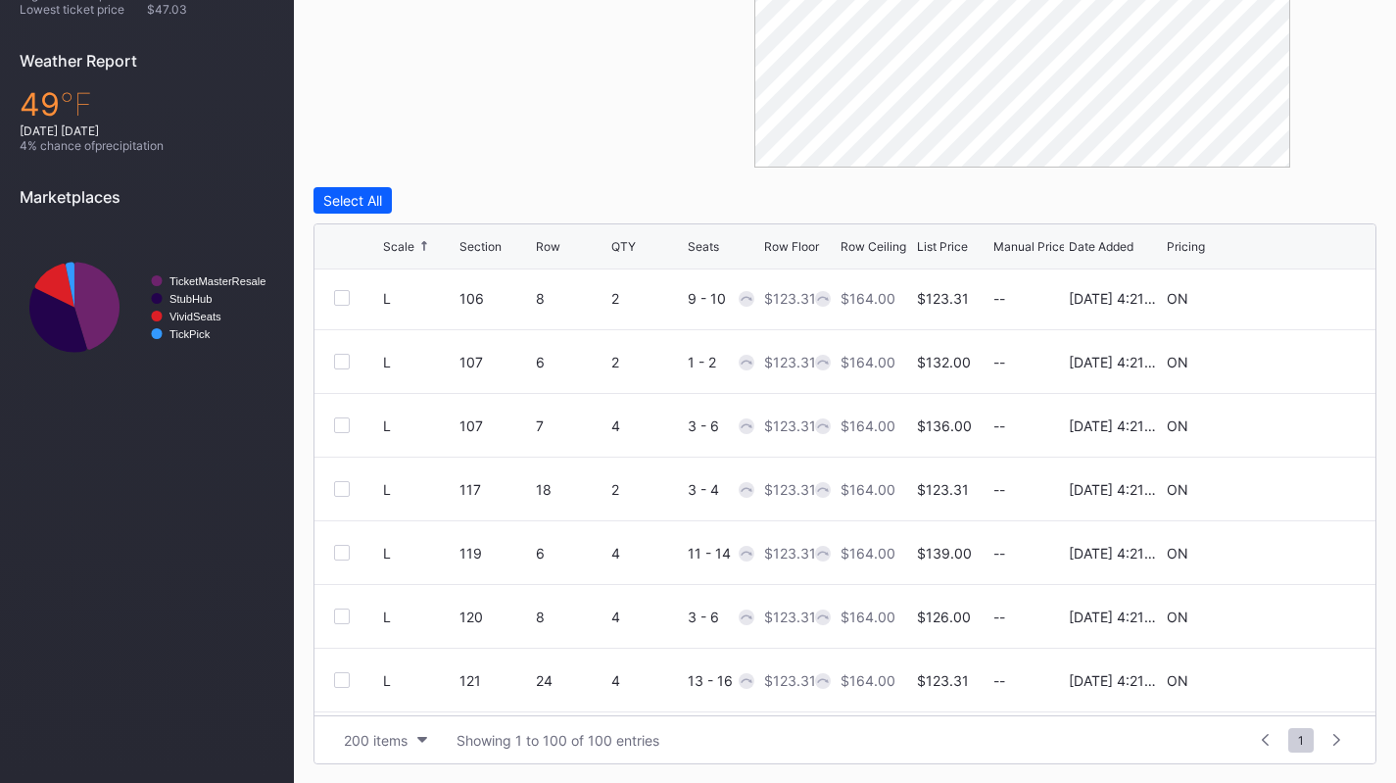
scroll to position [2869, 0]
click at [1289, 418] on icon at bounding box center [1296, 423] width 15 height 15
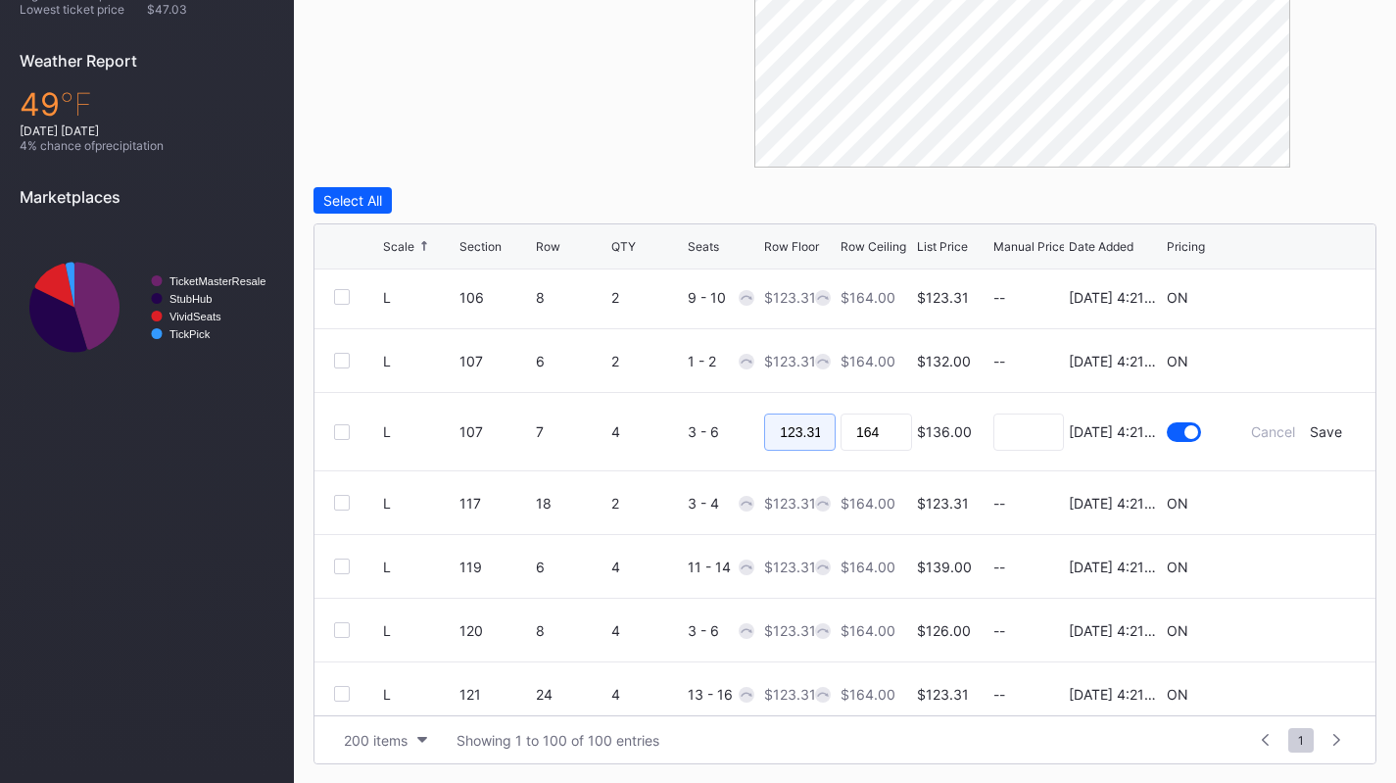
click at [800, 422] on input "123.31" at bounding box center [800, 431] width 72 height 37
type input "108"
type input "114"
click at [1320, 431] on div "Save" at bounding box center [1326, 431] width 32 height 17
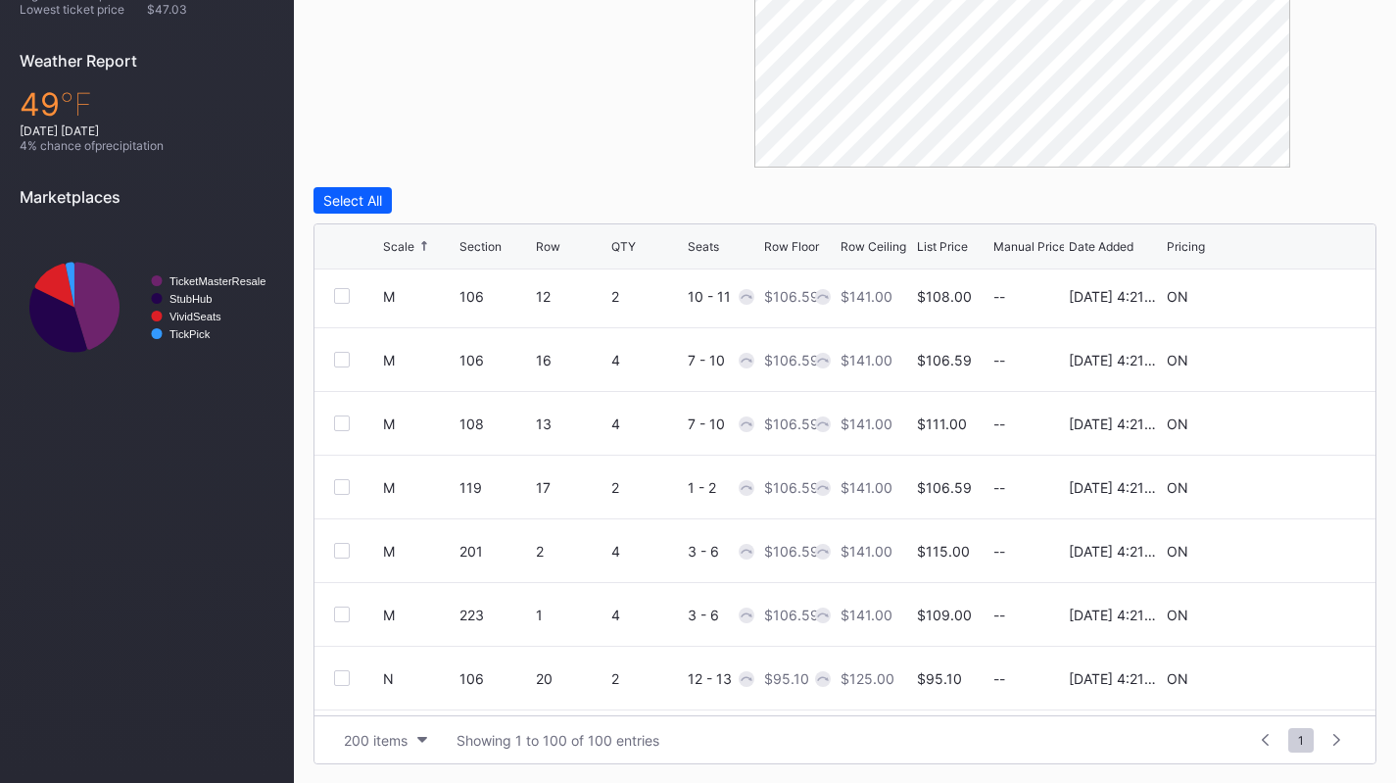
scroll to position [3324, 0]
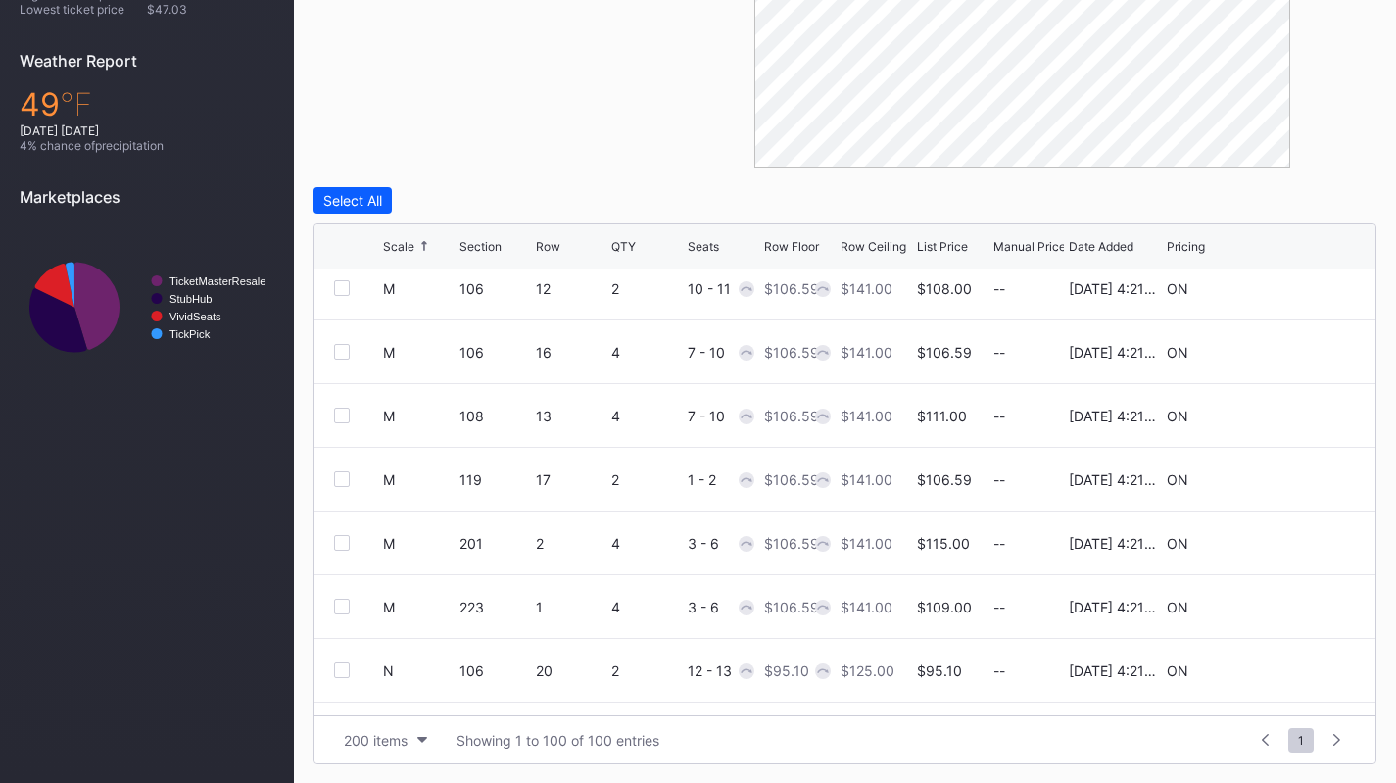
click at [1289, 547] on icon at bounding box center [1296, 543] width 15 height 15
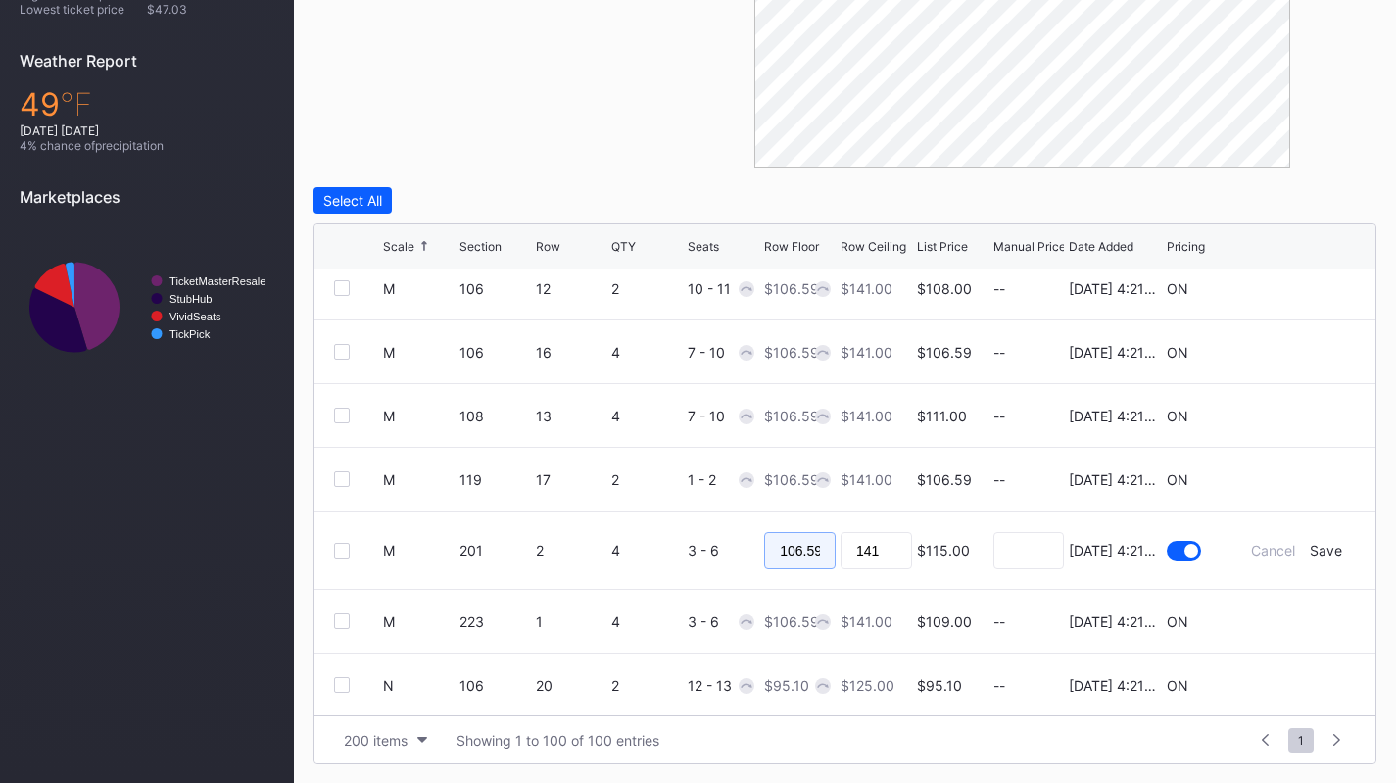
click at [816, 544] on input "106.59" at bounding box center [800, 550] width 72 height 37
type input "98"
type input "102"
click at [1316, 554] on div "Save" at bounding box center [1326, 550] width 32 height 17
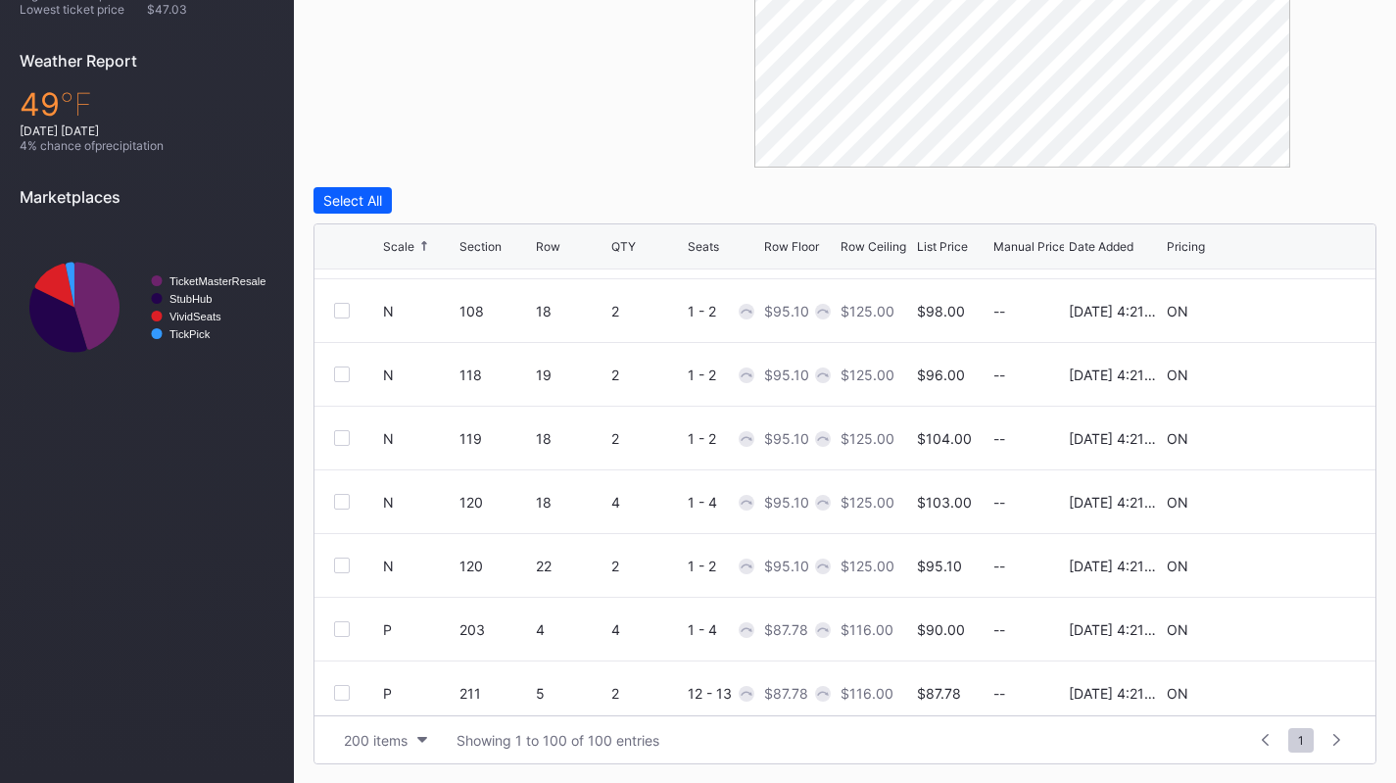
scroll to position [3813, 0]
click at [1289, 495] on icon at bounding box center [1296, 500] width 15 height 15
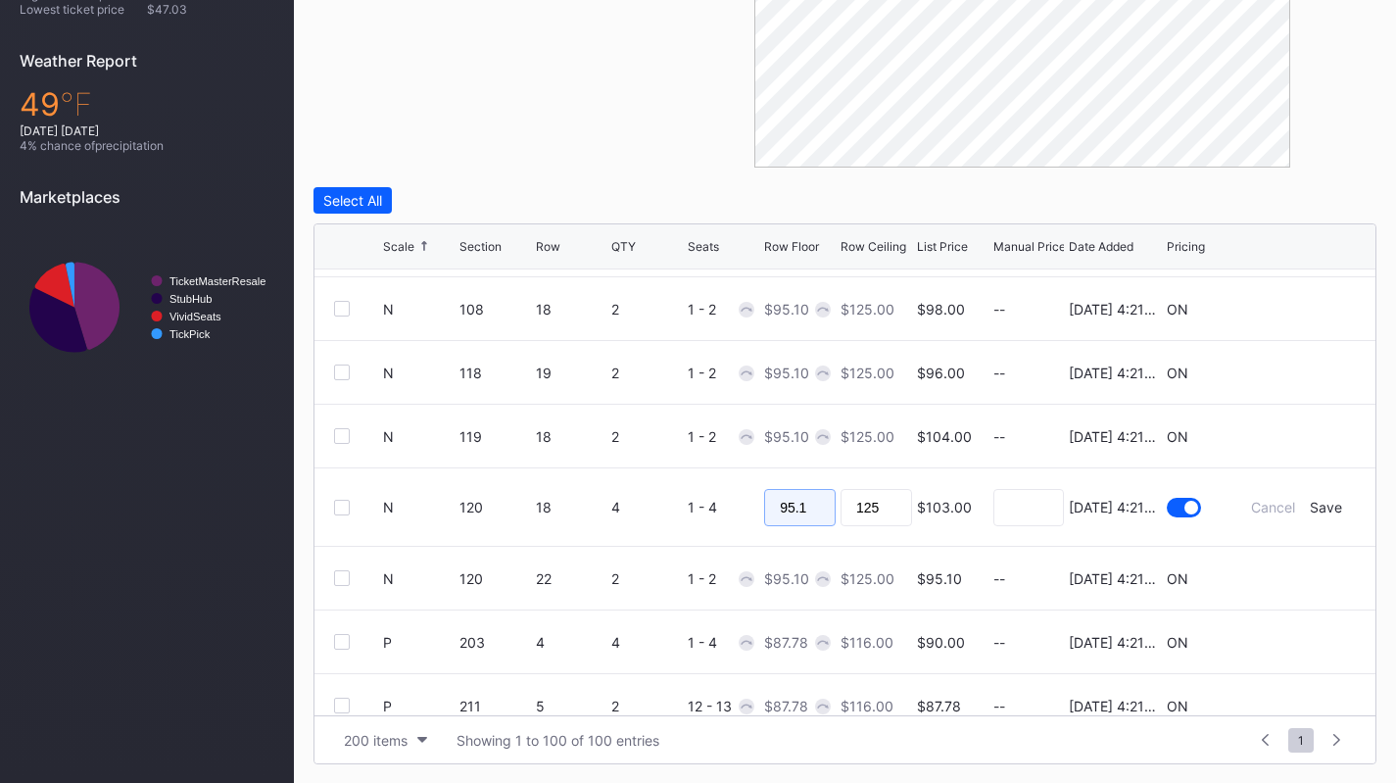
click at [795, 502] on input "95.1" at bounding box center [800, 507] width 72 height 37
type input "85"
type input "89"
click at [1310, 506] on div "Save" at bounding box center [1326, 507] width 32 height 17
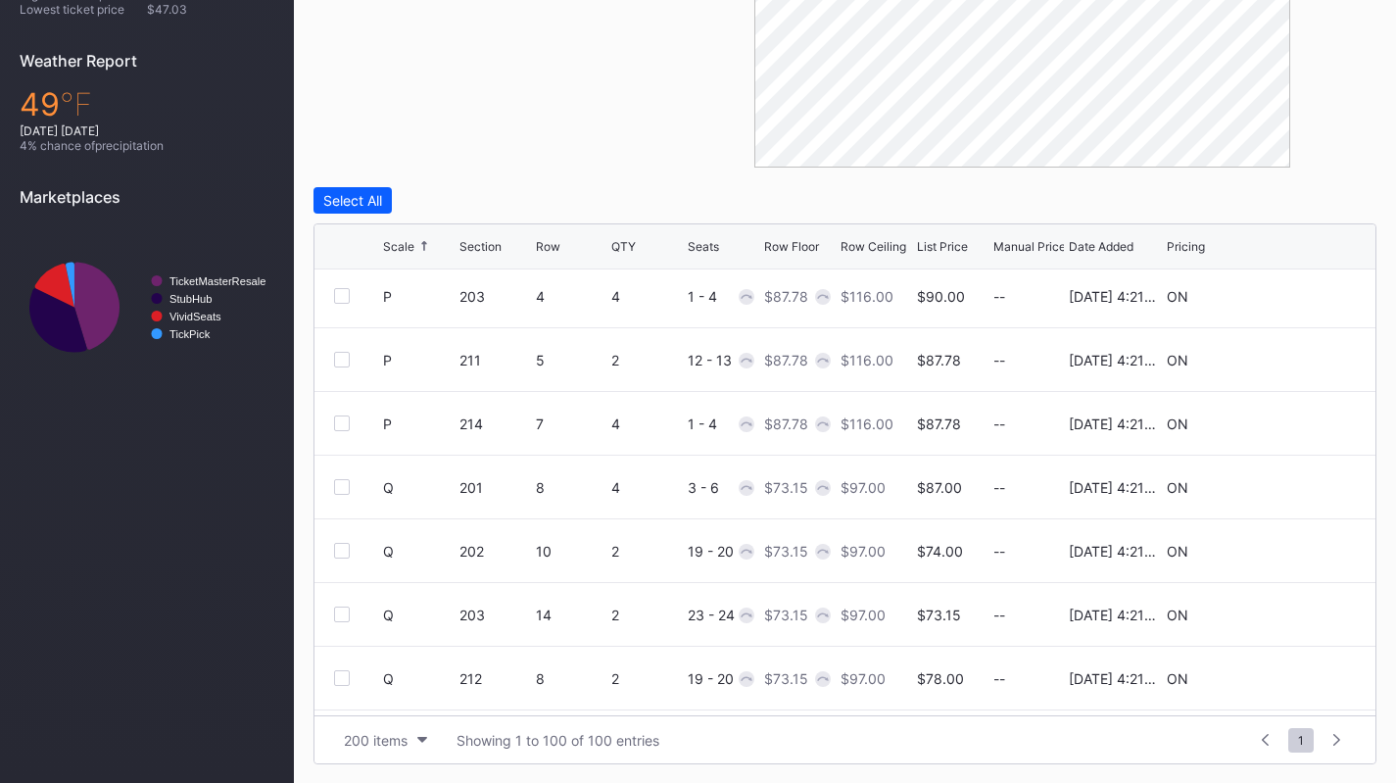
scroll to position [4145, 0]
click at [1289, 481] on icon at bounding box center [1296, 486] width 15 height 15
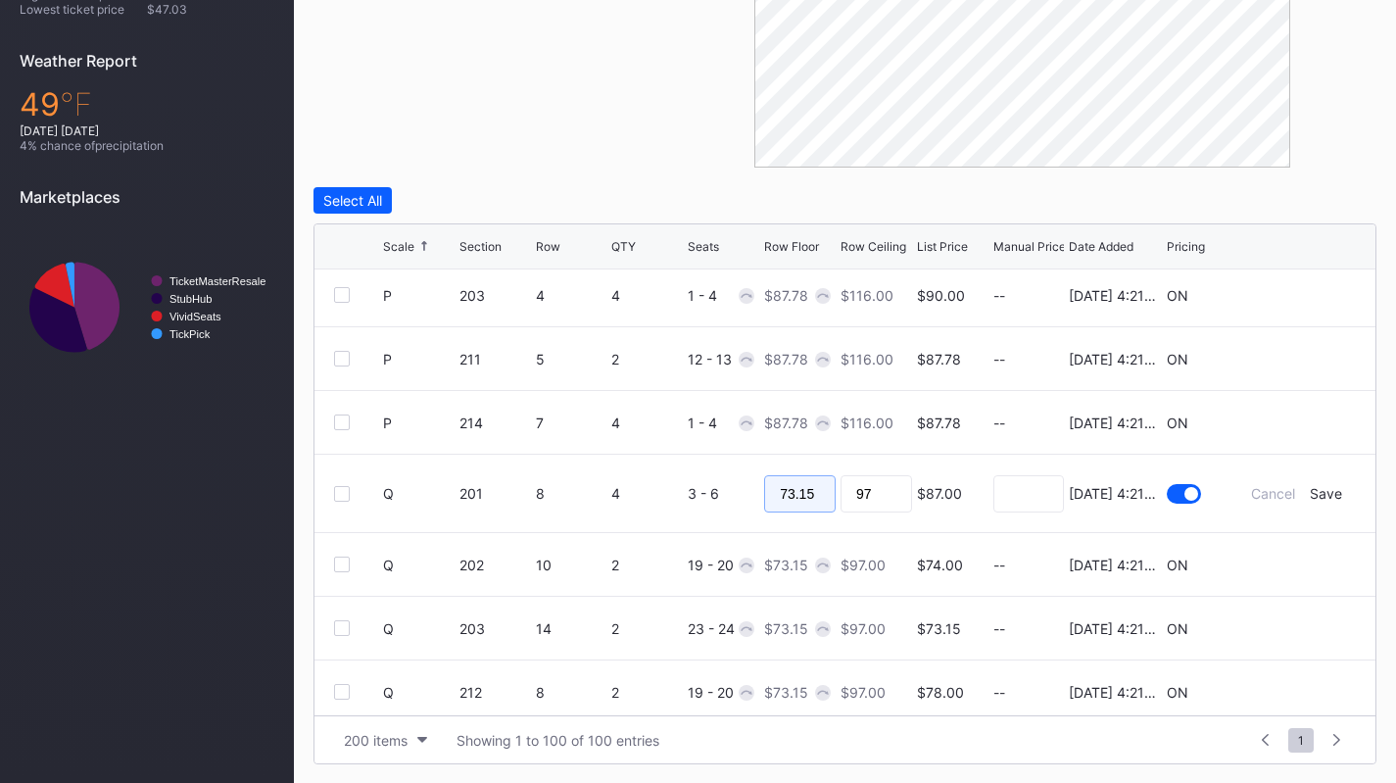
click at [804, 491] on input "73.15" at bounding box center [800, 493] width 72 height 37
click at [858, 497] on input "97" at bounding box center [877, 493] width 72 height 37
type input "74"
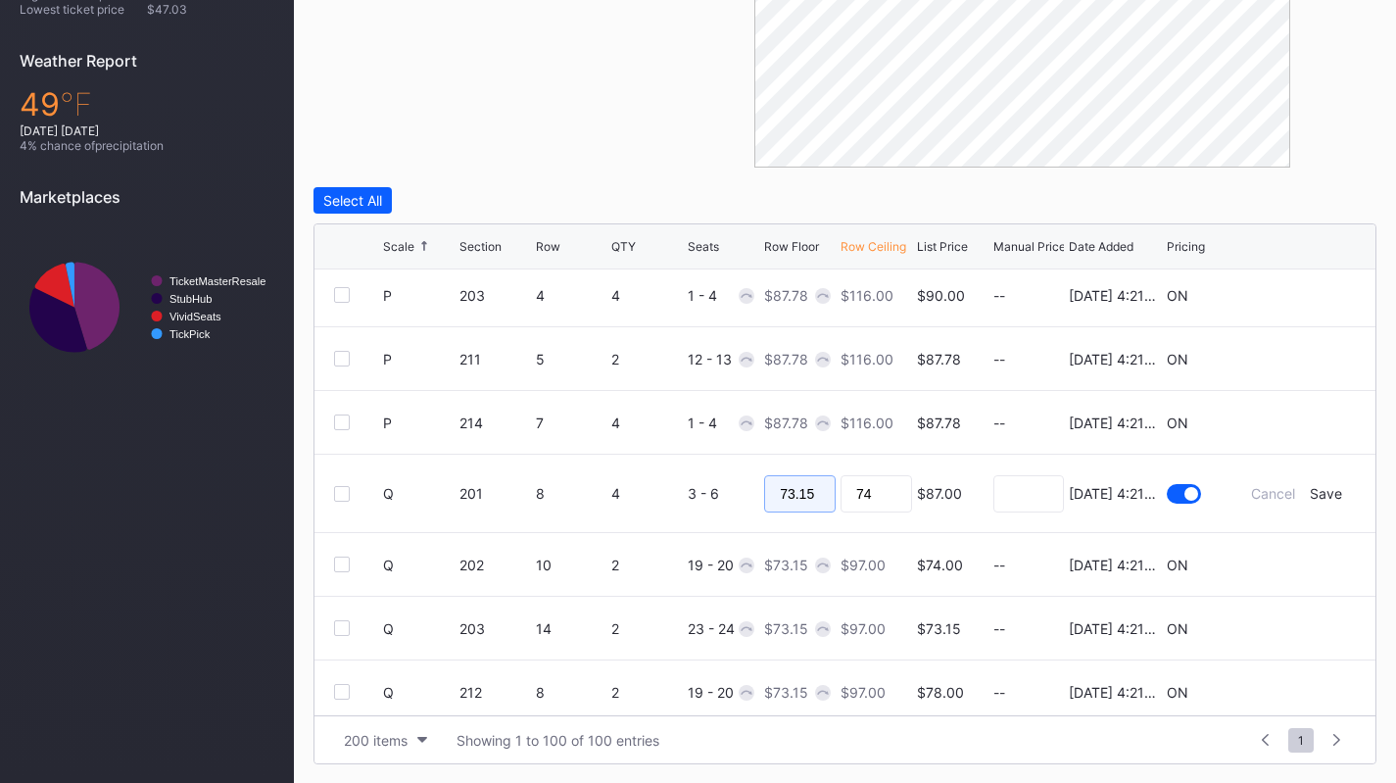
click at [797, 500] on input "73.15" at bounding box center [800, 493] width 72 height 37
type input "70"
click at [1321, 499] on div "Save" at bounding box center [1326, 493] width 32 height 17
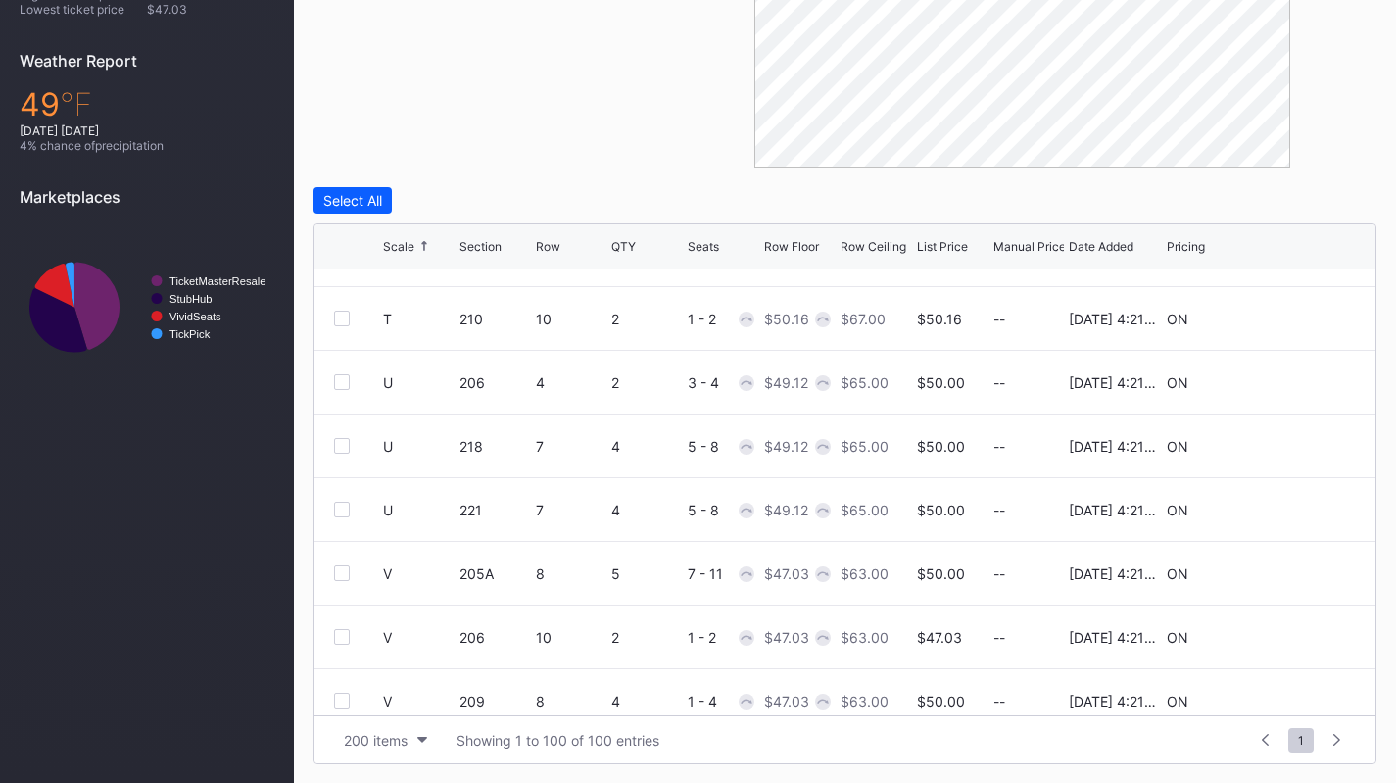
scroll to position [5922, 0]
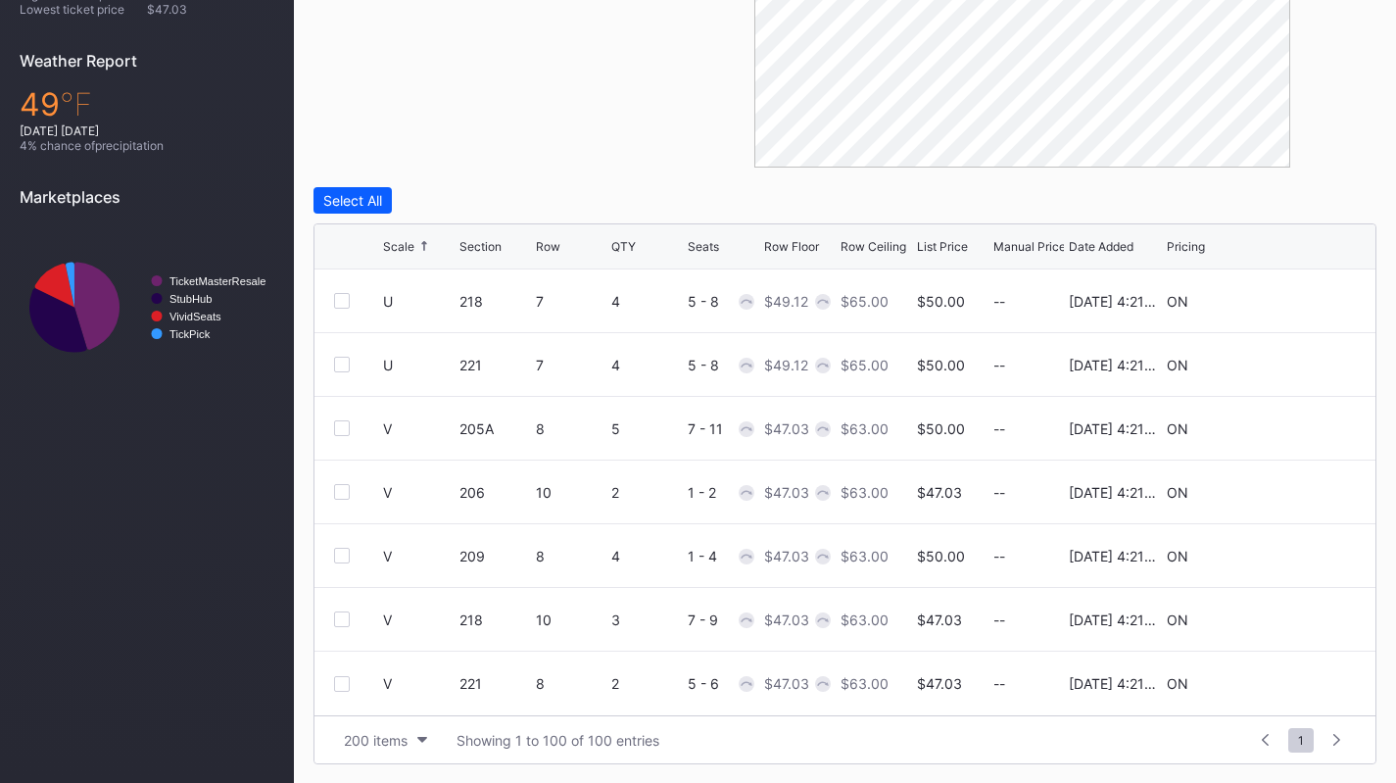
click at [338, 551] on div at bounding box center [342, 556] width 16 height 16
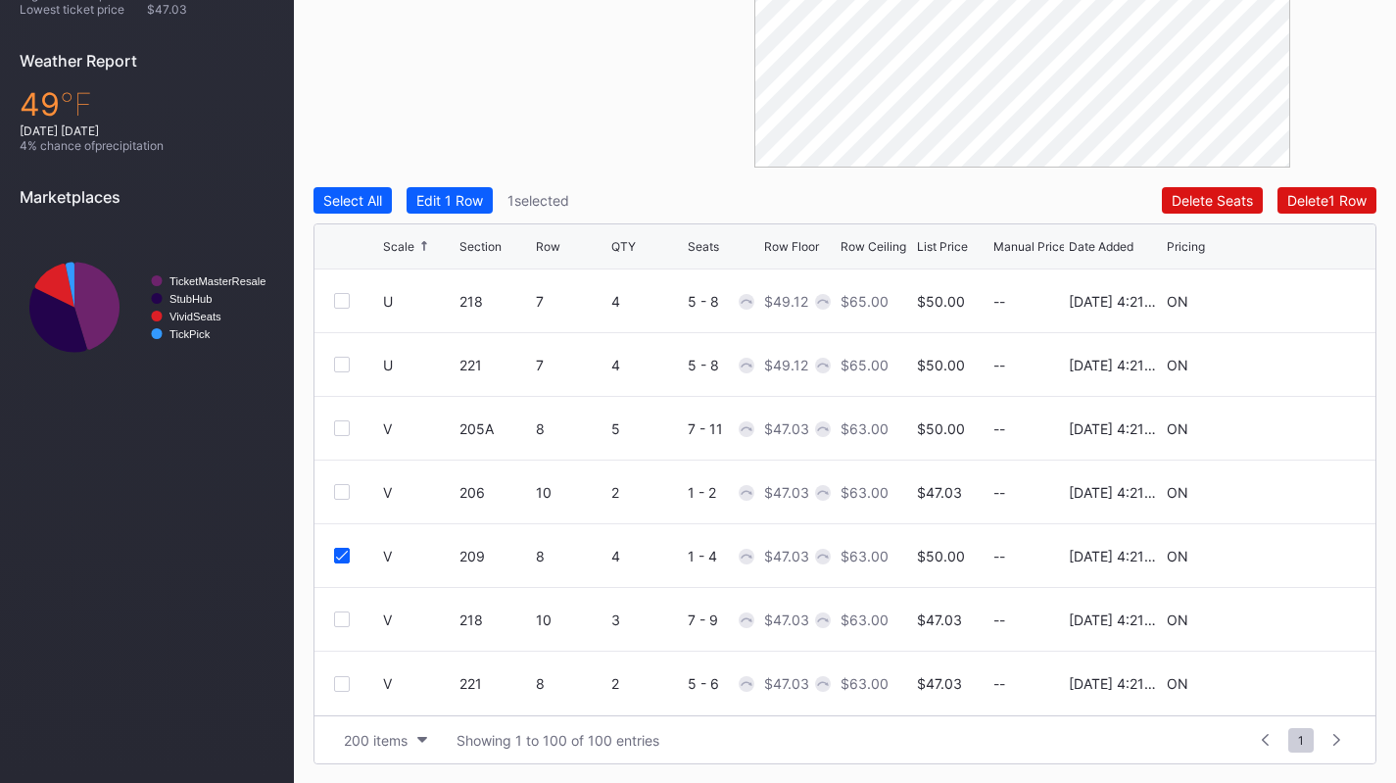
click at [339, 442] on div "V 205A 8 5 7 - 11 $47.03 $63.00 $50.00 -- 8/14/2025 4:21PM ON" at bounding box center [844, 429] width 1061 height 64
click at [350, 427] on div at bounding box center [358, 428] width 49 height 16
click at [333, 419] on div "V 205A 8 5 7 - 11 $47.03 $63.00 $50.00 -- 8/14/2025 4:21PM ON" at bounding box center [844, 429] width 1061 height 64
click at [339, 427] on div at bounding box center [342, 428] width 16 height 16
click at [350, 297] on div at bounding box center [358, 301] width 49 height 16
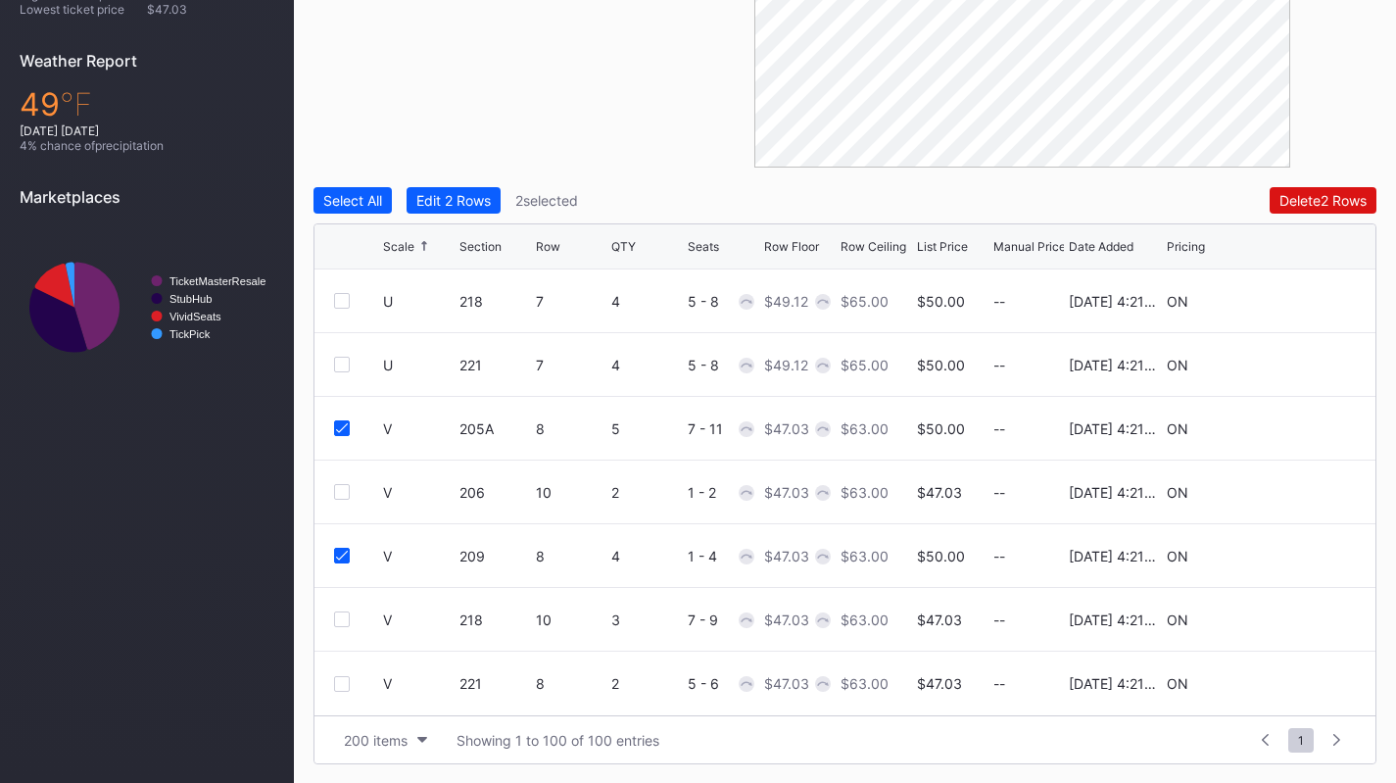
click at [334, 287] on div "U 218 7 4 5 - 8 $49.12 $65.00 $50.00 -- 8/14/2025 4:21PM ON" at bounding box center [844, 301] width 1061 height 64
click at [338, 306] on div at bounding box center [342, 301] width 16 height 16
click at [452, 197] on div "Edit 3 Rows" at bounding box center [453, 200] width 75 height 17
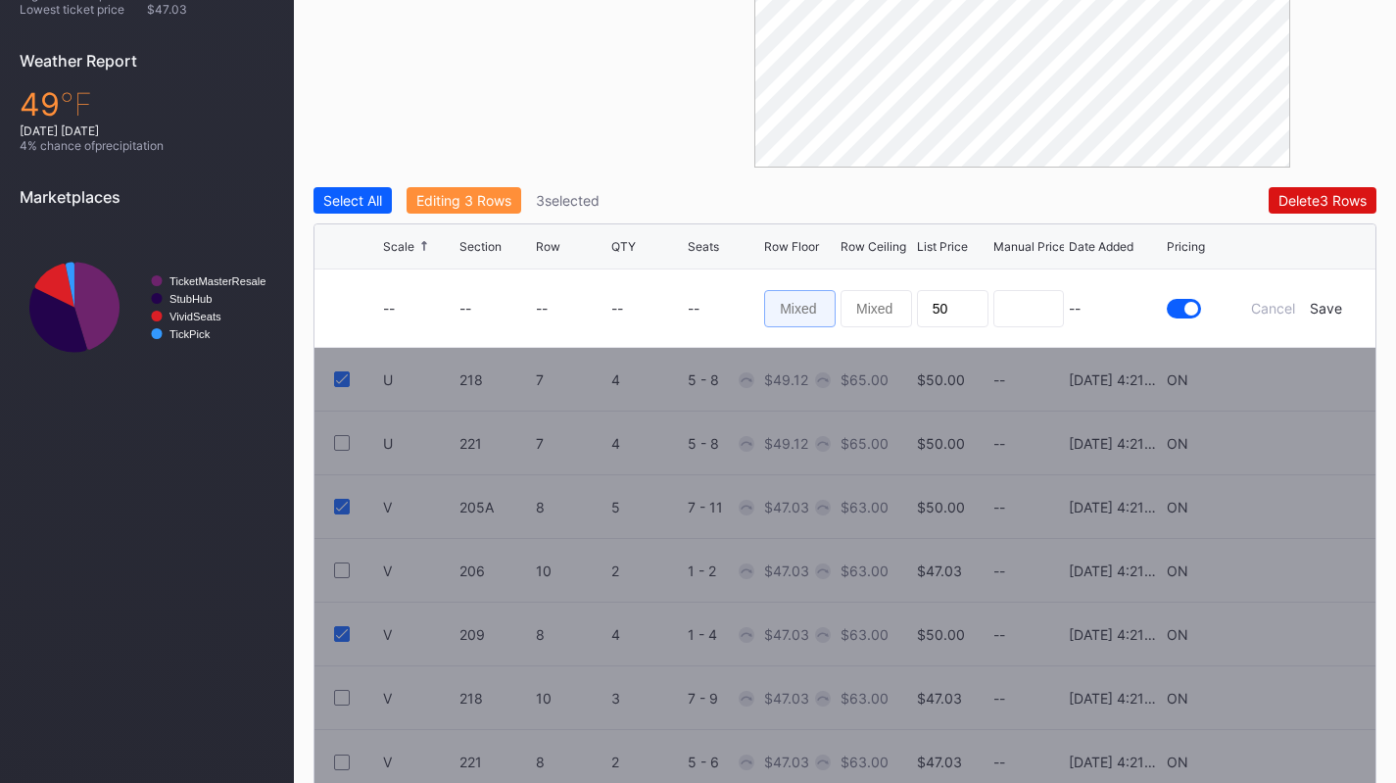
click at [799, 304] on input at bounding box center [800, 308] width 72 height 37
type input "39"
type input "42"
click at [1324, 308] on div "Save" at bounding box center [1326, 308] width 32 height 17
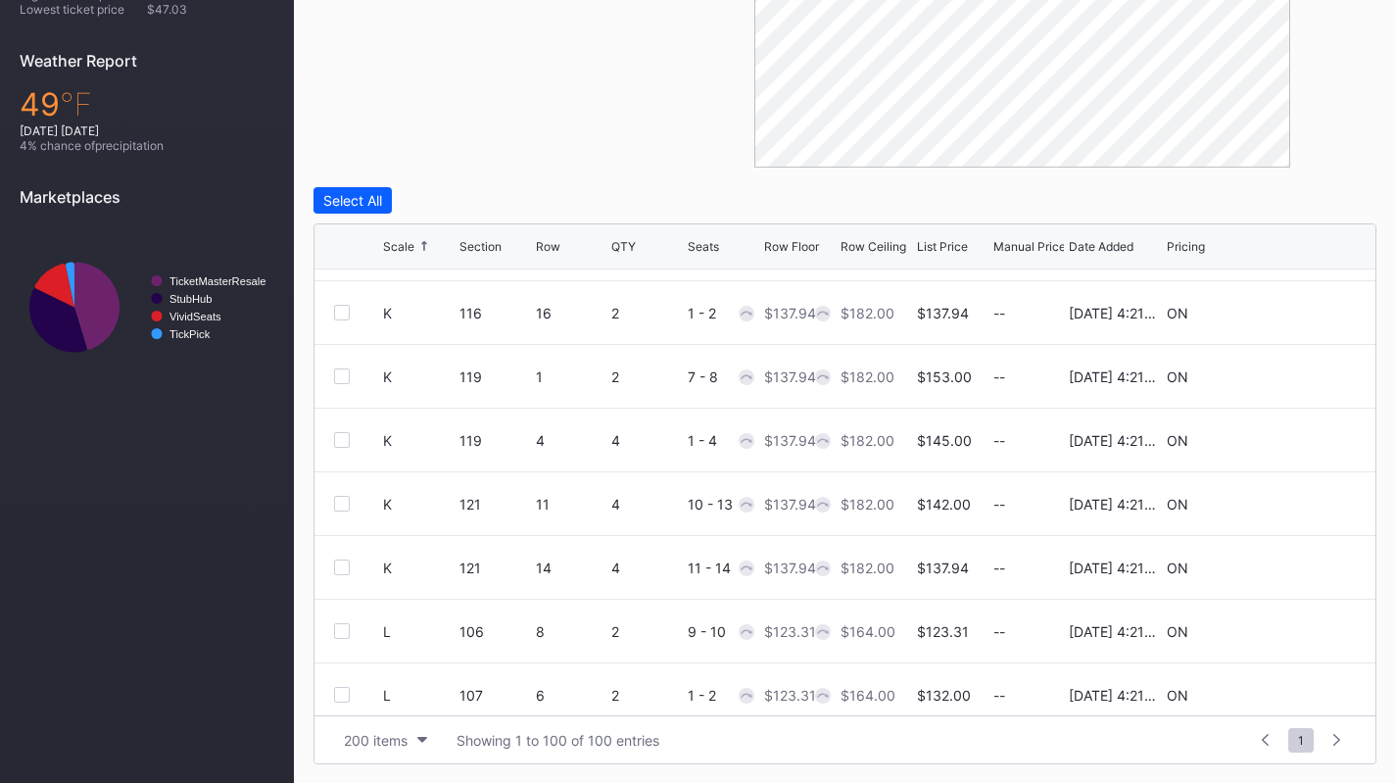
scroll to position [2534, 0]
click at [1289, 441] on icon at bounding box center [1296, 440] width 15 height 15
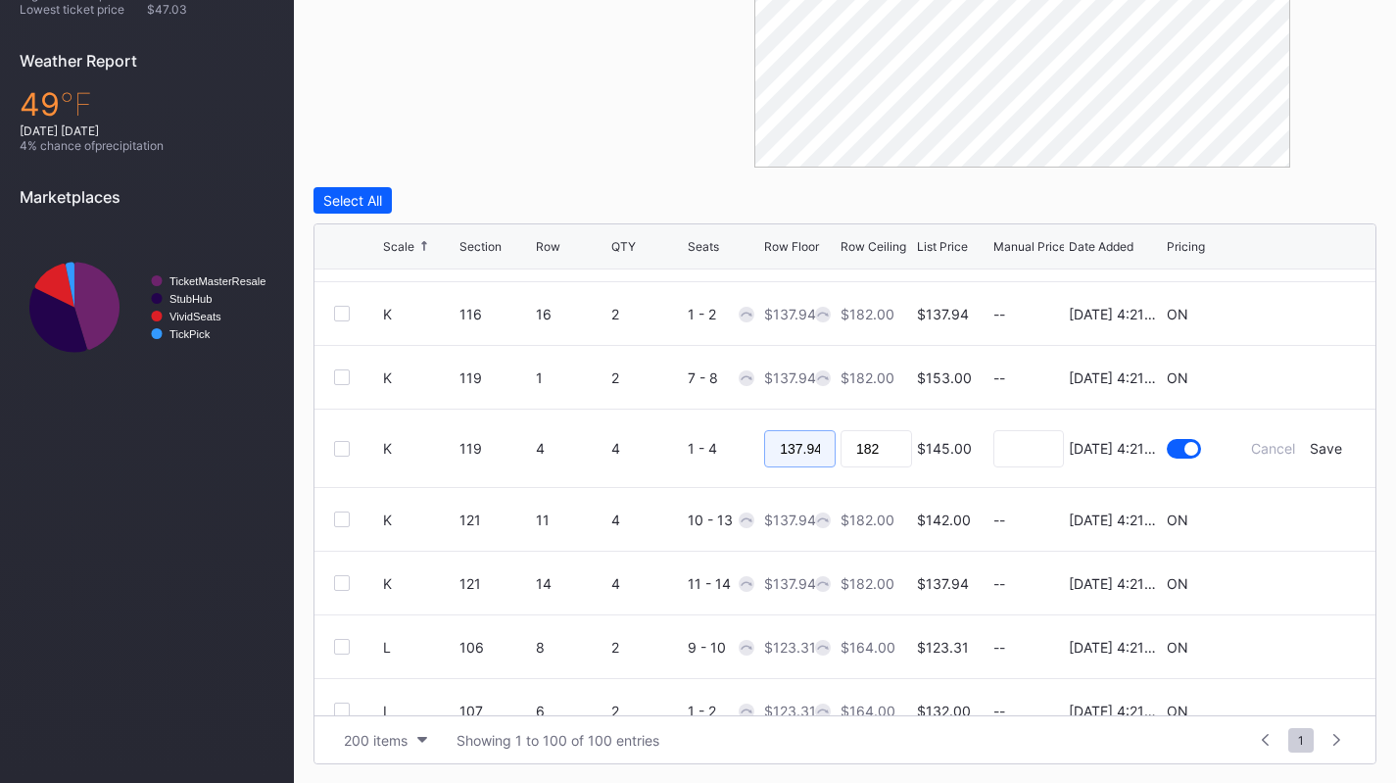
click at [786, 446] on input "137.94" at bounding box center [800, 448] width 72 height 37
type input "130"
type input "132"
click at [1318, 448] on div "Save" at bounding box center [1326, 448] width 32 height 17
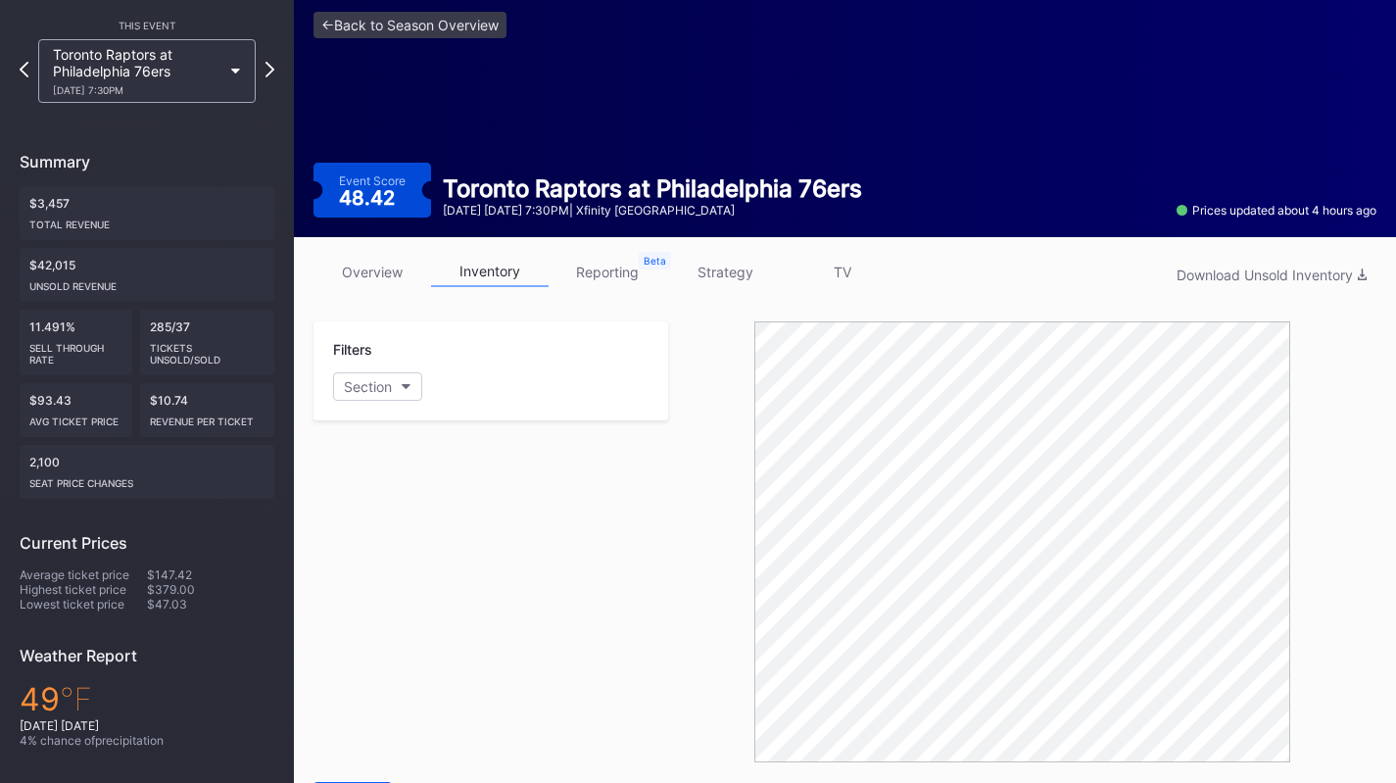
scroll to position [67, 0]
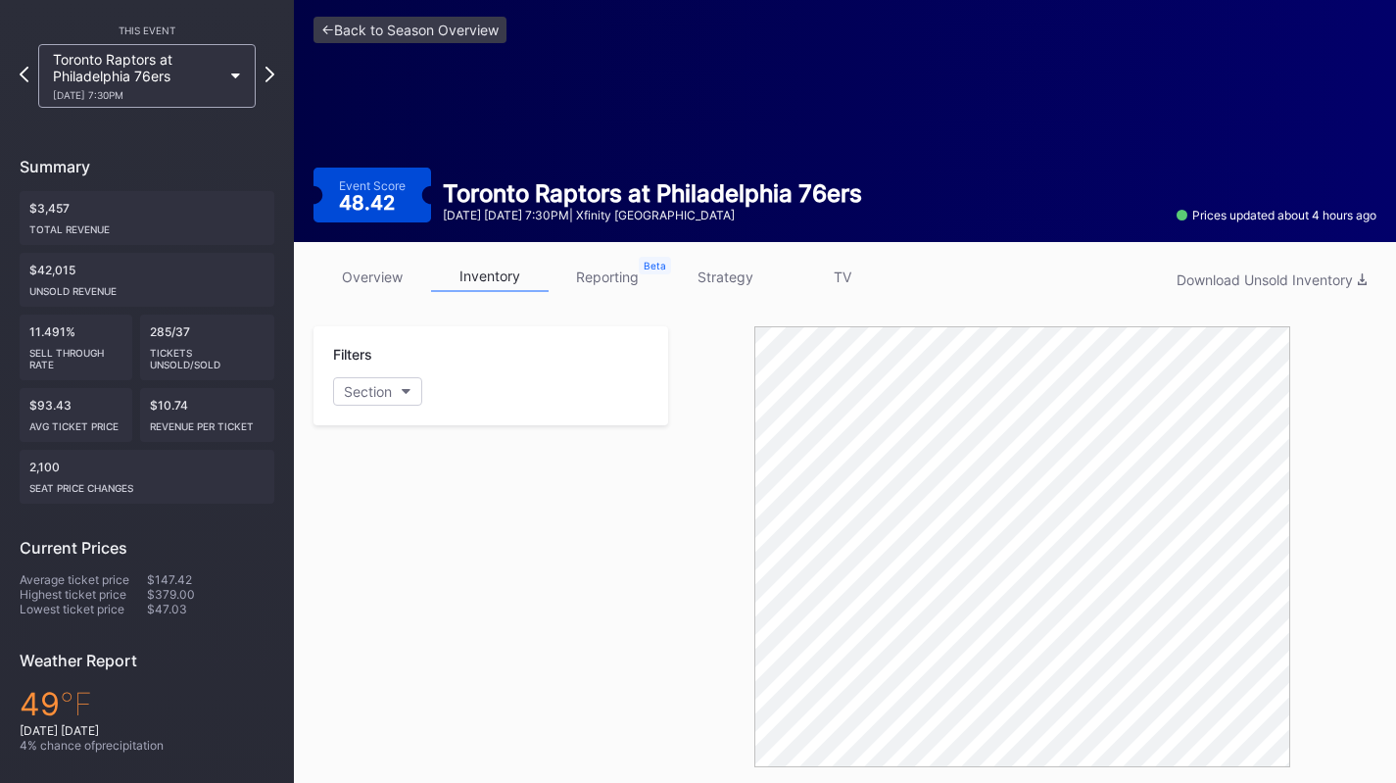
click at [201, 102] on div "Toronto Raptors at Philadelphia 76ers 11/8 Saturday 7:30PM" at bounding box center [146, 76] width 217 height 64
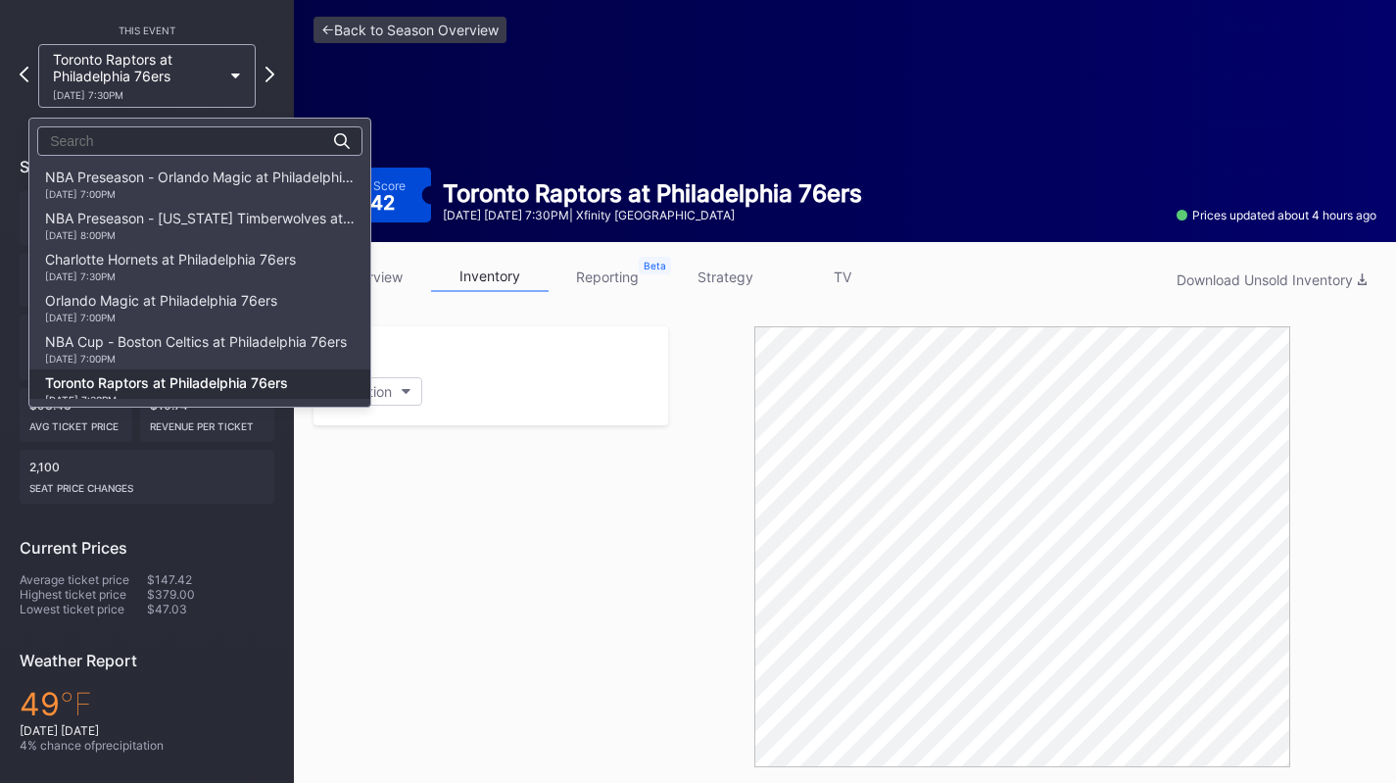
scroll to position [206, 0]
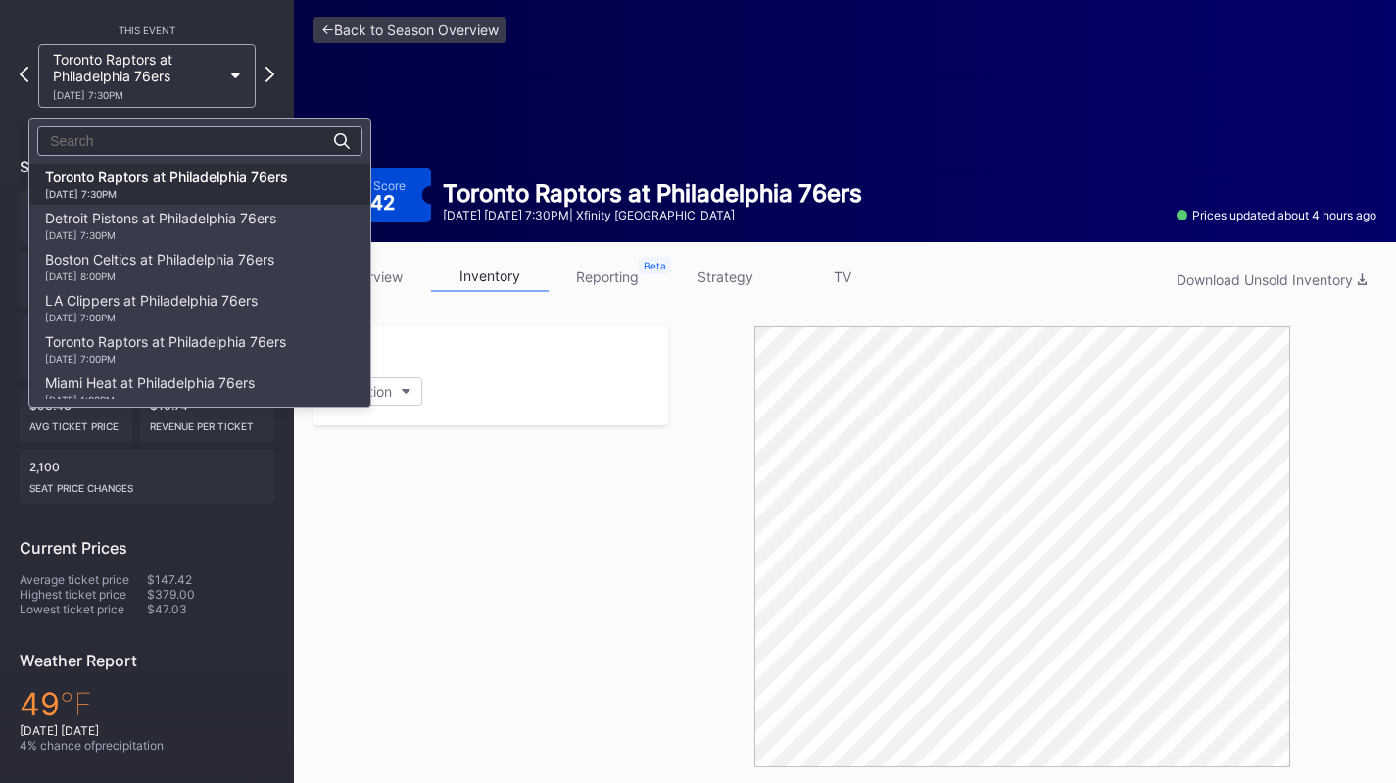
click at [211, 219] on div "Detroit Pistons at Philadelphia 76ers 11/9 Sunday 7:30PM" at bounding box center [160, 225] width 231 height 31
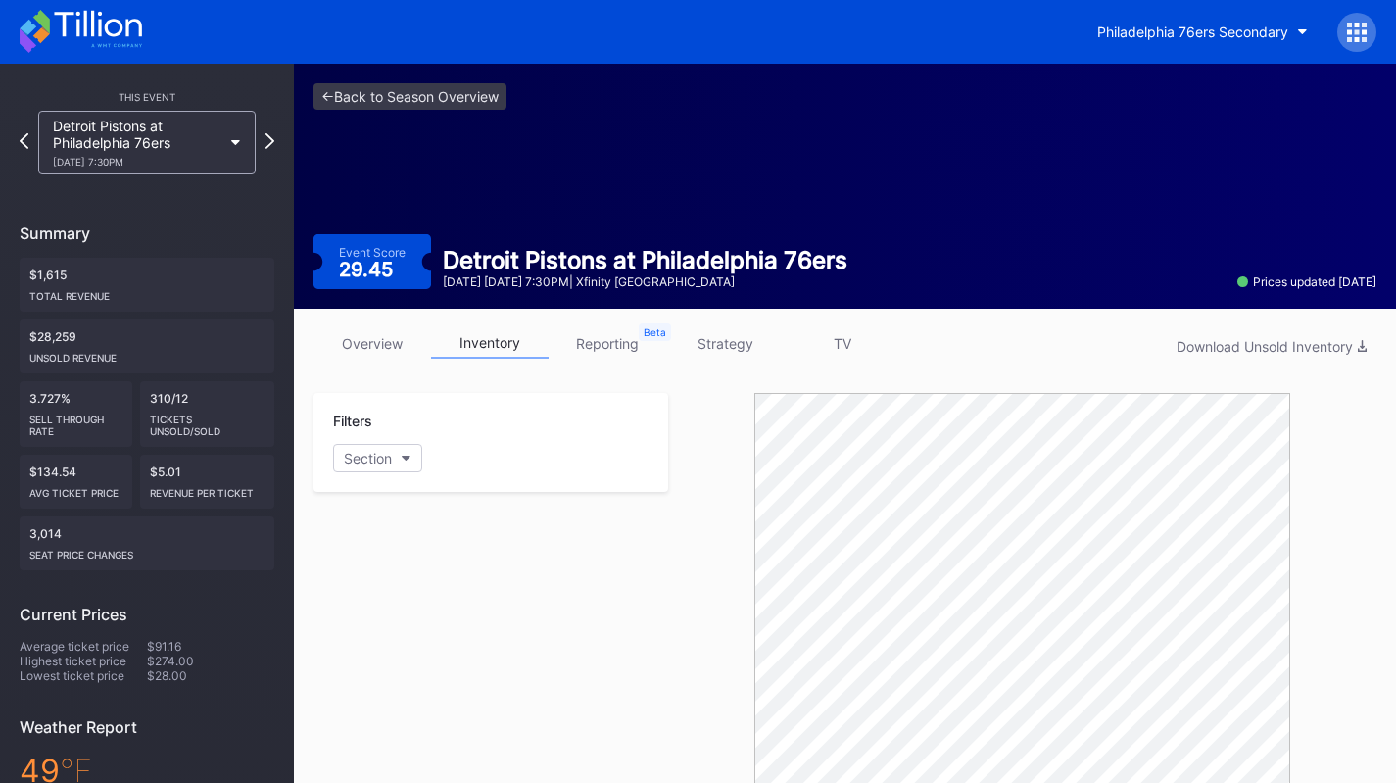
click at [200, 162] on div "11/9 Sunday 7:30PM" at bounding box center [137, 162] width 169 height 12
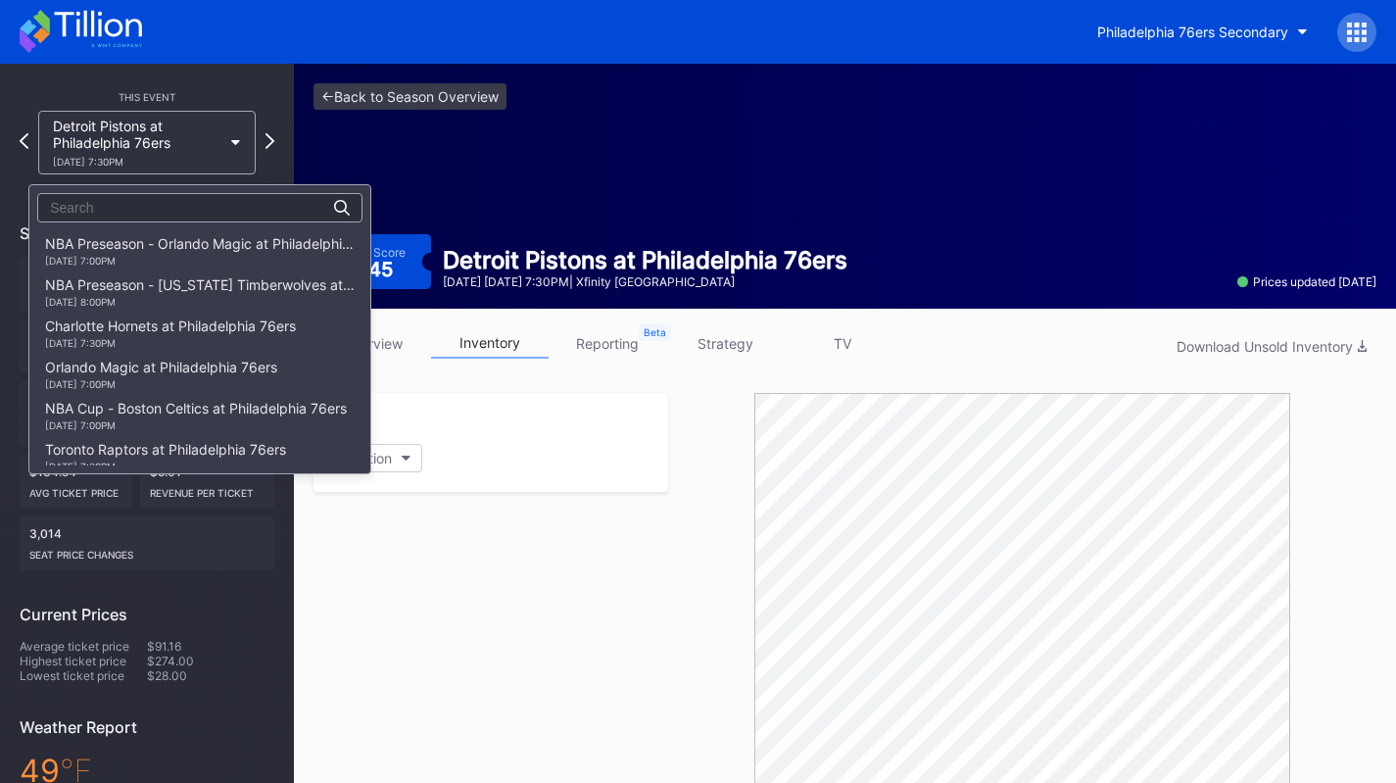
scroll to position [247, 0]
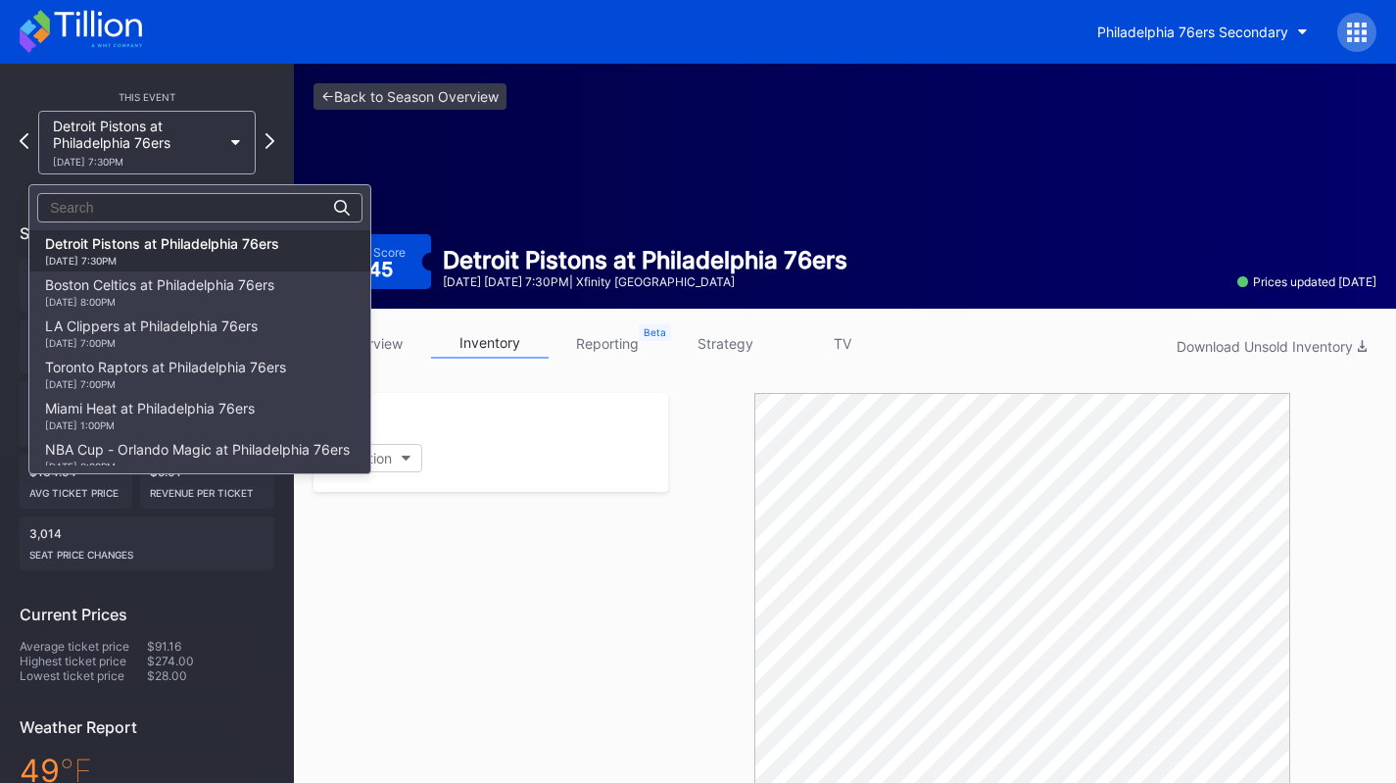
click at [208, 278] on div "Boston Celtics at Philadelphia 76ers 11/11 Tuesday 8:00PM" at bounding box center [159, 291] width 229 height 31
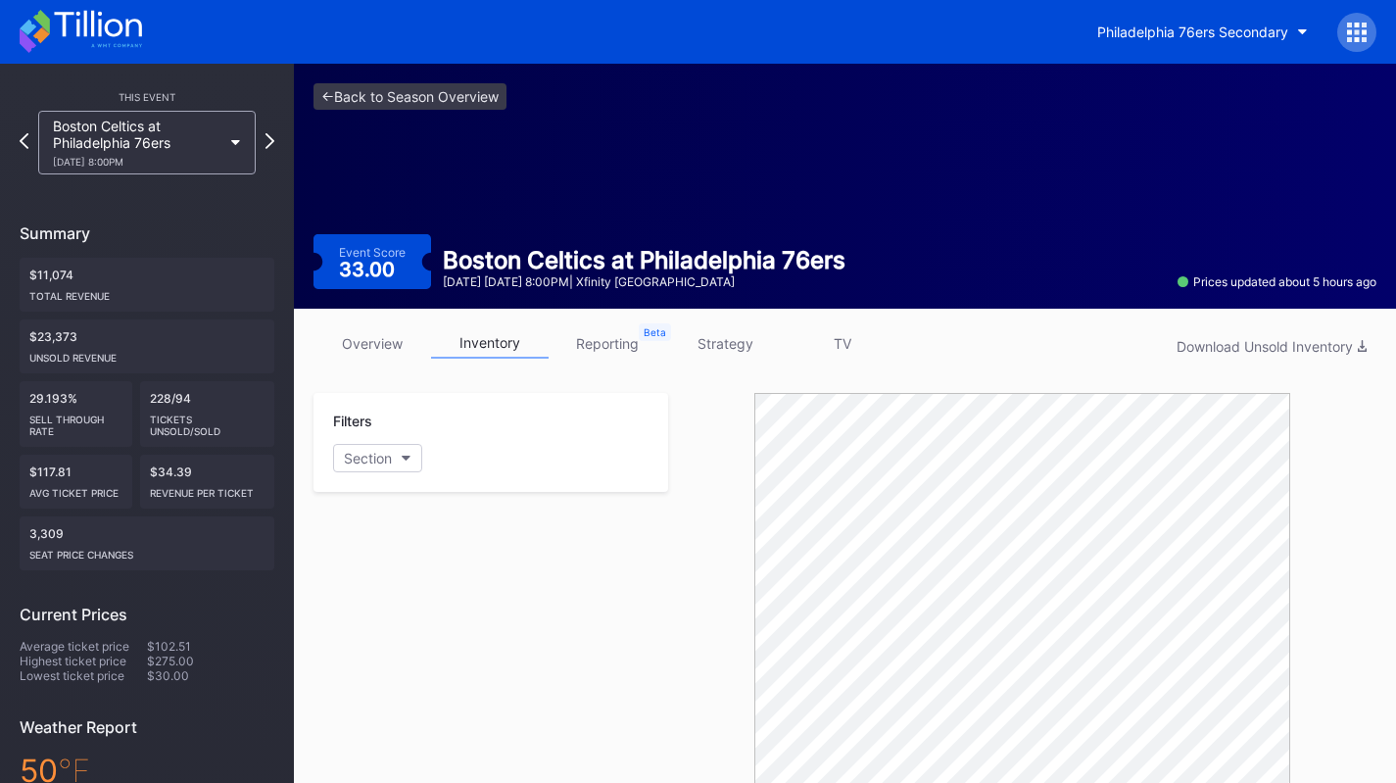
click at [370, 354] on link "overview" at bounding box center [372, 343] width 118 height 30
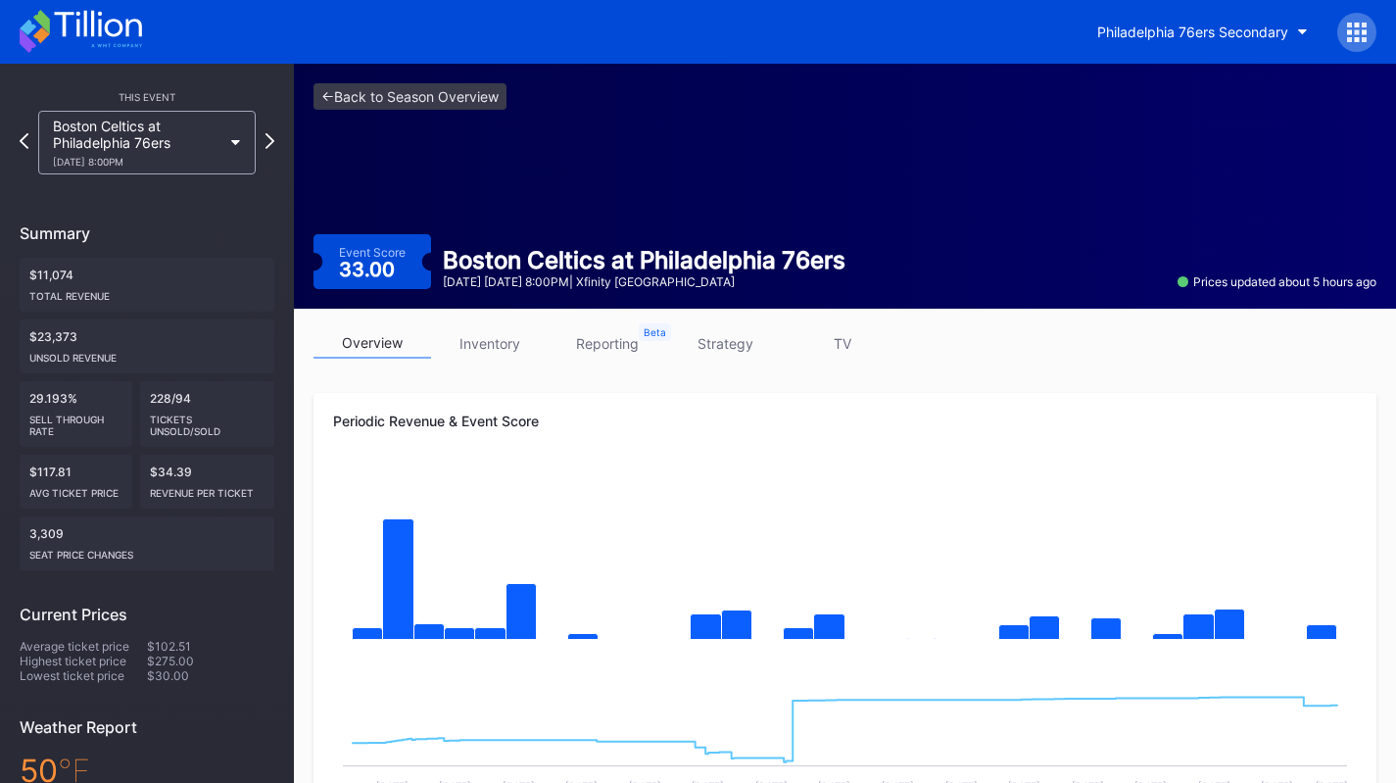
click at [513, 338] on link "inventory" at bounding box center [490, 343] width 118 height 30
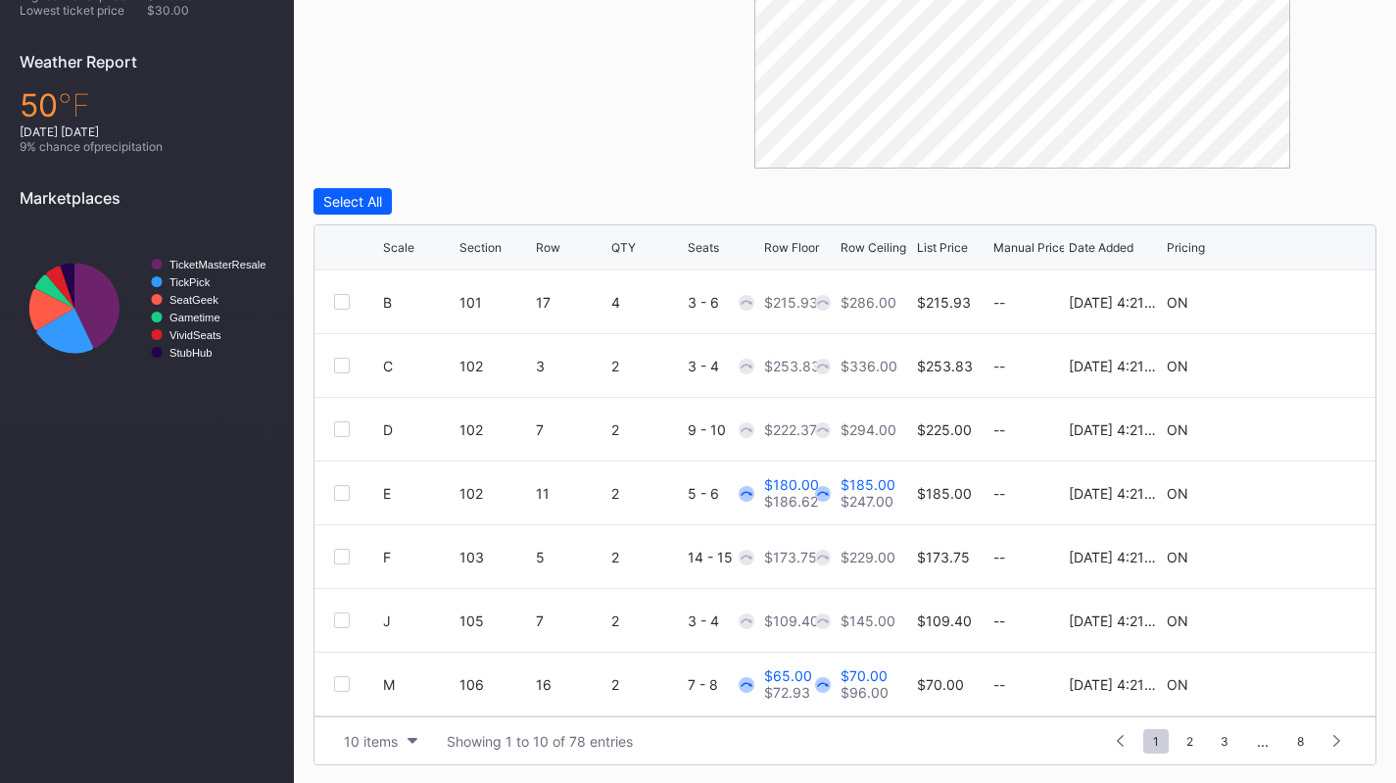
scroll to position [666, 0]
click at [384, 736] on div "10 items" at bounding box center [371, 740] width 54 height 17
click at [388, 697] on div "200 items" at bounding box center [381, 690] width 64 height 17
click at [410, 246] on div "Scale" at bounding box center [398, 246] width 31 height 15
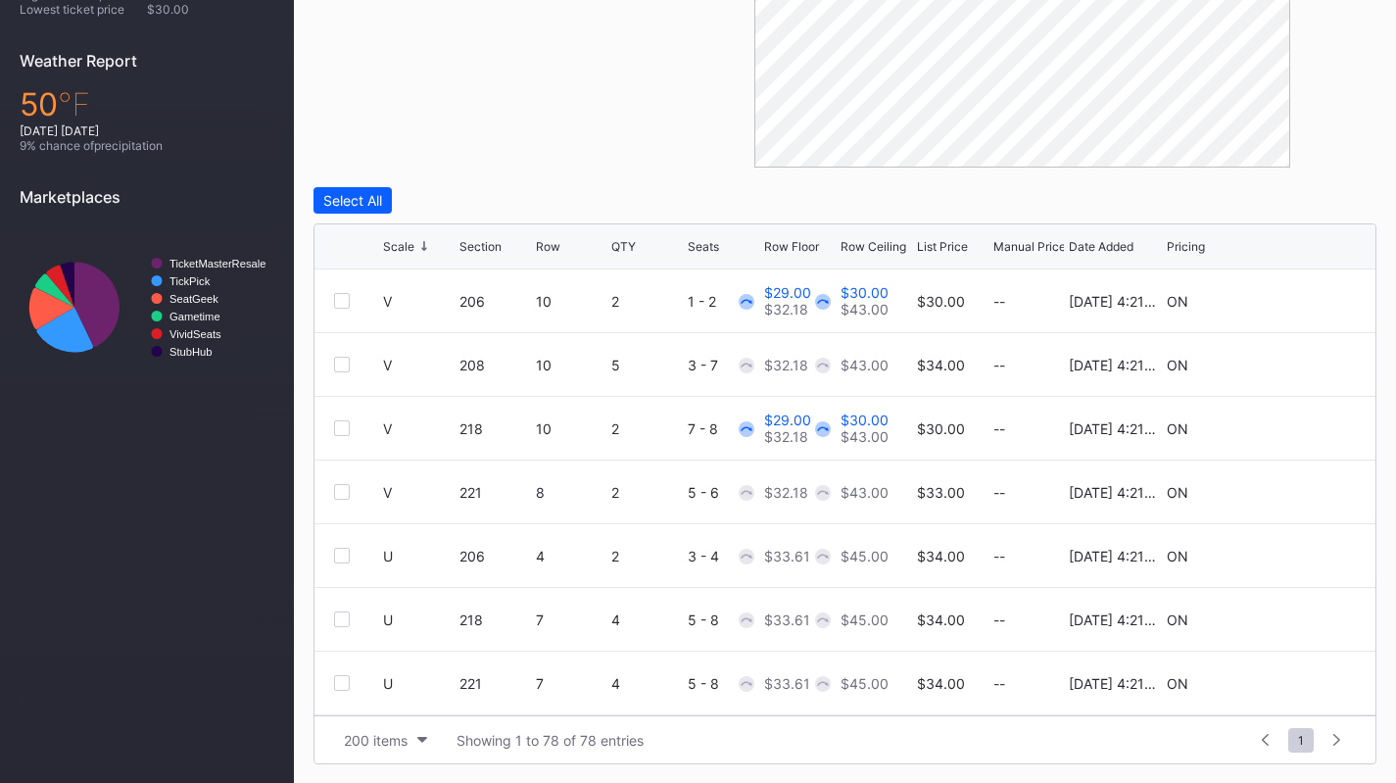
click at [410, 246] on div "Scale" at bounding box center [398, 246] width 31 height 15
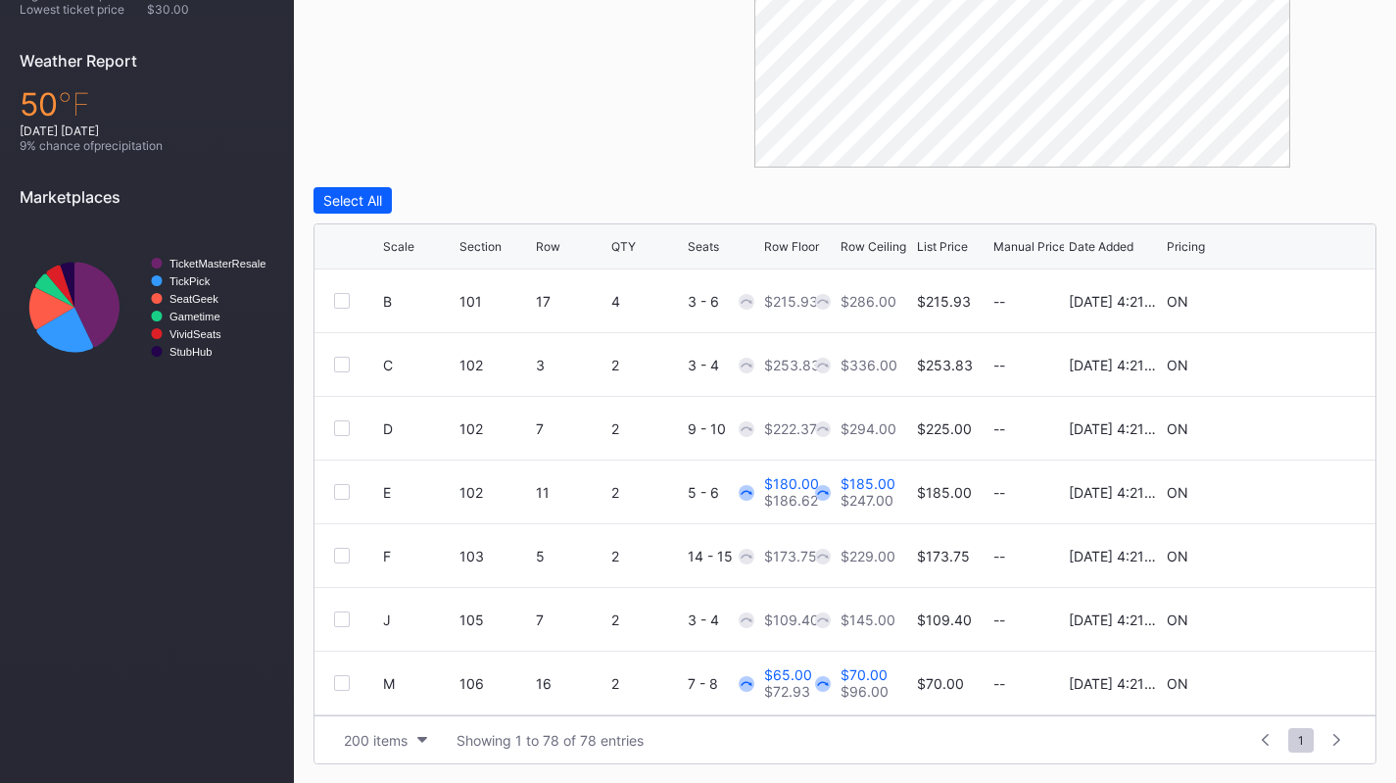
click at [410, 246] on div "Scale" at bounding box center [398, 246] width 31 height 15
click at [337, 304] on div at bounding box center [342, 301] width 16 height 16
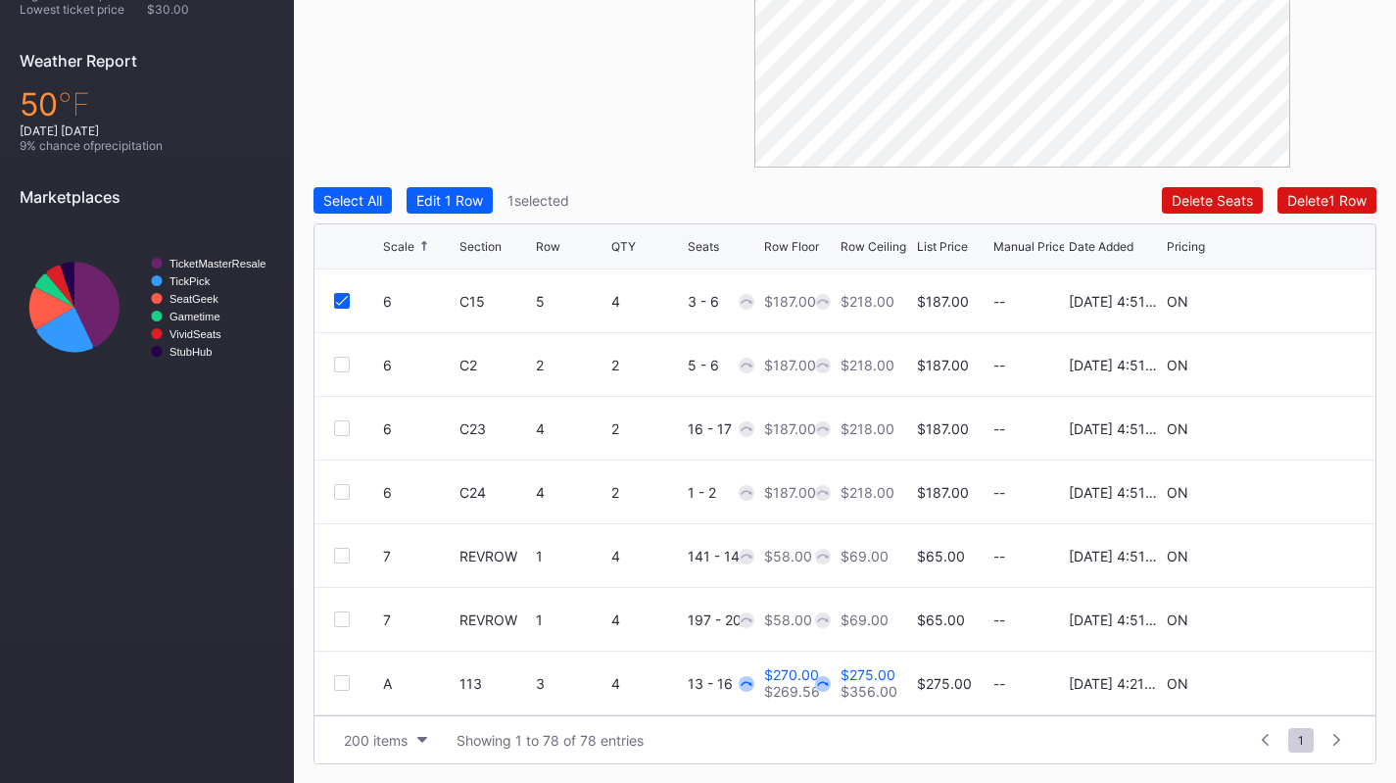
click at [350, 422] on div at bounding box center [358, 428] width 49 height 16
click at [336, 425] on div at bounding box center [342, 428] width 16 height 16
click at [462, 188] on button "Edit 2 Rows" at bounding box center [454, 200] width 94 height 26
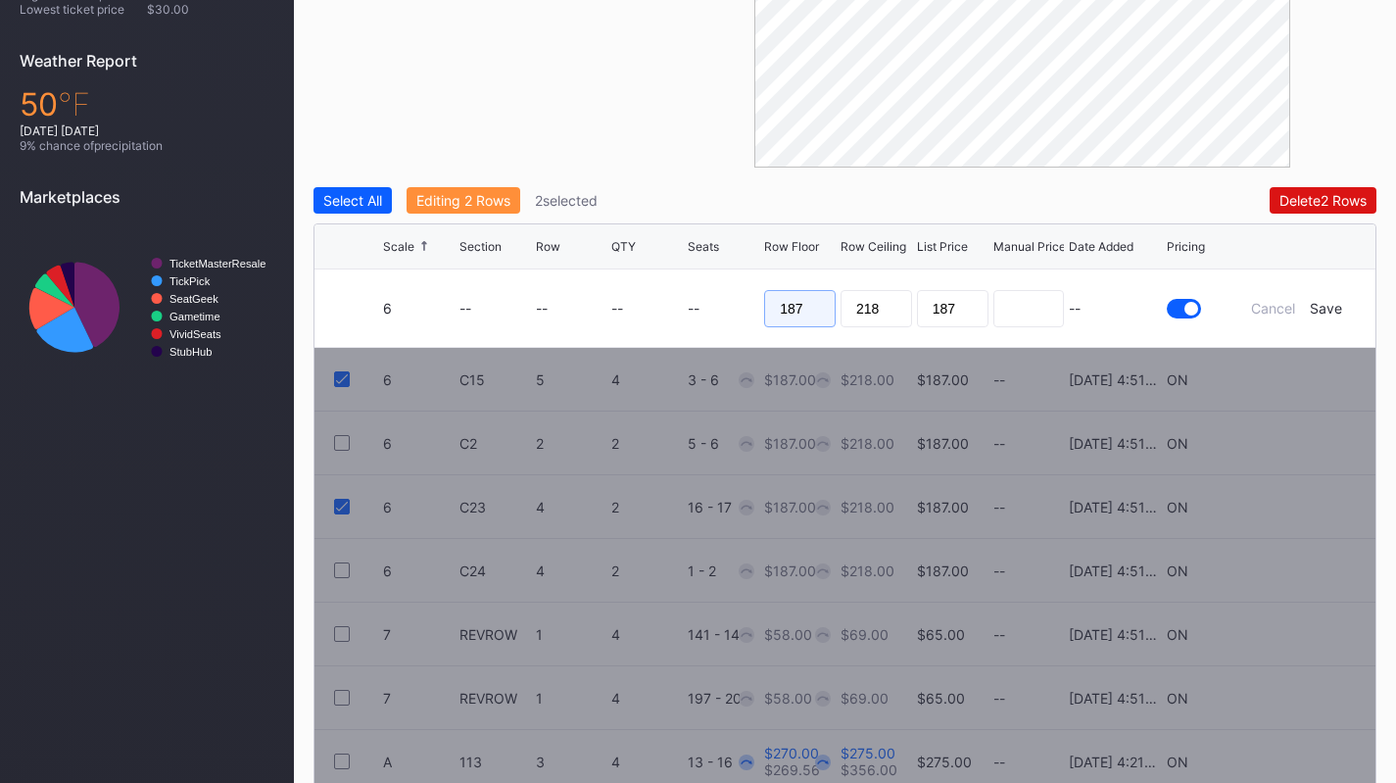
click at [825, 304] on input "187" at bounding box center [800, 308] width 72 height 37
type input "170"
type input "172"
click at [1332, 312] on div "Save" at bounding box center [1326, 308] width 32 height 17
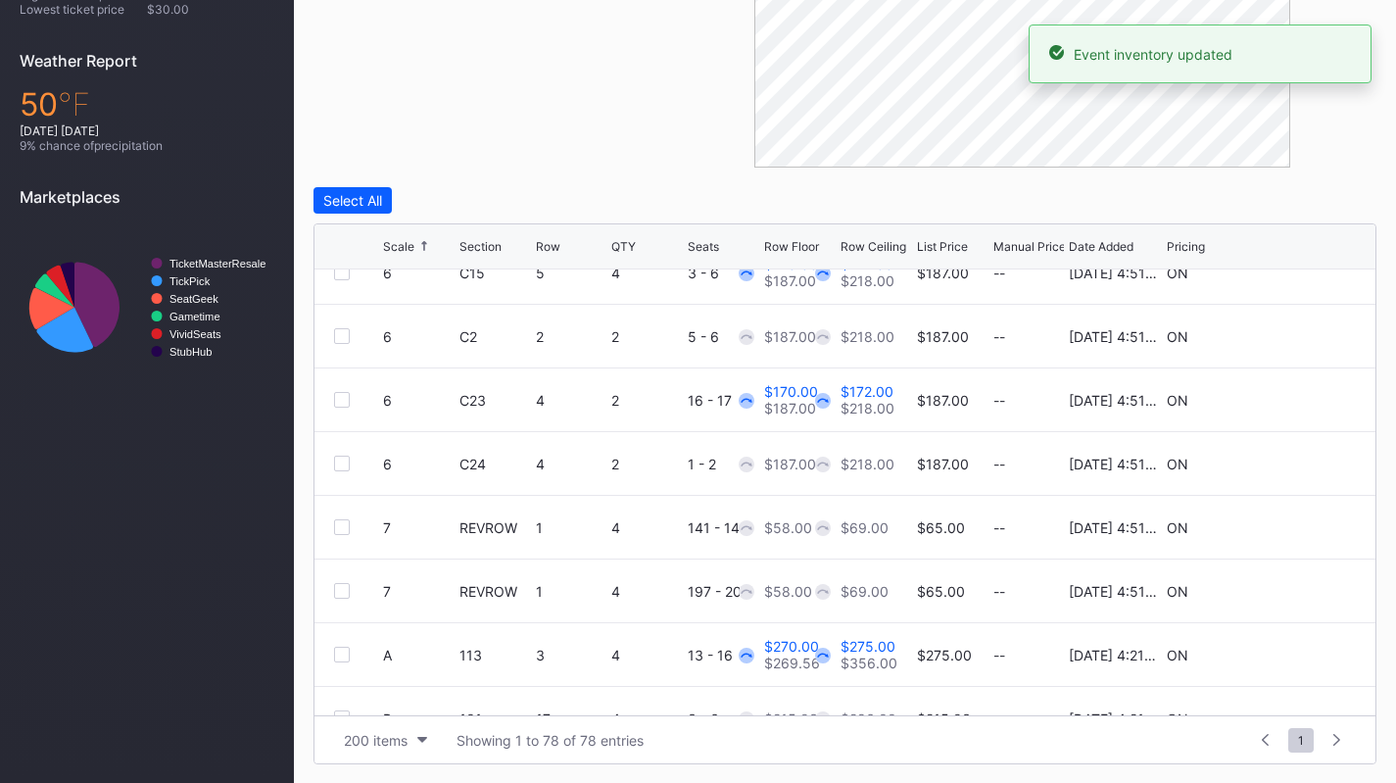
scroll to position [31, 0]
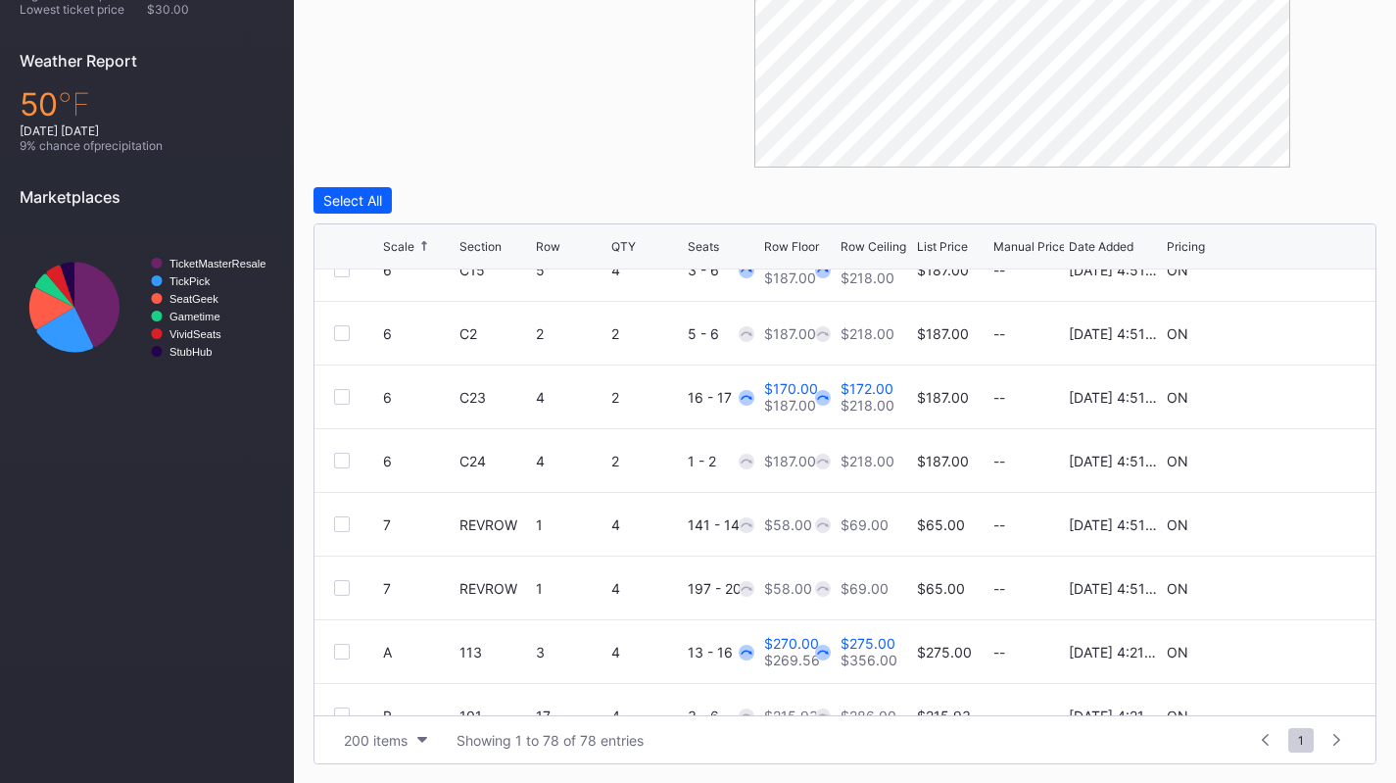
click at [1289, 523] on icon at bounding box center [1296, 524] width 15 height 15
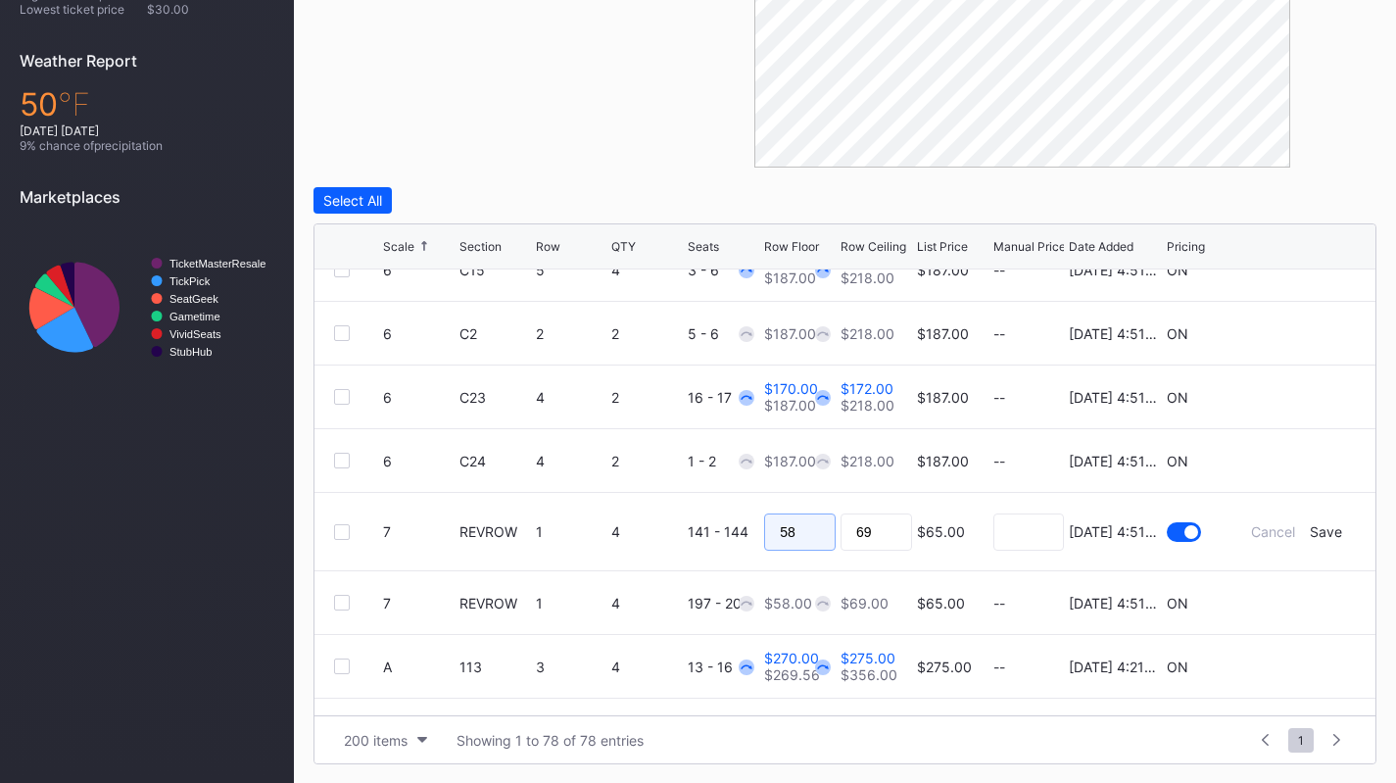
click at [790, 523] on input "58" at bounding box center [800, 531] width 72 height 37
type input "48"
type input "52"
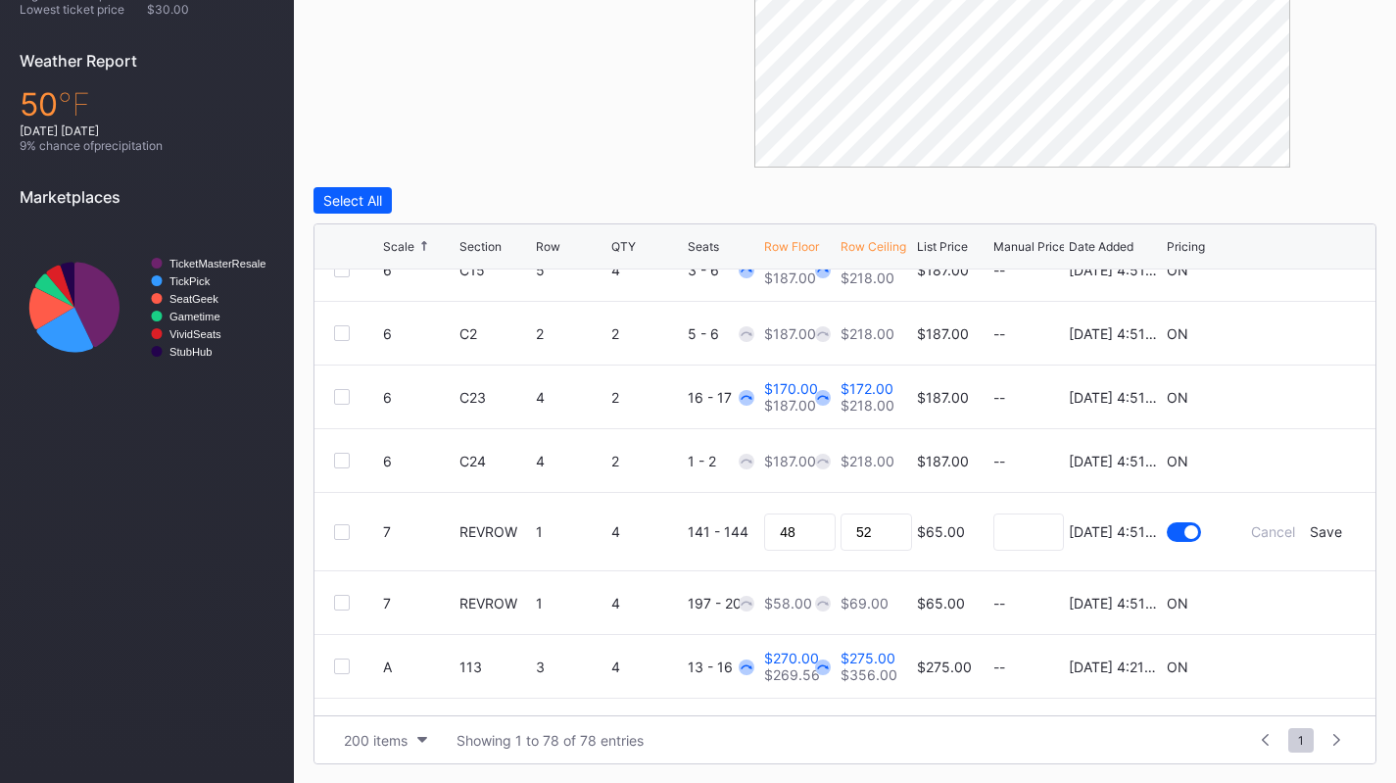
click at [1311, 534] on div "Save" at bounding box center [1326, 531] width 32 height 17
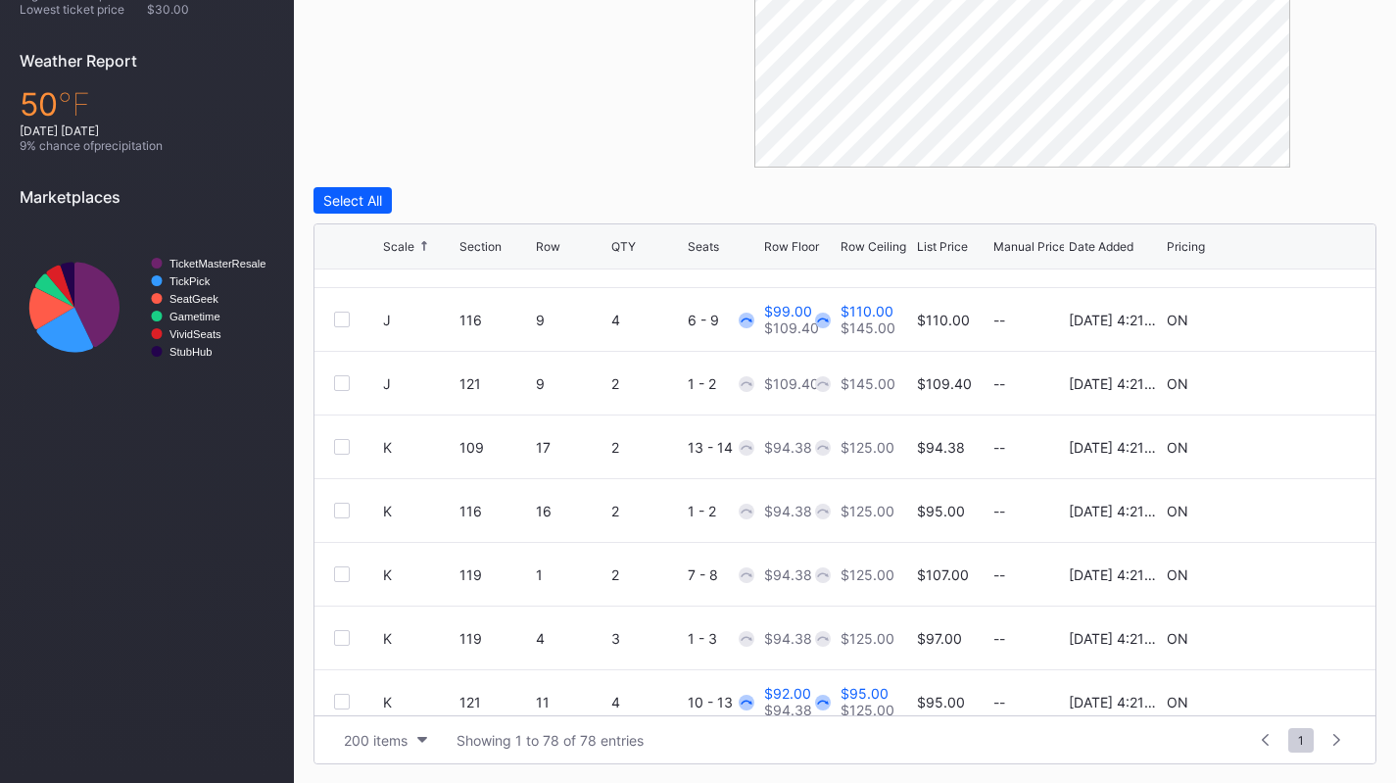
scroll to position [1639, 0]
click at [1289, 439] on icon at bounding box center [1296, 445] width 15 height 15
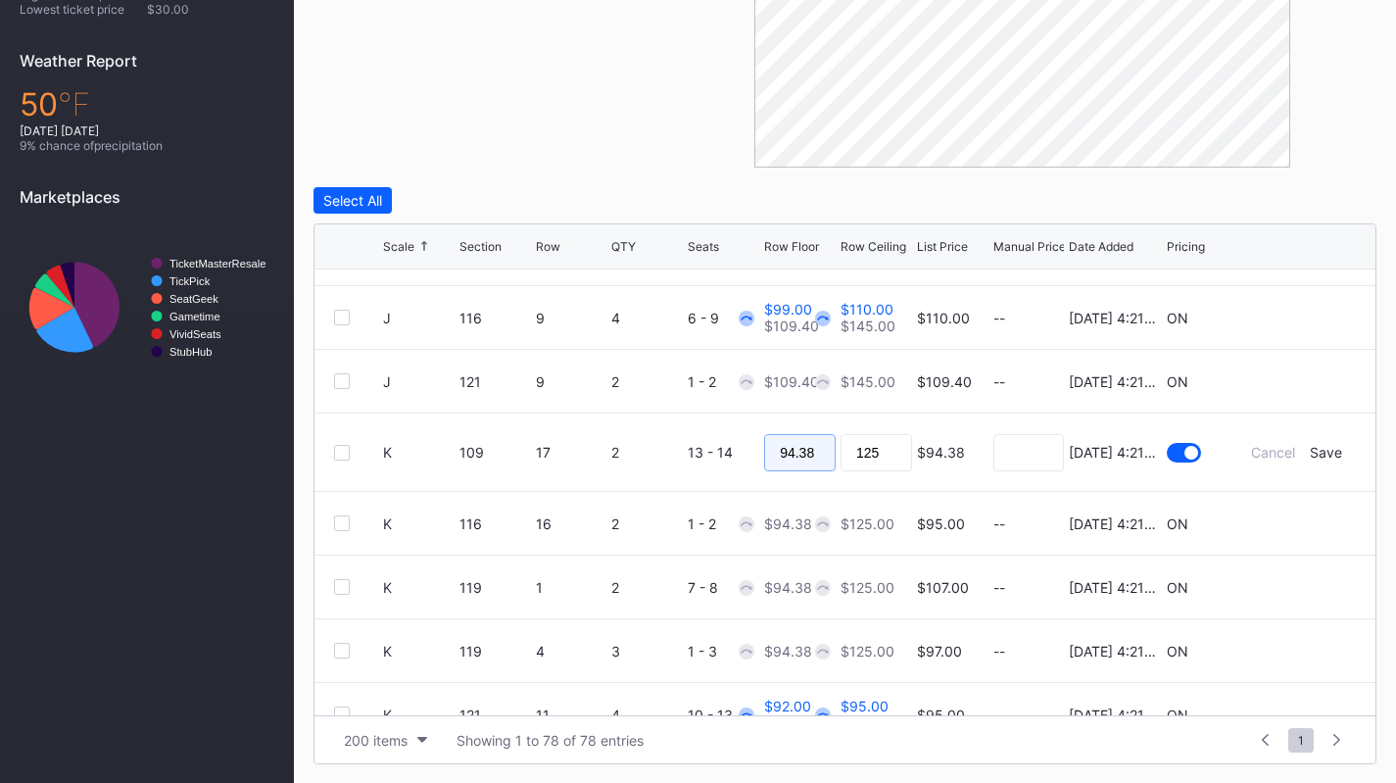
click at [771, 438] on input "94.38" at bounding box center [800, 452] width 72 height 37
type input "88"
type input "90"
click at [1313, 453] on div "Save" at bounding box center [1326, 452] width 32 height 17
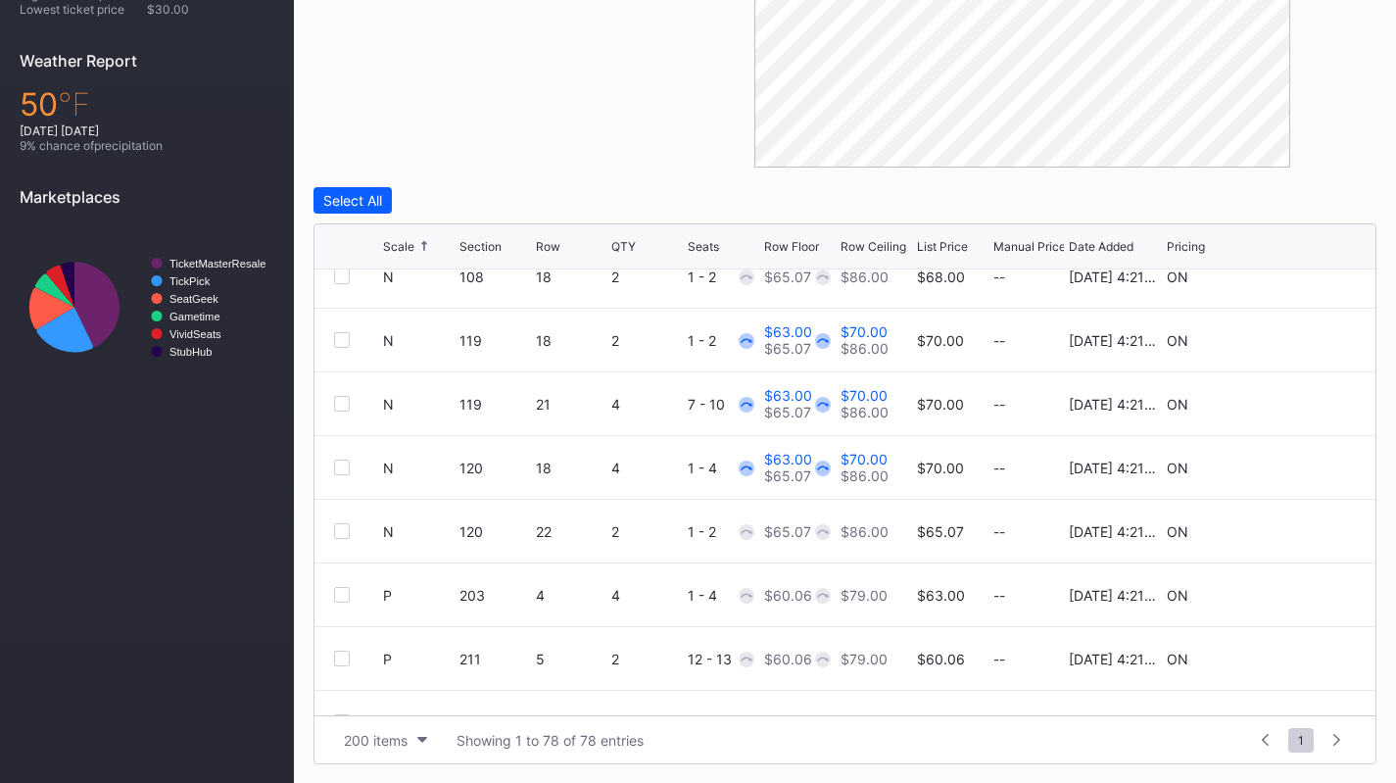
scroll to position [2814, 0]
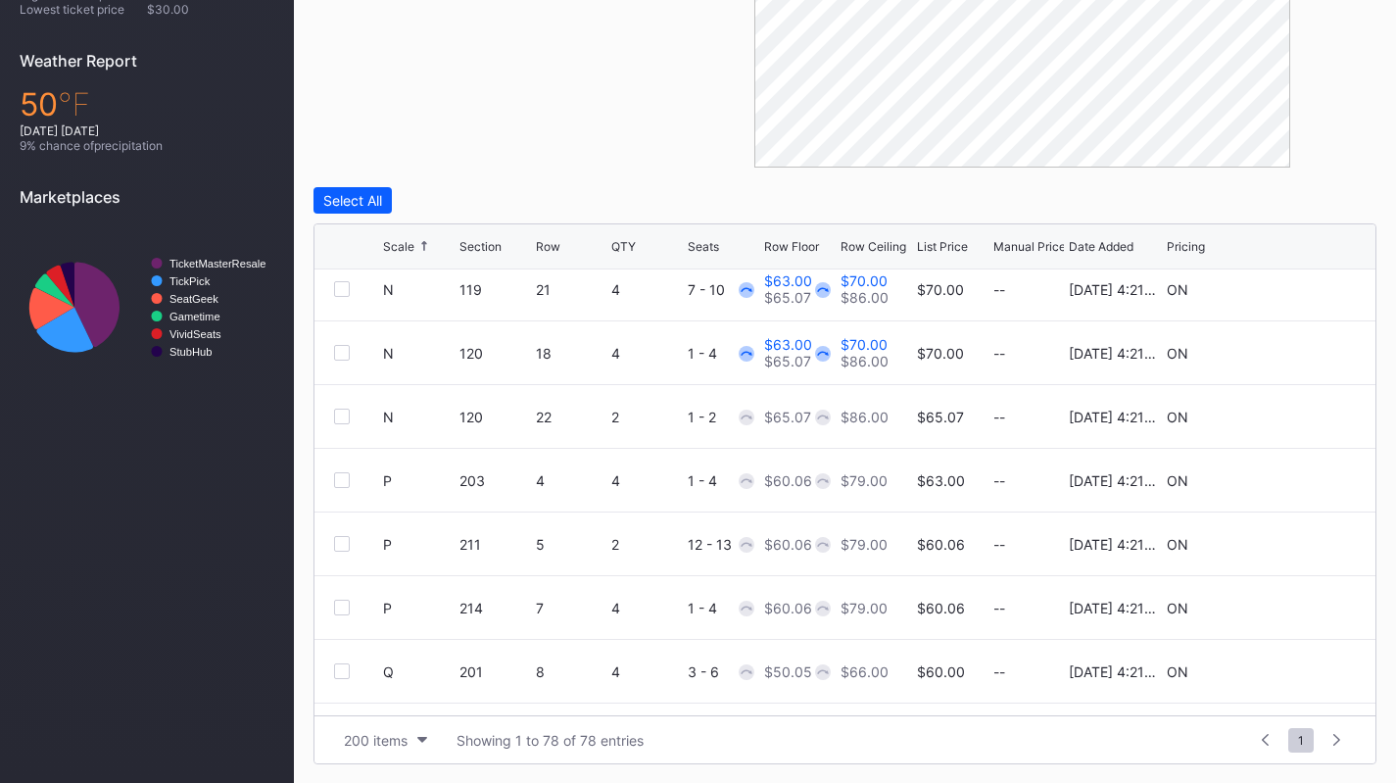
click at [1289, 540] on icon at bounding box center [1296, 544] width 15 height 15
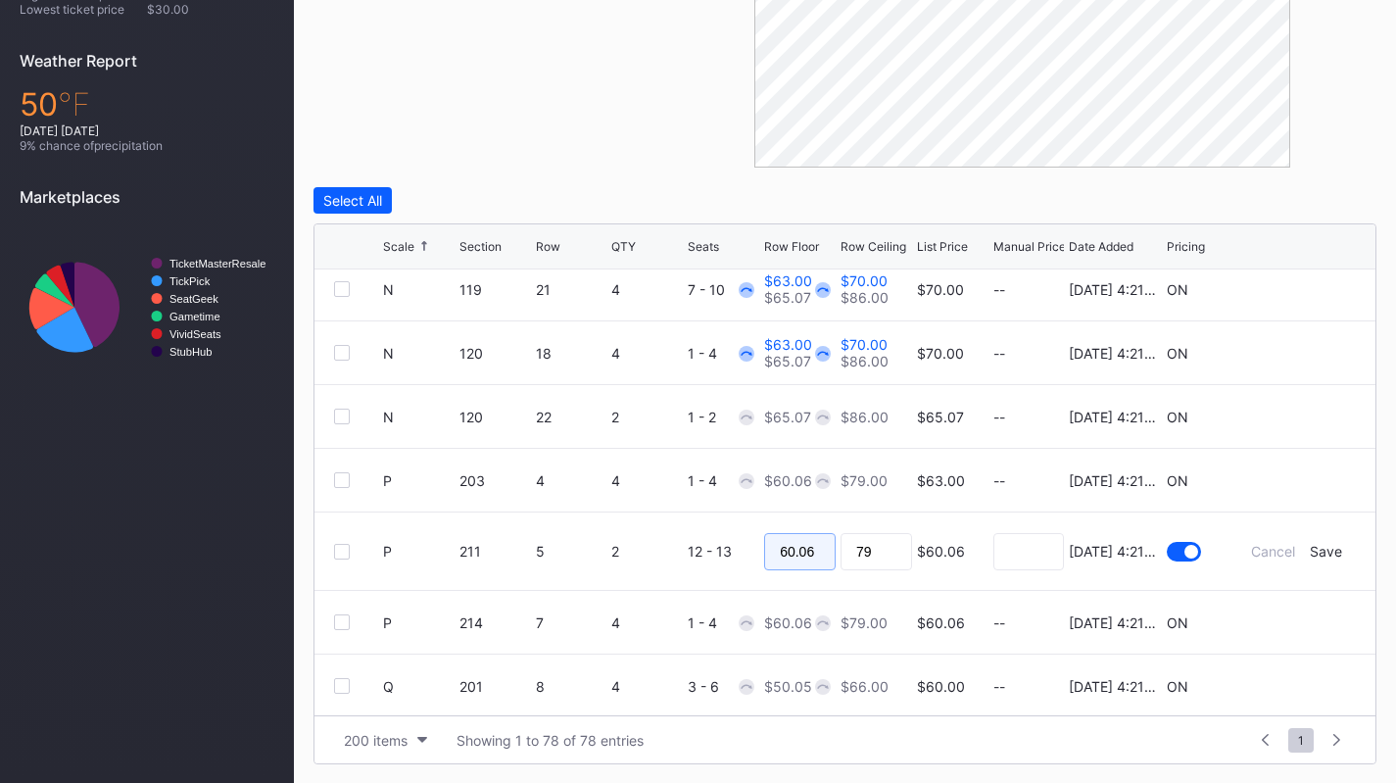
click at [786, 538] on input "60.06" at bounding box center [800, 551] width 72 height 37
type input "56"
type input "60"
click at [1314, 556] on div "Save" at bounding box center [1326, 551] width 32 height 17
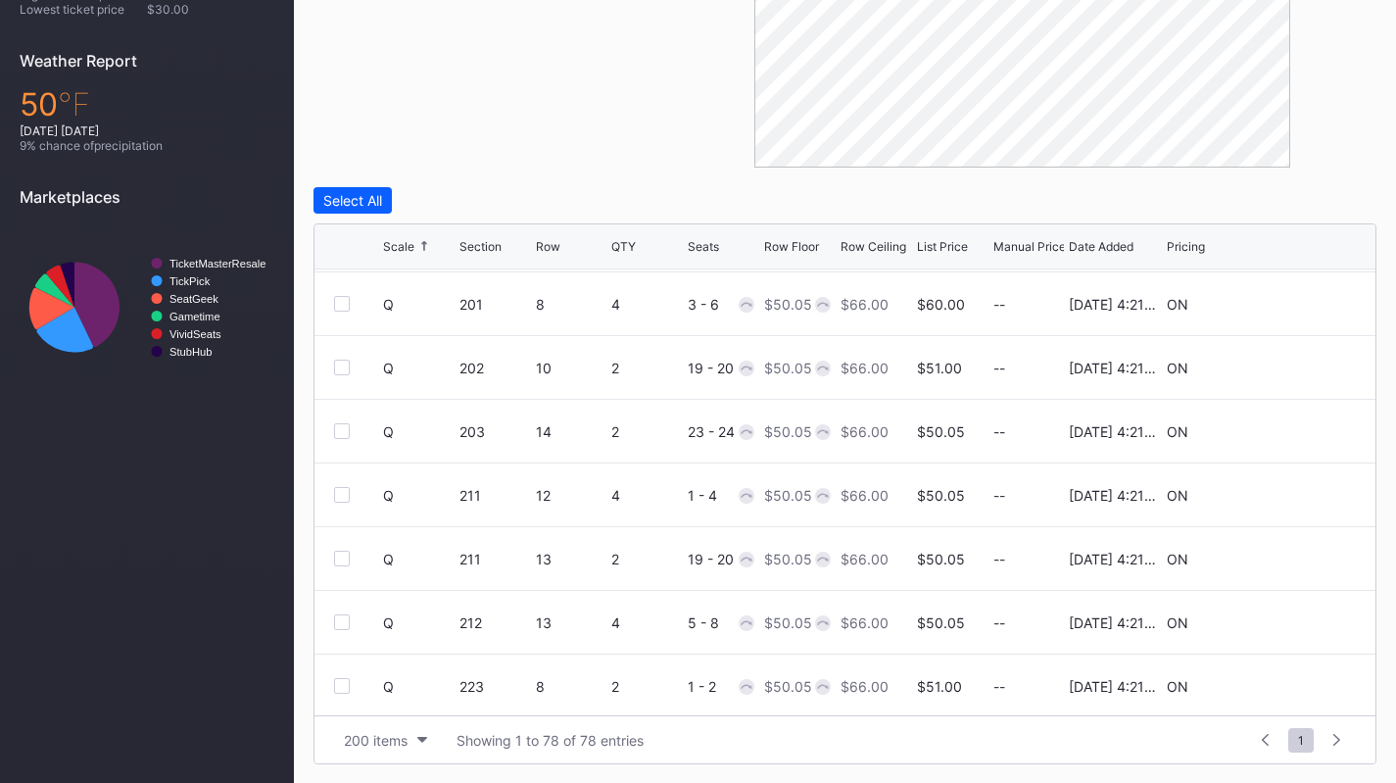
scroll to position [3180, 0]
click at [336, 496] on div at bounding box center [342, 496] width 16 height 16
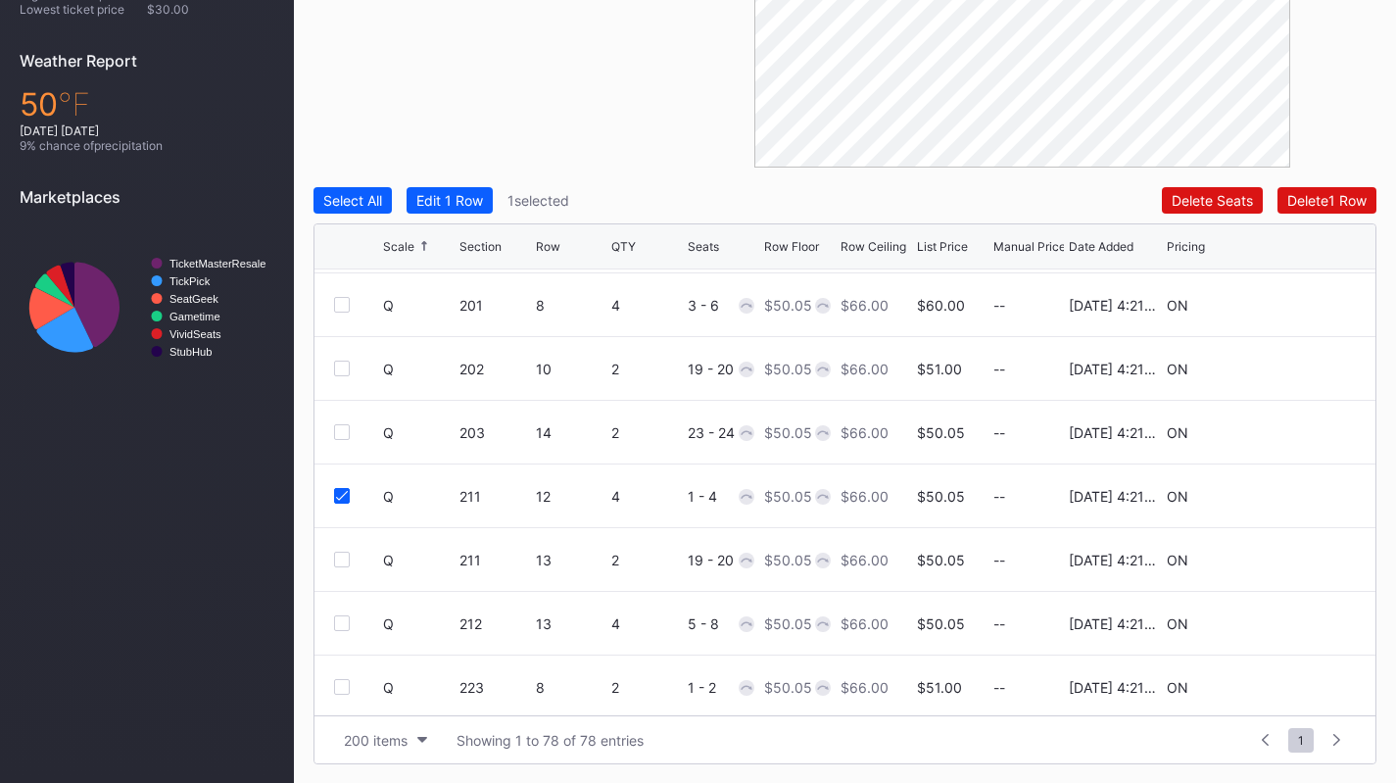
click at [336, 299] on div at bounding box center [342, 305] width 16 height 16
click at [465, 211] on button "Edit 2 Rows" at bounding box center [454, 200] width 94 height 26
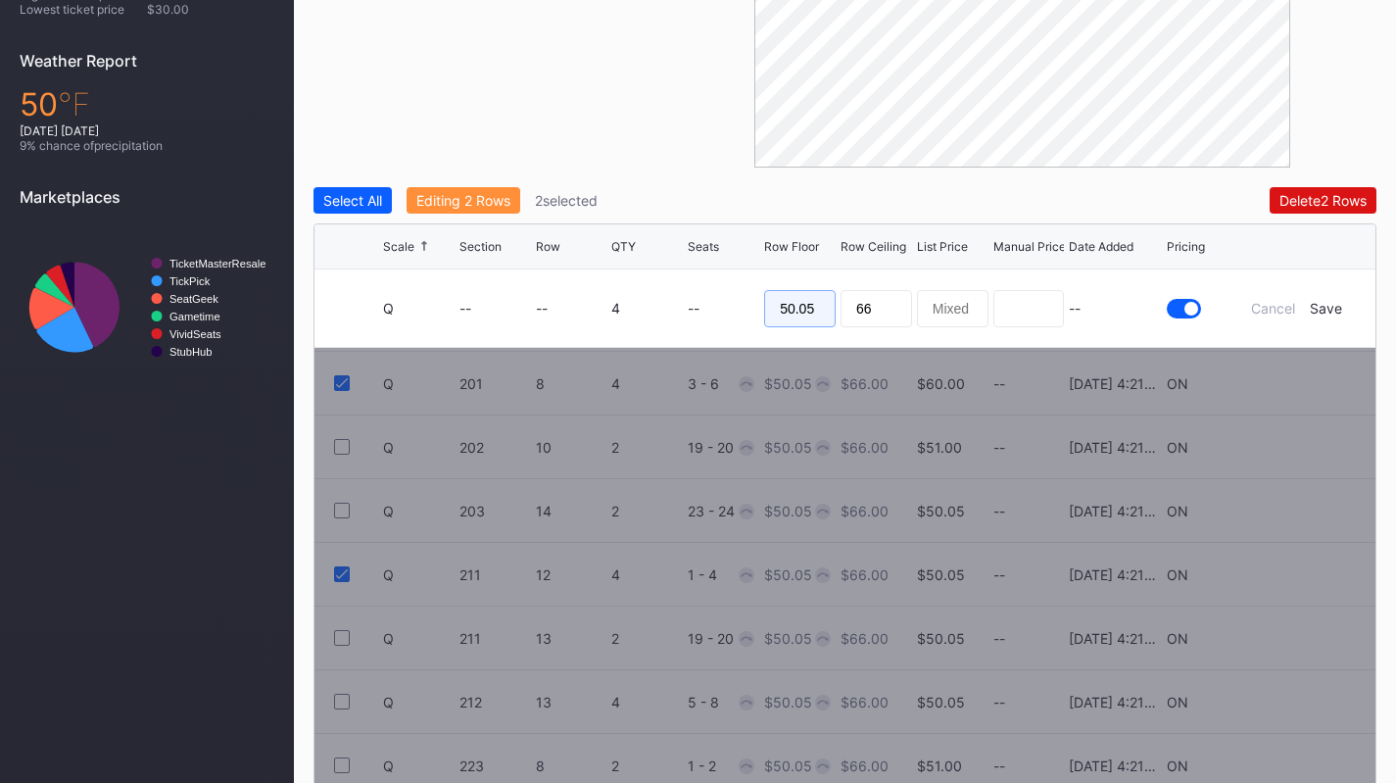
click at [796, 294] on input "50.05" at bounding box center [800, 308] width 72 height 37
type input "42"
type input "48"
click at [1332, 309] on div "Save" at bounding box center [1326, 308] width 32 height 17
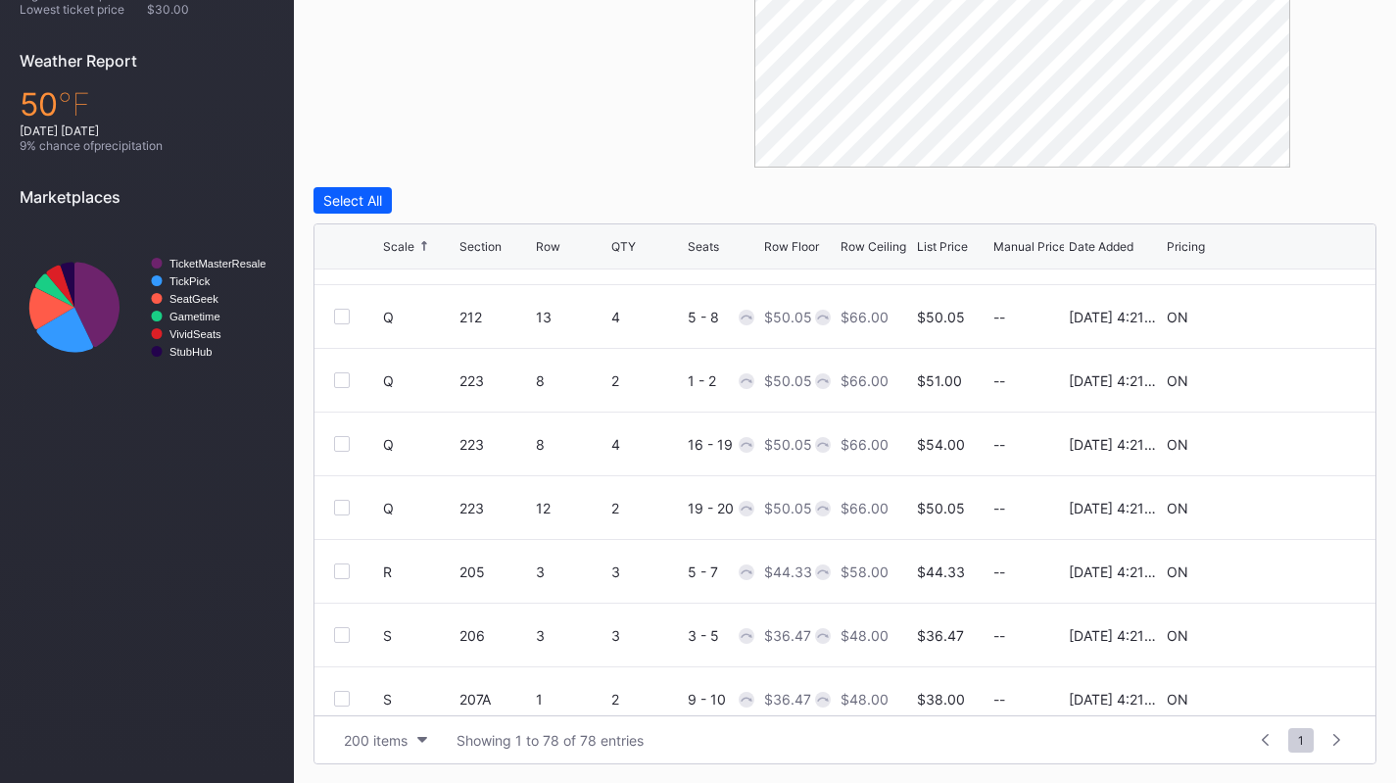
scroll to position [3433, 0]
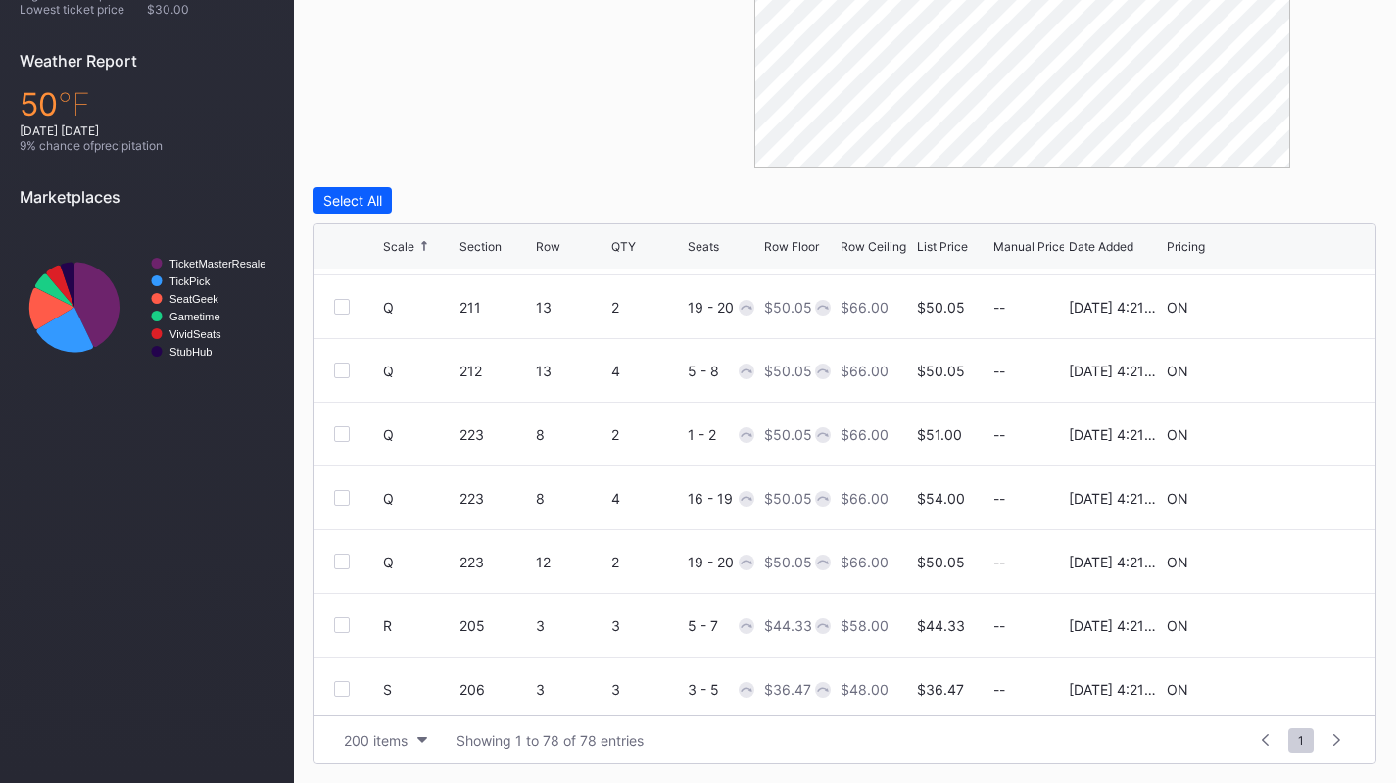
click at [337, 492] on div at bounding box center [342, 498] width 16 height 16
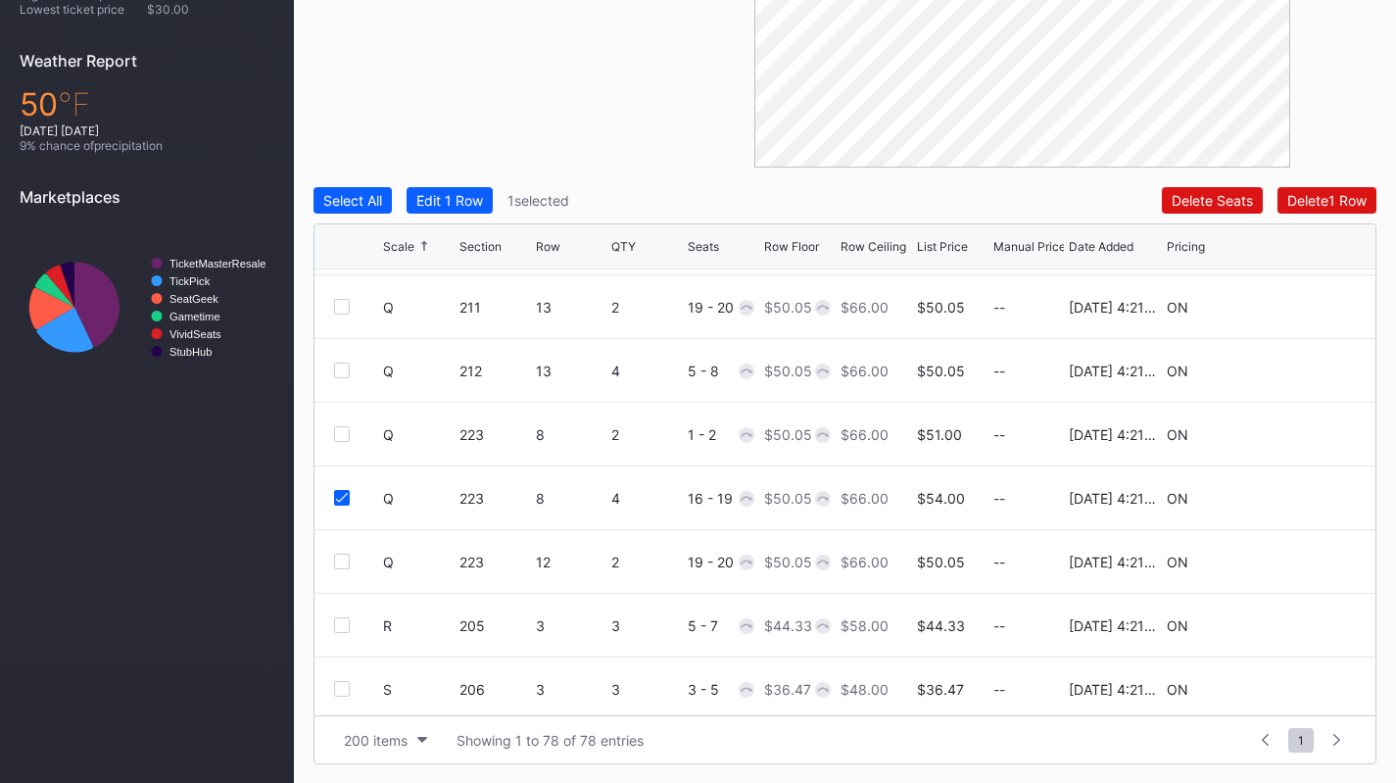
click at [339, 365] on div at bounding box center [342, 370] width 16 height 16
click at [499, 202] on button "Edit 2 Rows" at bounding box center [454, 200] width 94 height 26
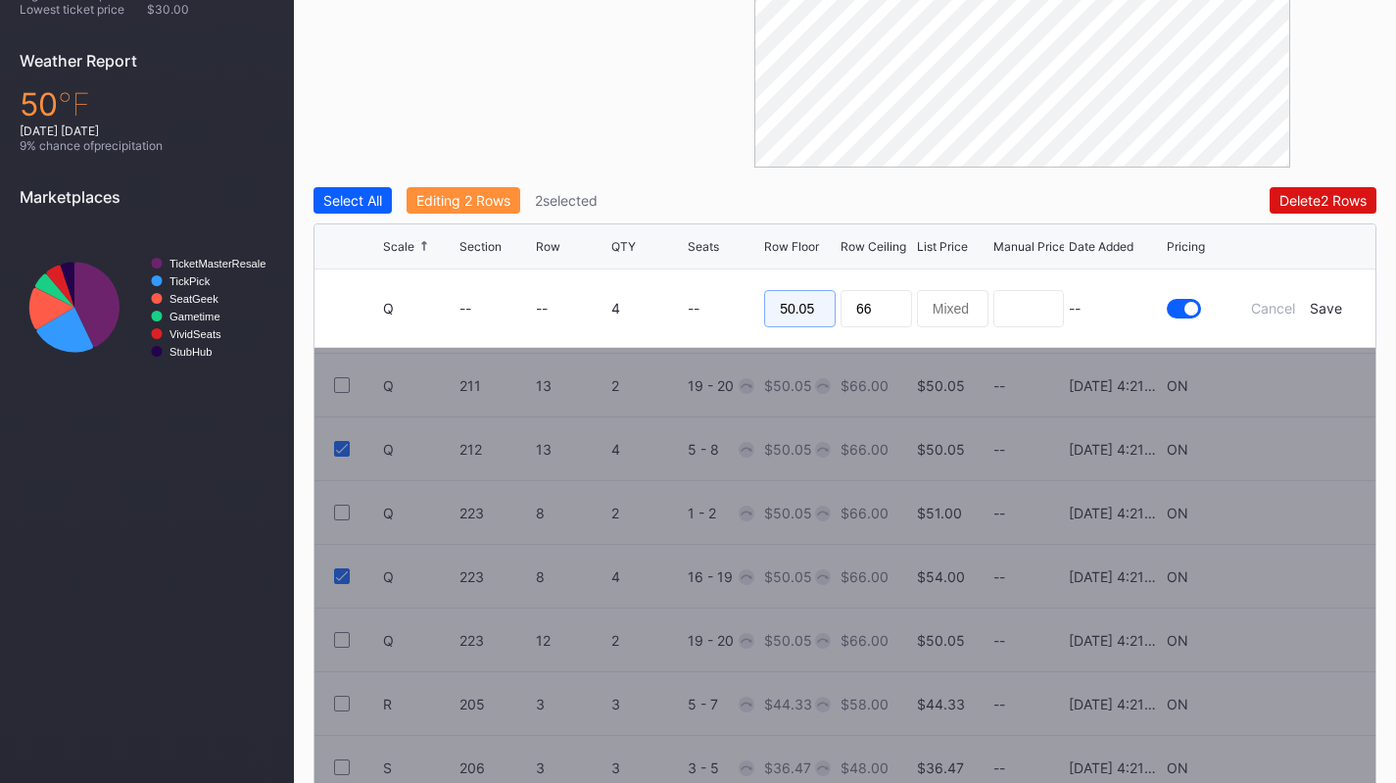
click at [791, 298] on input "50.05" at bounding box center [800, 308] width 72 height 37
type input "41"
type input "44"
click at [1327, 312] on div "Save" at bounding box center [1326, 308] width 32 height 17
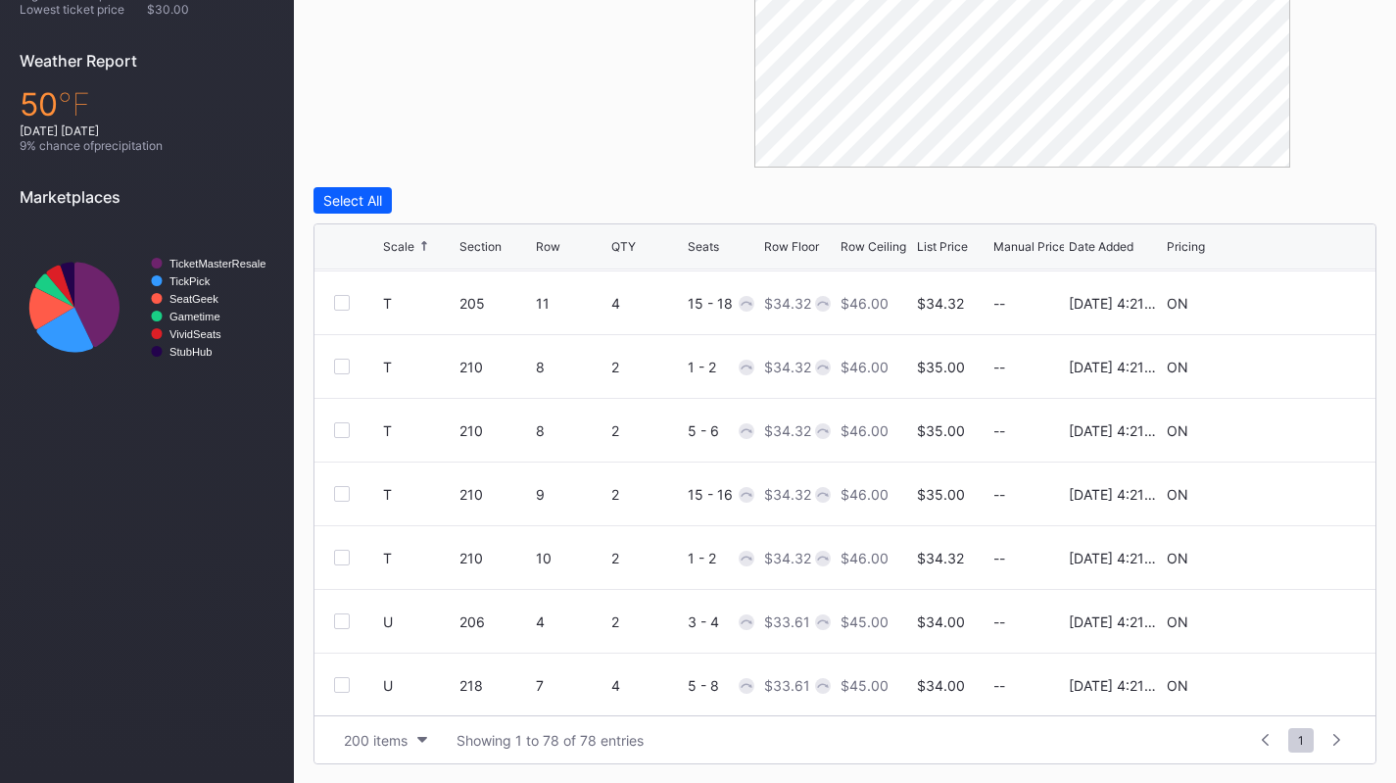
scroll to position [4201, 0]
click at [336, 306] on div at bounding box center [342, 303] width 16 height 16
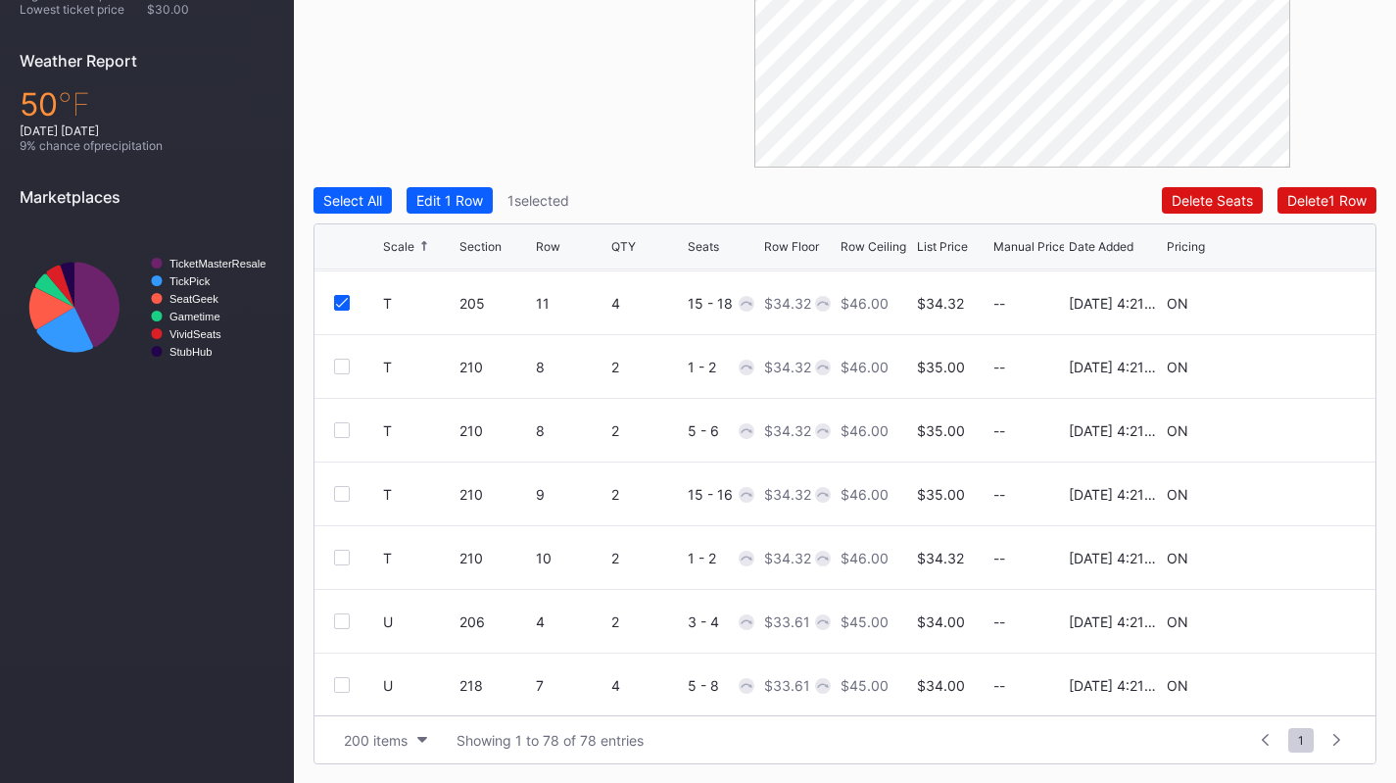
click at [342, 423] on div at bounding box center [342, 430] width 16 height 16
click at [496, 205] on button "Edit 2 Rows" at bounding box center [454, 200] width 94 height 26
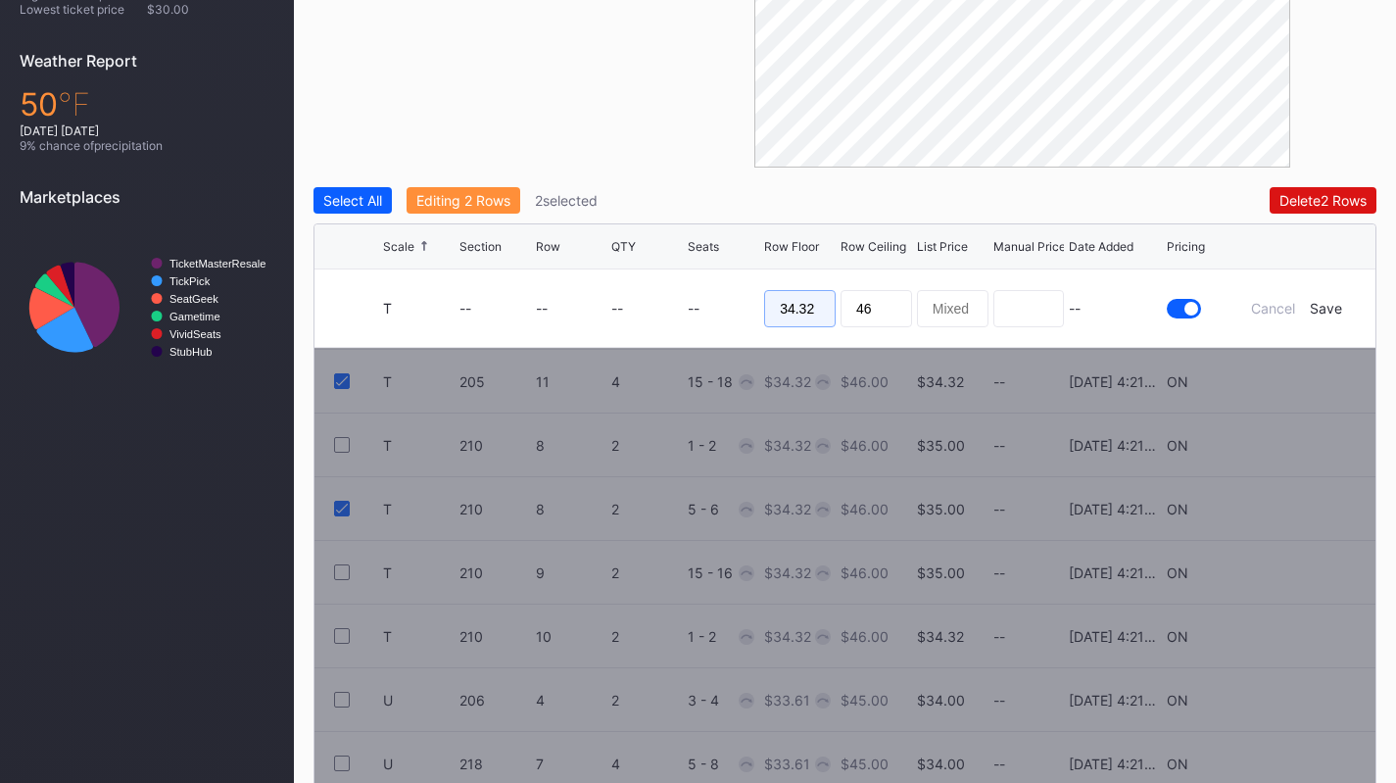
click at [798, 296] on input "34.32" at bounding box center [800, 308] width 72 height 37
type input "28"
type input "30"
click at [1331, 310] on div "Save" at bounding box center [1326, 308] width 32 height 17
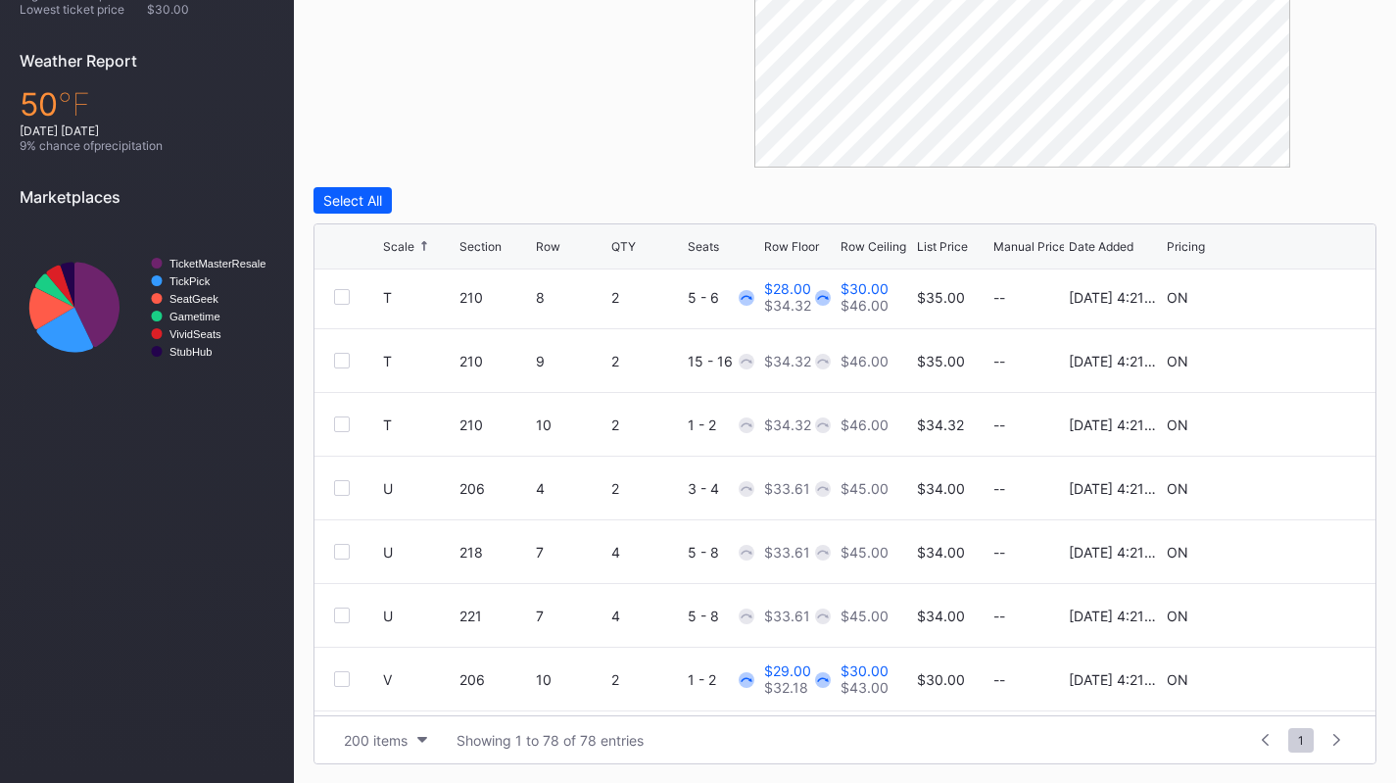
scroll to position [4333, 0]
click at [1289, 557] on icon at bounding box center [1296, 553] width 15 height 15
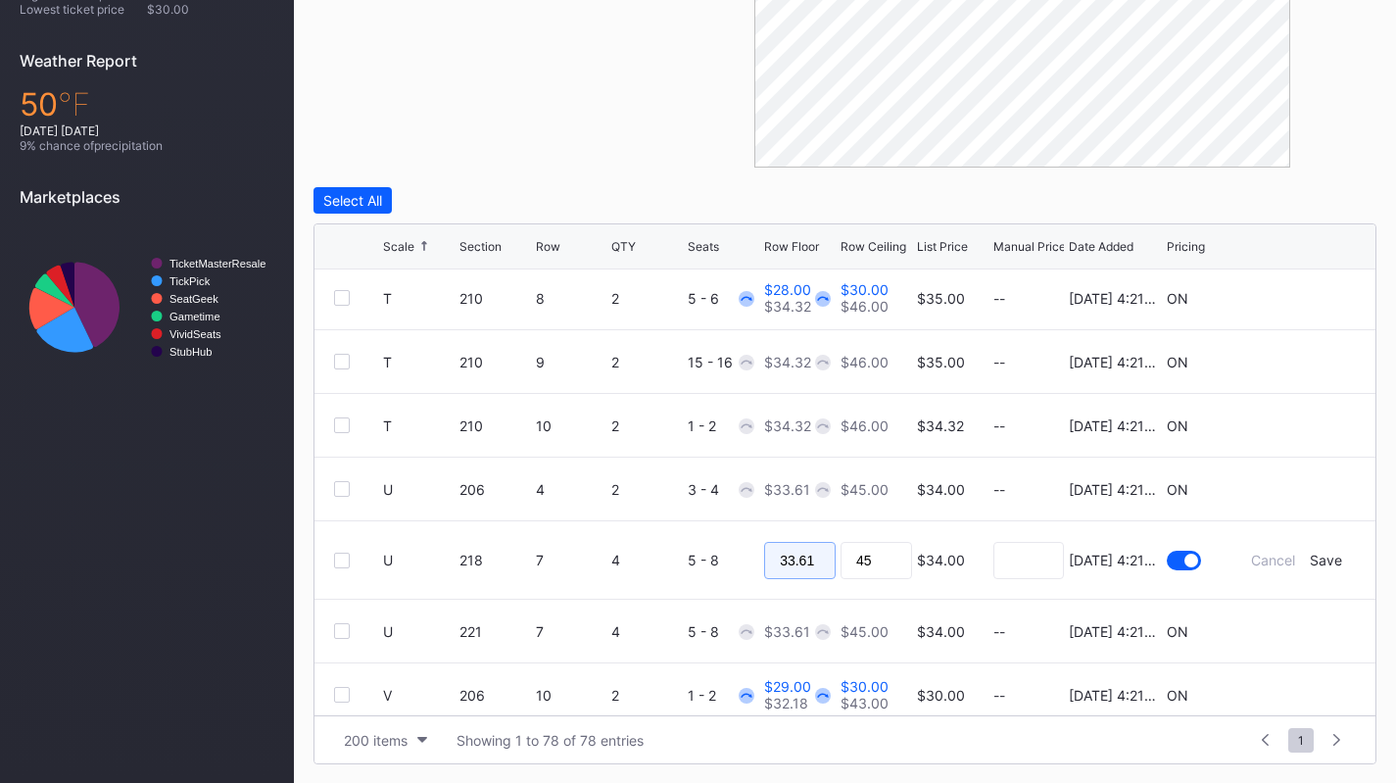
click at [805, 545] on input "33.61" at bounding box center [800, 560] width 72 height 37
type input "26"
type input "29"
click at [1314, 562] on div "Save" at bounding box center [1326, 560] width 32 height 17
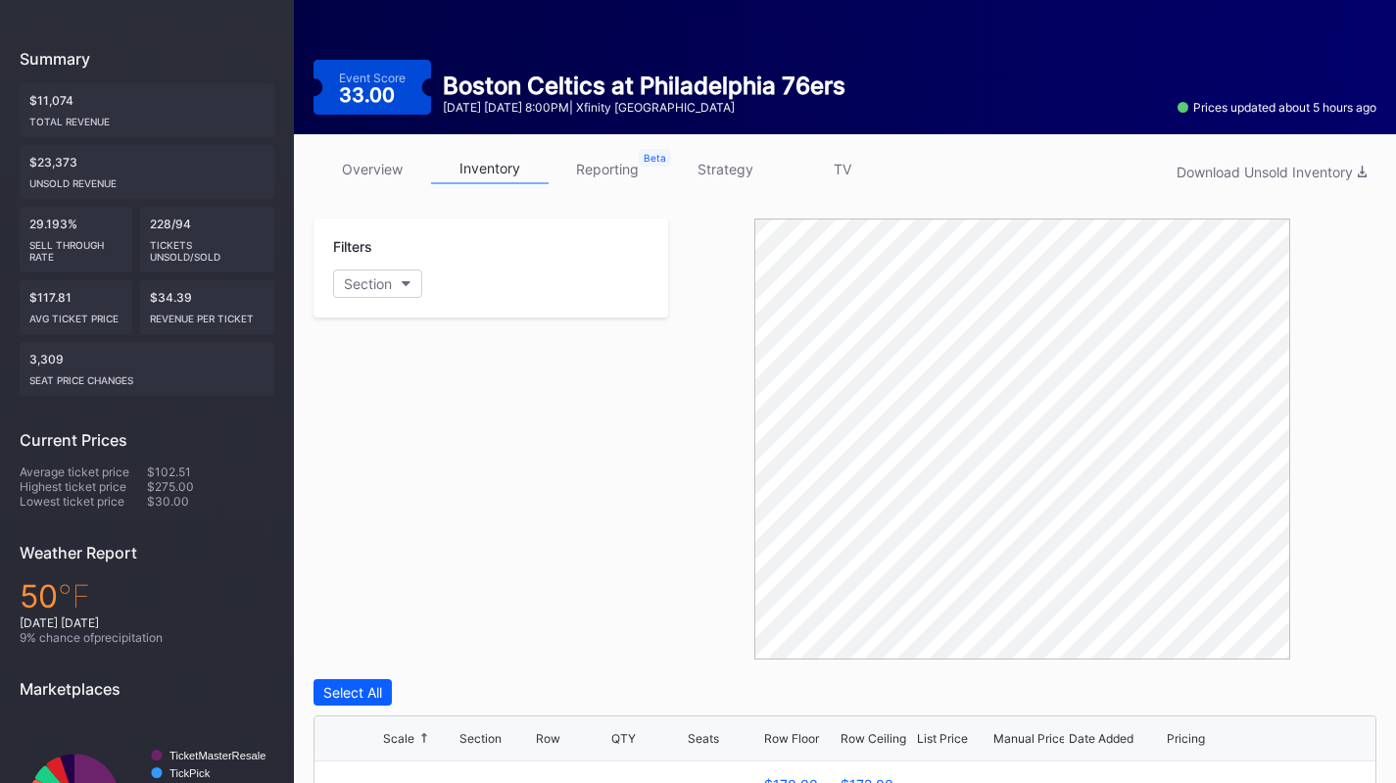
scroll to position [0, 0]
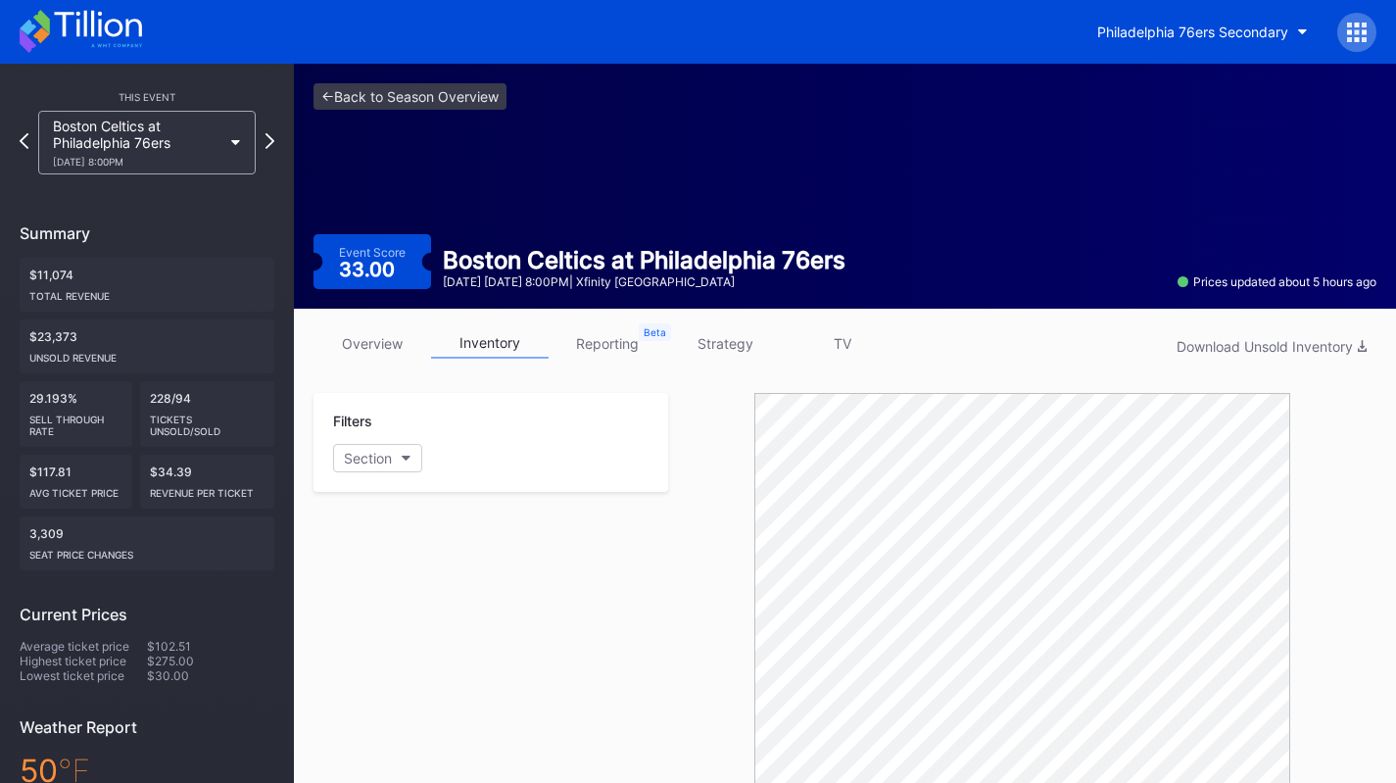
click at [203, 120] on div "Boston Celtics at Philadelphia 76ers 11/11 Tuesday 8:00PM" at bounding box center [137, 143] width 169 height 50
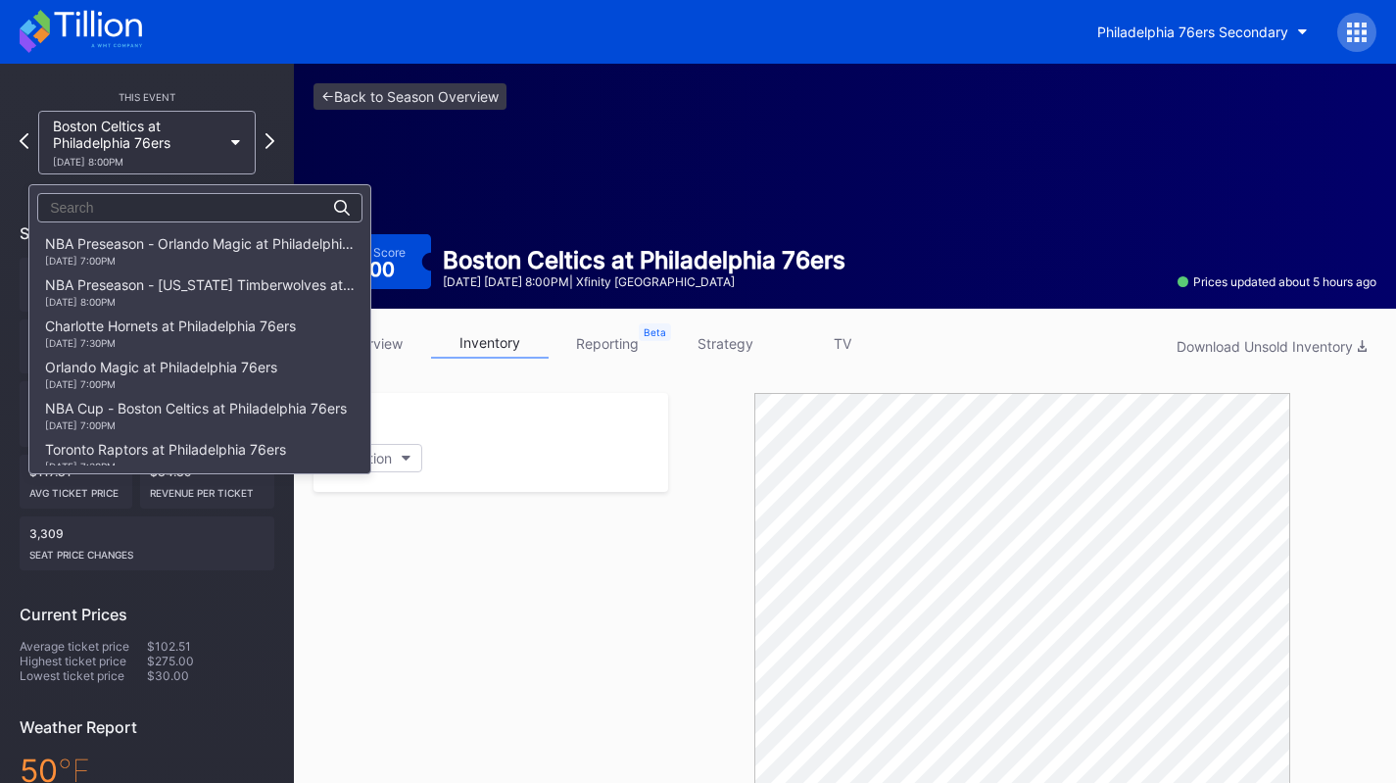
scroll to position [288, 0]
click at [203, 278] on div "LA Clippers at Philadelphia 76ers 11/17 Monday 7:00PM" at bounding box center [151, 291] width 213 height 31
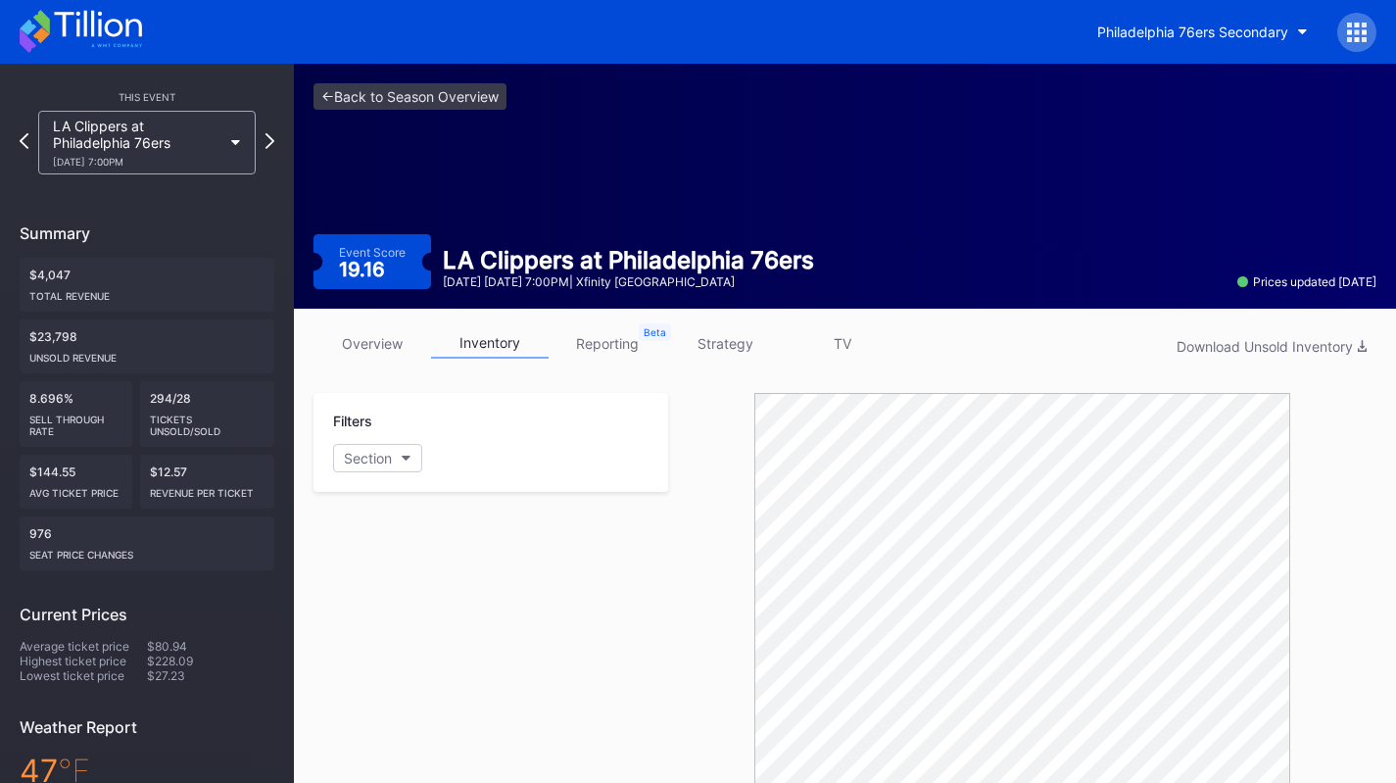
click at [189, 146] on div "LA Clippers at Philadelphia 76ers 11/17 Monday 7:00PM" at bounding box center [137, 143] width 169 height 50
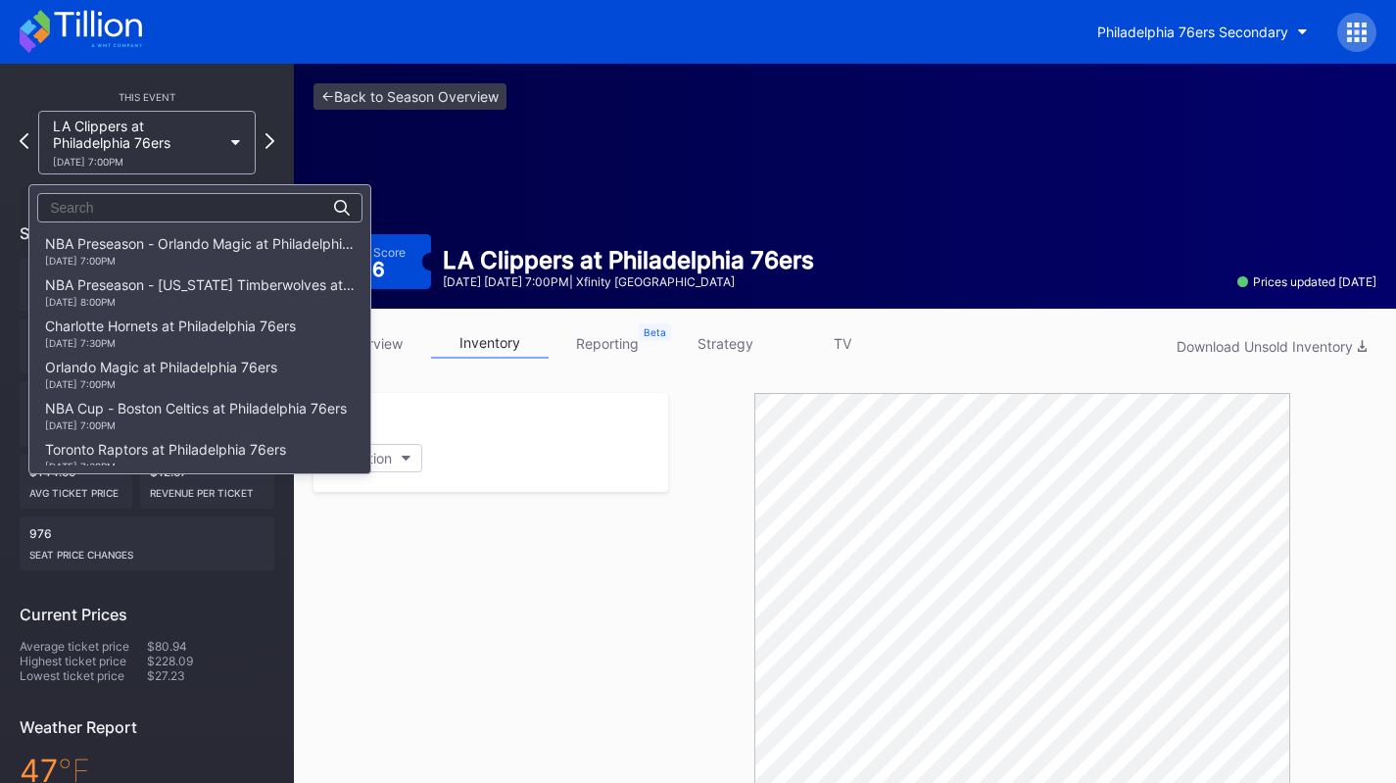
scroll to position [329, 0]
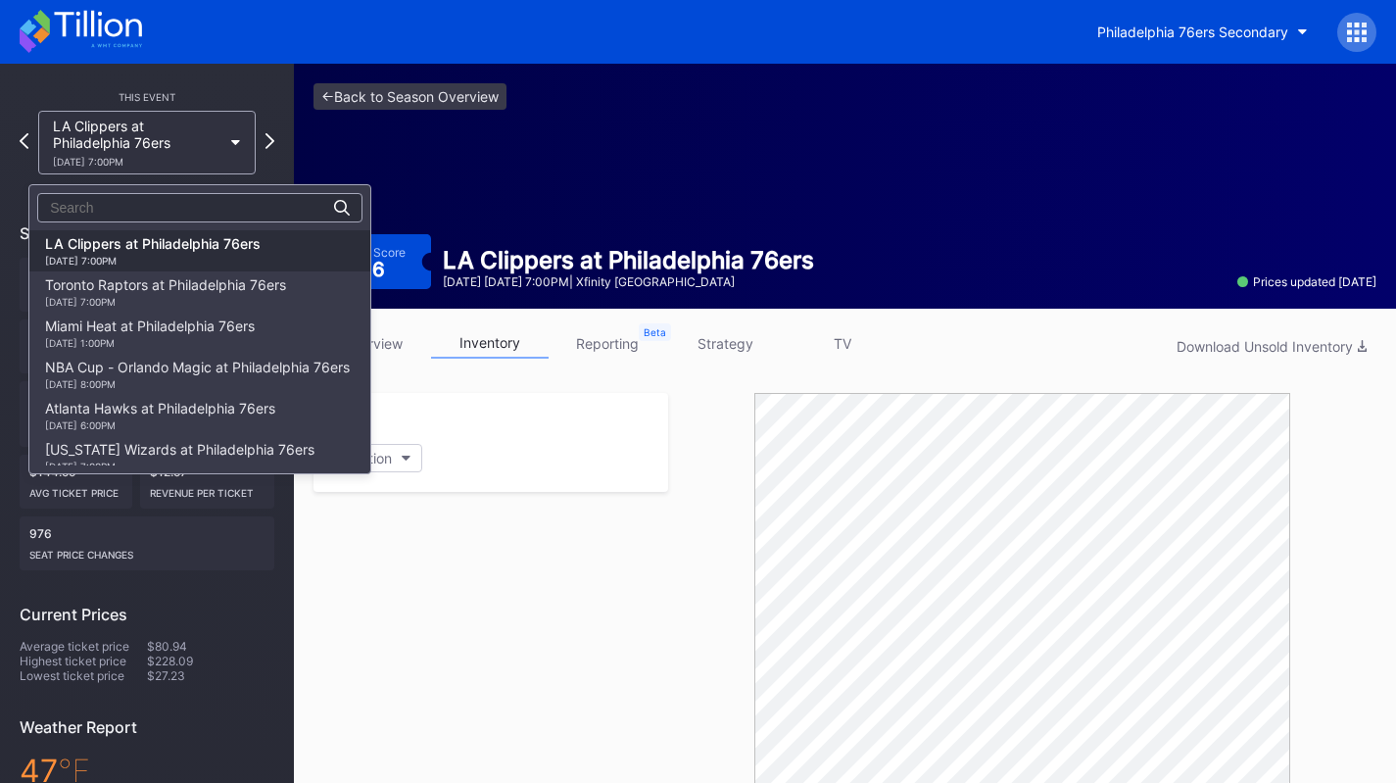
click at [206, 325] on div "Miami Heat at Philadelphia 76ers 11/23 Sunday 1:00PM" at bounding box center [150, 332] width 210 height 31
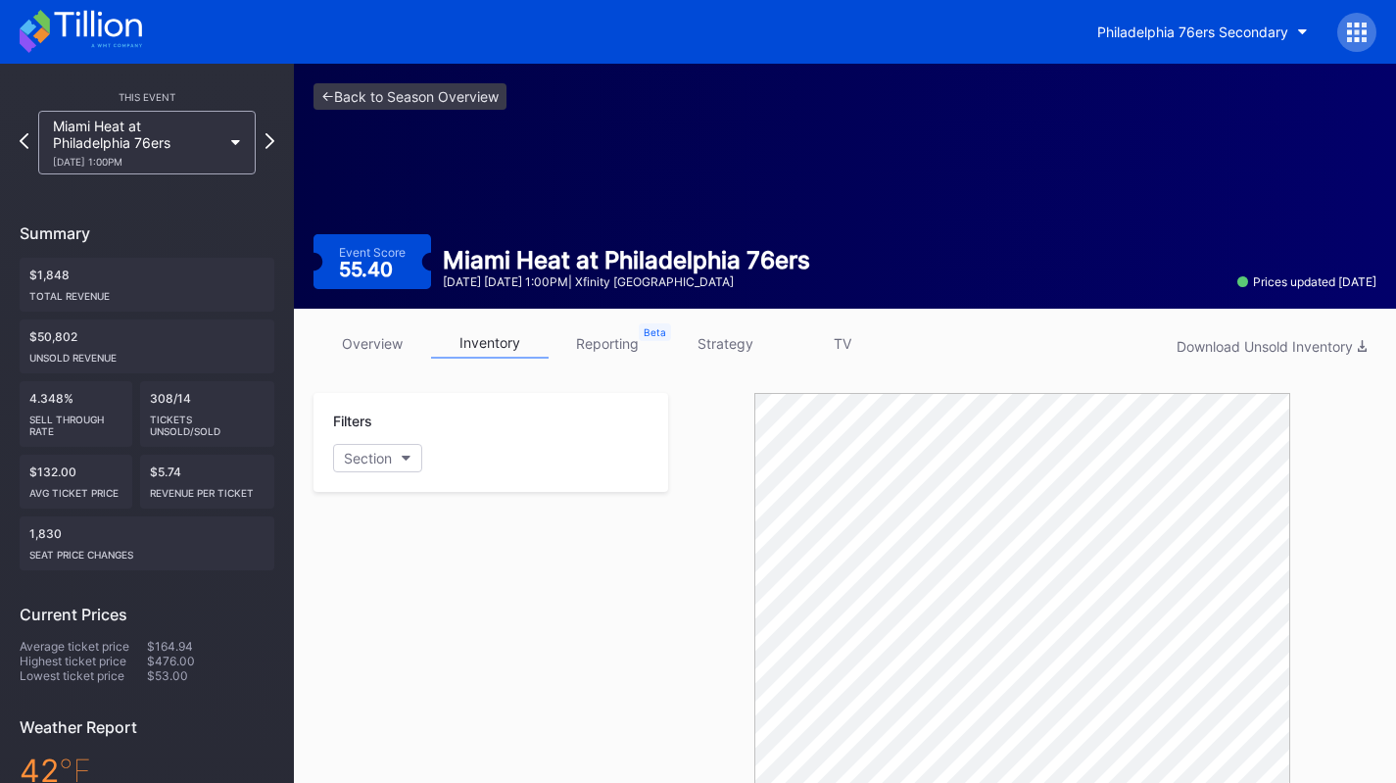
click at [1145, 46] on button "Philadelphia 76ers Secondary" at bounding box center [1203, 32] width 240 height 36
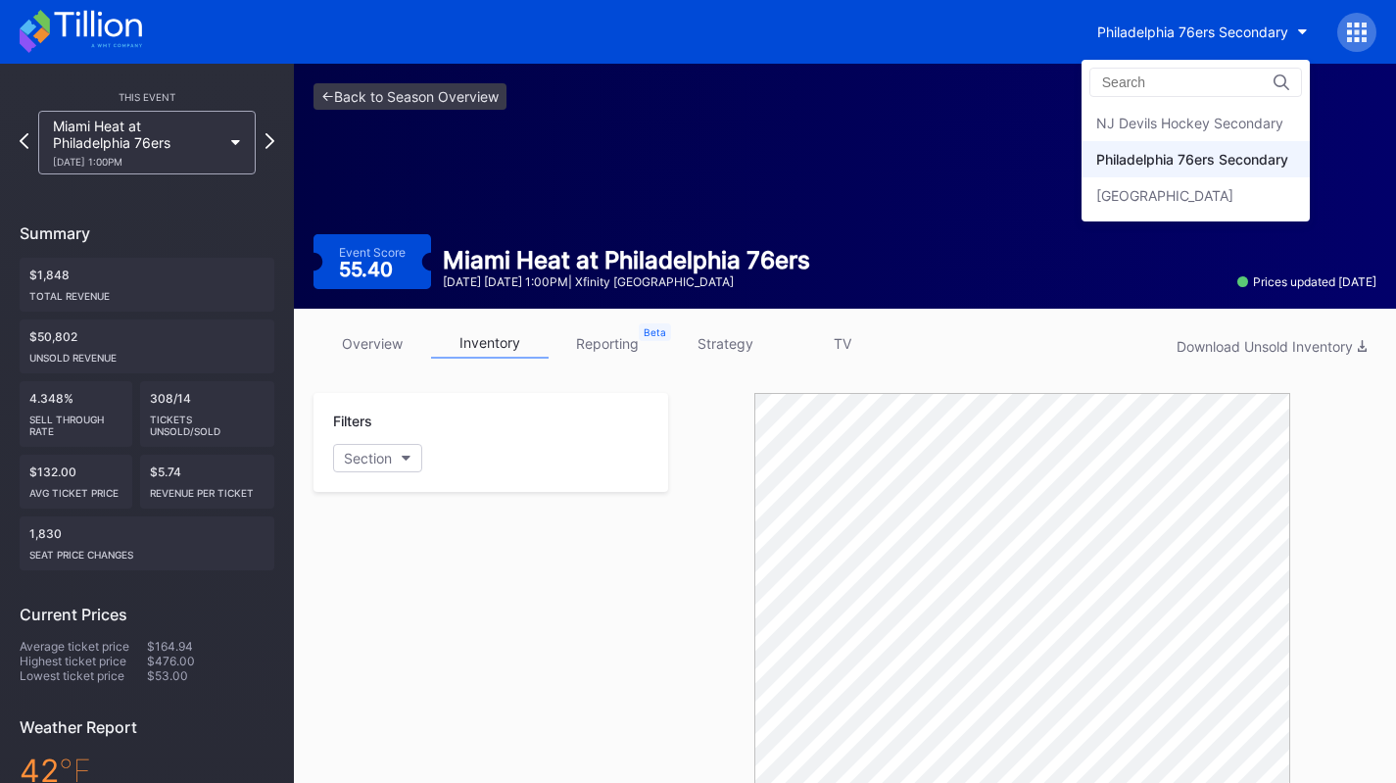
click at [1144, 190] on div "Prudential Center Secondary" at bounding box center [1164, 195] width 137 height 17
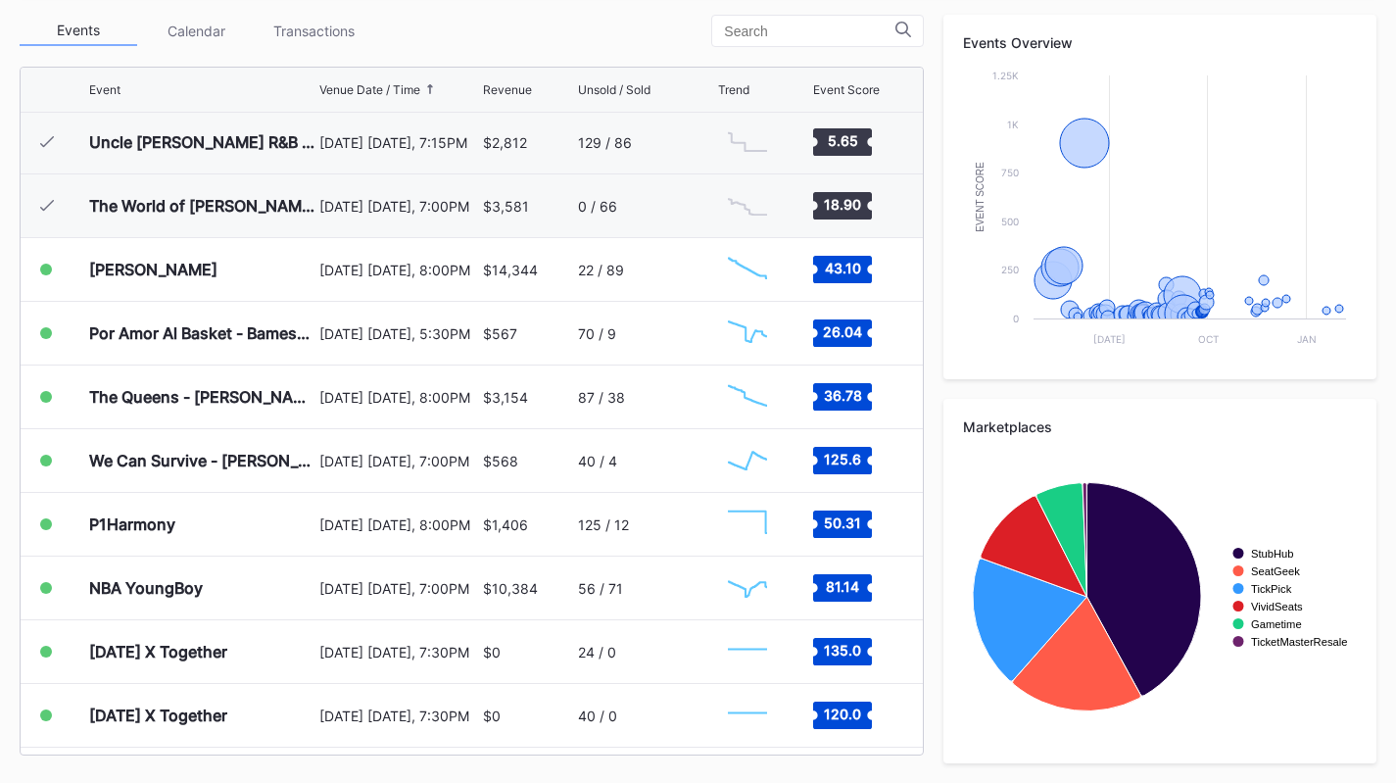
scroll to position [2615, 0]
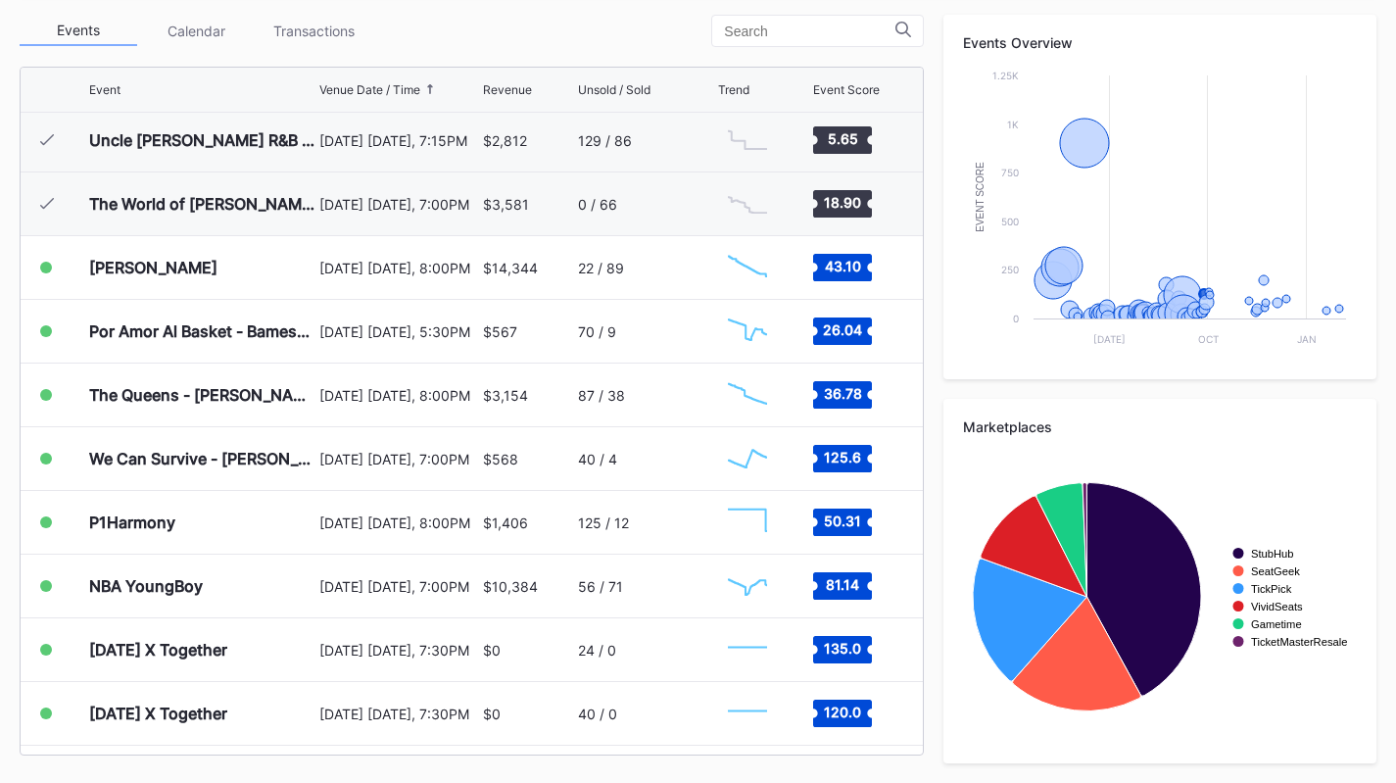
click at [493, 451] on div "$568" at bounding box center [500, 459] width 35 height 17
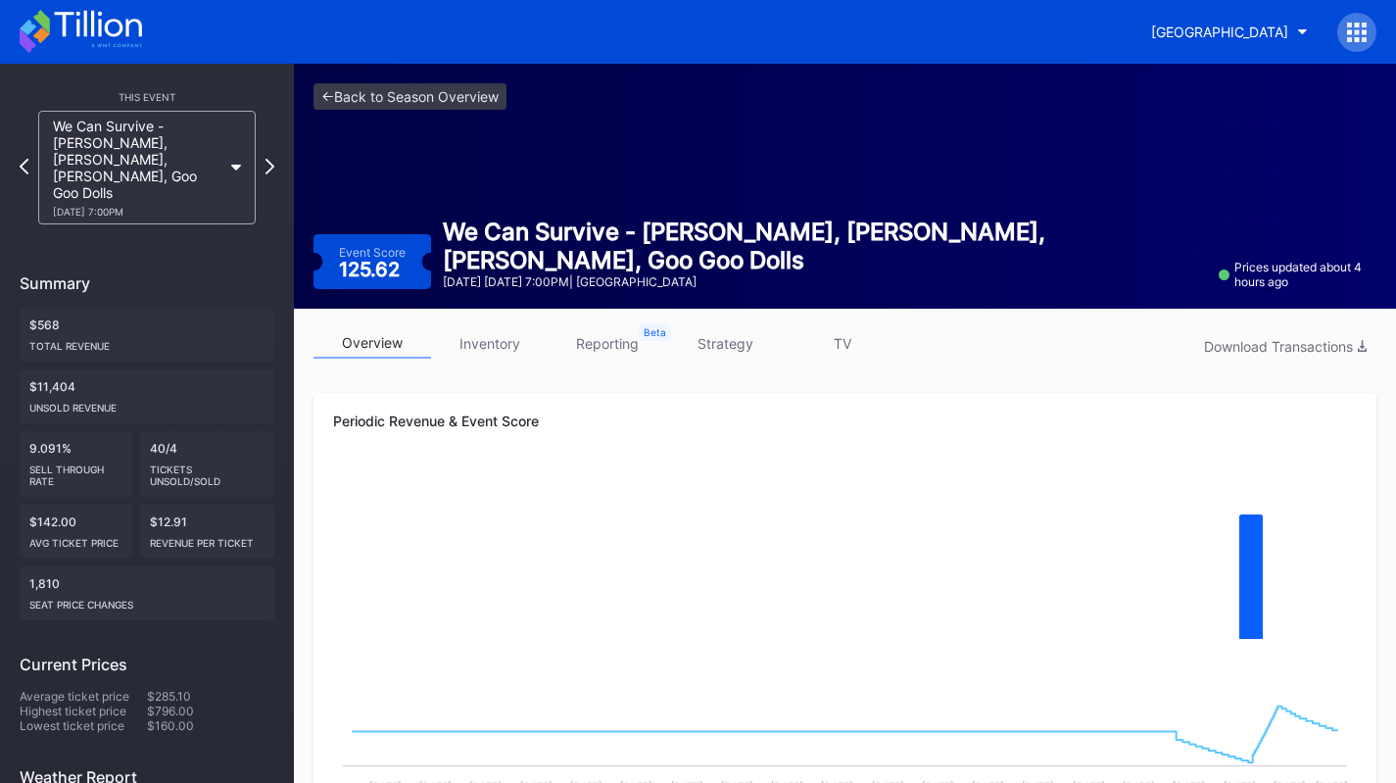
click at [482, 346] on link "inventory" at bounding box center [490, 343] width 118 height 30
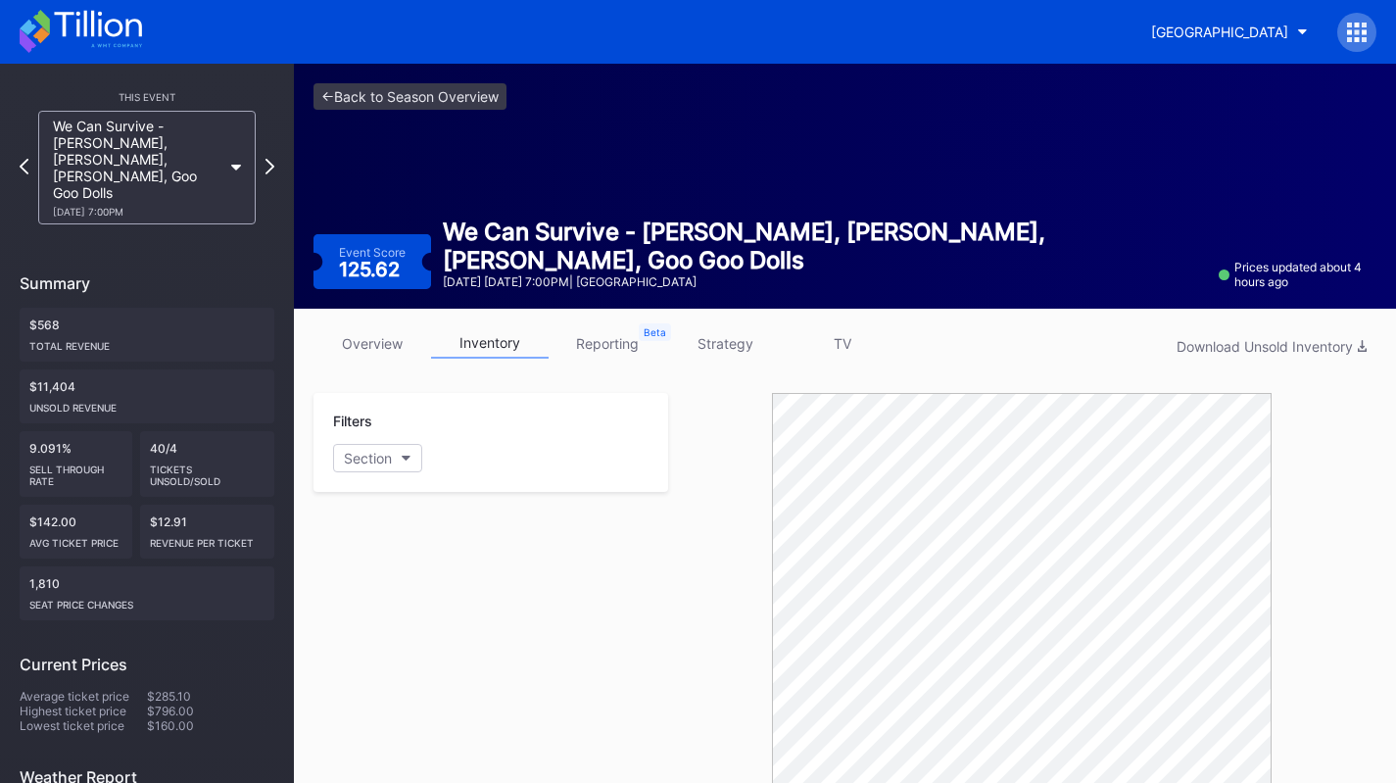
click at [712, 333] on link "strategy" at bounding box center [725, 343] width 118 height 30
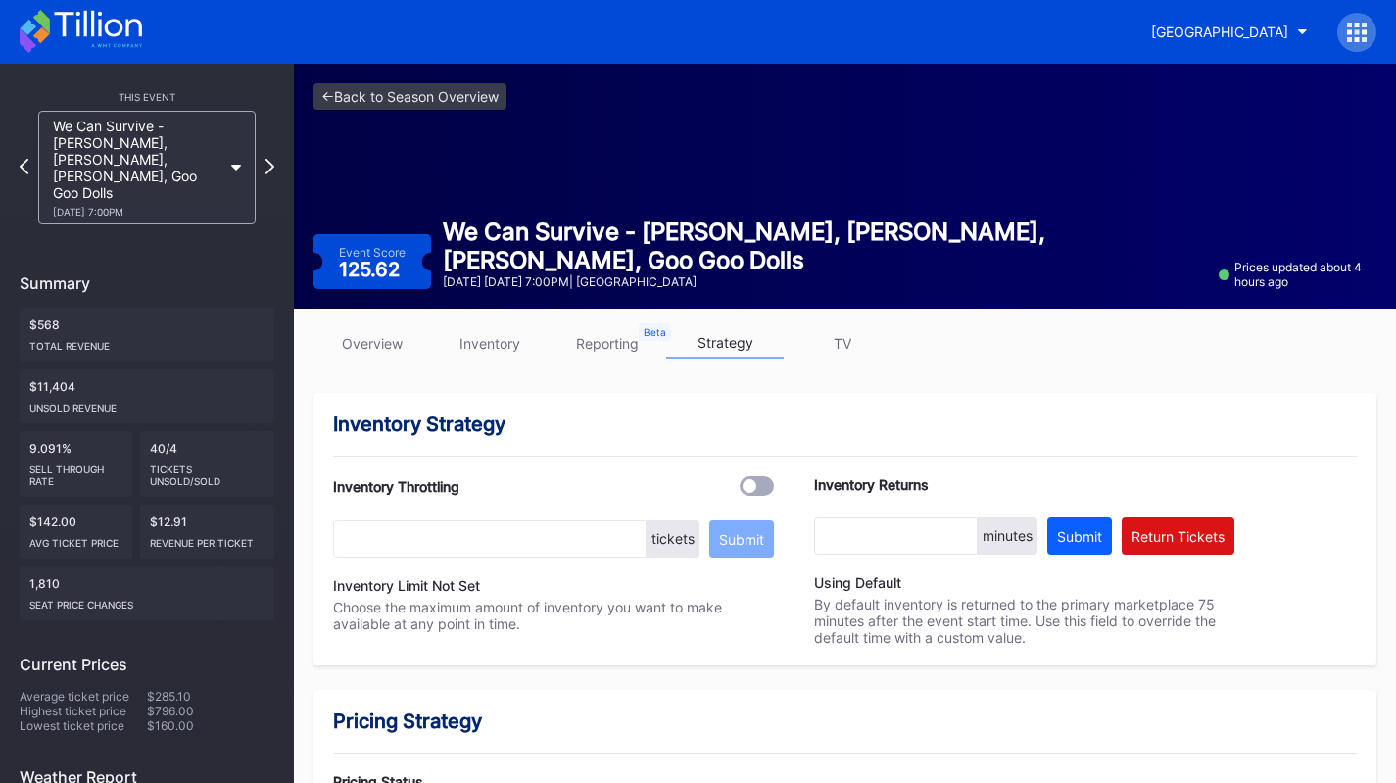
click at [103, 37] on icon at bounding box center [81, 31] width 122 height 43
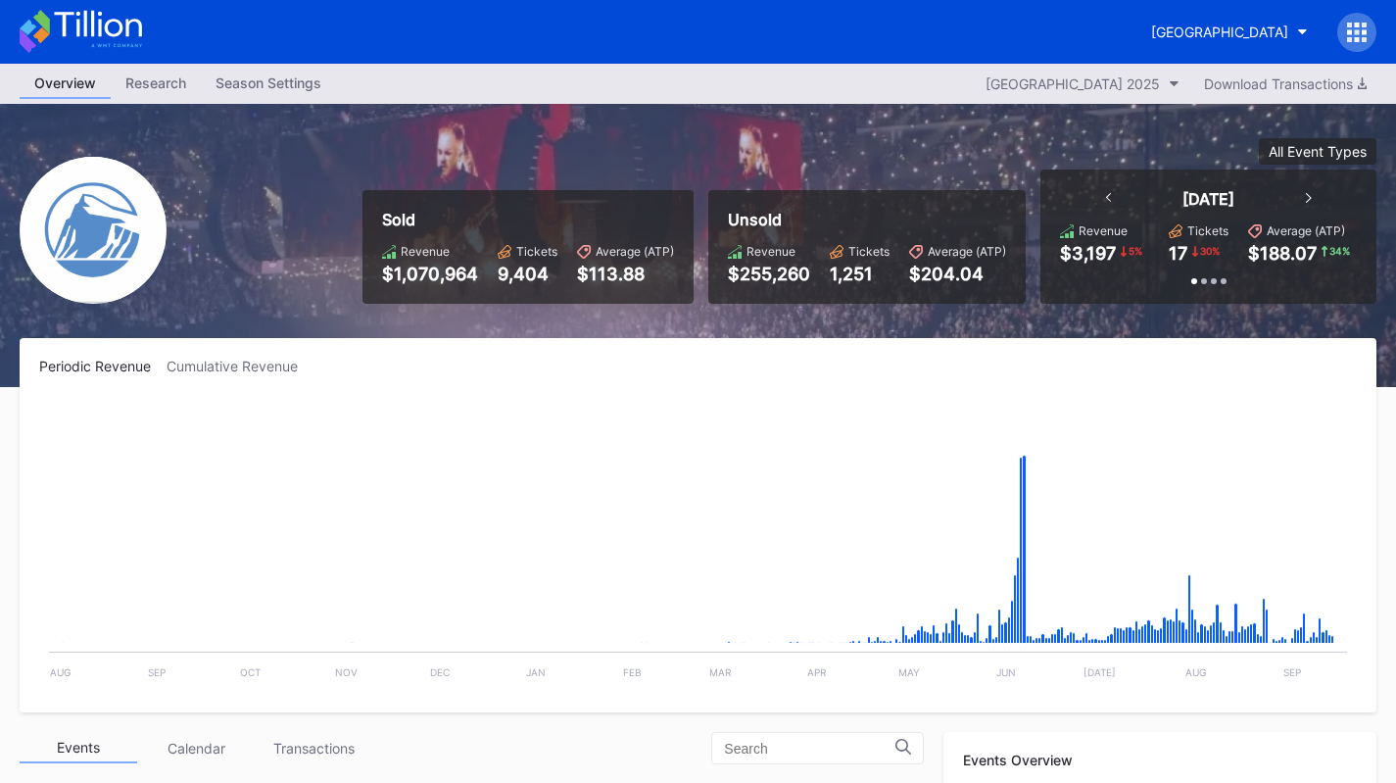
click at [1237, 30] on div "Prudential Center Secondary" at bounding box center [1219, 32] width 137 height 17
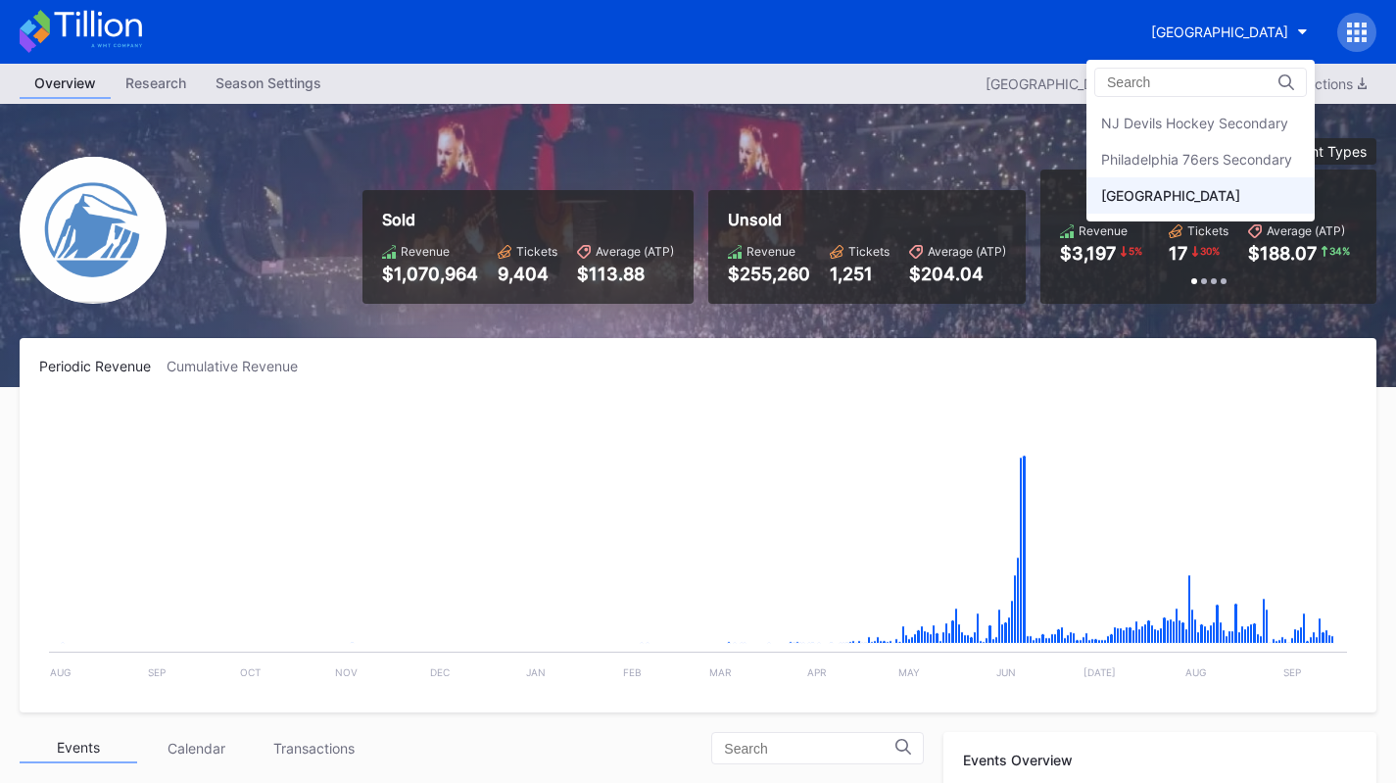
click at [1216, 130] on div "NJ Devils Hockey Secondary" at bounding box center [1194, 123] width 187 height 17
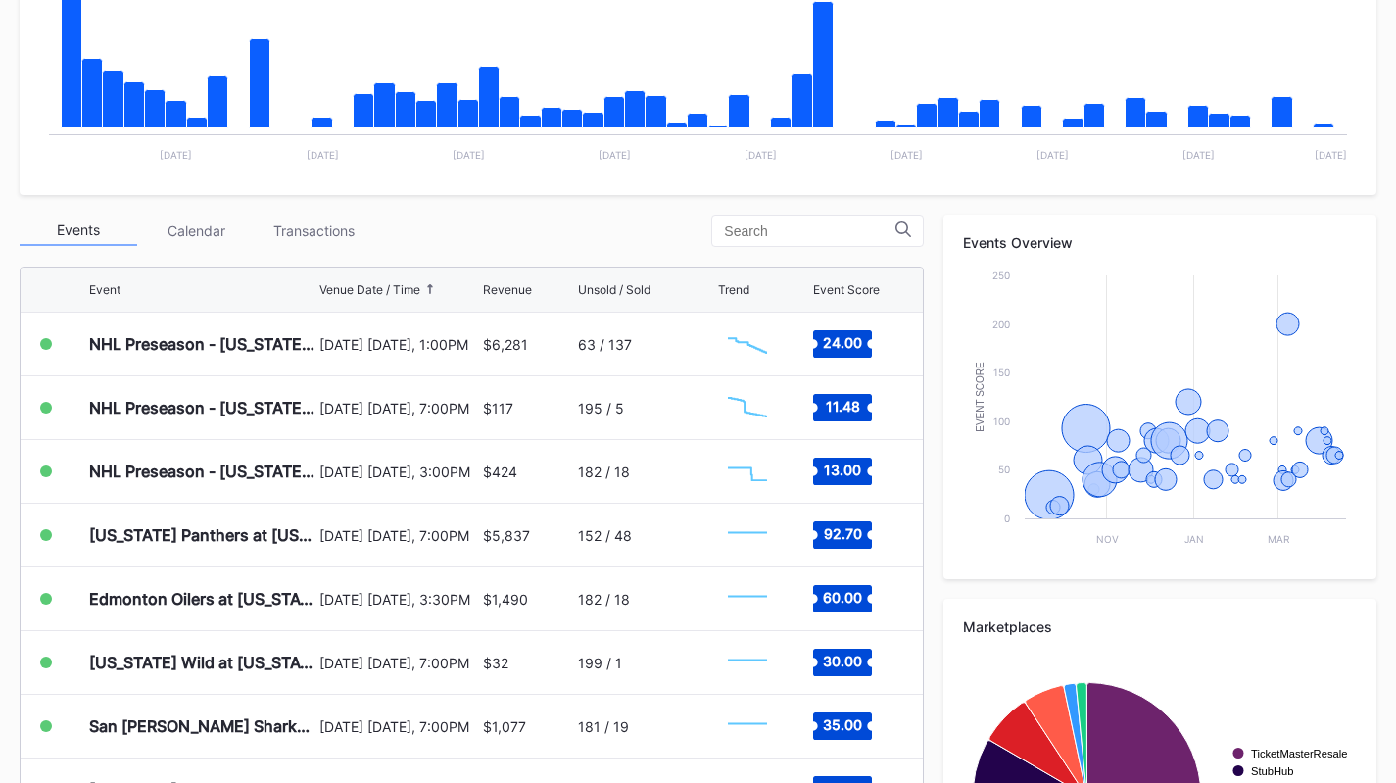
scroll to position [502, 0]
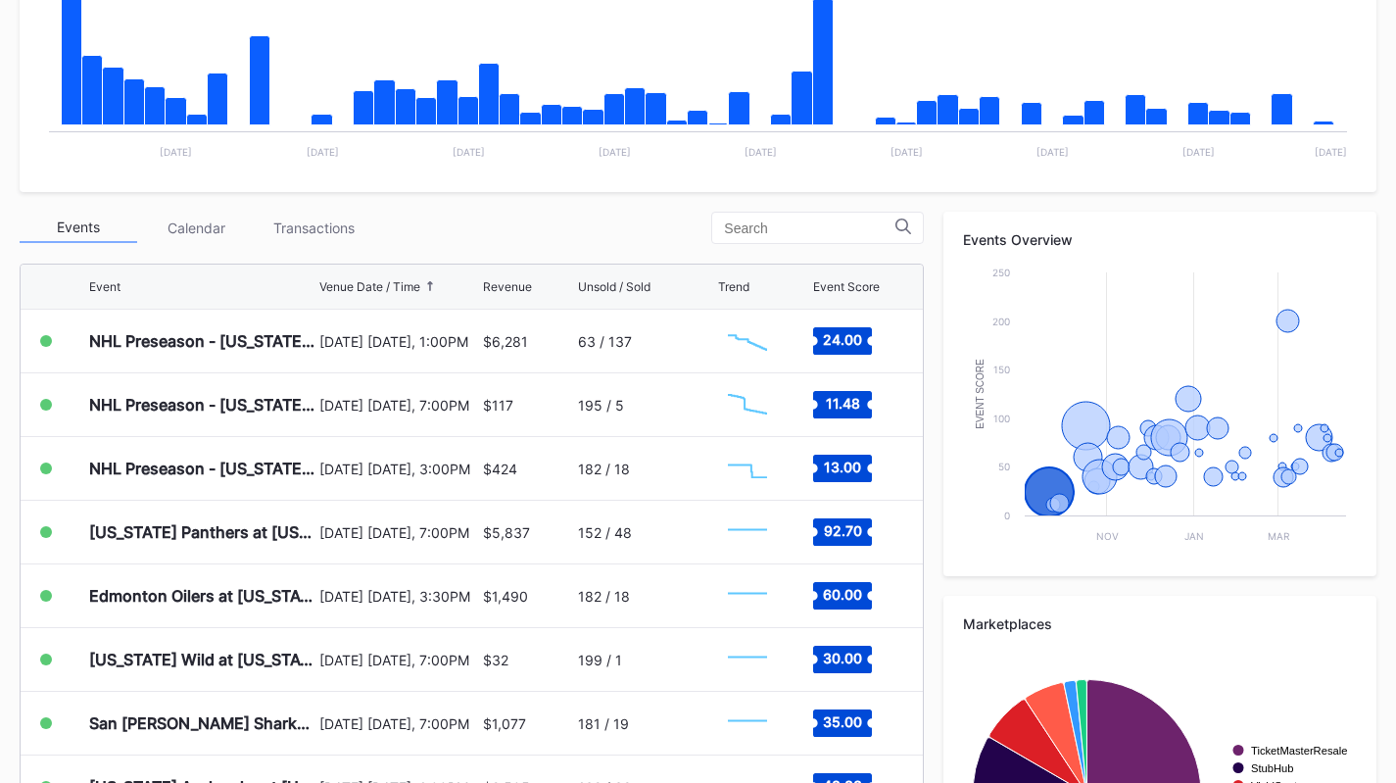
click at [303, 216] on div "Transactions" at bounding box center [314, 228] width 118 height 30
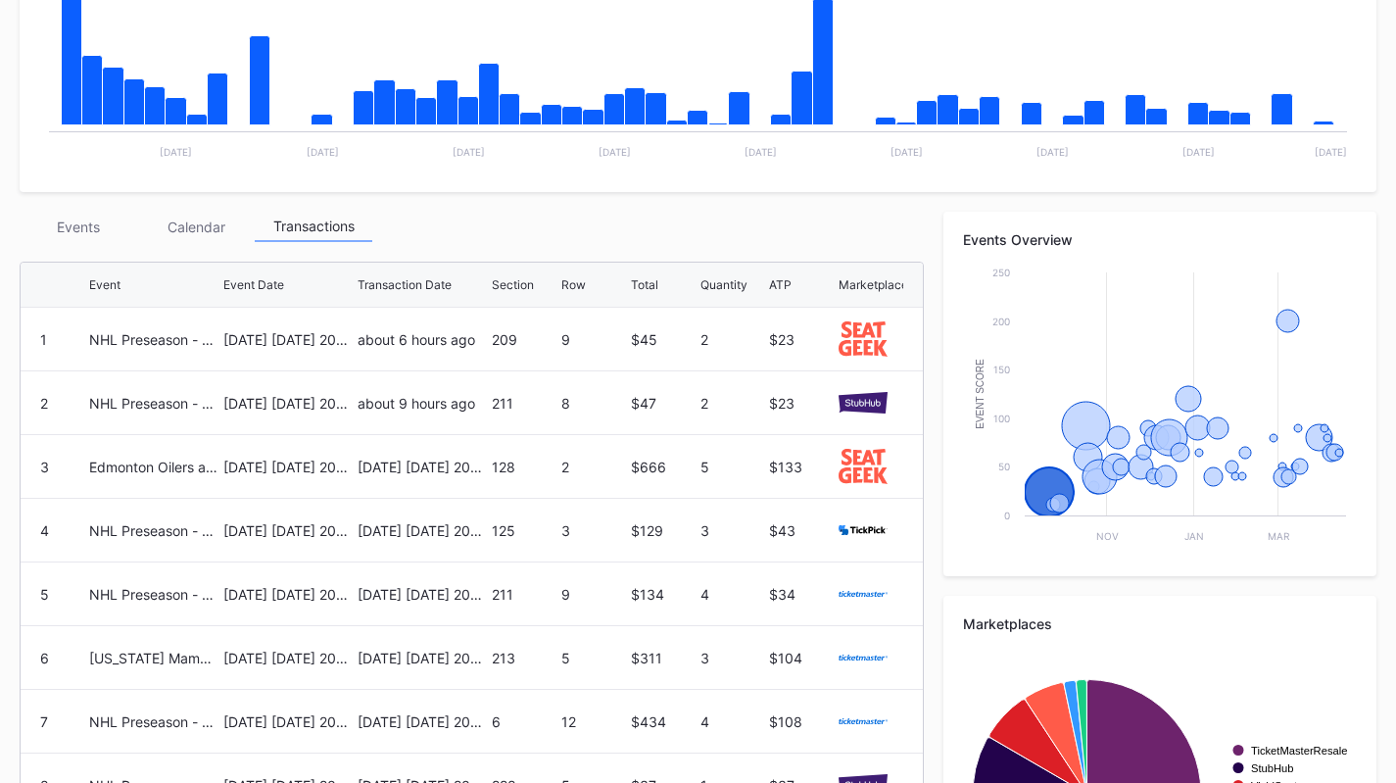
click at [105, 217] on div "Events" at bounding box center [79, 227] width 118 height 30
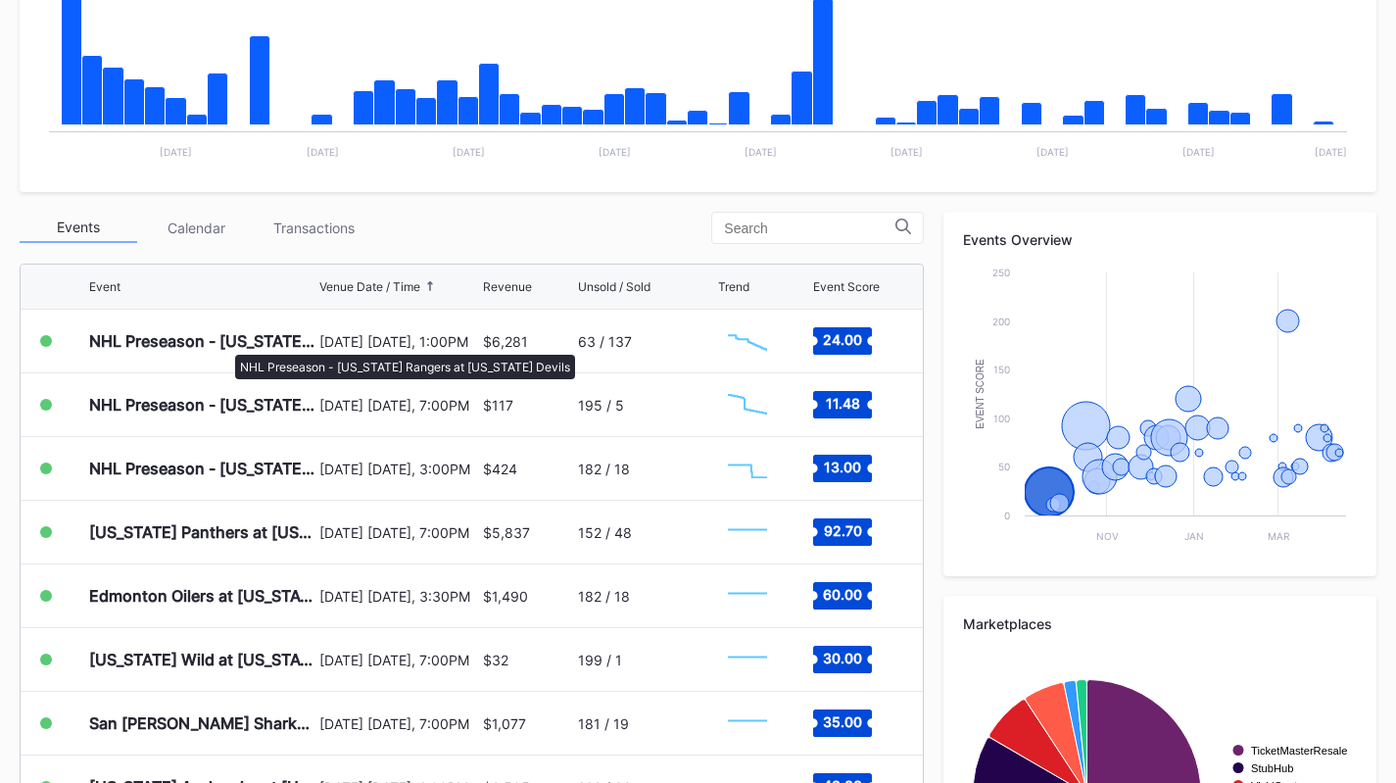
click at [225, 345] on div "NHL Preseason - New York Rangers at New Jersey Devils" at bounding box center [201, 341] width 225 height 20
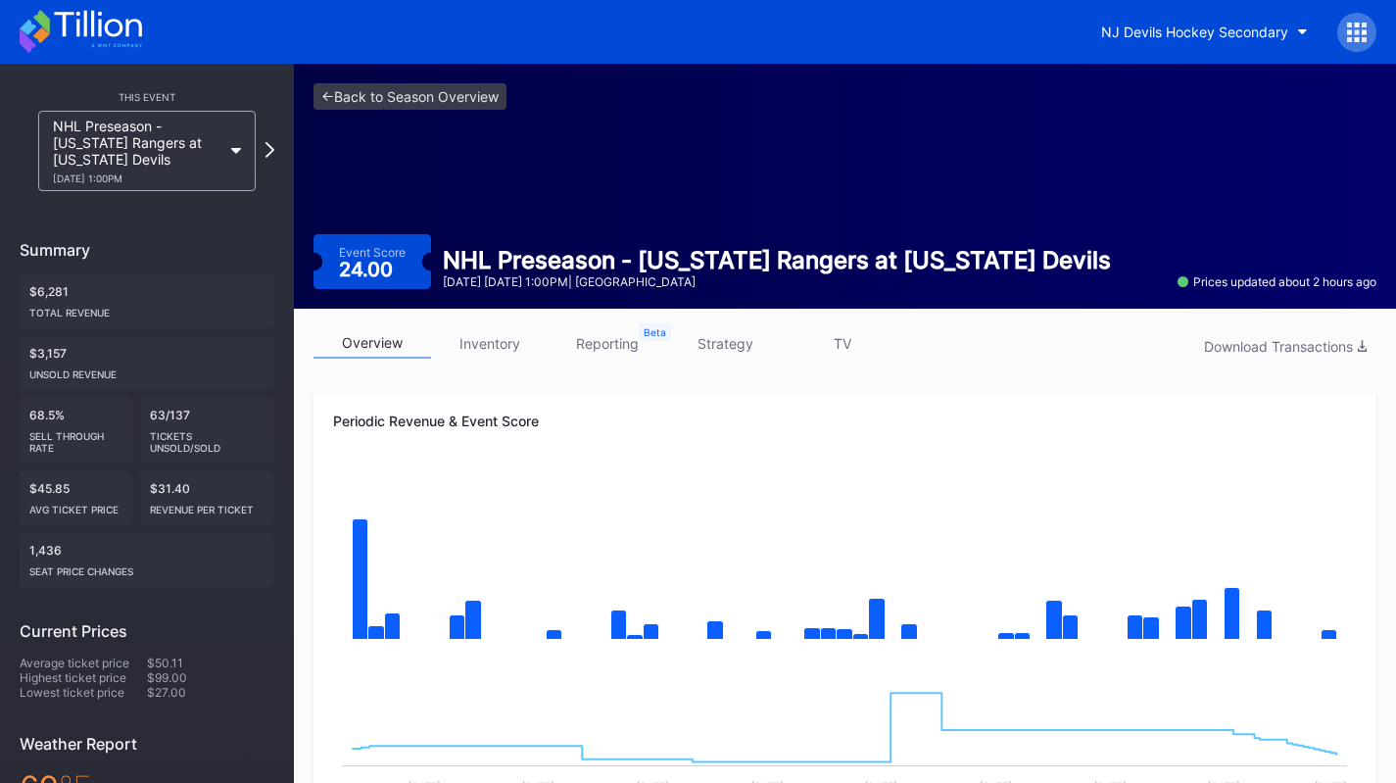
click at [481, 331] on link "inventory" at bounding box center [490, 343] width 118 height 30
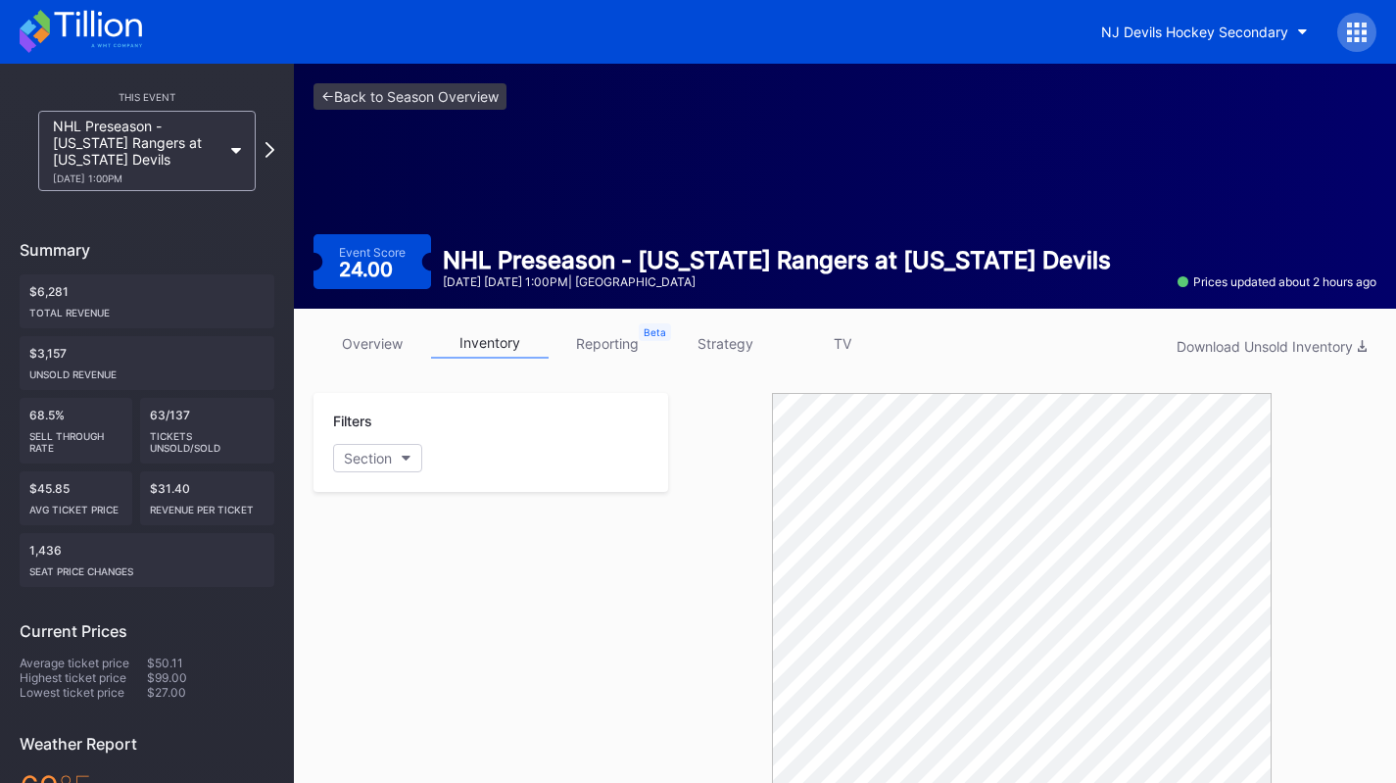
click at [99, 22] on icon at bounding box center [97, 24] width 87 height 26
